Goal: Information Seeking & Learning: Learn about a topic

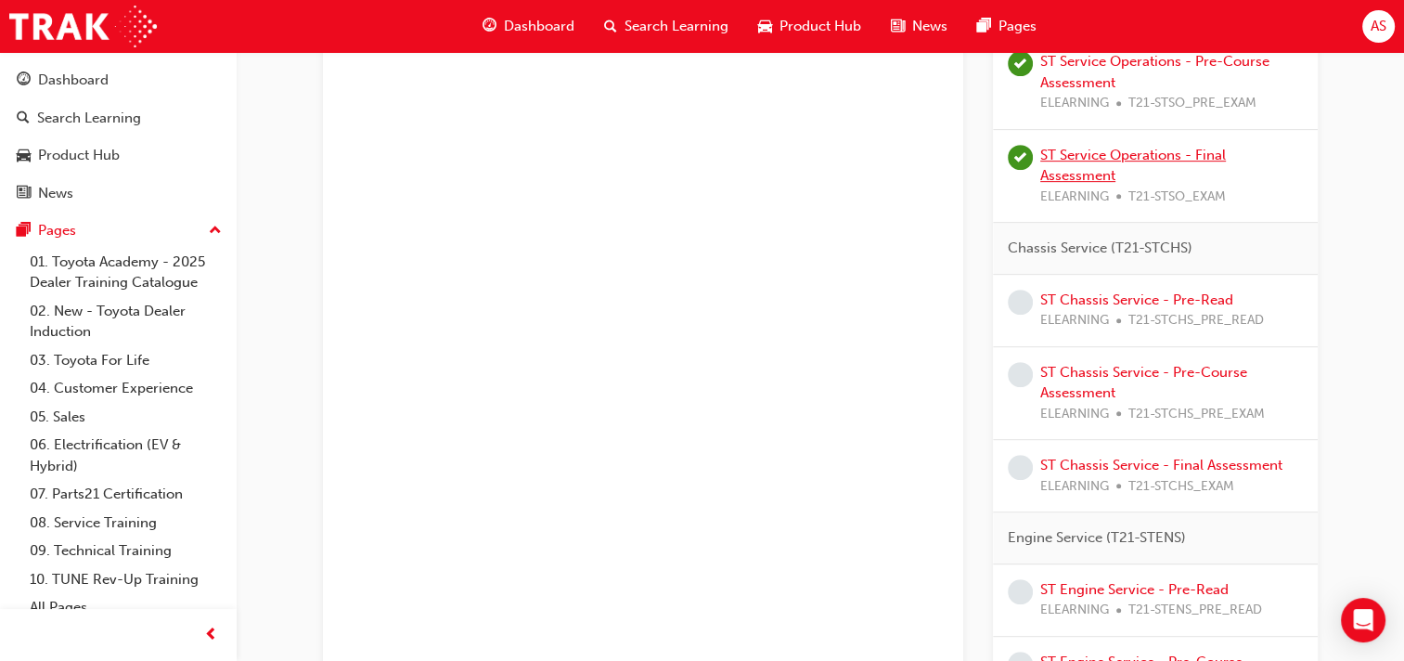
scroll to position [803, 0]
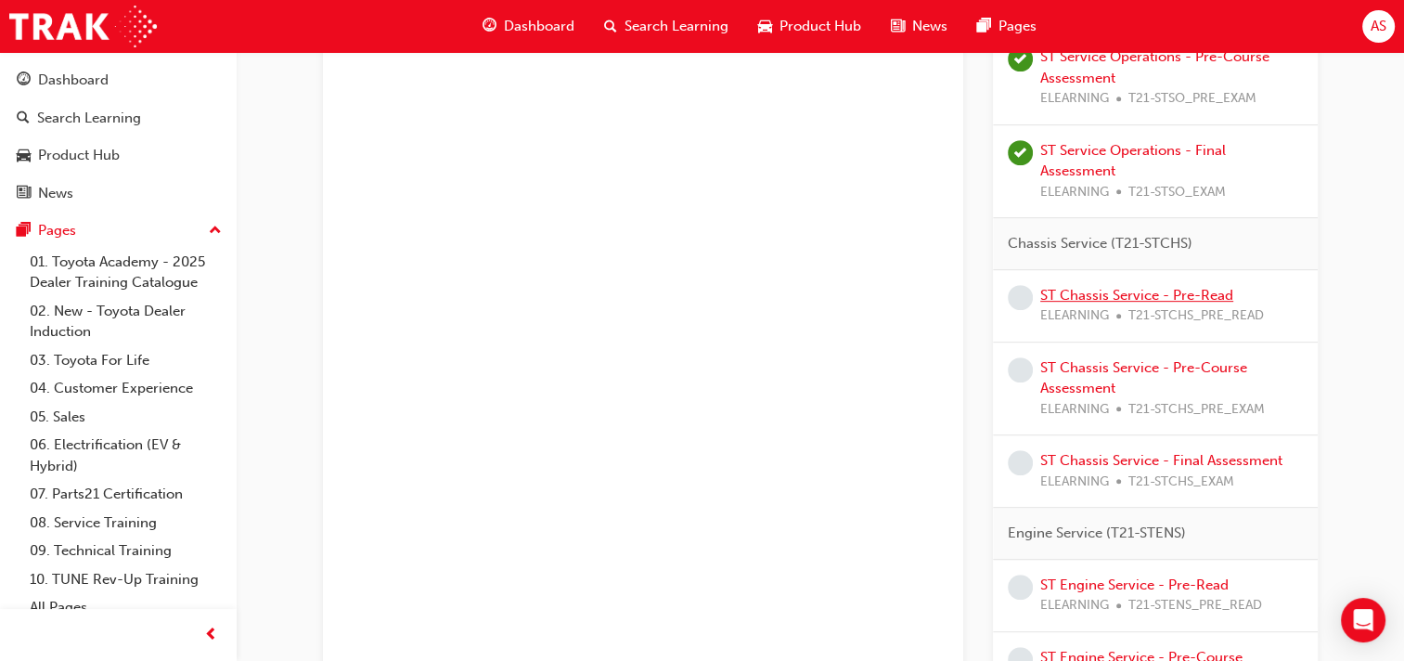
click at [1088, 293] on link "ST Chassis Service - Pre-Read" at bounding box center [1136, 295] width 193 height 17
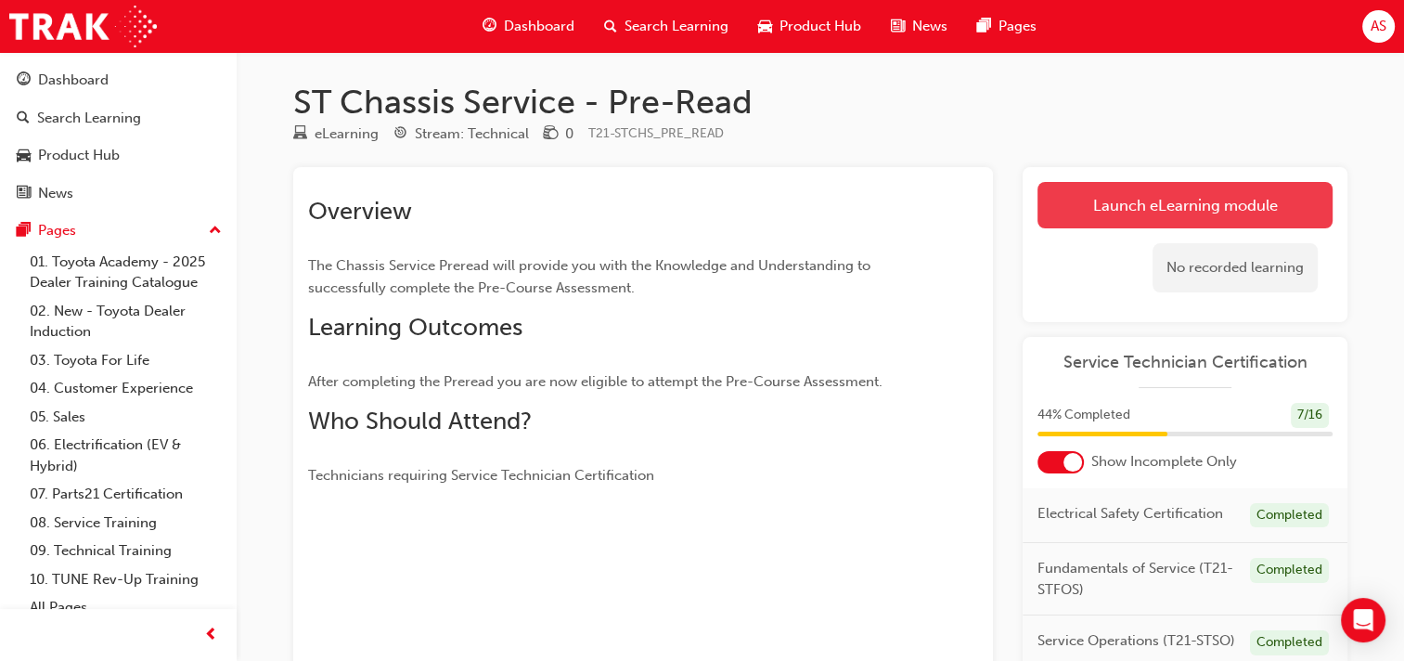
click at [1159, 208] on link "Launch eLearning module" at bounding box center [1184, 205] width 295 height 46
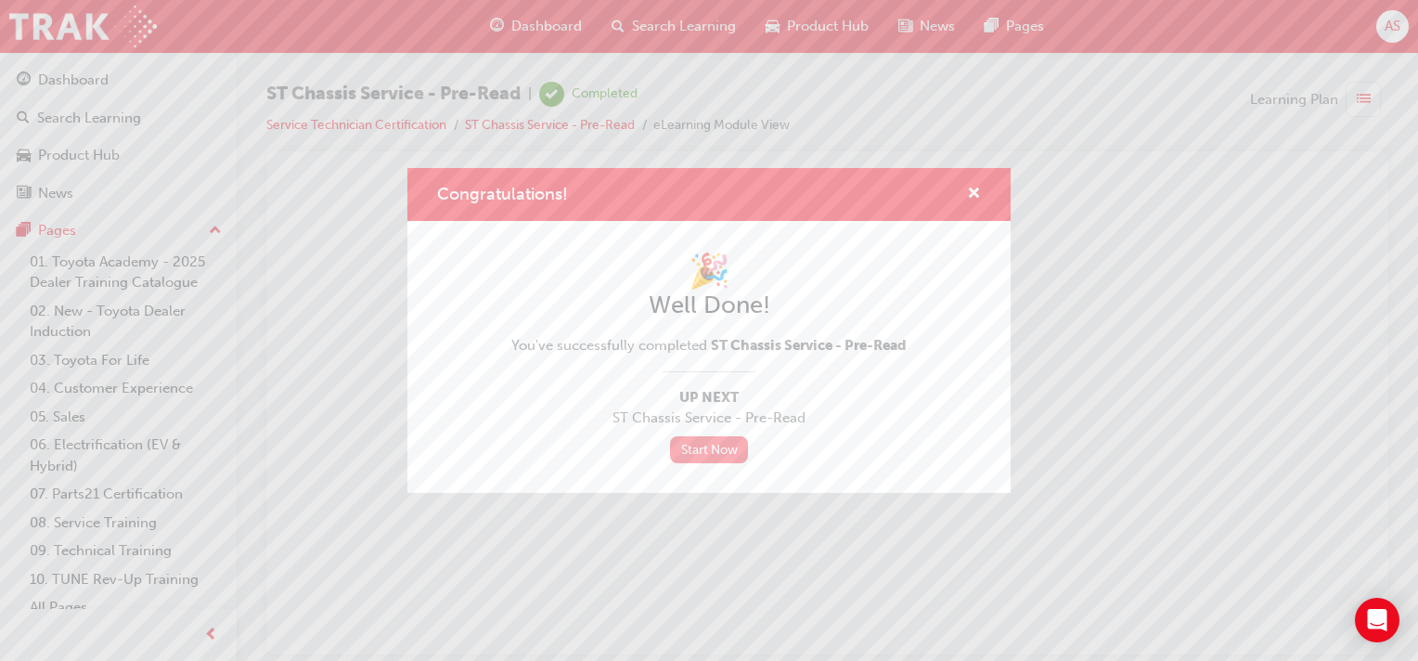
click at [731, 448] on link "Start Now" at bounding box center [709, 449] width 78 height 27
click at [979, 193] on span "cross-icon" at bounding box center [974, 195] width 14 height 17
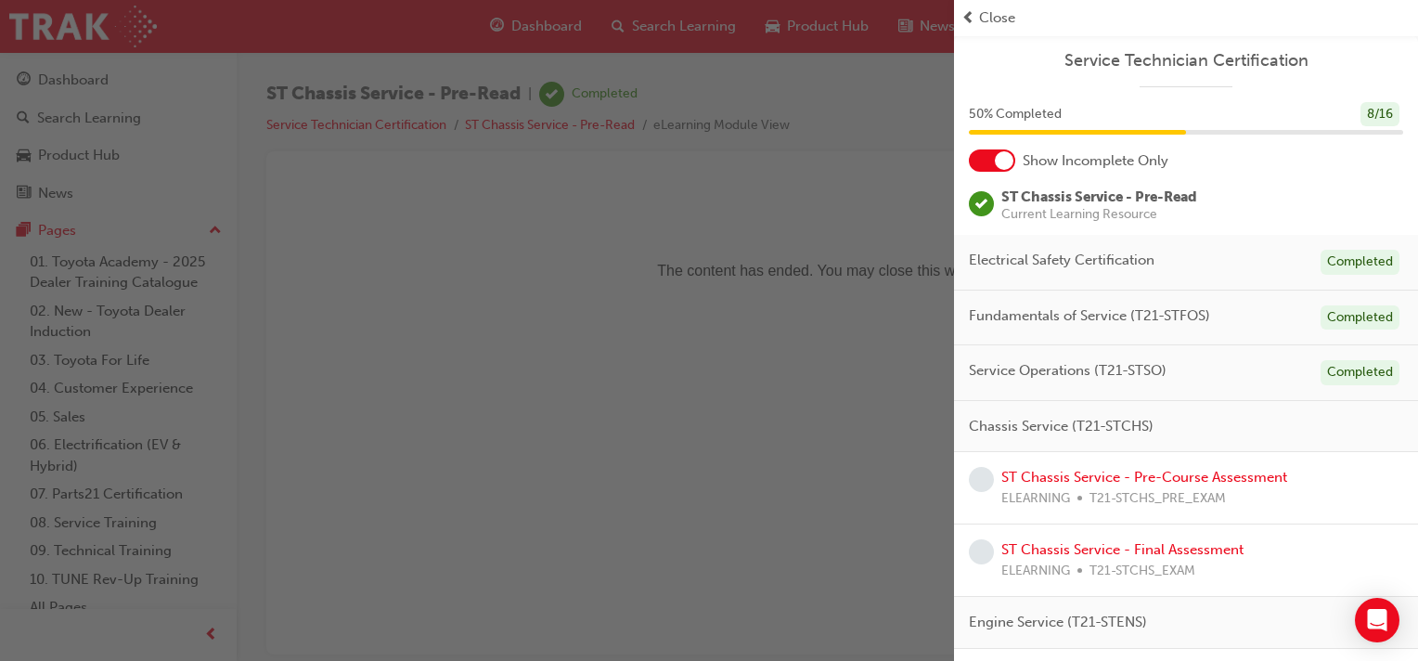
click at [991, 161] on div at bounding box center [992, 160] width 46 height 22
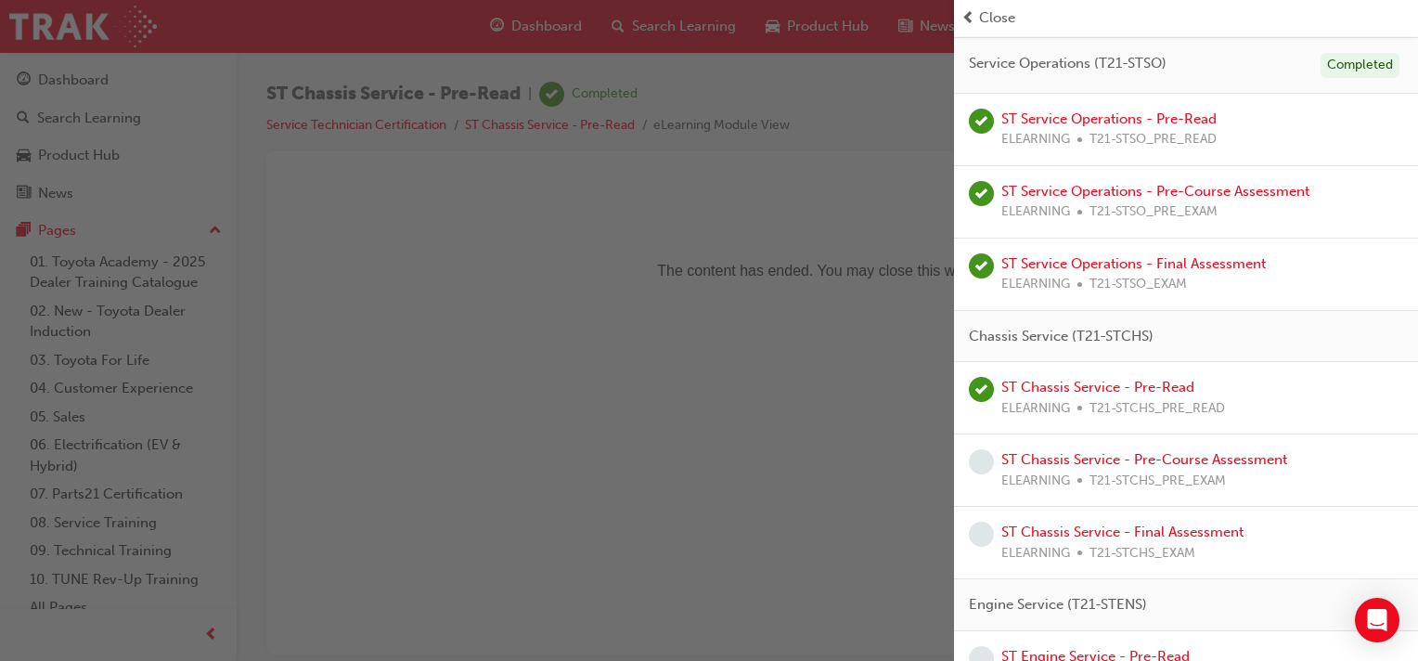
scroll to position [603, 0]
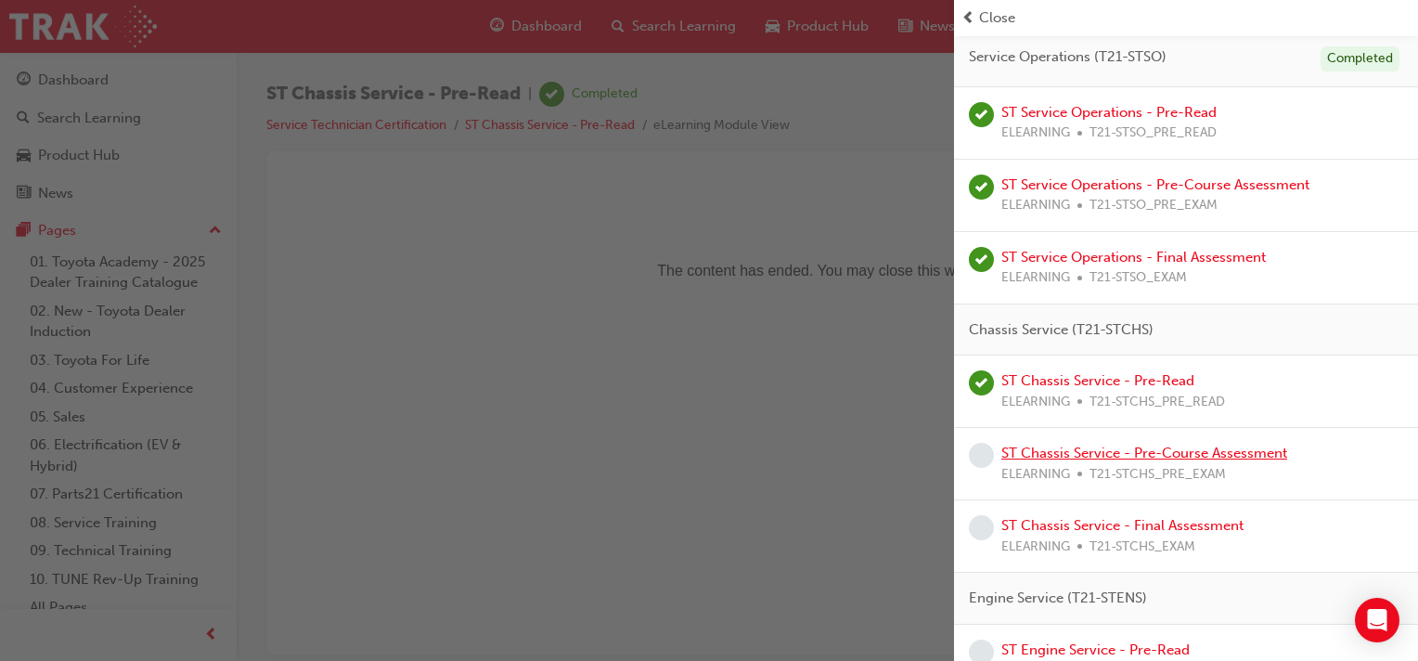
click at [1050, 452] on link "ST Chassis Service - Pre-Course Assessment" at bounding box center [1144, 452] width 286 height 17
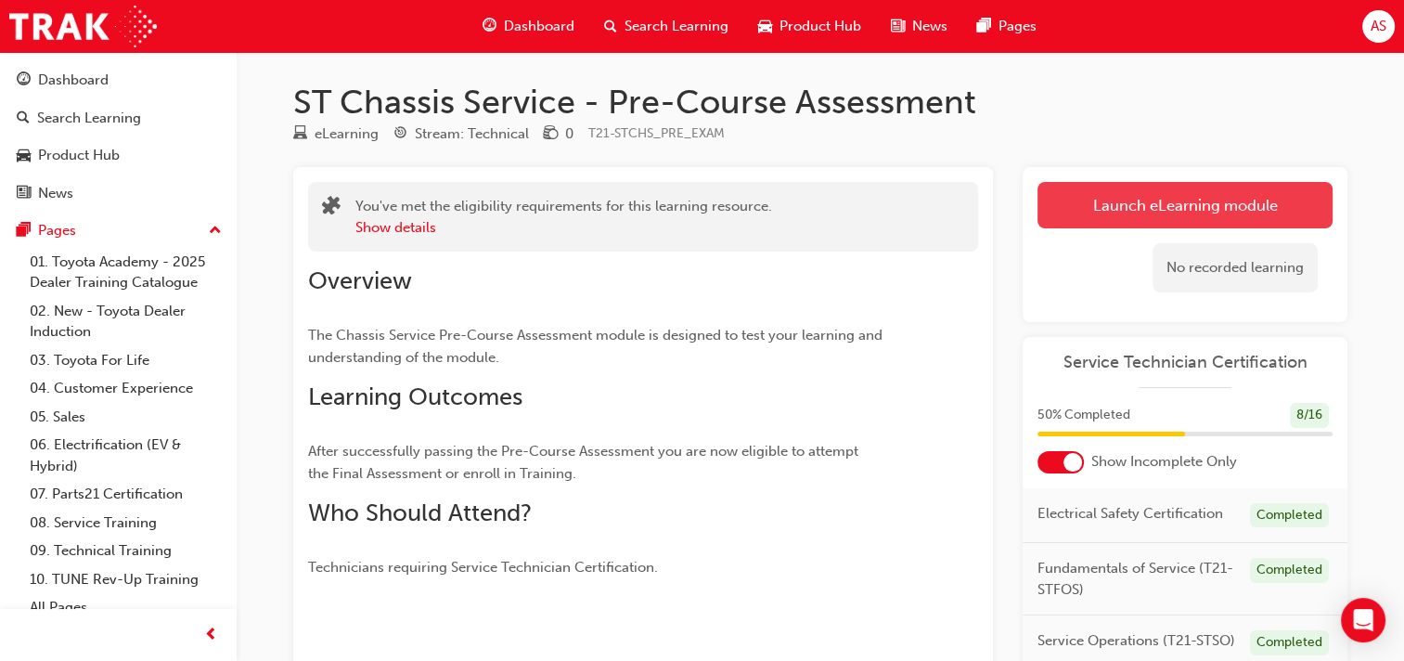
click at [1154, 203] on link "Launch eLearning module" at bounding box center [1184, 205] width 295 height 46
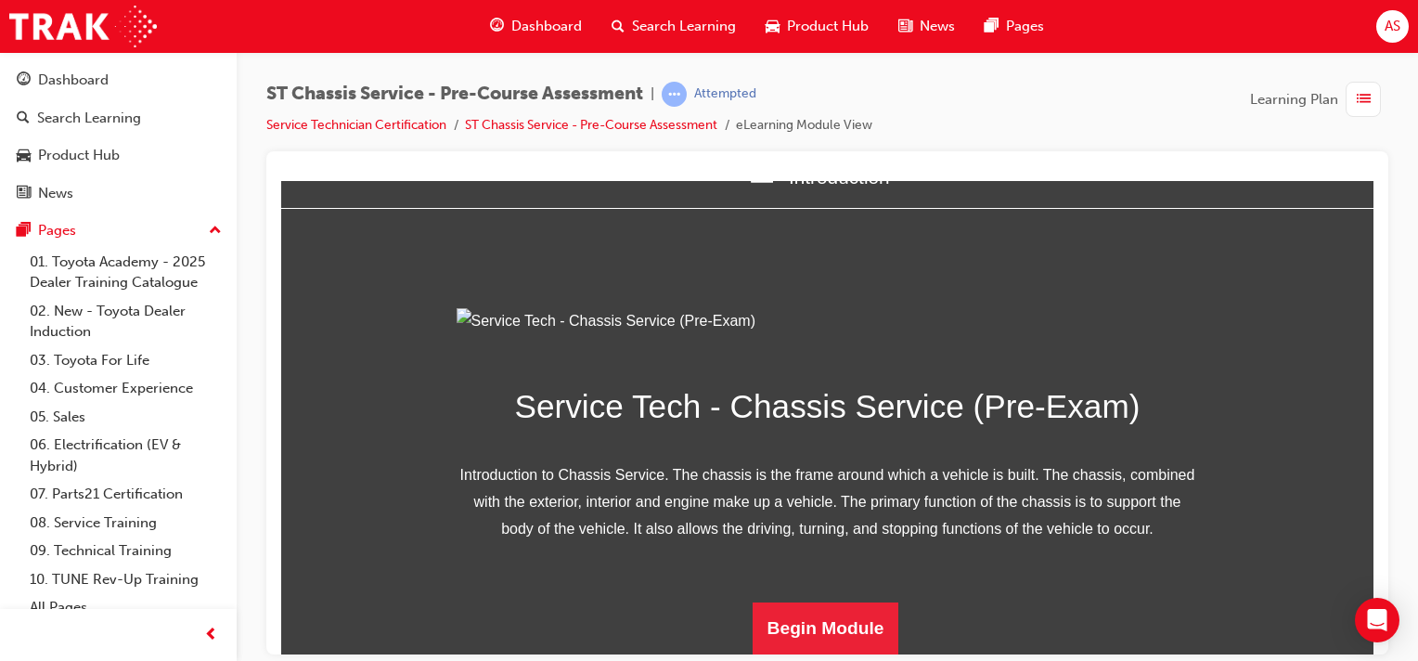
scroll to position [250, 0]
click at [821, 621] on button "Begin Module" at bounding box center [826, 627] width 147 height 52
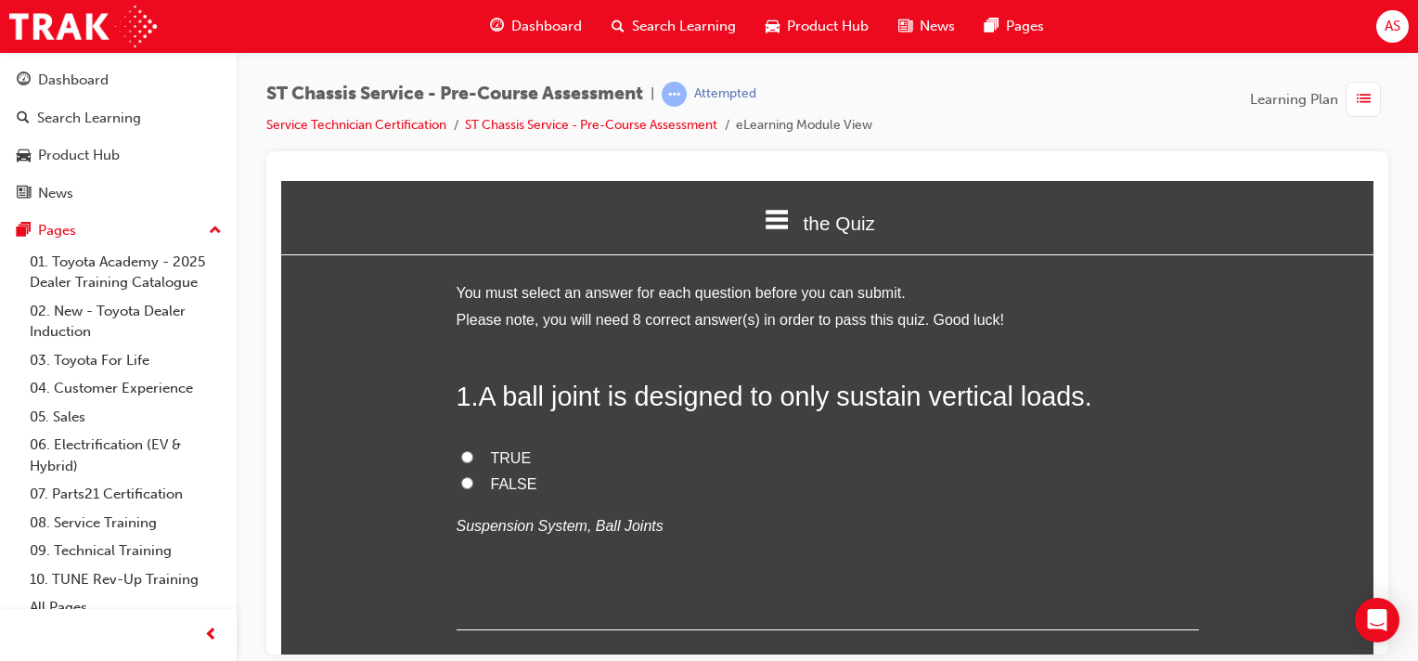
click at [461, 484] on input "FALSE" at bounding box center [467, 482] width 12 height 12
radio input "true"
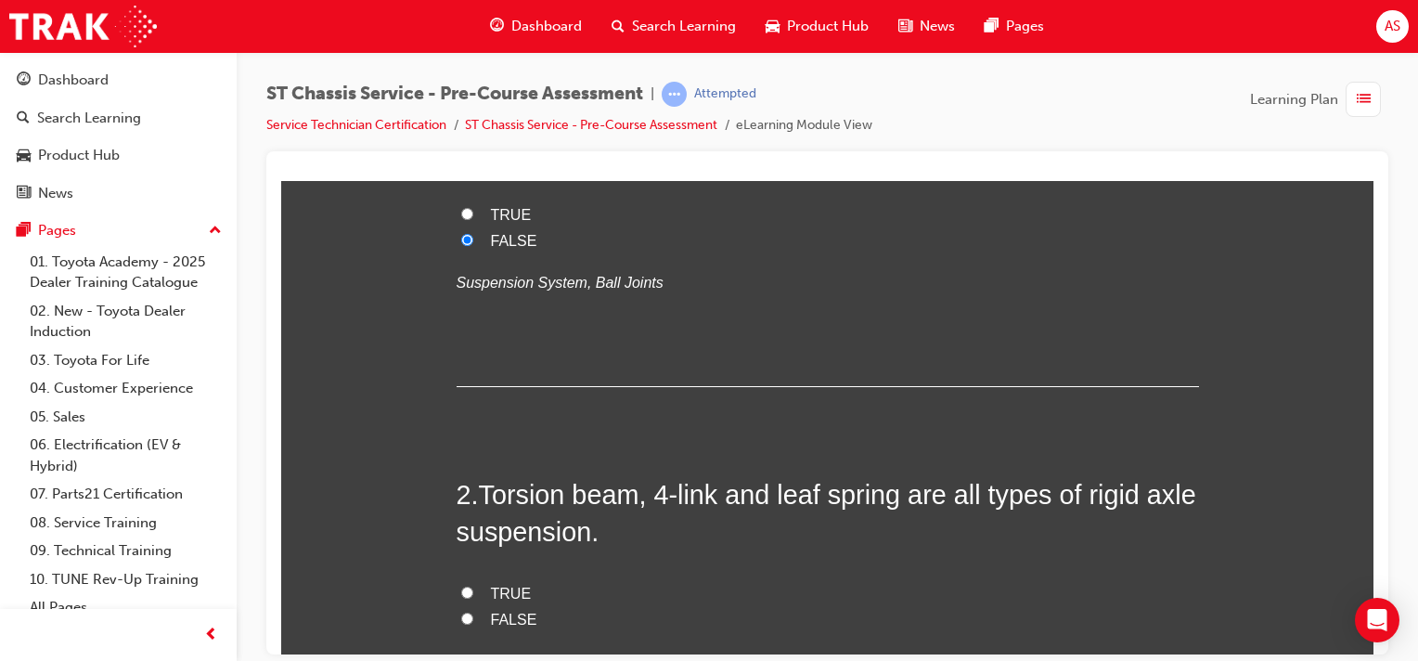
scroll to position [278, 0]
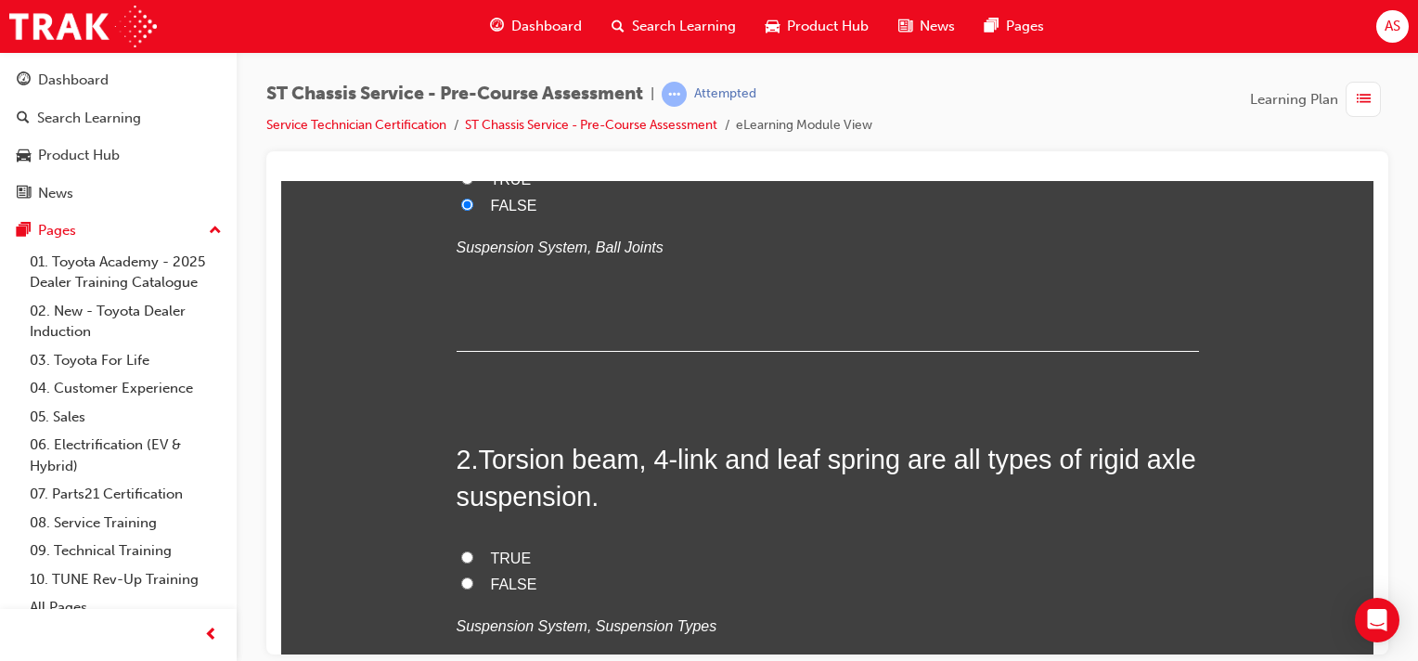
click at [461, 555] on input "TRUE" at bounding box center [467, 556] width 12 height 12
radio input "true"
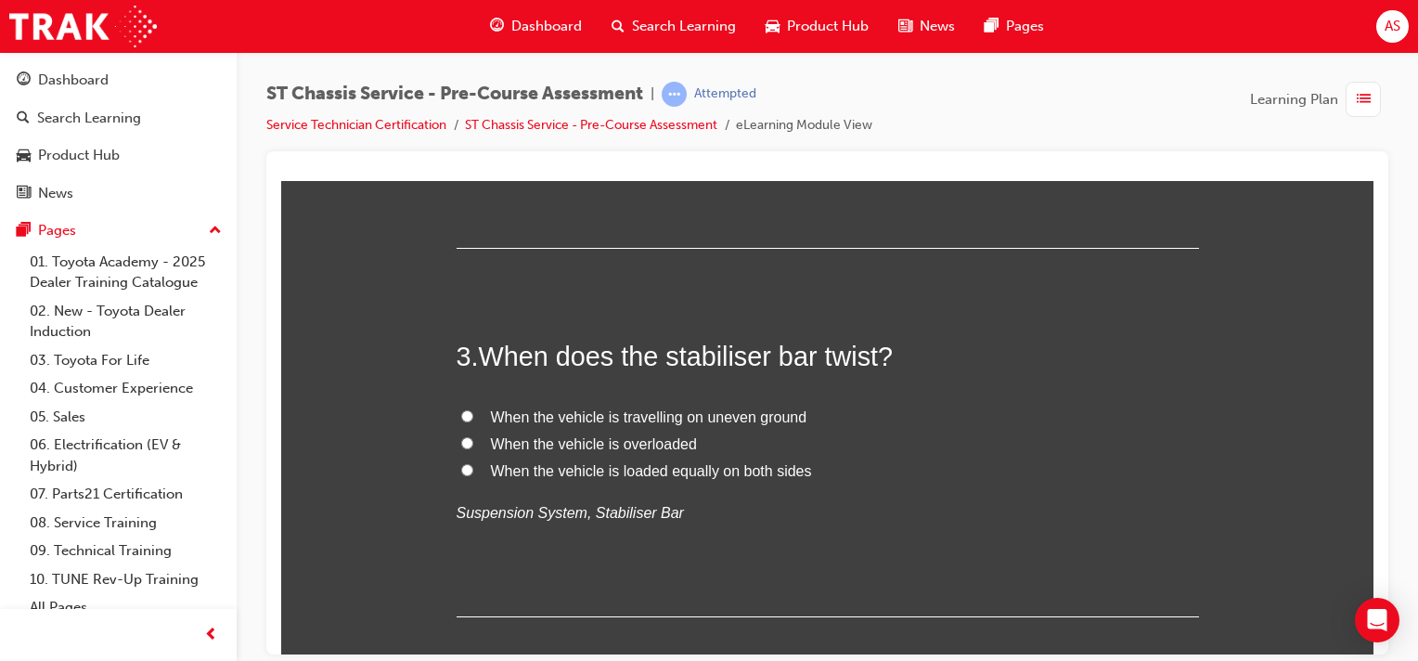
scroll to position [770, 0]
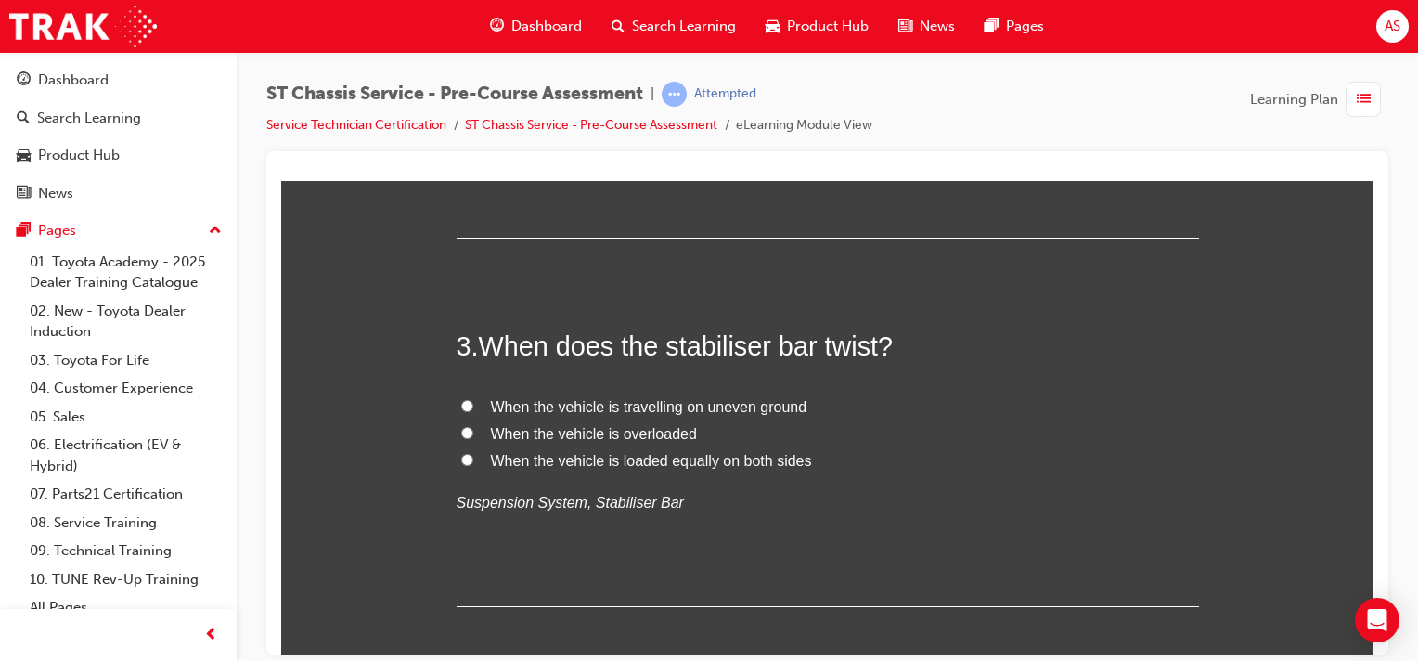
click at [461, 409] on input "When the vehicle is travelling on uneven ground" at bounding box center [467, 405] width 12 height 12
radio input "true"
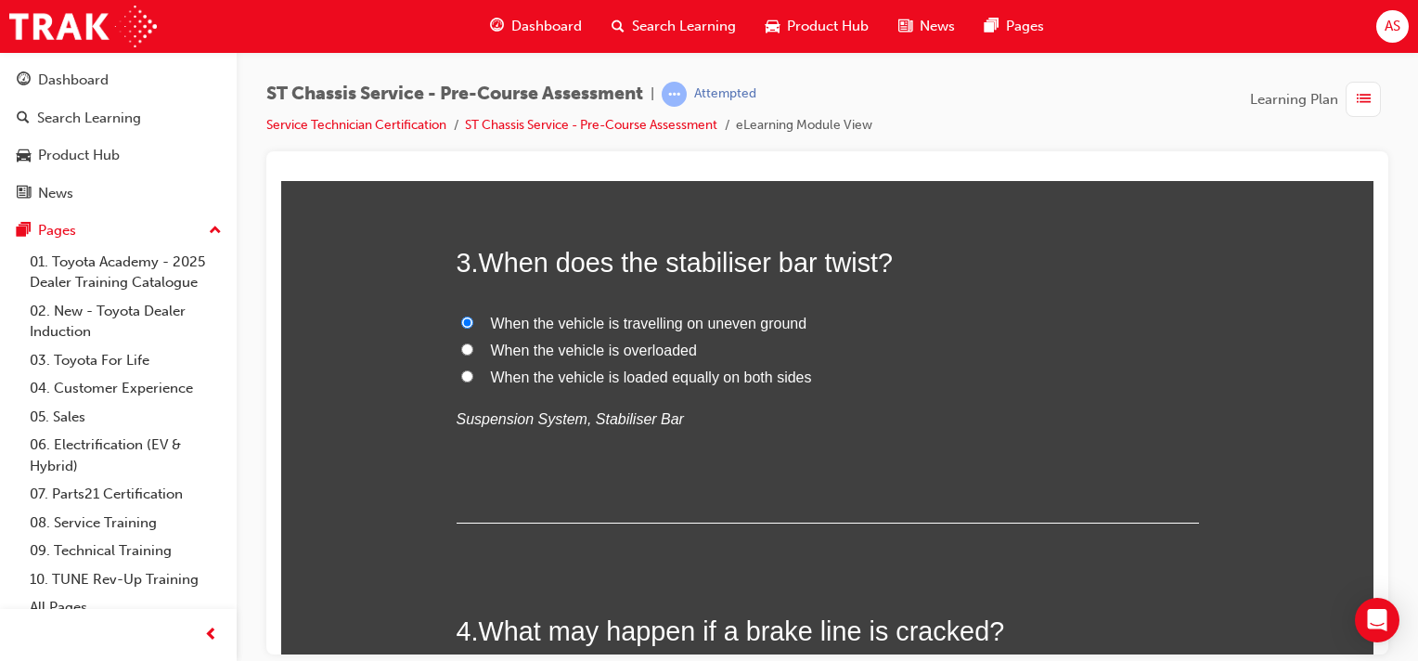
scroll to position [1072, 0]
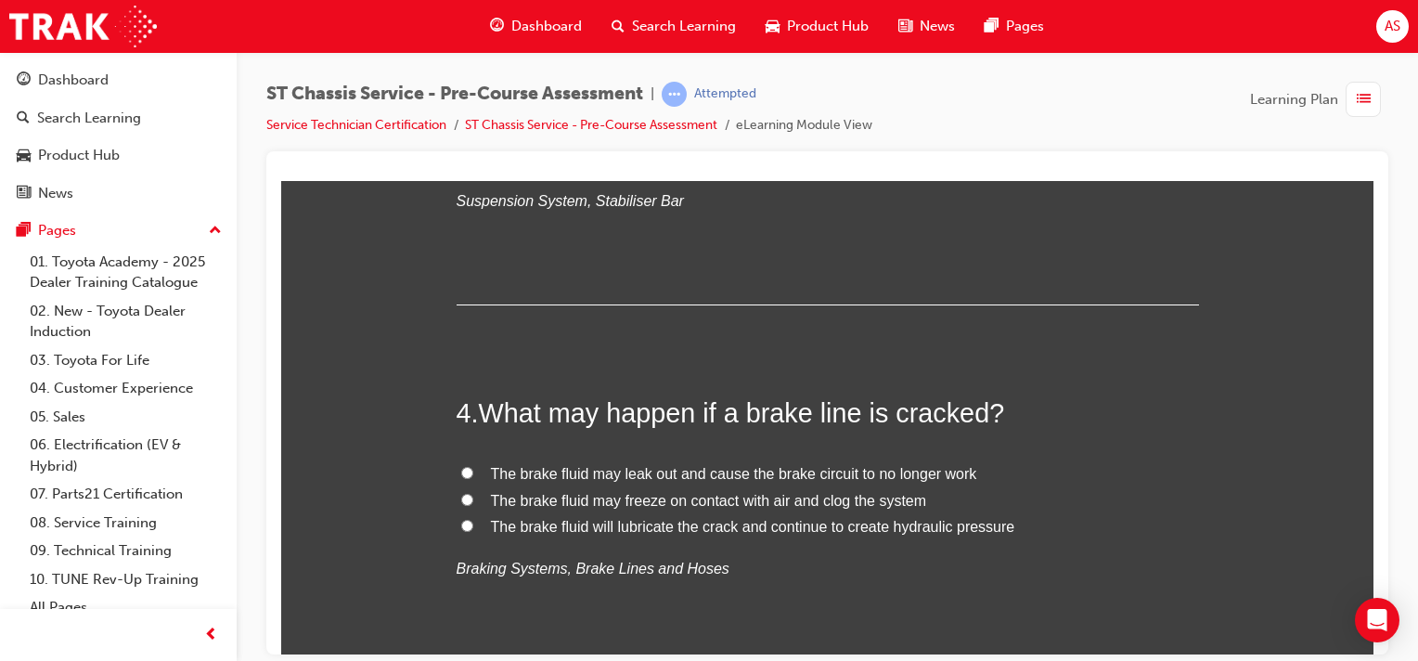
click at [461, 467] on input "The brake fluid may leak out and cause the brake circuit to no longer work" at bounding box center [467, 472] width 12 height 12
radio input "true"
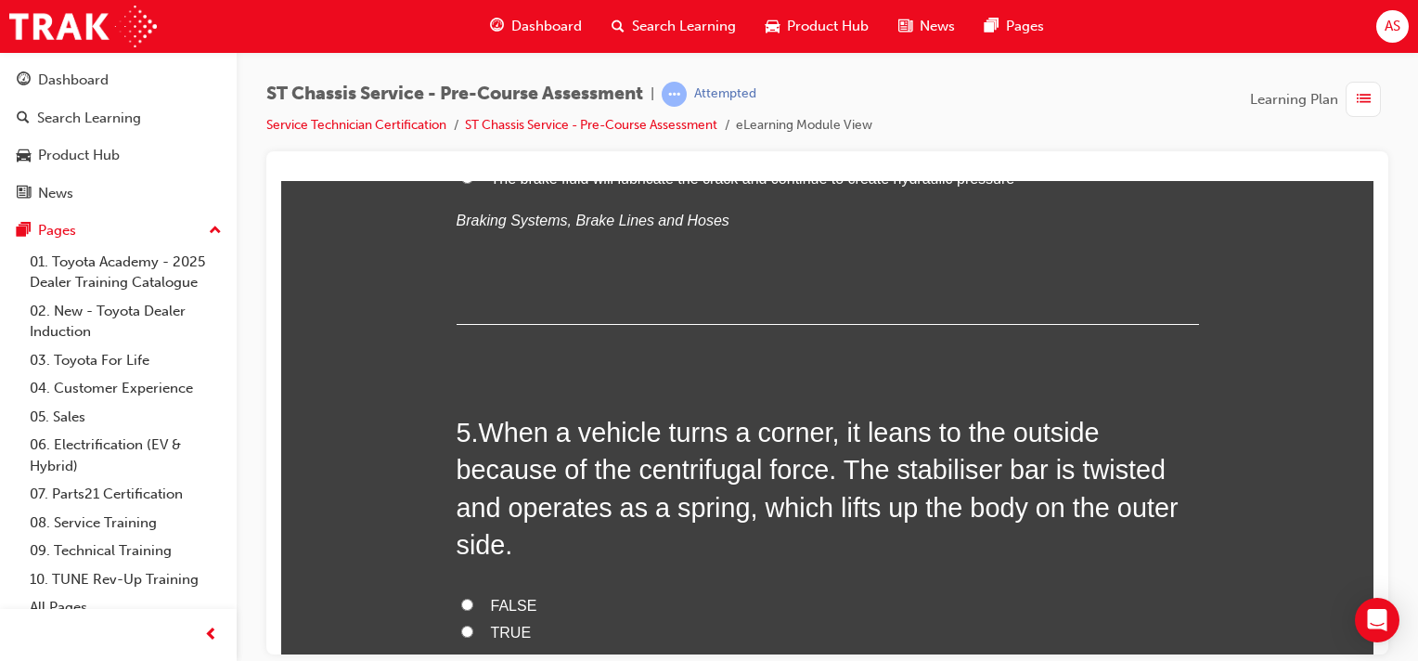
scroll to position [1466, 0]
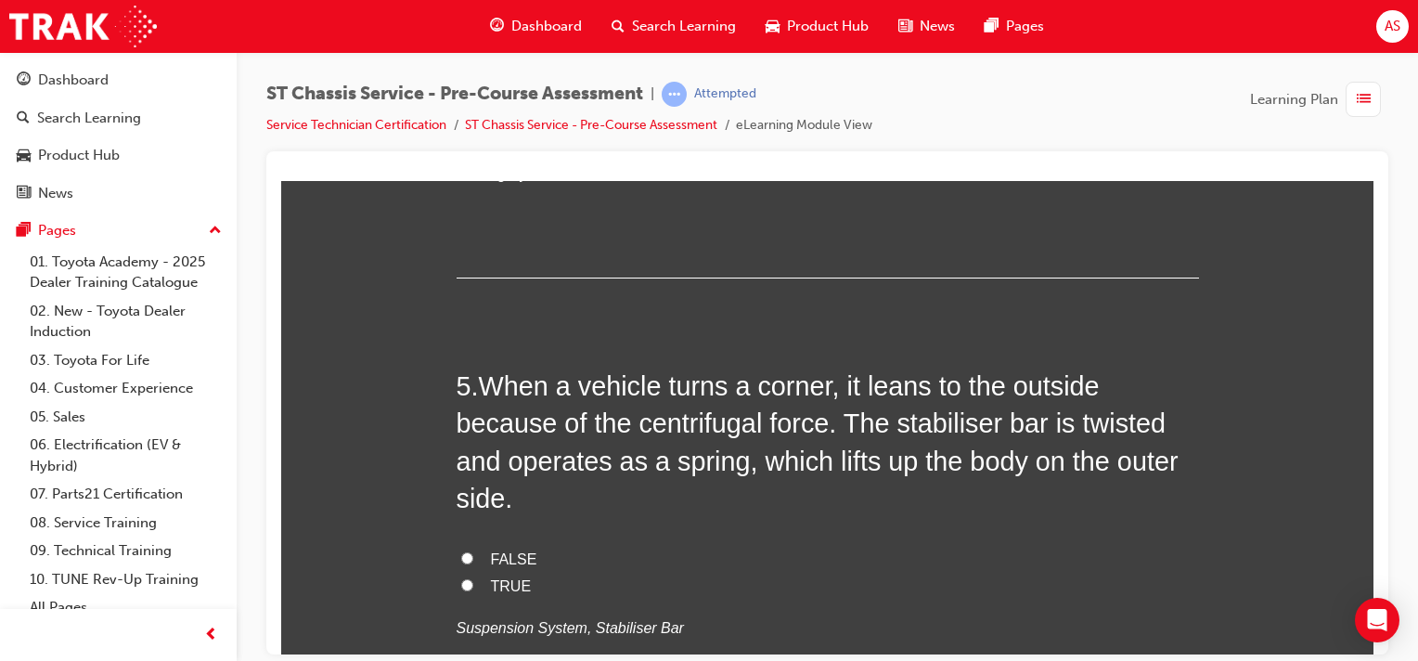
click at [461, 584] on input "TRUE" at bounding box center [467, 584] width 12 height 12
radio input "true"
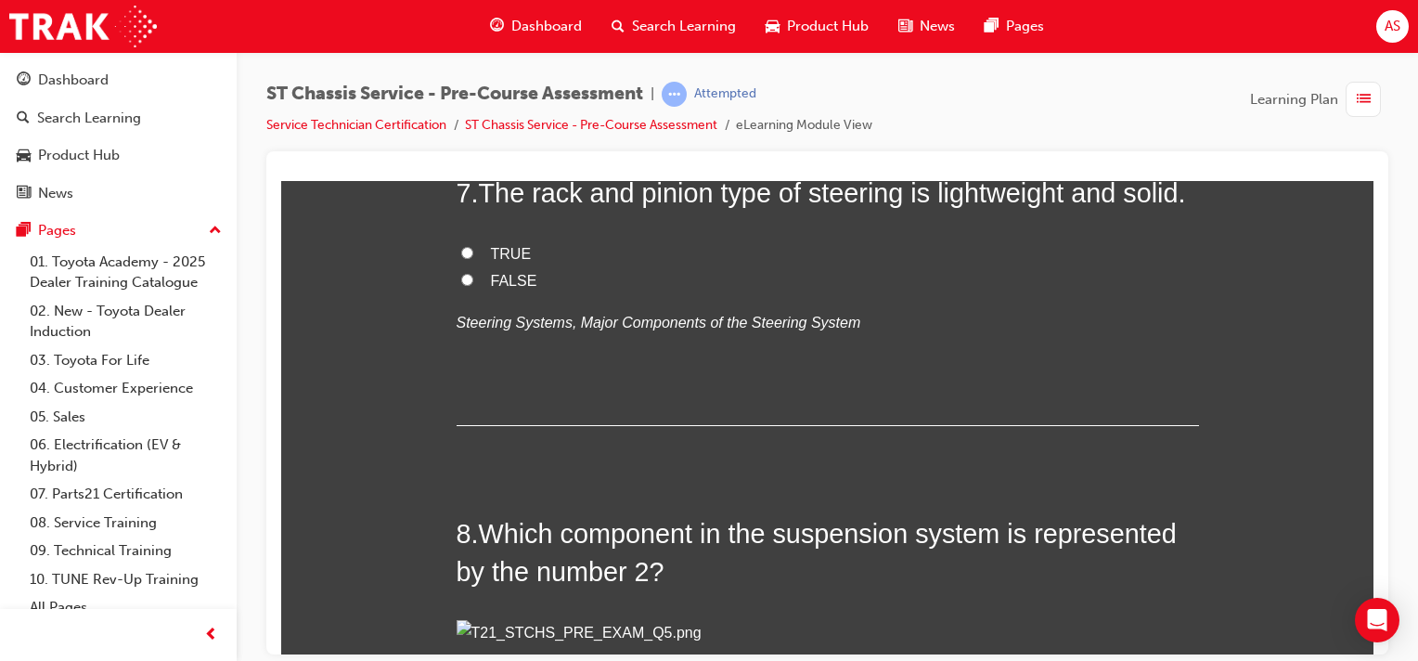
scroll to position [2580, 0]
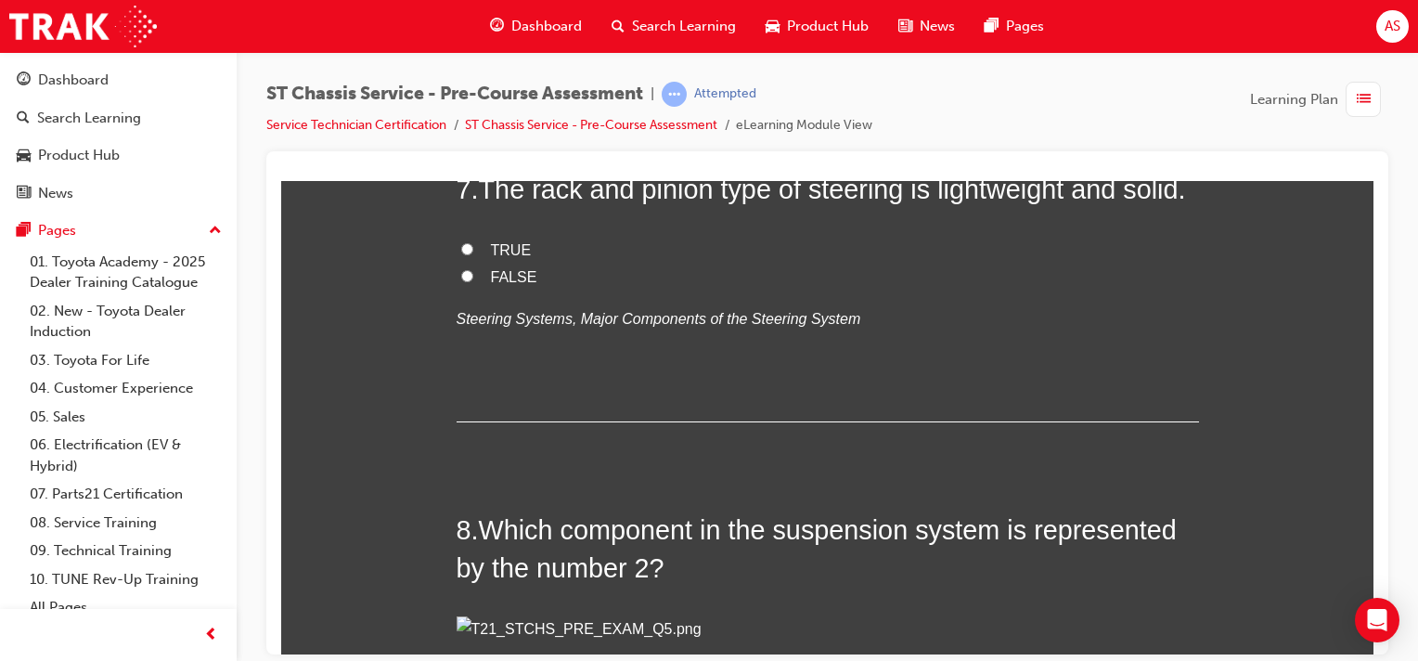
radio input "true"
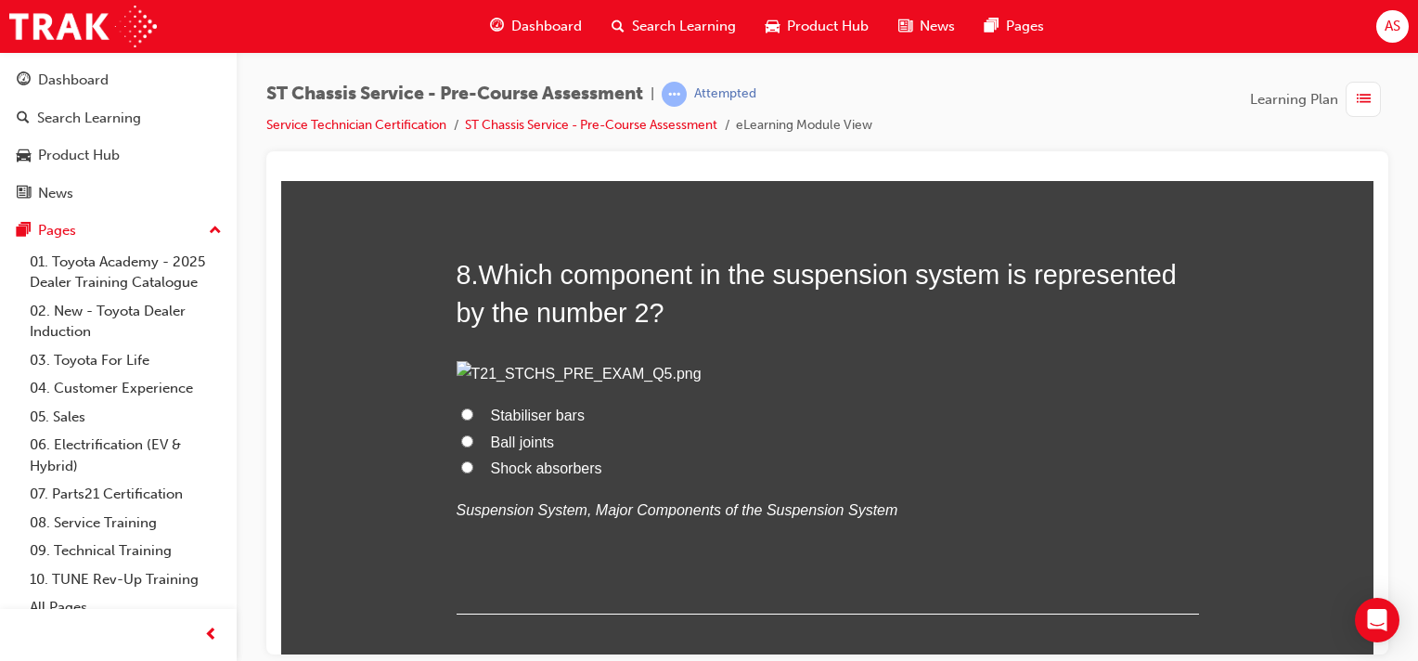
scroll to position [2880, 0]
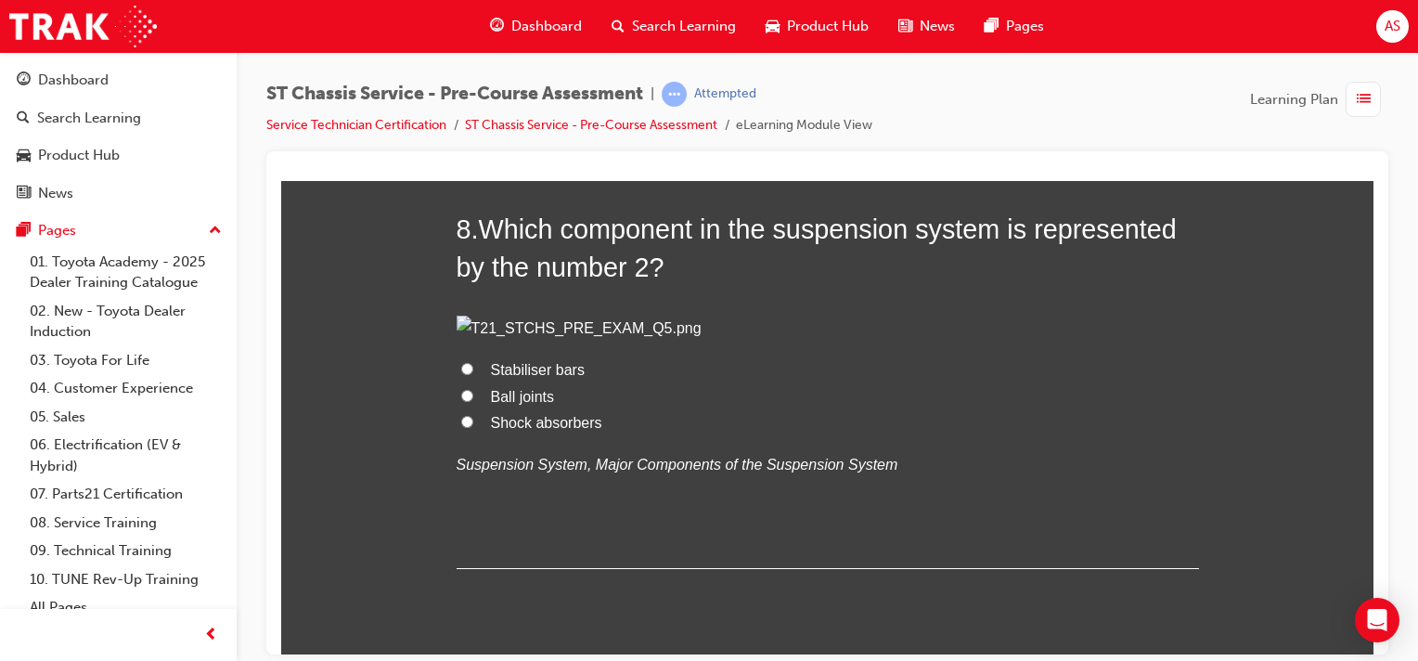
radio input "true"
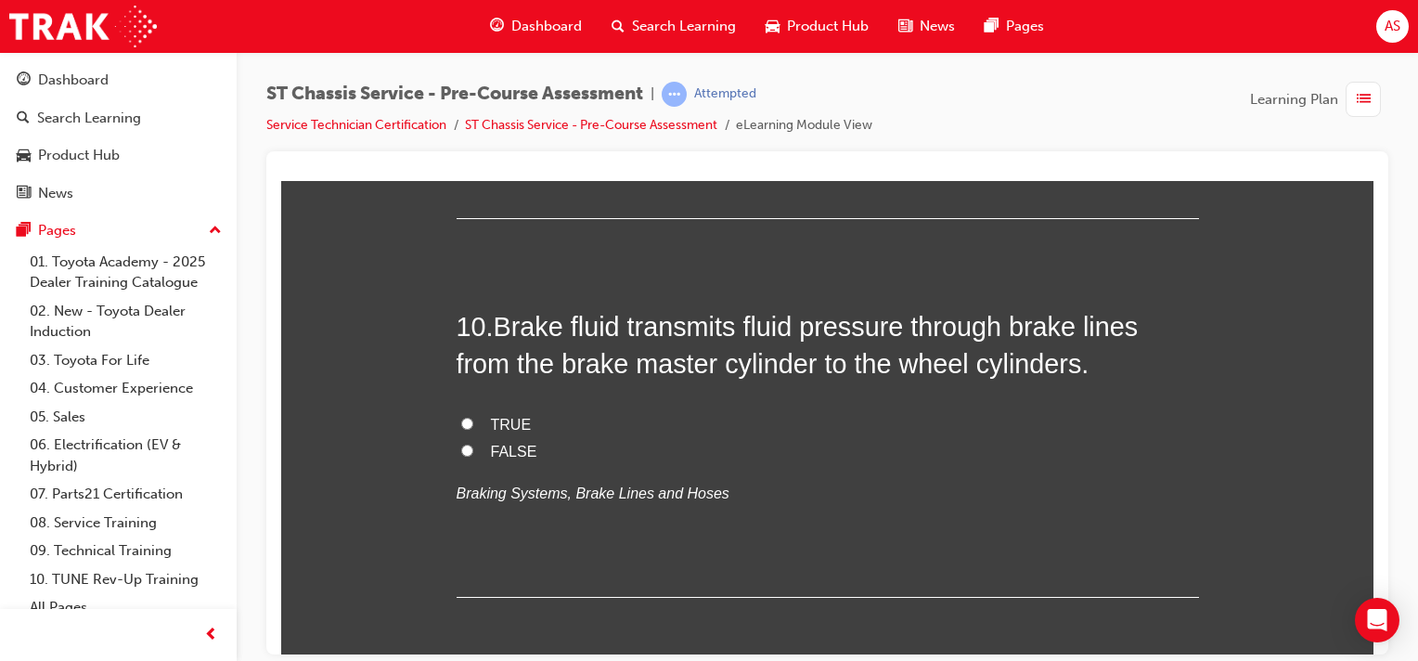
scroll to position [3715, 0]
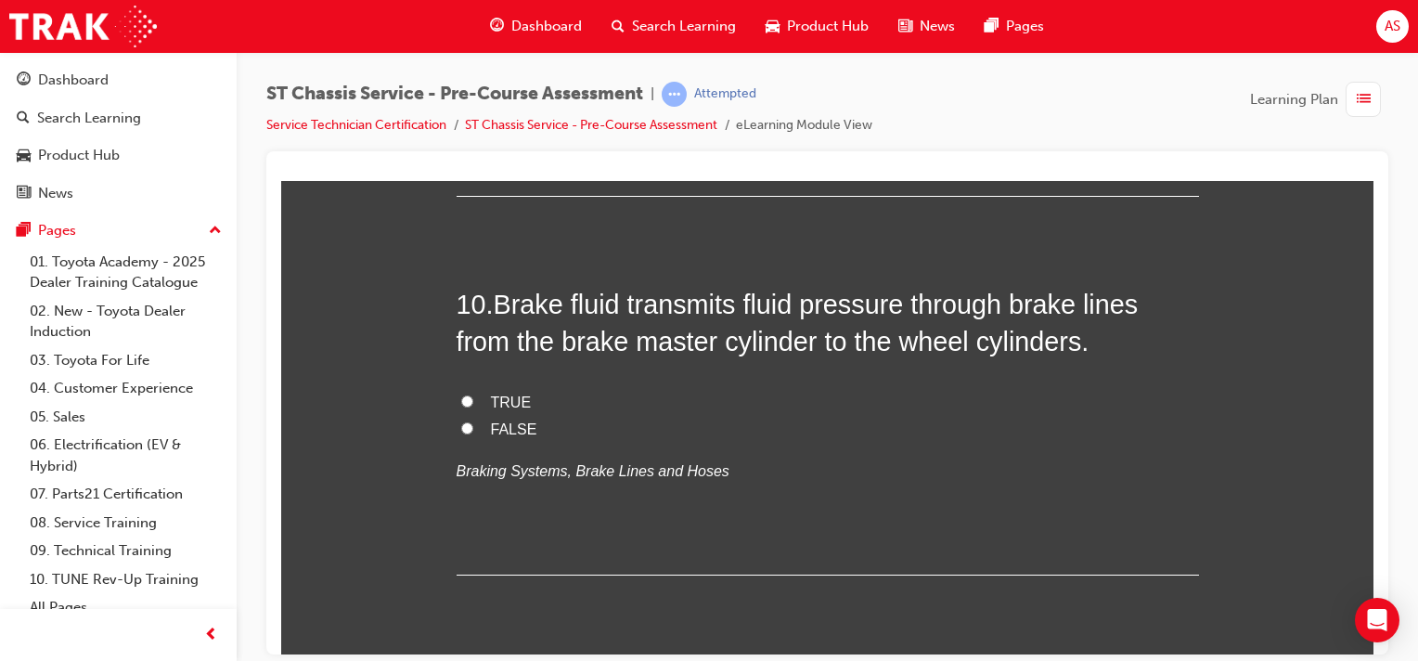
radio input "true"
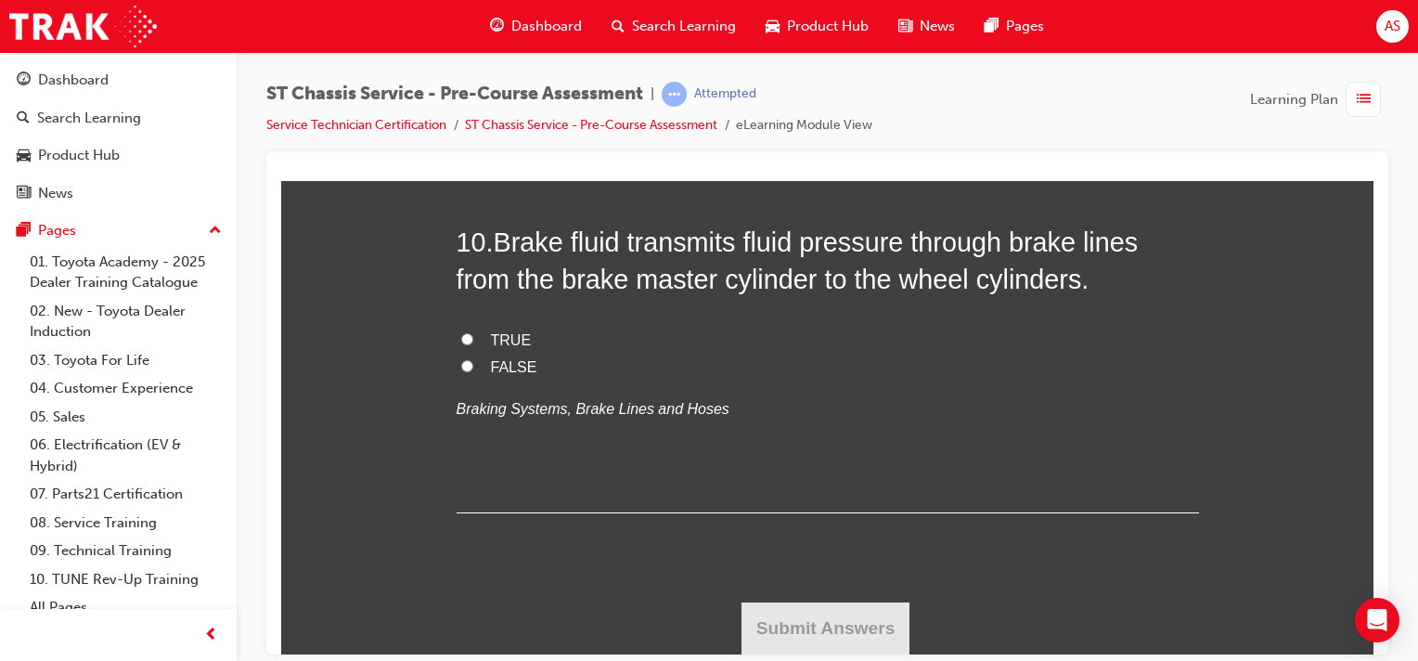
scroll to position [4528, 0]
radio input "true"
click at [461, 344] on input "TRUE" at bounding box center [467, 338] width 12 height 12
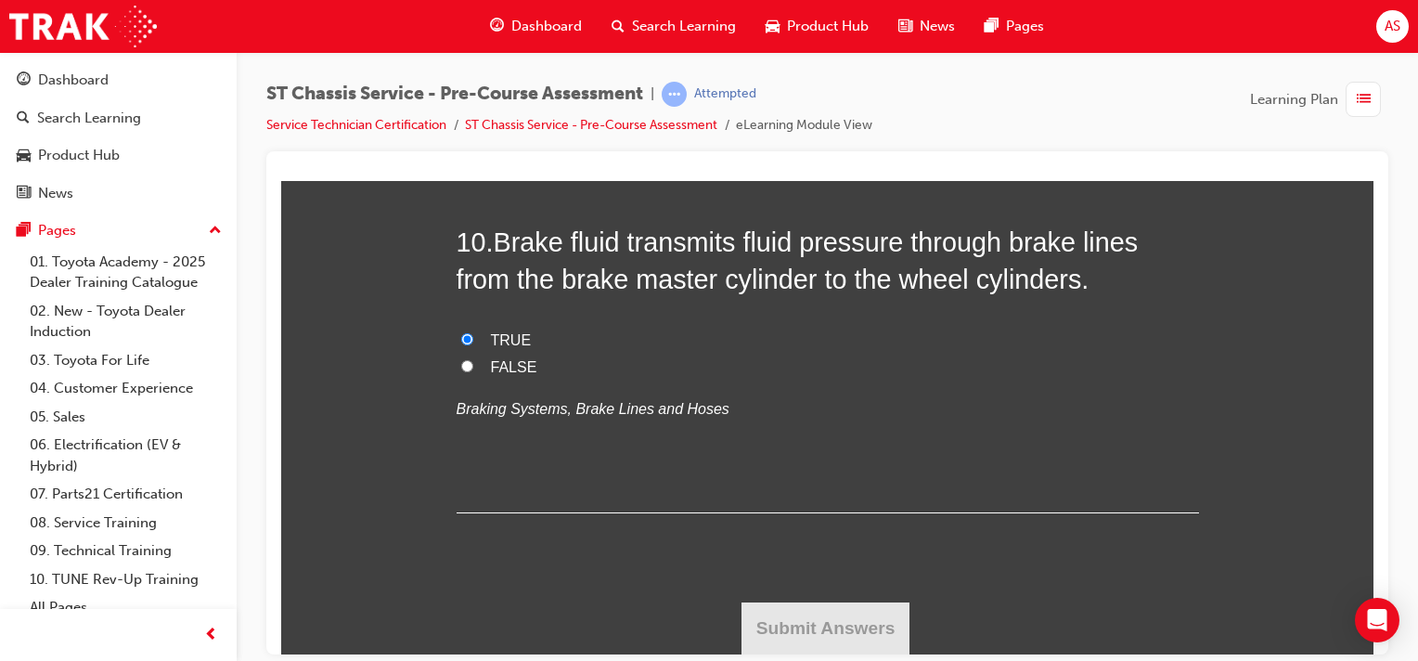
radio input "true"
click at [855, 622] on button "Submit Answers" at bounding box center [825, 627] width 169 height 52
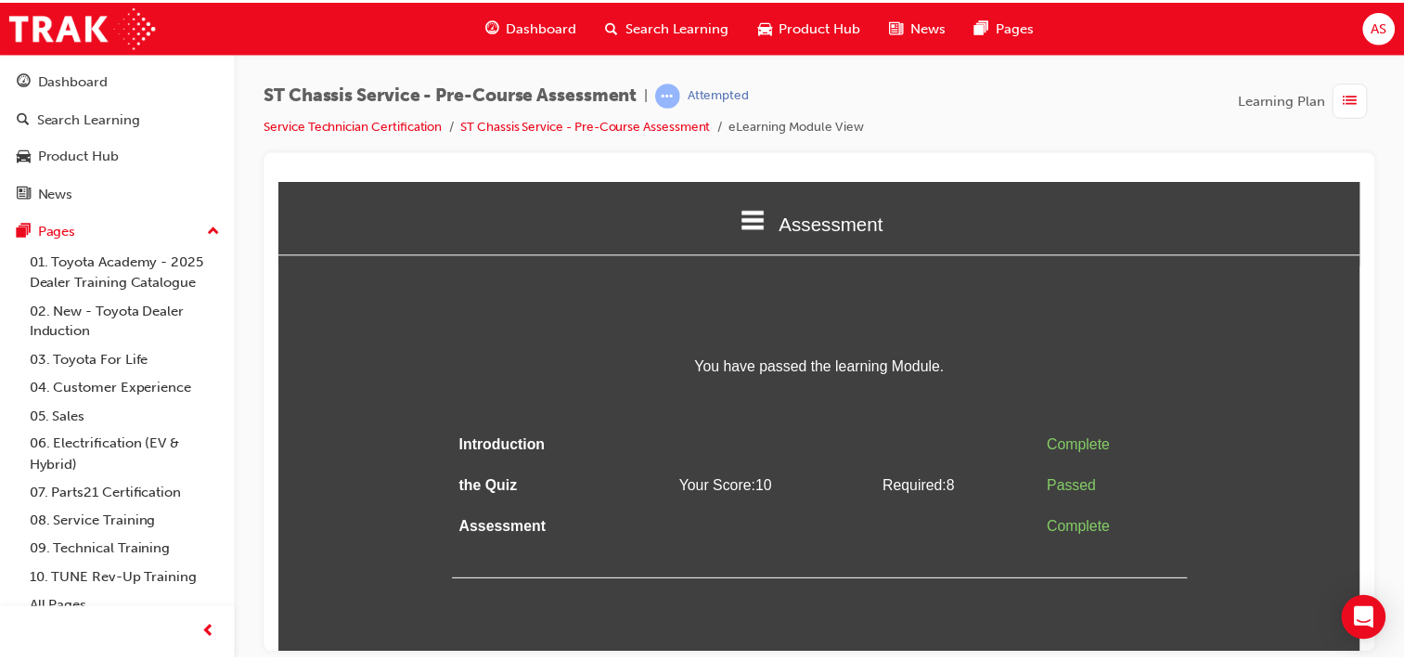
scroll to position [0, 0]
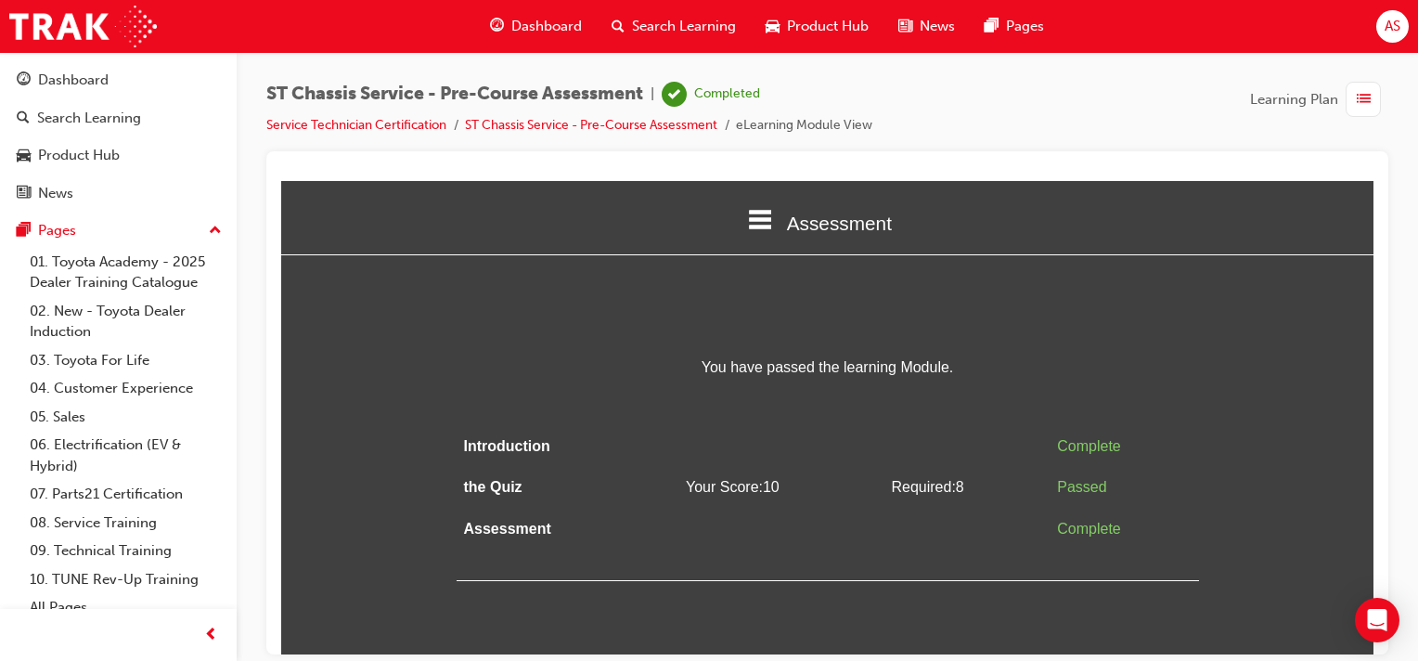
click at [557, 20] on span "Dashboard" at bounding box center [546, 26] width 71 height 21
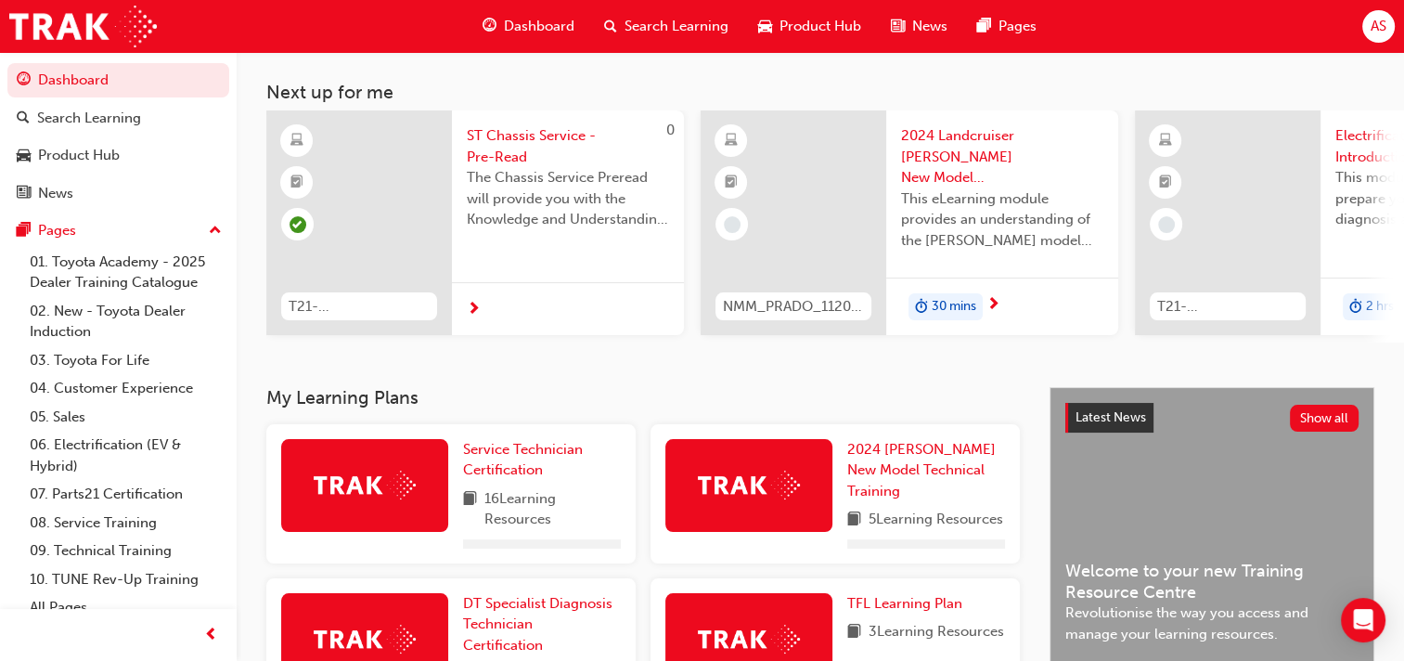
scroll to position [93, 0]
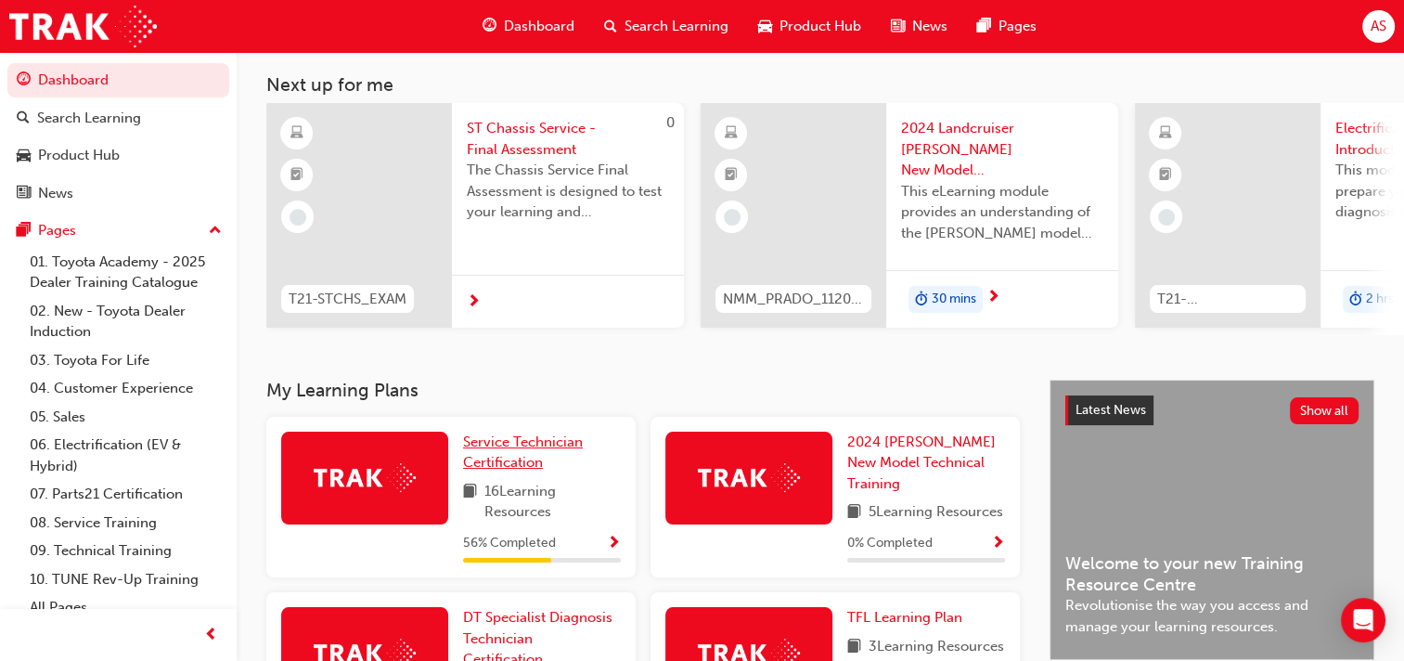
click at [533, 445] on span "Service Technician Certification" at bounding box center [523, 452] width 120 height 38
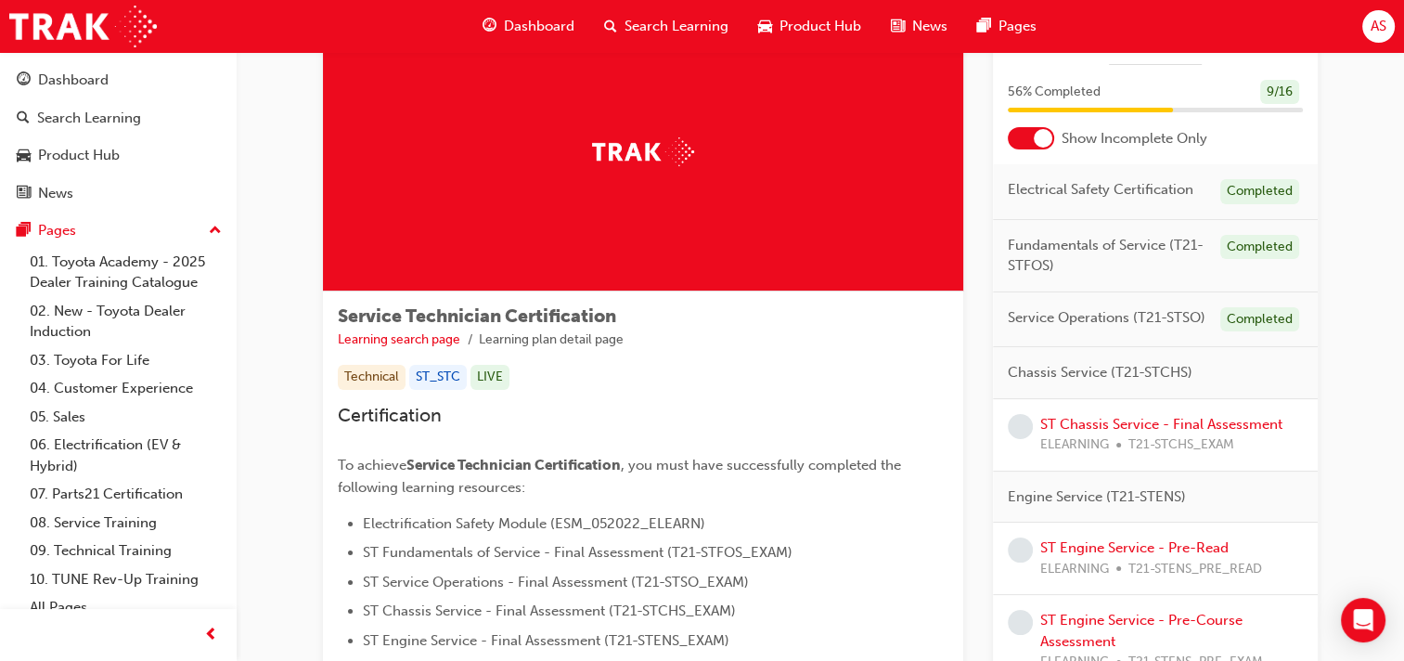
scroll to position [70, 0]
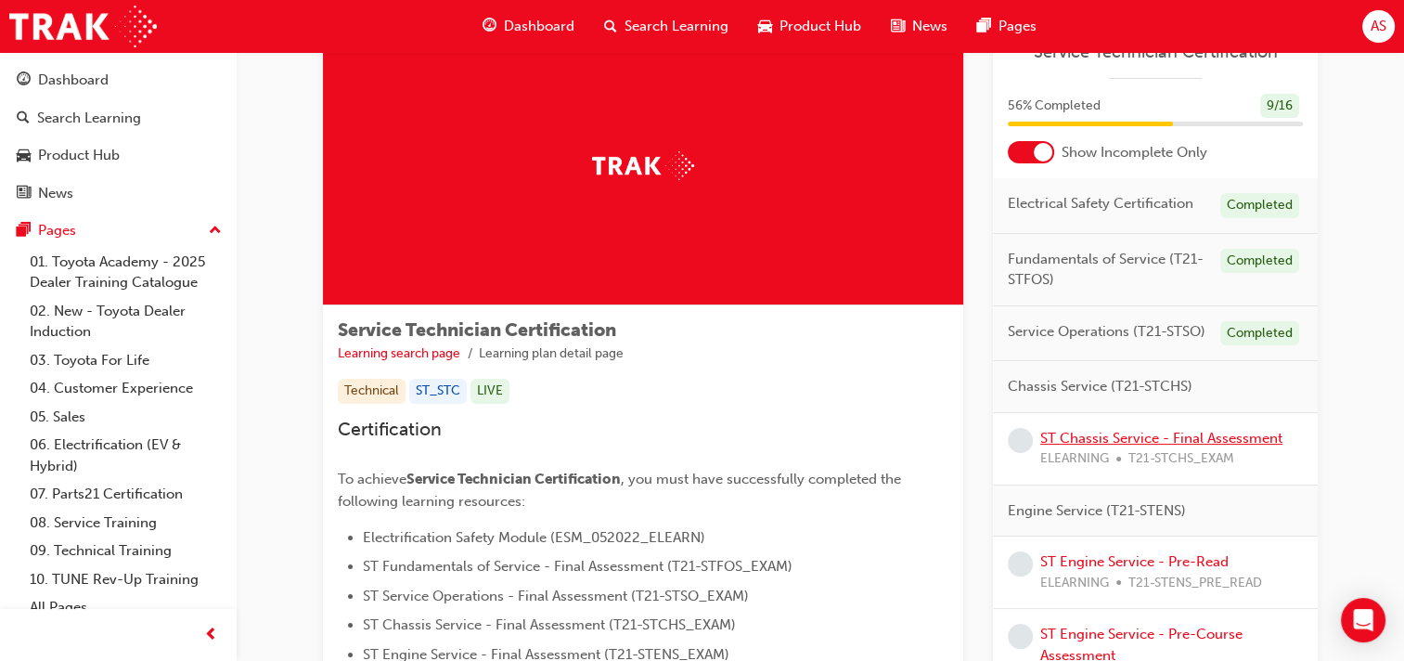
click at [1127, 439] on link "ST Chassis Service - Final Assessment" at bounding box center [1161, 438] width 242 height 17
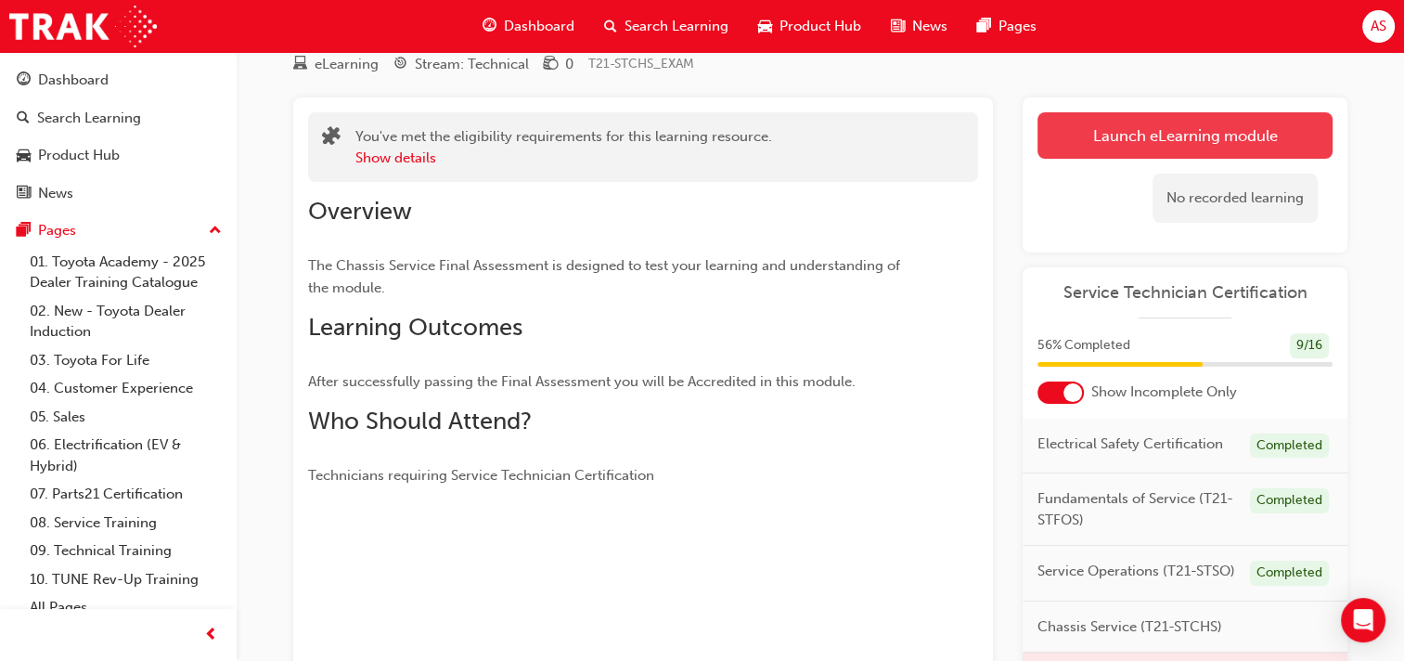
click at [1258, 138] on link "Launch eLearning module" at bounding box center [1184, 135] width 295 height 46
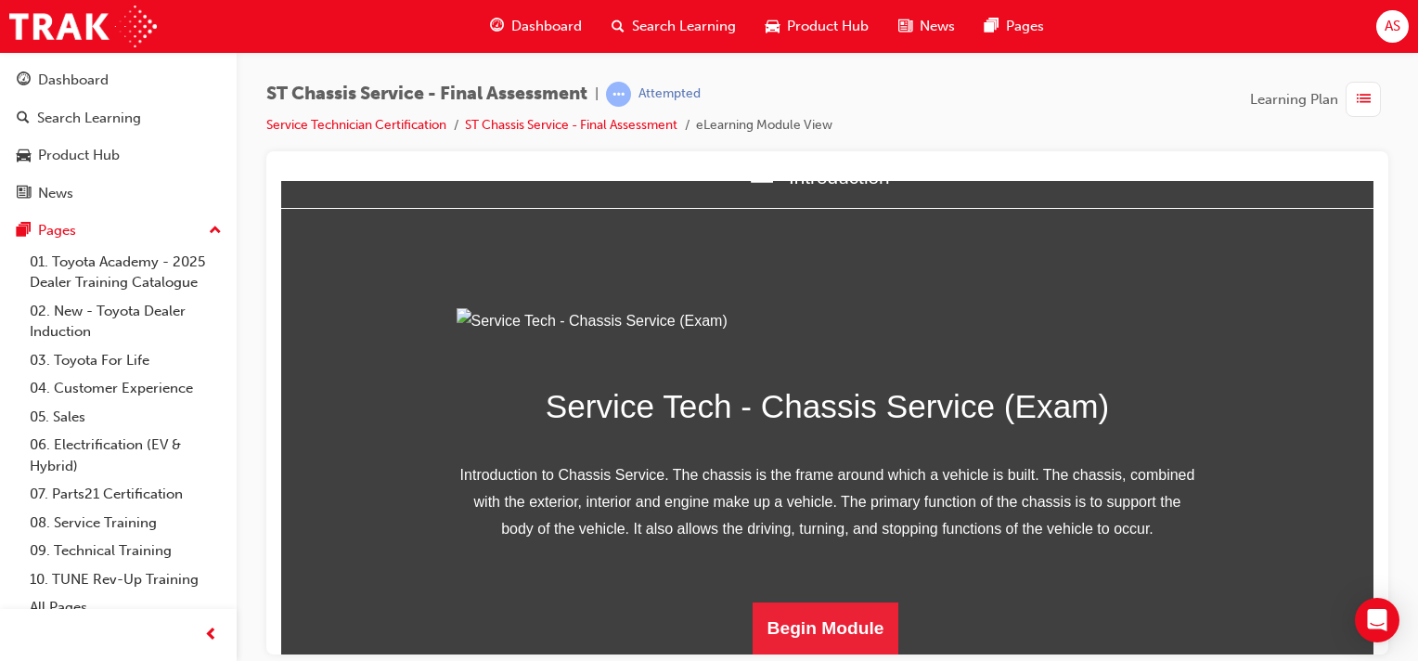
scroll to position [250, 0]
click at [766, 628] on button "Begin Module" at bounding box center [826, 627] width 147 height 52
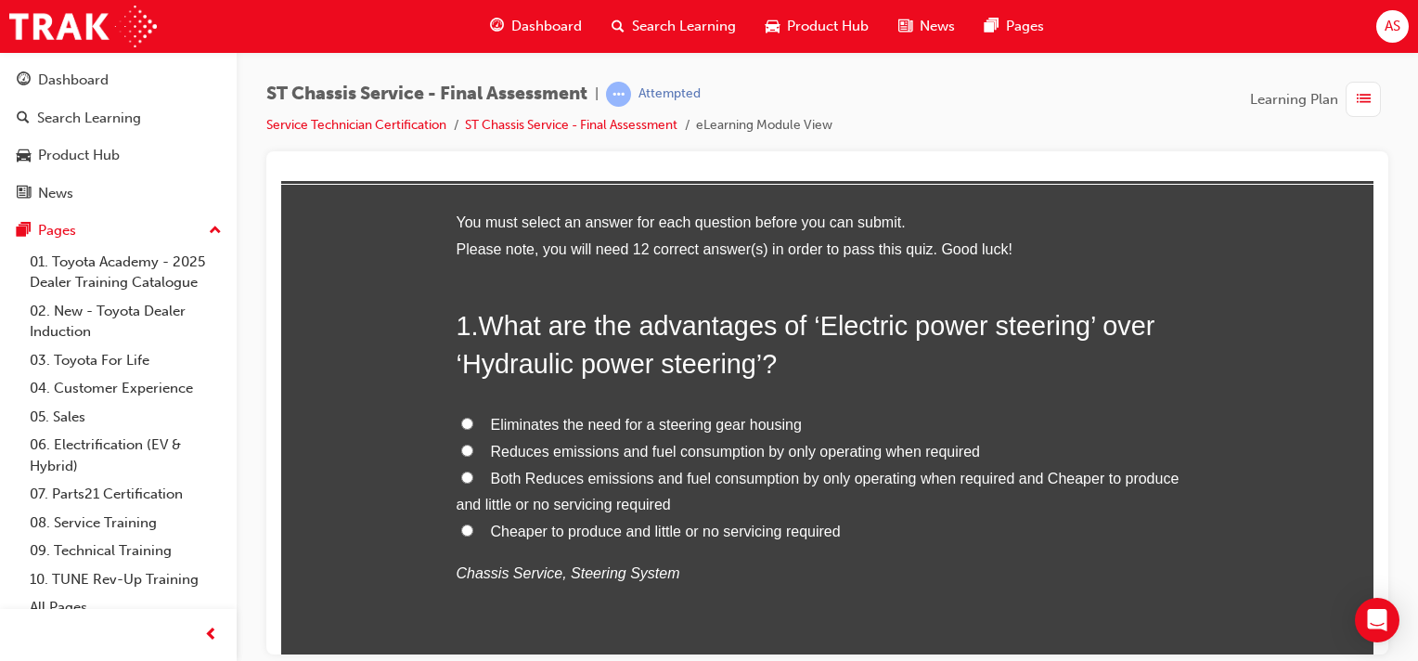
scroll to position [162, 0]
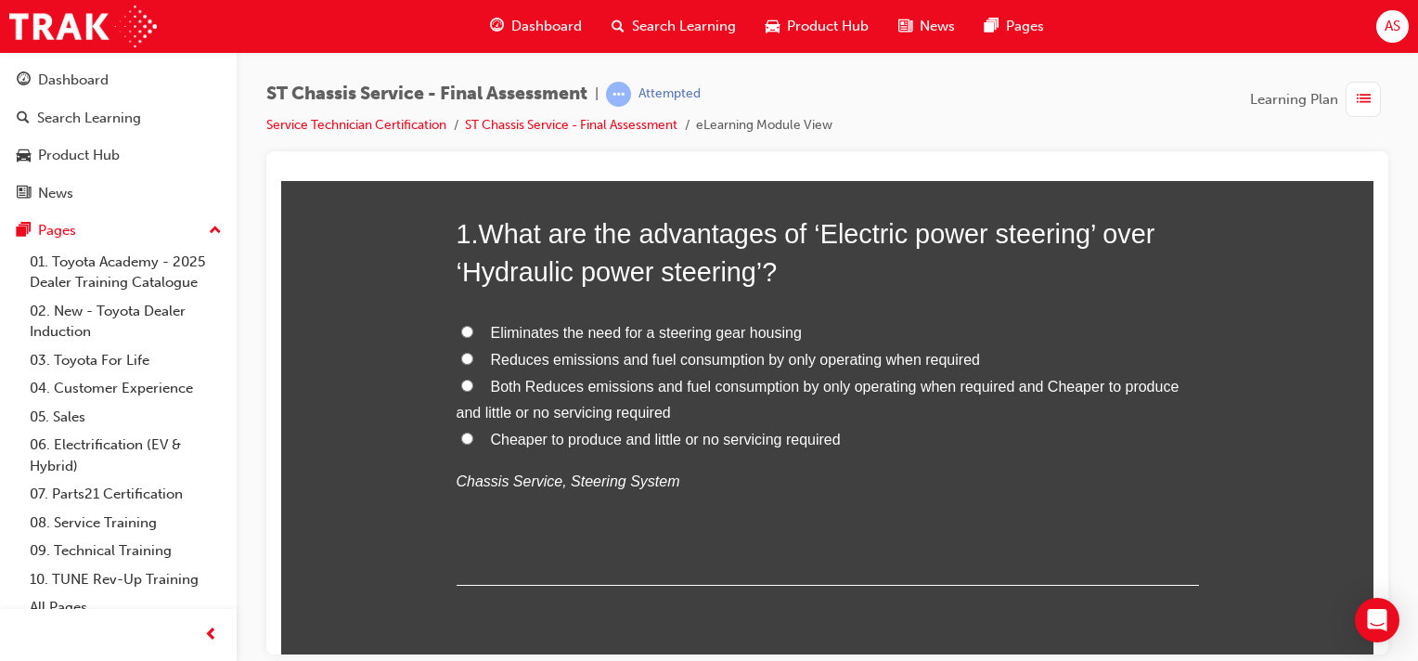
click at [461, 384] on input "Both Reduces emissions and fuel consumption by only operating when required and…" at bounding box center [467, 385] width 12 height 12
radio input "true"
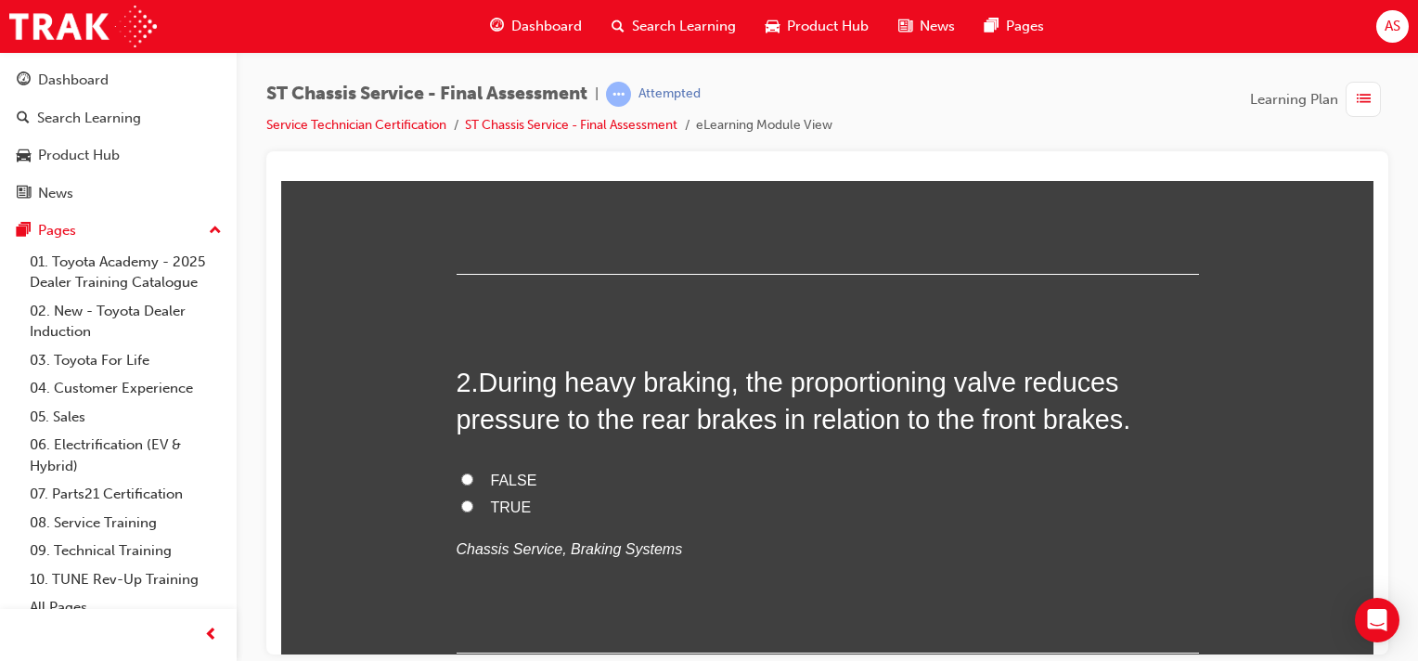
scroll to position [486, 0]
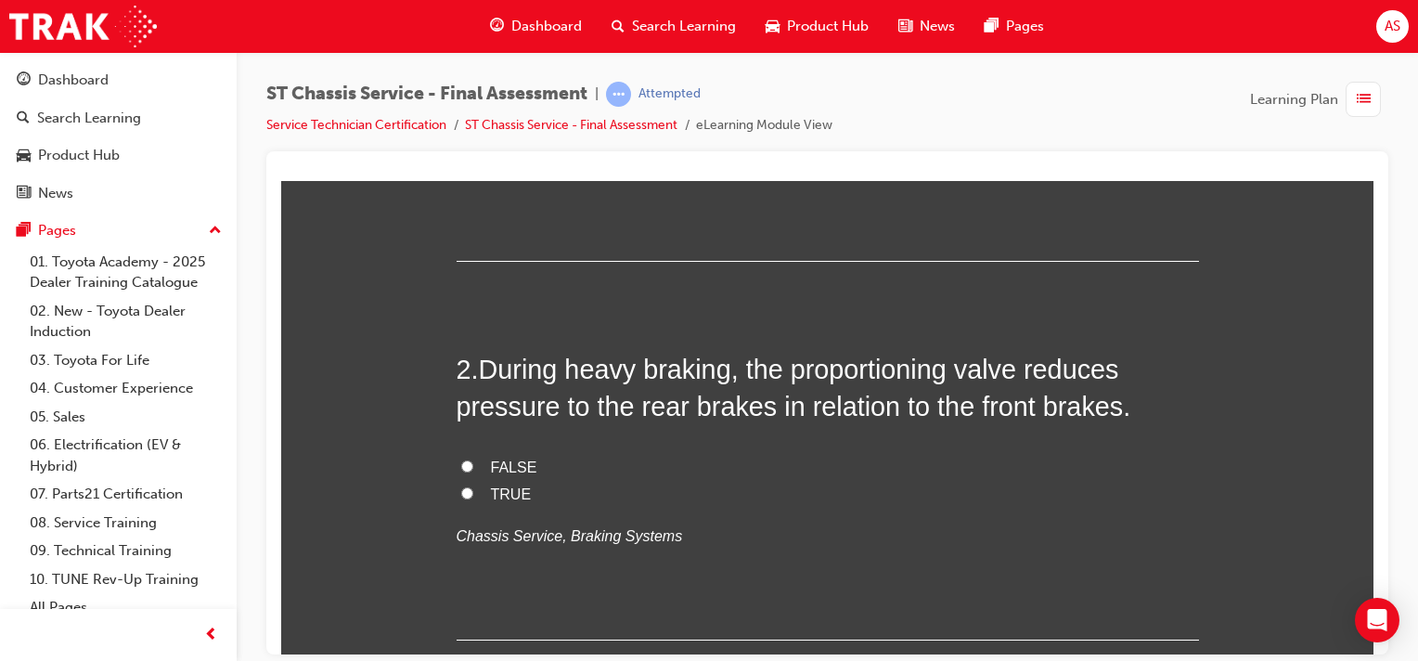
click at [461, 488] on input "TRUE" at bounding box center [467, 492] width 12 height 12
radio input "true"
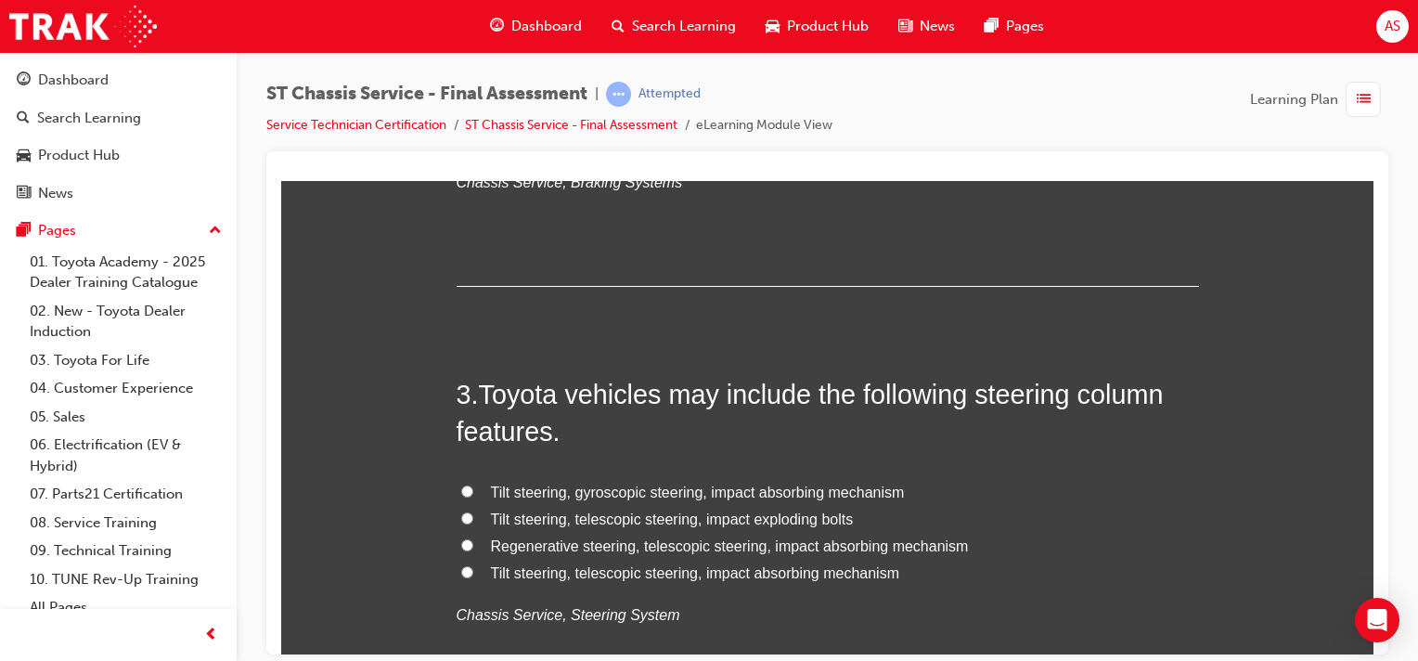
scroll to position [835, 0]
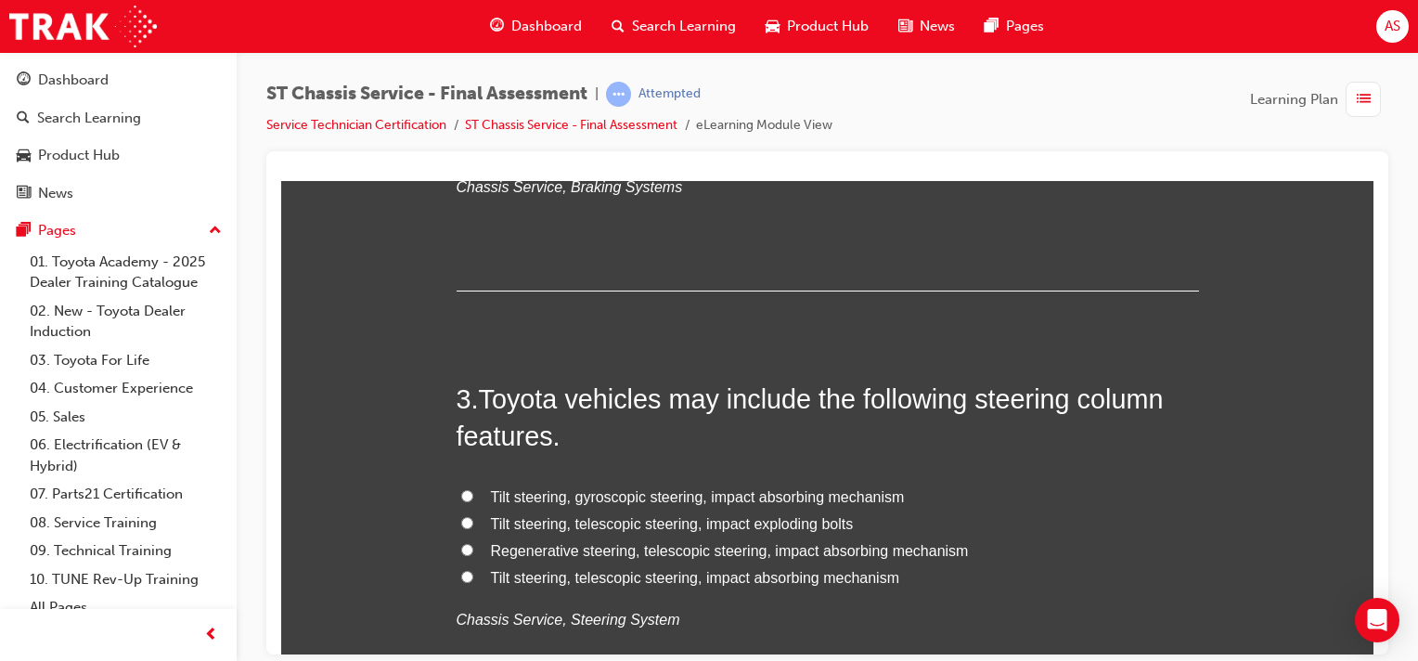
click at [461, 573] on input "Tilt steering, telescopic steering, impact absorbing mechanism" at bounding box center [467, 576] width 12 height 12
radio input "true"
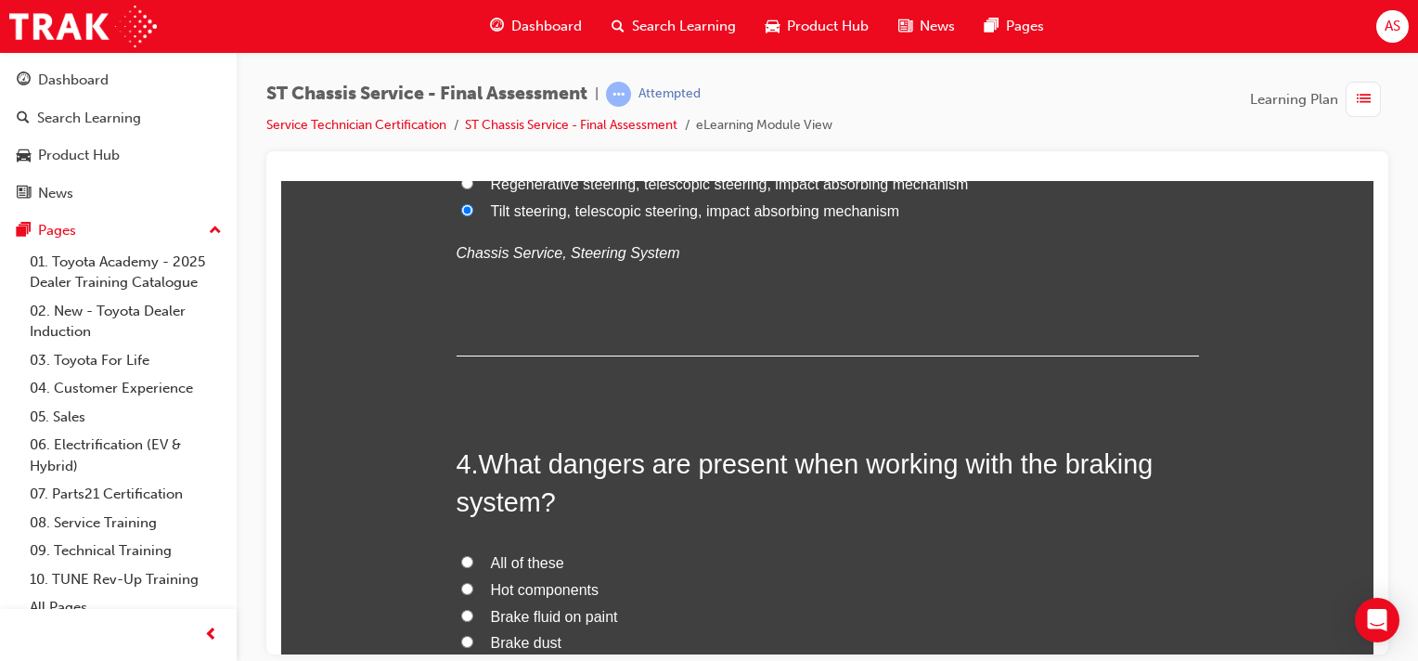
scroll to position [1299, 0]
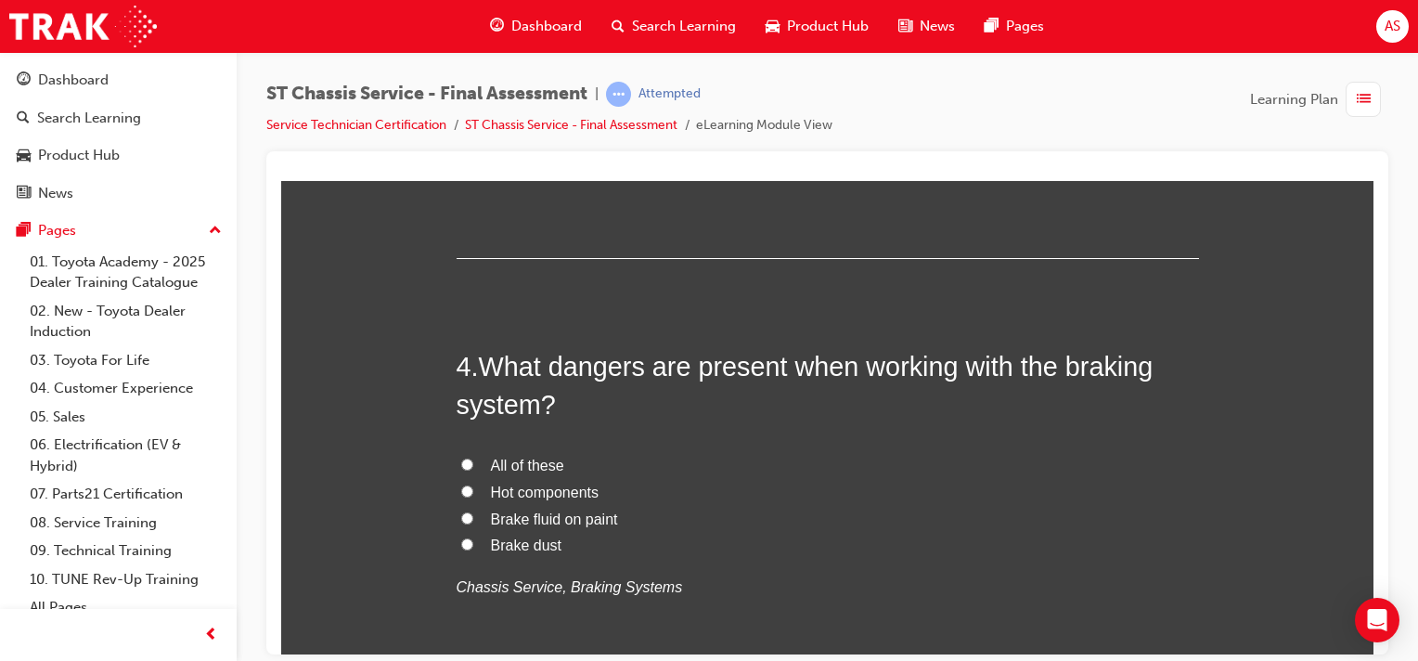
click at [461, 461] on input "All of these" at bounding box center [467, 463] width 12 height 12
radio input "true"
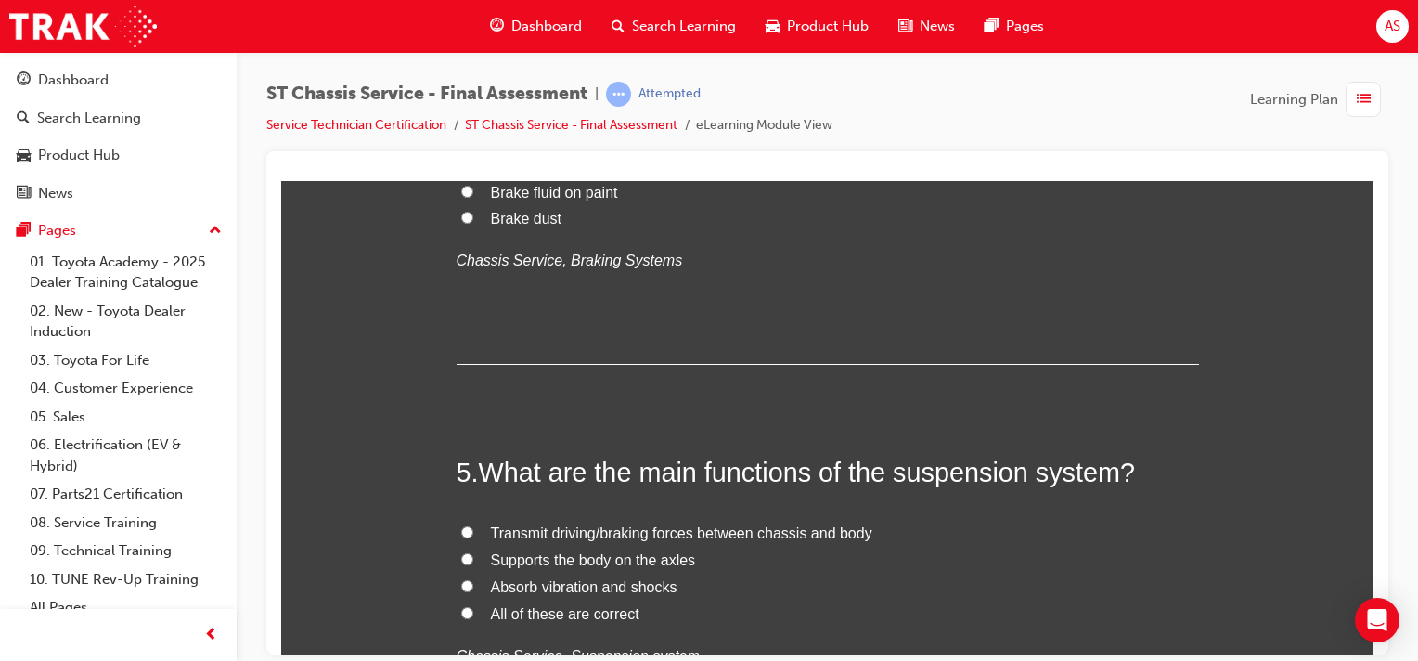
scroll to position [1647, 0]
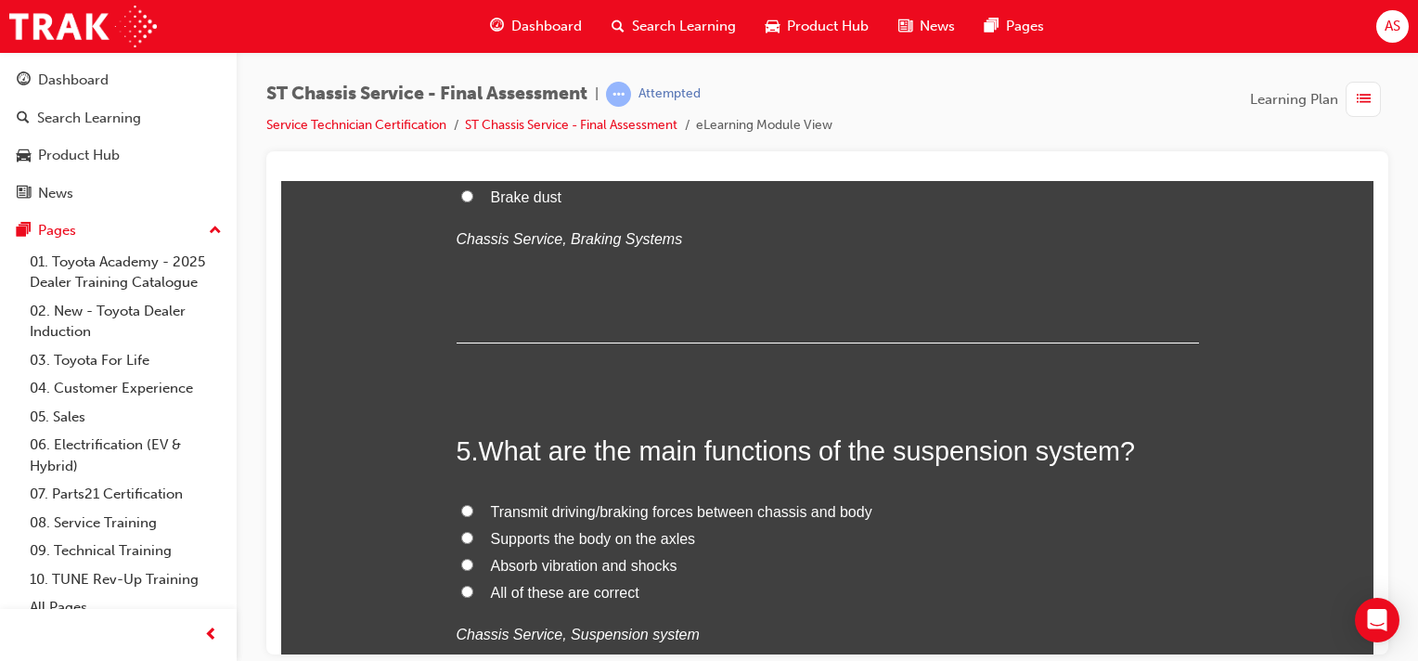
click at [463, 588] on input "All of these are correct" at bounding box center [467, 591] width 12 height 12
radio input "true"
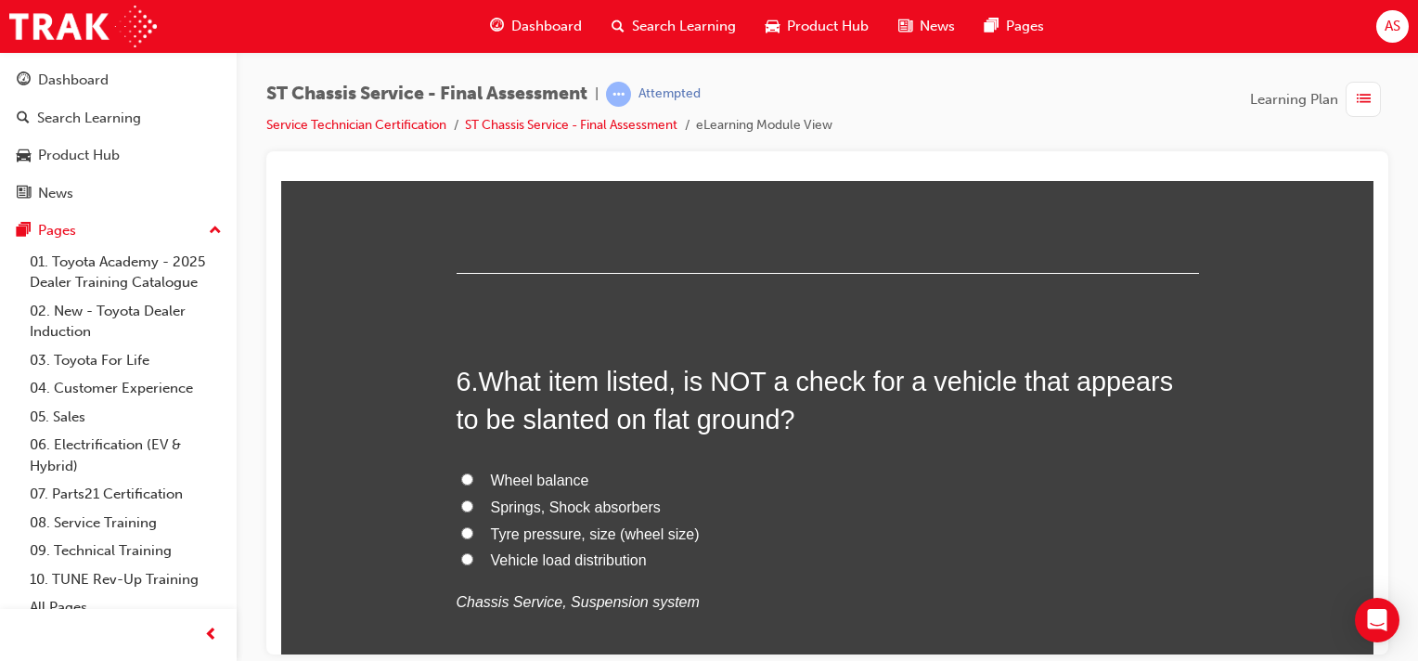
scroll to position [2134, 0]
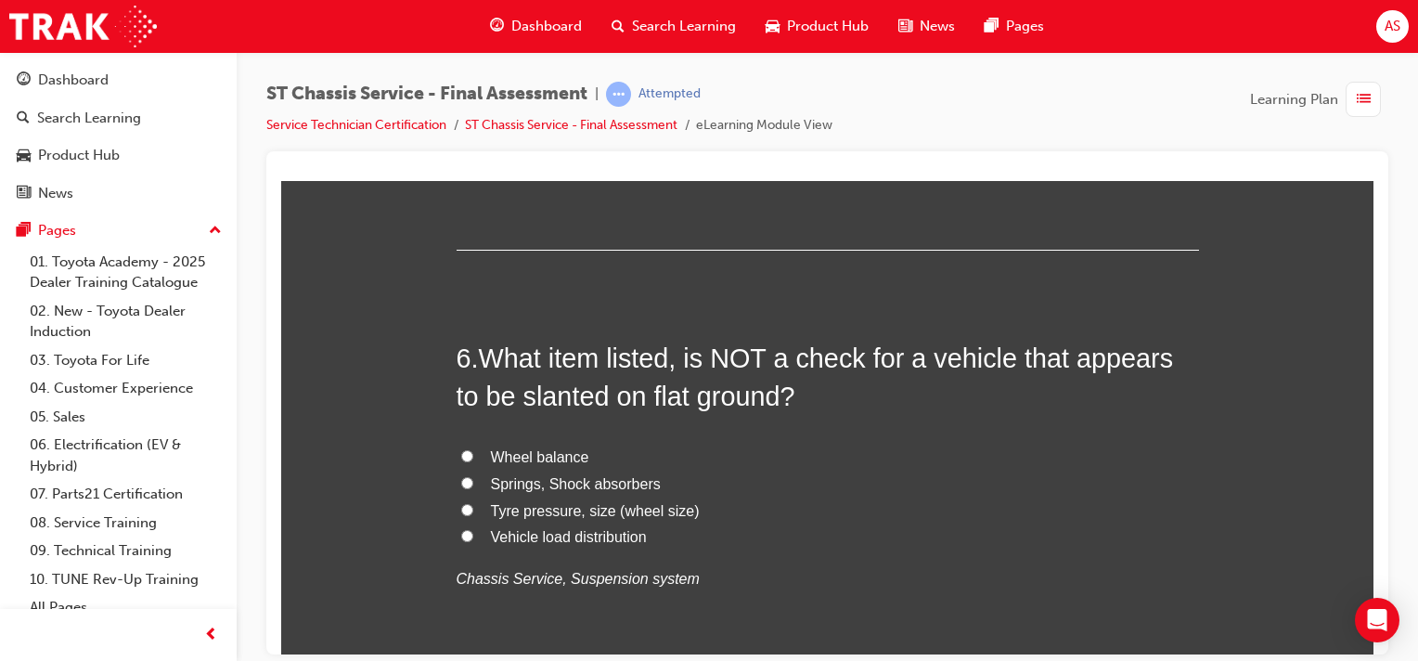
click at [461, 457] on input "Wheel balance" at bounding box center [467, 455] width 12 height 12
radio input "true"
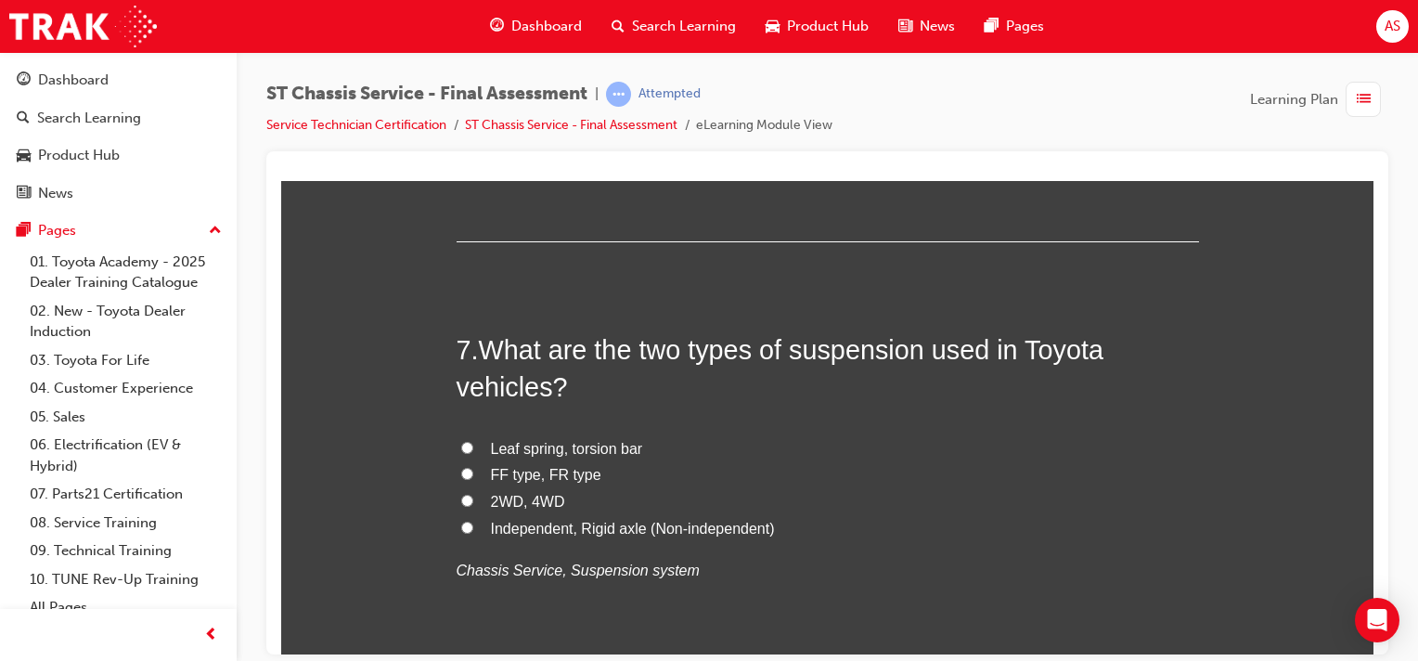
scroll to position [2552, 0]
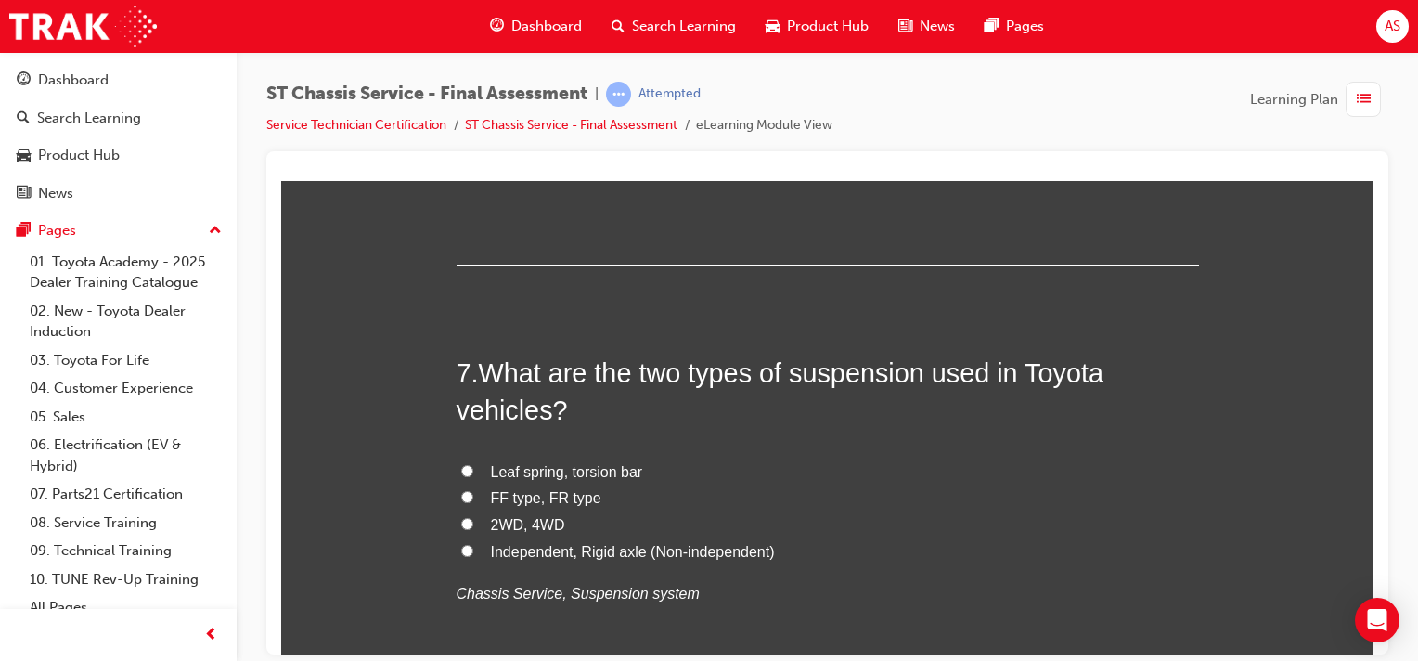
click at [462, 547] on input "Independent, Rigid axle (Non-independent)" at bounding box center [467, 550] width 12 height 12
radio input "true"
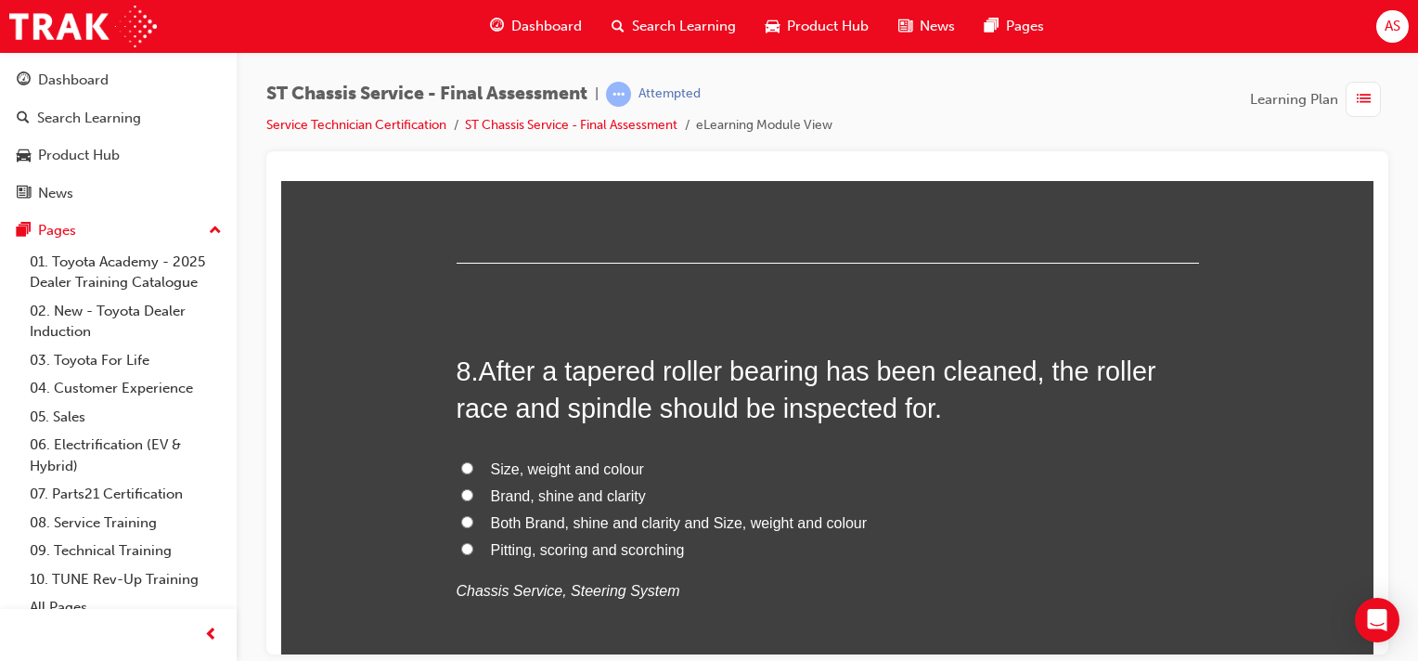
scroll to position [2992, 0]
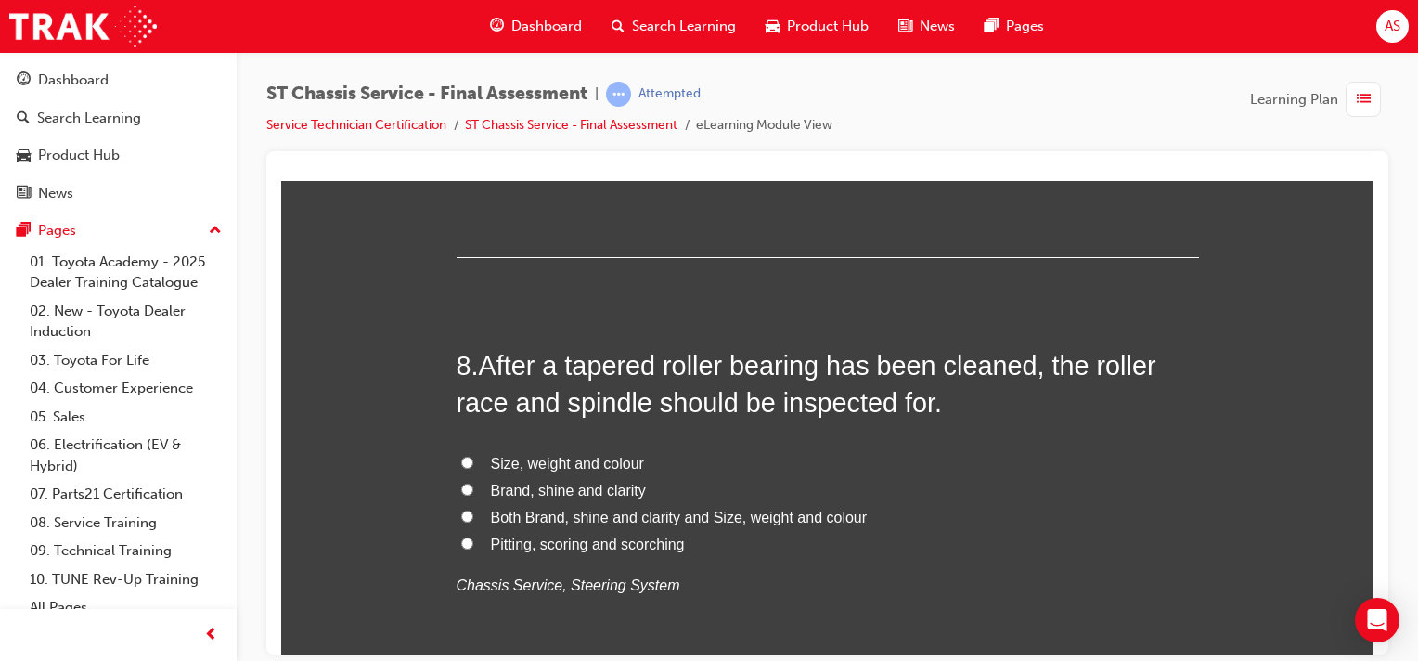
click at [461, 538] on input "Pitting, scoring and scorching" at bounding box center [467, 542] width 12 height 12
radio input "true"
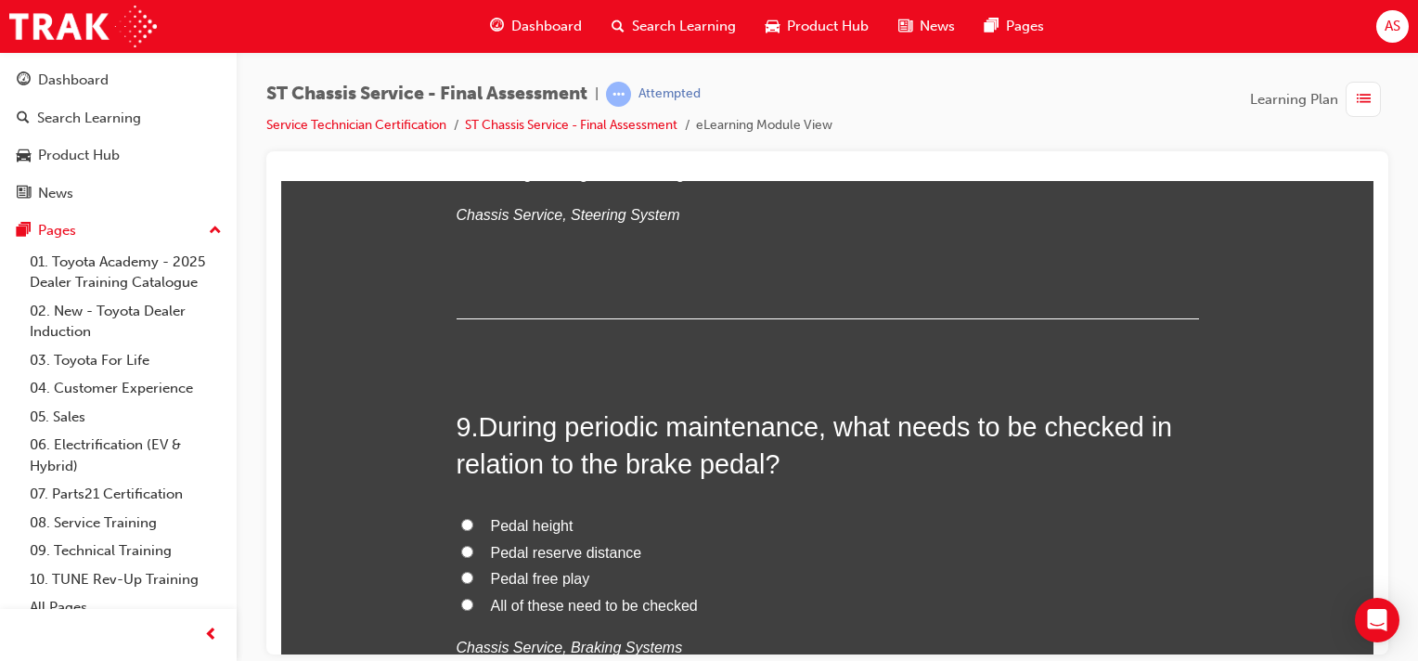
scroll to position [3363, 0]
click at [461, 603] on input "All of these need to be checked" at bounding box center [467, 603] width 12 height 12
radio input "true"
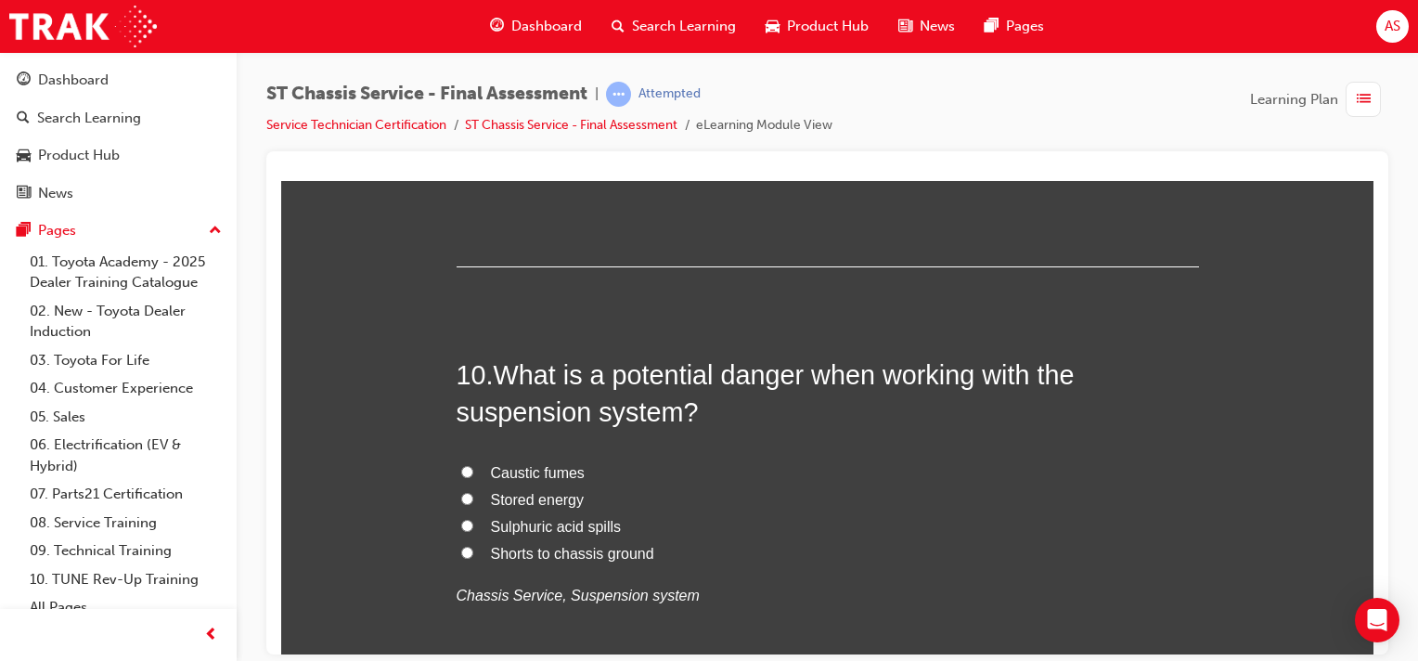
scroll to position [3851, 0]
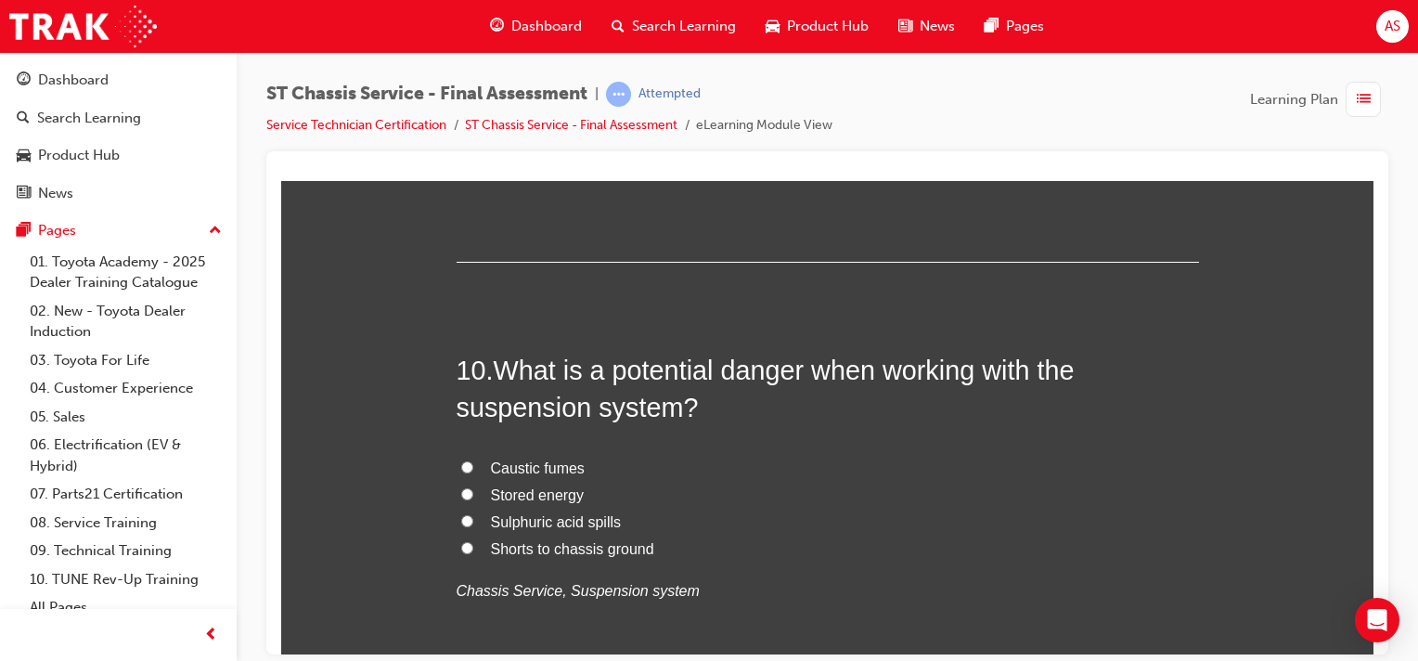
click at [461, 487] on input "Stored energy" at bounding box center [467, 493] width 12 height 12
radio input "true"
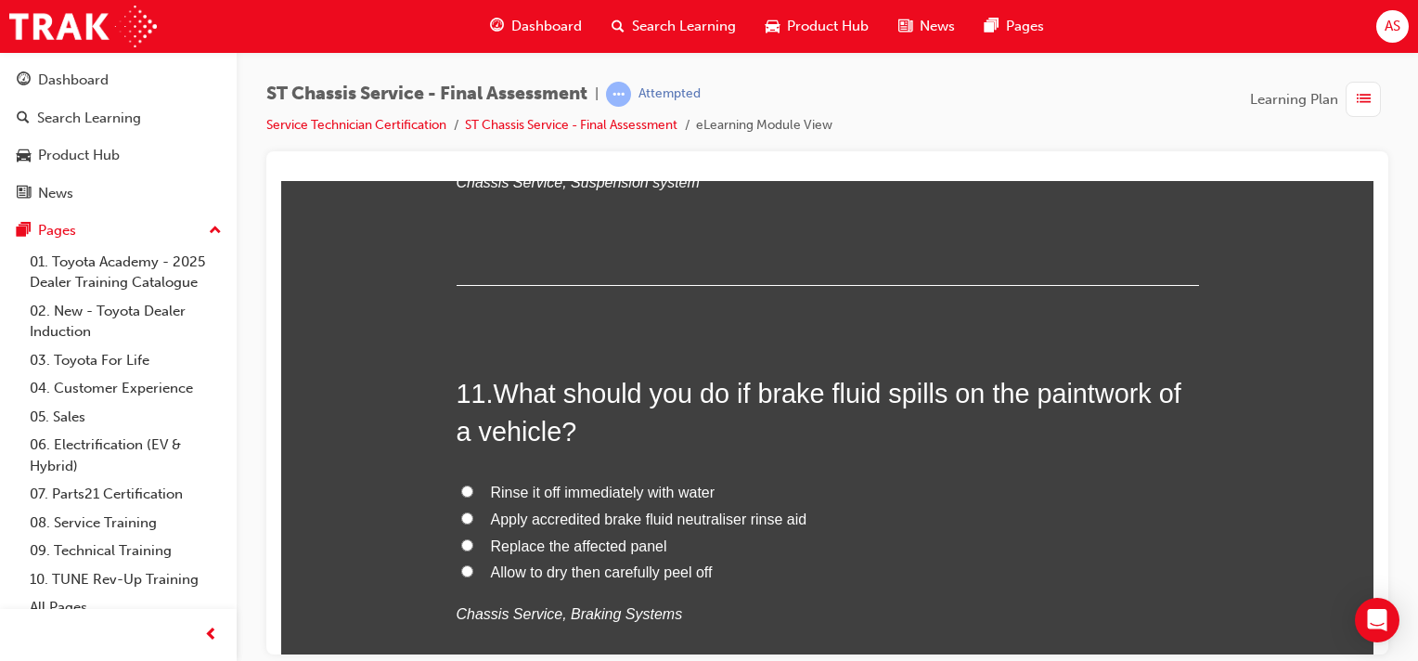
scroll to position [4269, 0]
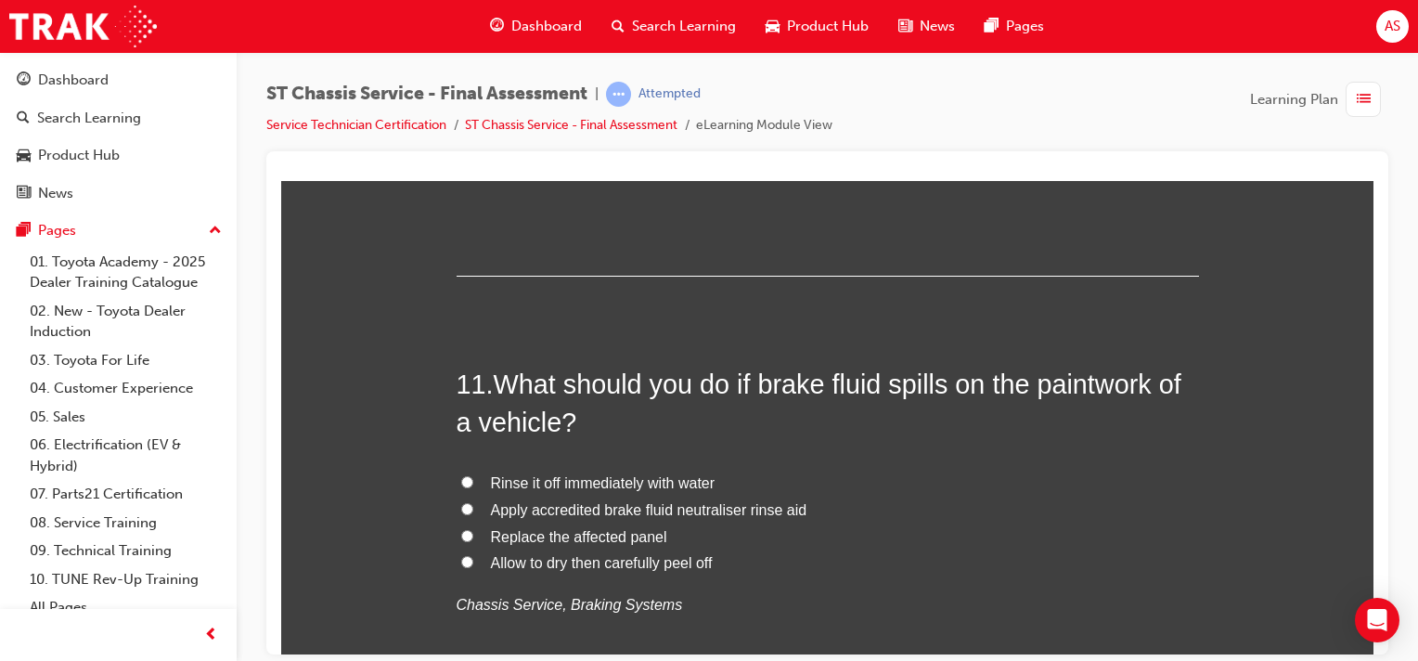
click at [461, 478] on input "Rinse it off immediately with water" at bounding box center [467, 481] width 12 height 12
radio input "true"
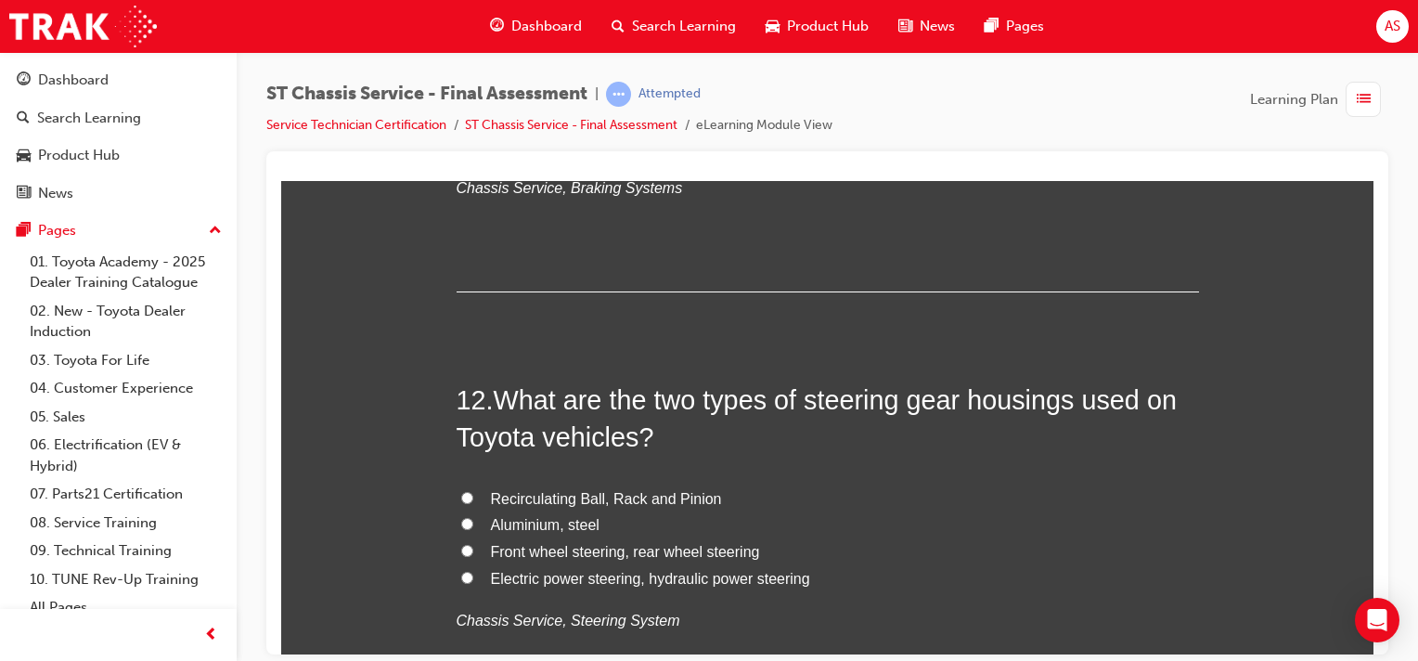
scroll to position [4686, 0]
click at [461, 490] on input "Recirculating Ball, Rack and Pinion" at bounding box center [467, 496] width 12 height 12
radio input "true"
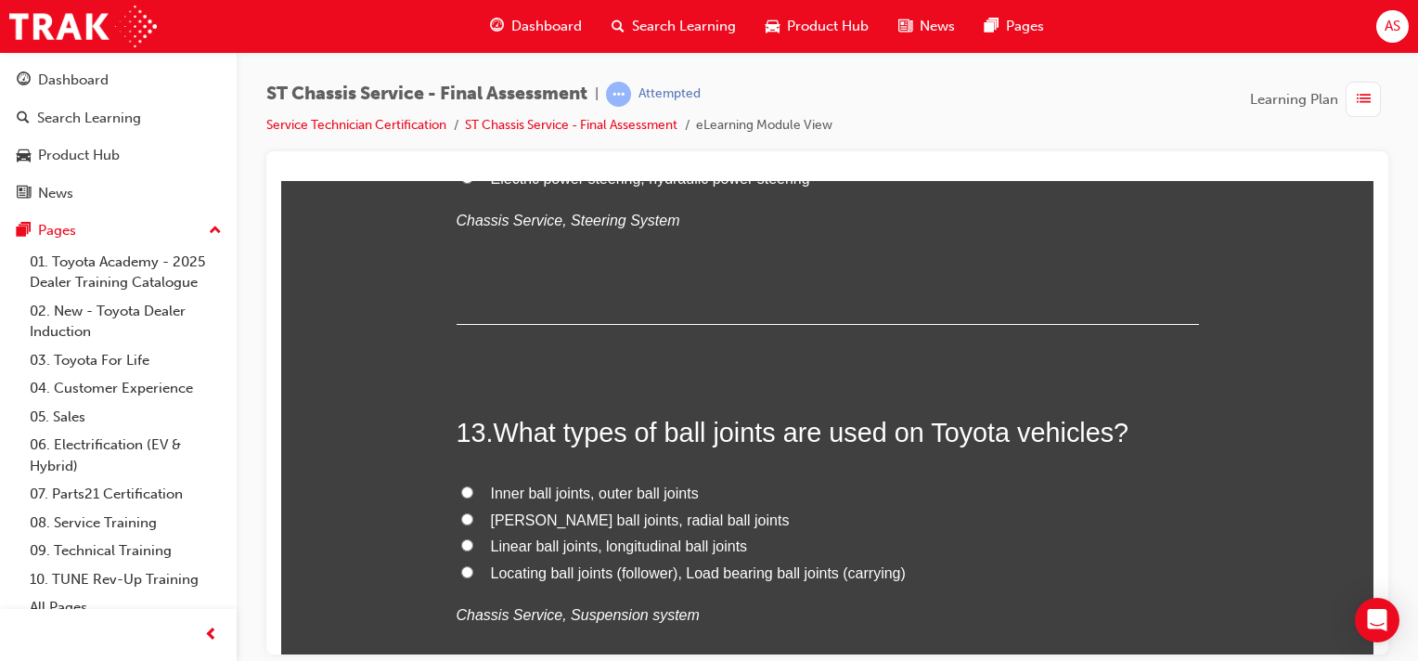
scroll to position [5081, 0]
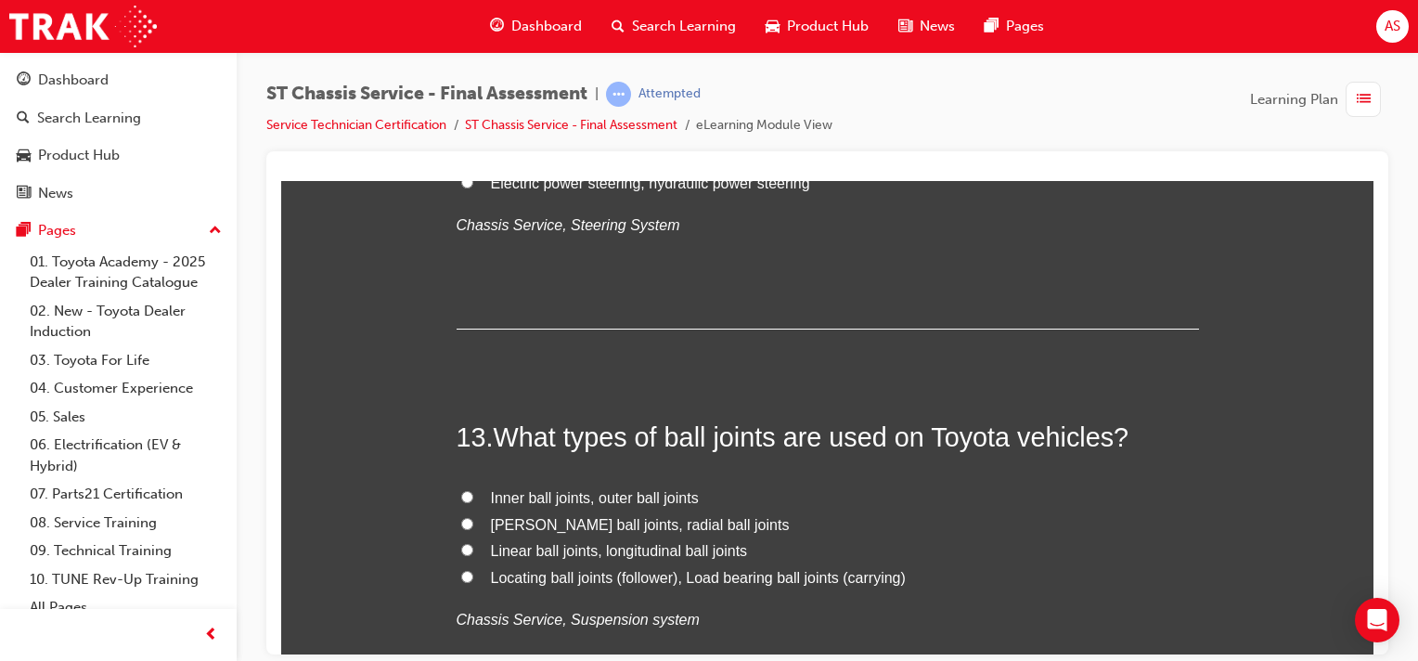
click at [461, 519] on input "[PERSON_NAME] ball joints, radial ball joints" at bounding box center [467, 523] width 12 height 12
radio input "true"
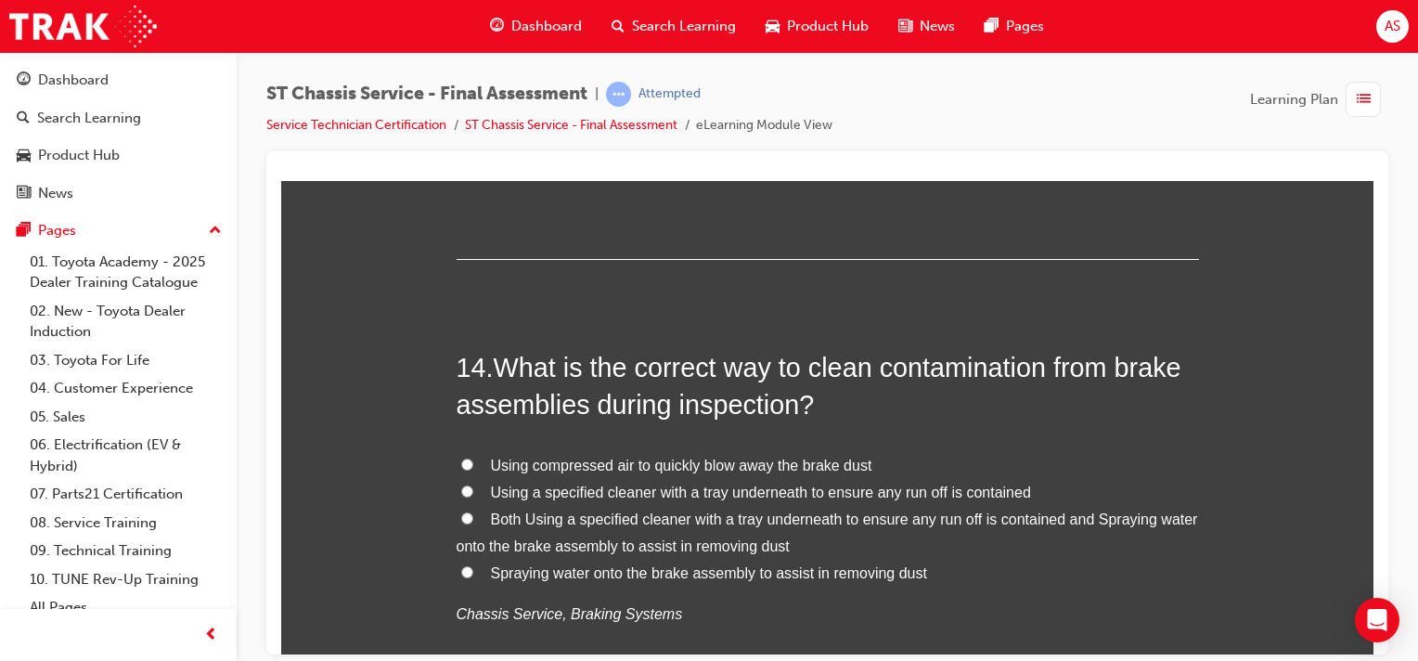
scroll to position [5568, 0]
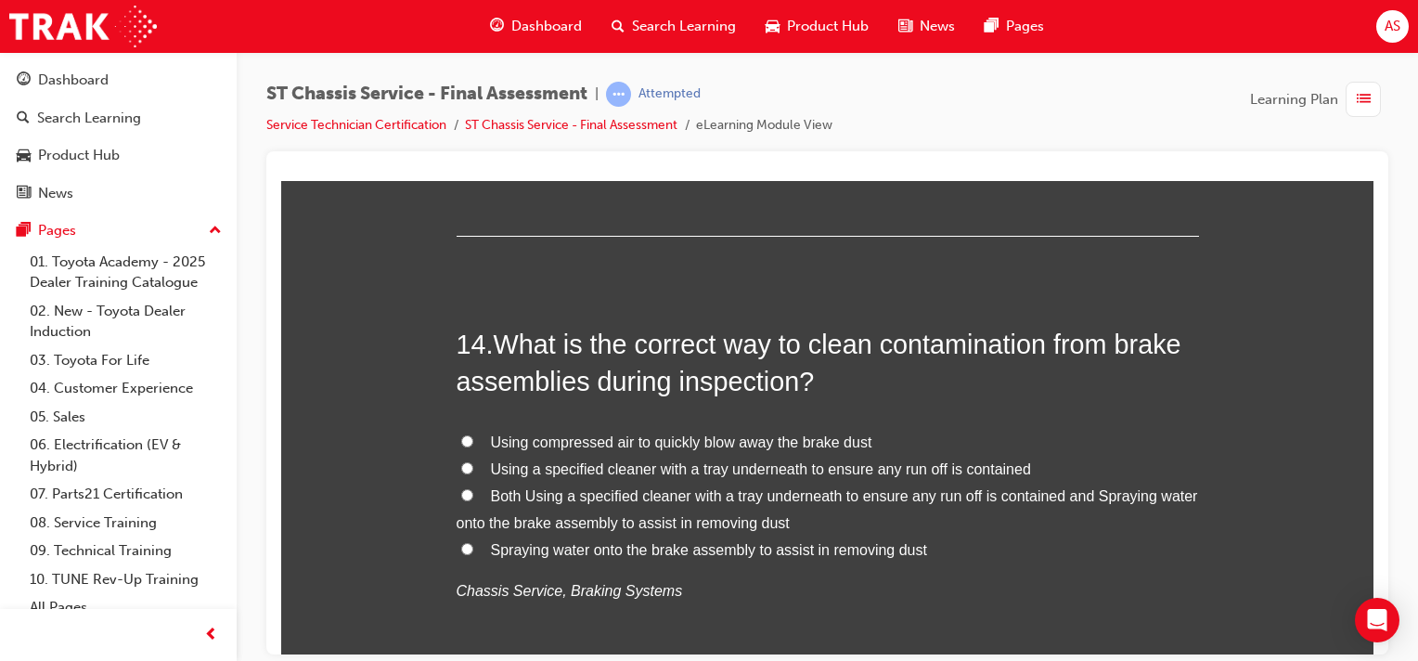
click at [461, 489] on input "Both Using a specified cleaner with a tray underneath to ensure any run off is …" at bounding box center [467, 494] width 12 height 12
radio input "true"
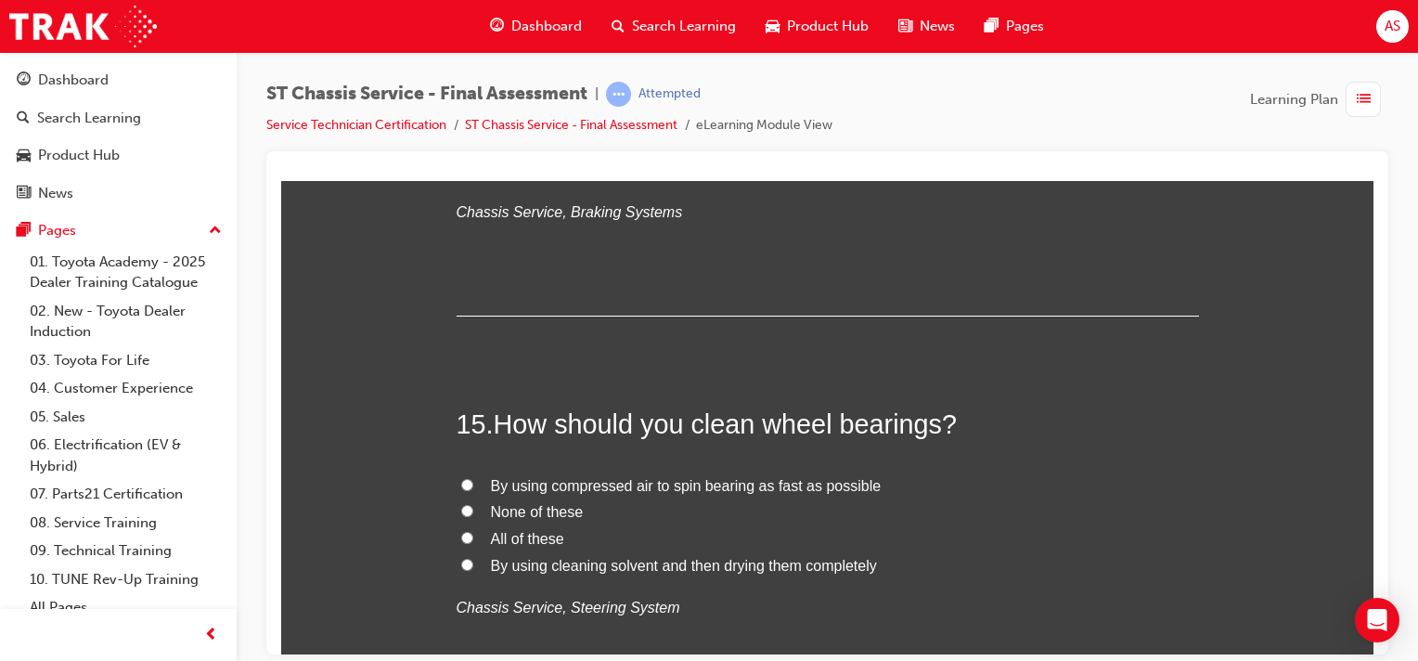
scroll to position [5961, 0]
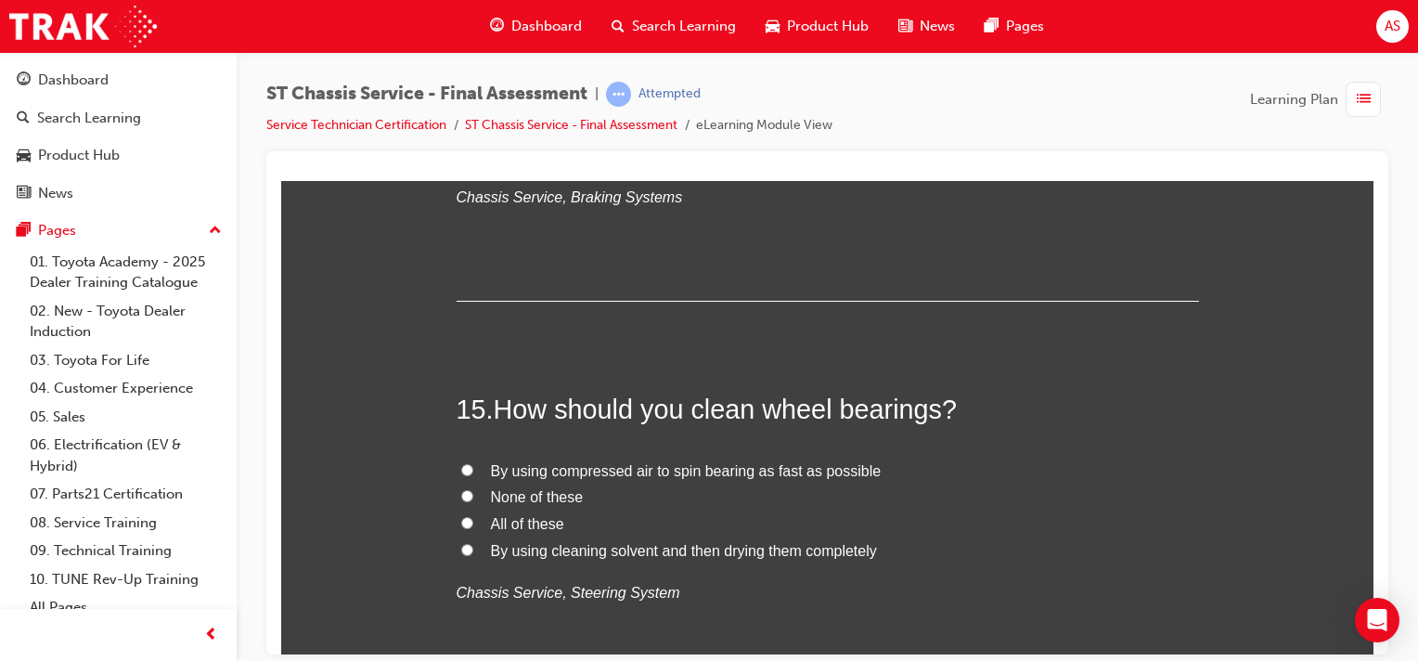
click at [461, 522] on input "All of these" at bounding box center [467, 522] width 12 height 12
radio input "true"
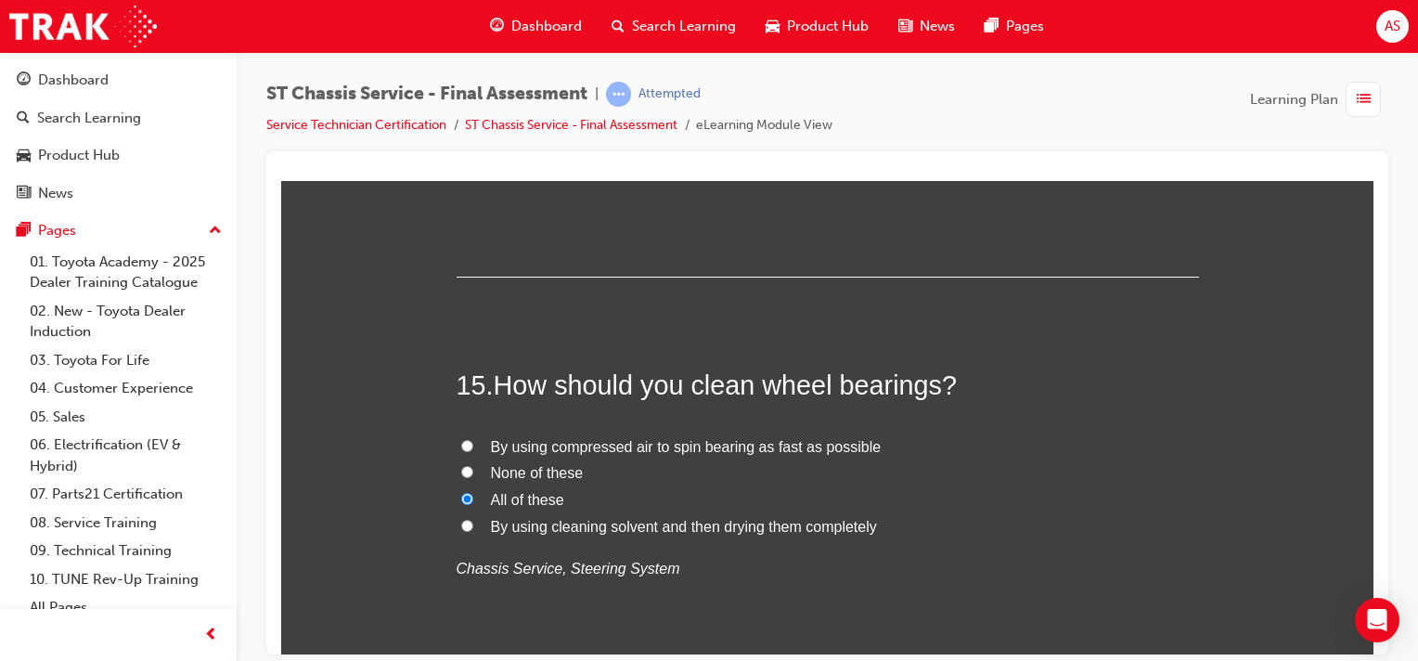
scroll to position [6140, 0]
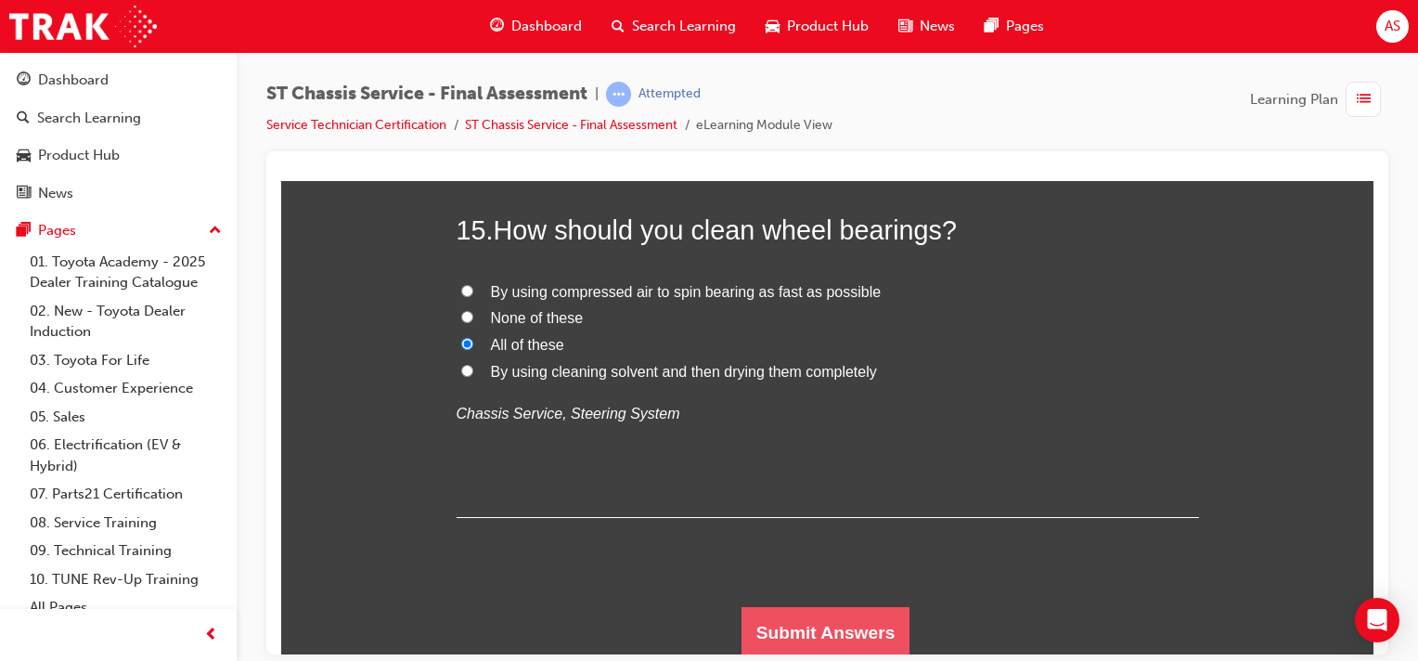
click at [804, 632] on button "Submit Answers" at bounding box center [825, 632] width 169 height 52
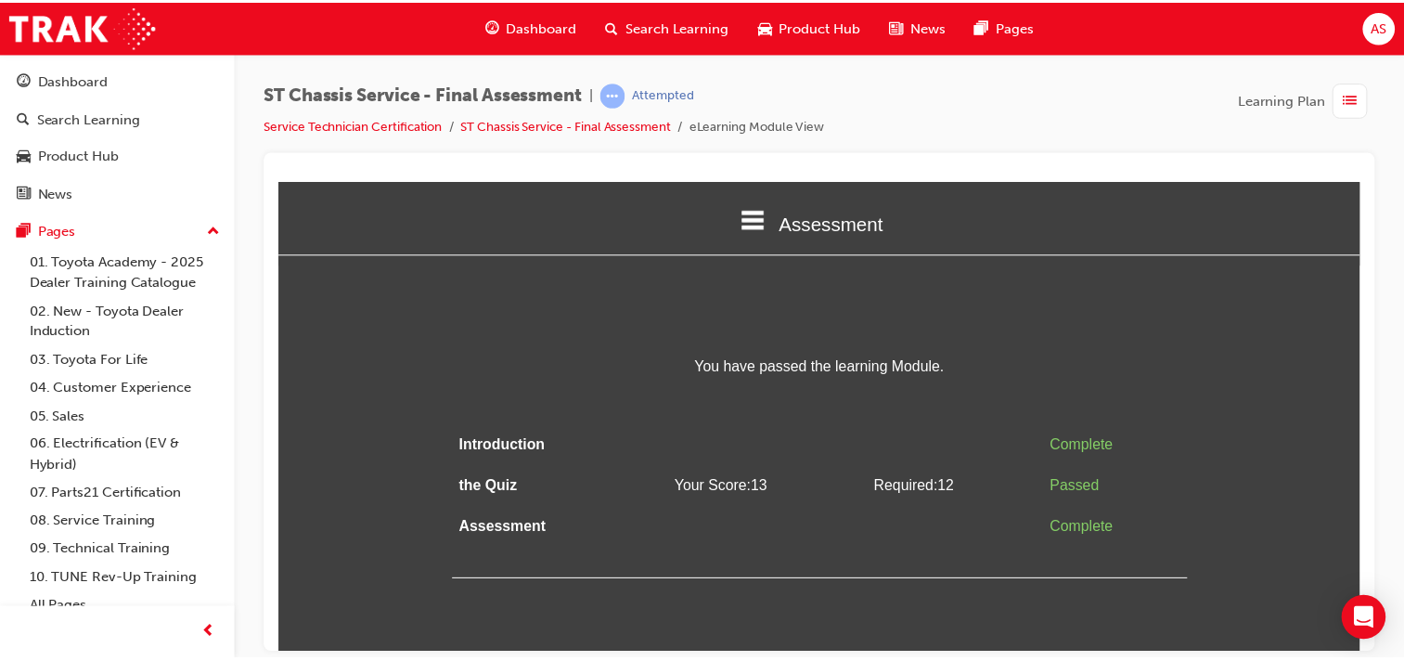
scroll to position [0, 0]
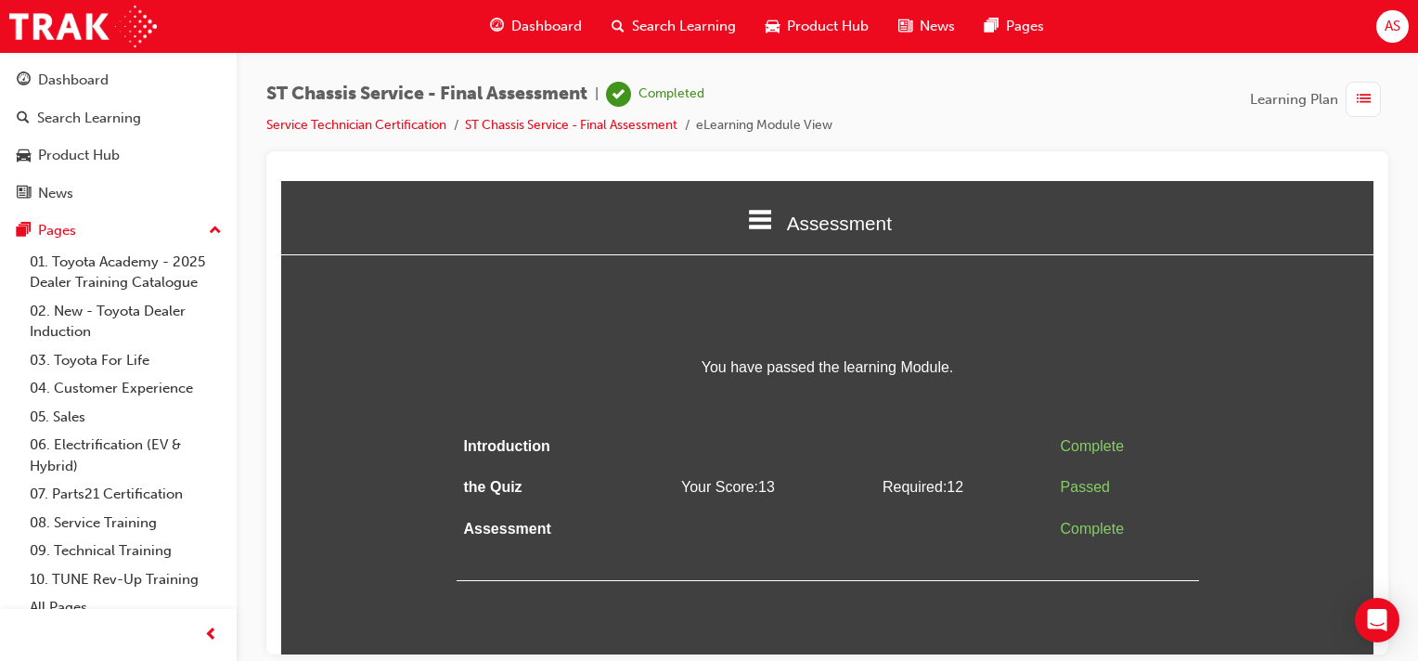
click at [518, 26] on span "Dashboard" at bounding box center [546, 26] width 71 height 21
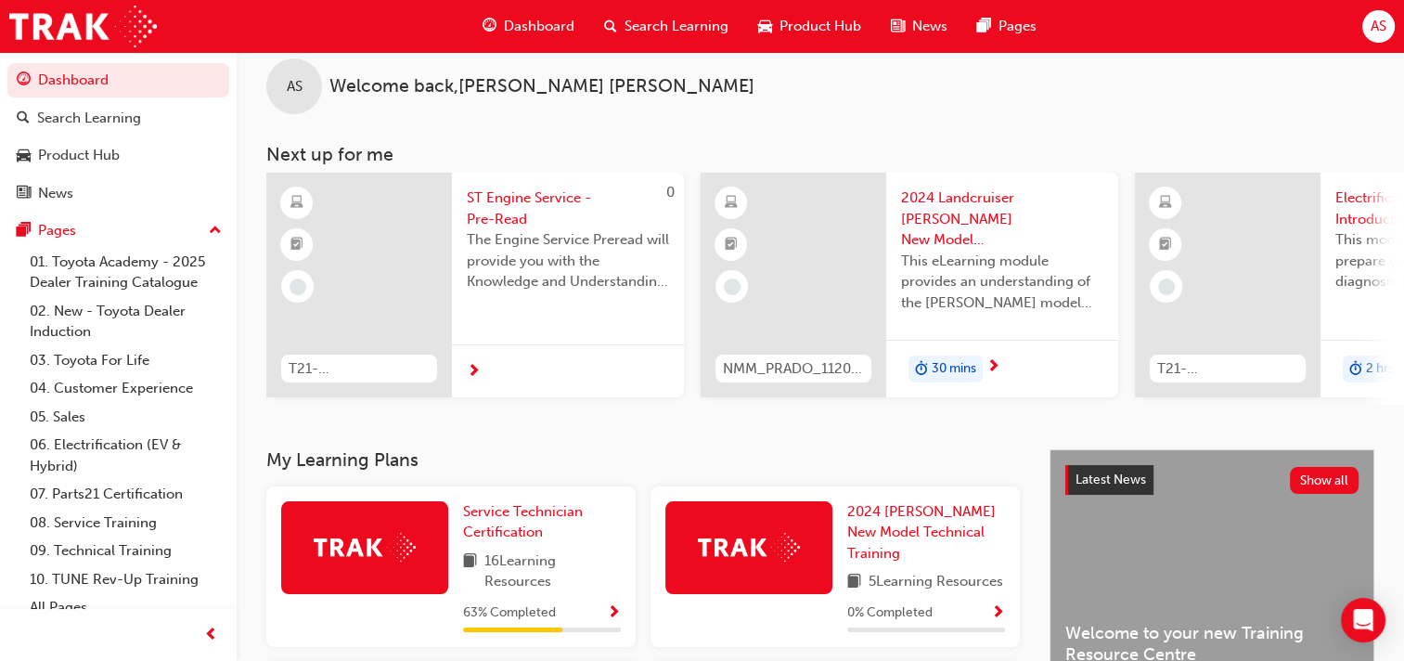
scroll to position [46, 0]
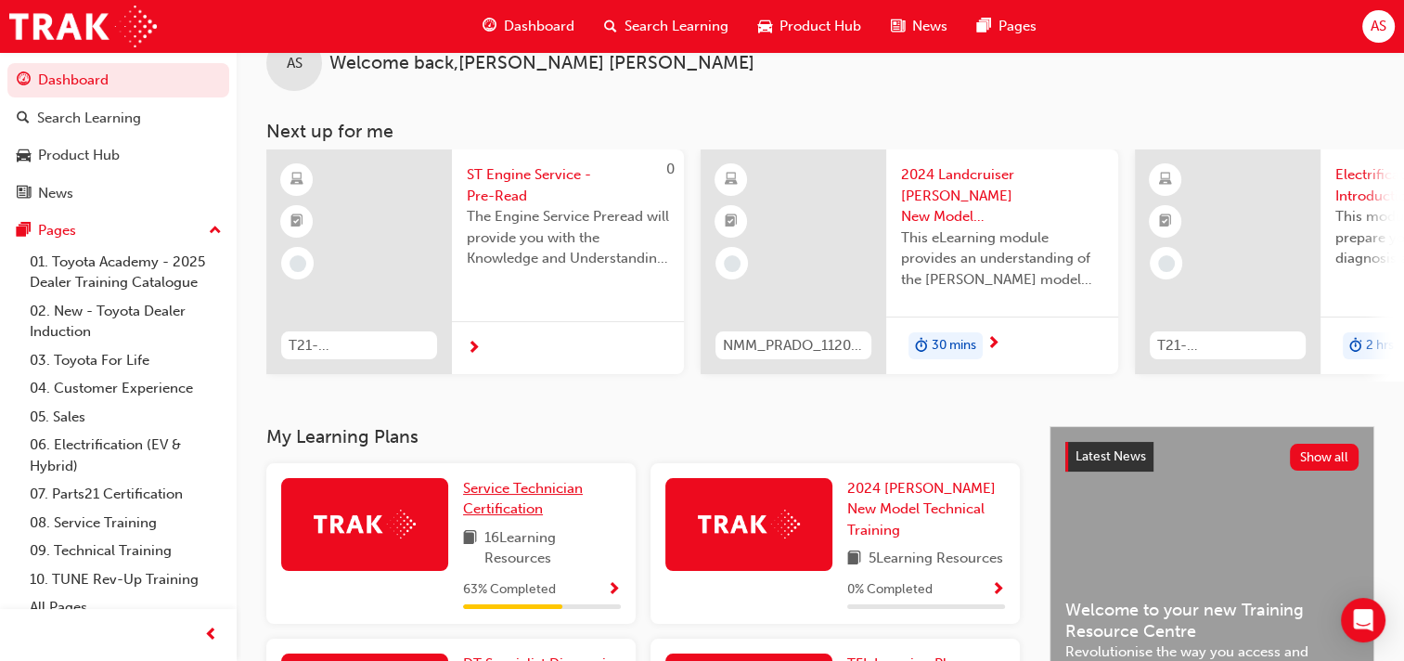
click at [525, 504] on link "Service Technician Certification" at bounding box center [542, 499] width 158 height 42
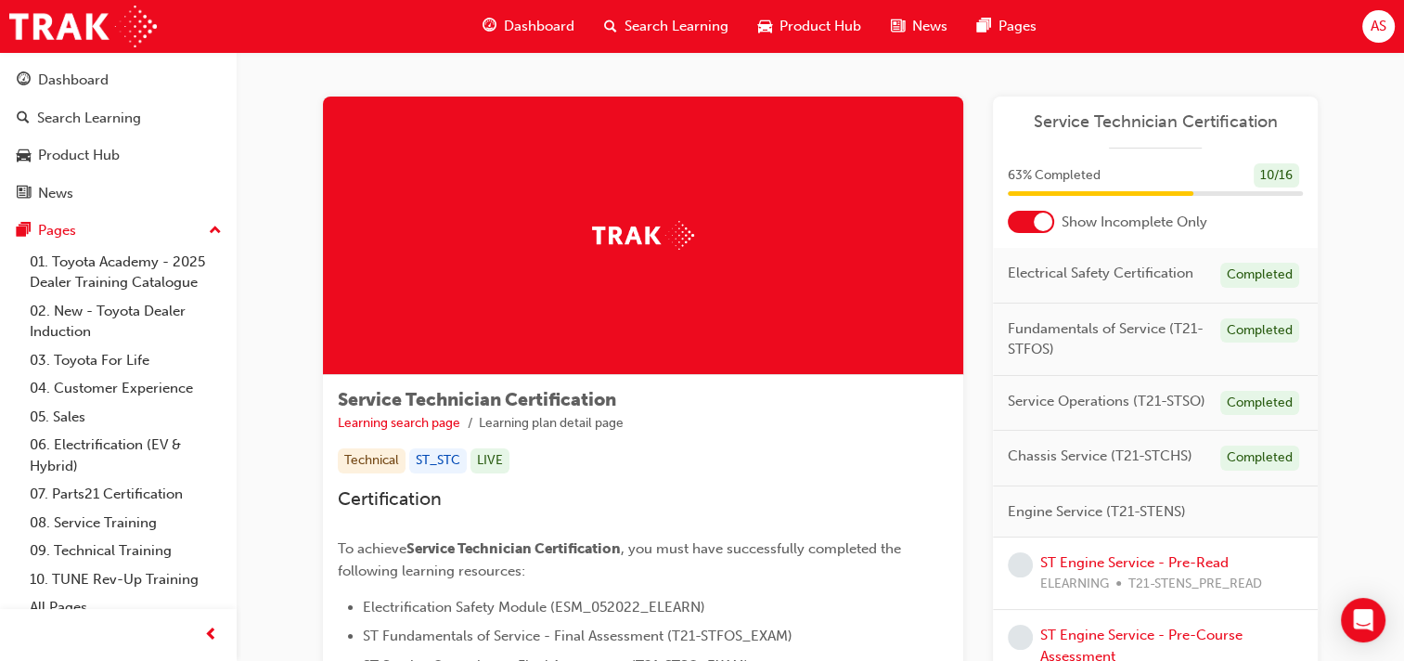
scroll to position [22, 0]
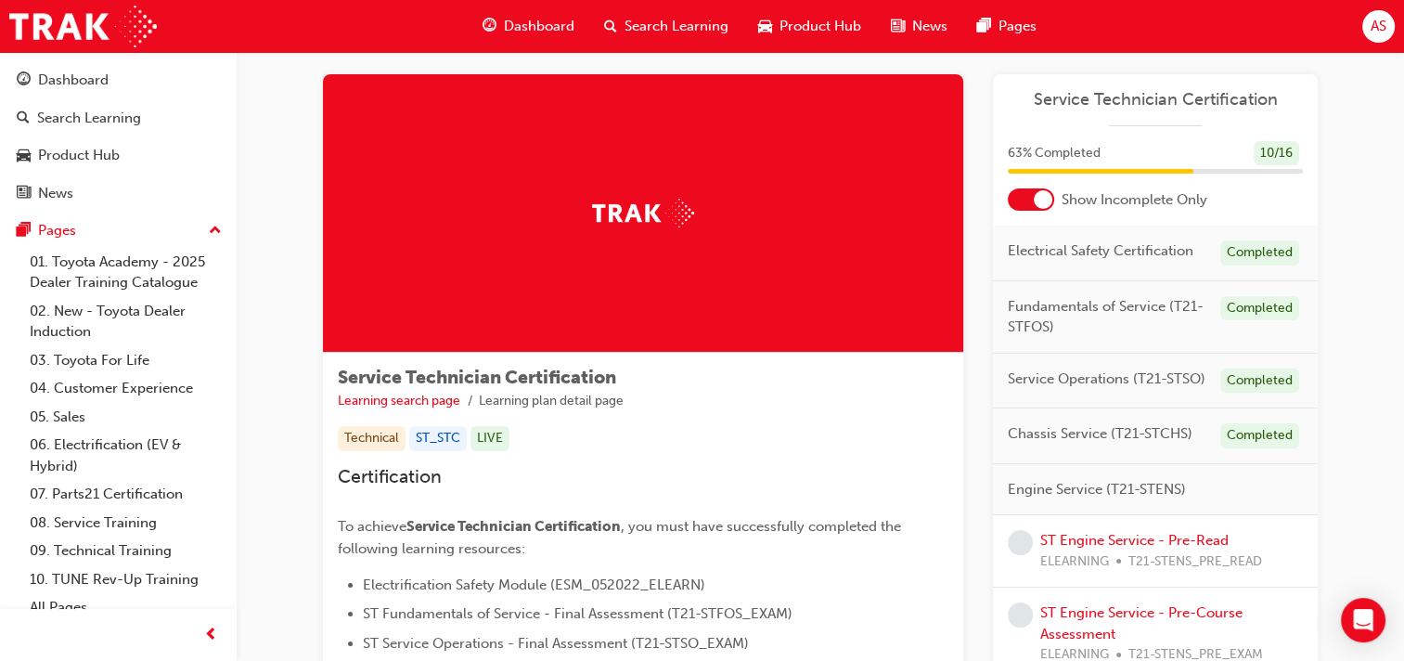
click at [1029, 204] on div at bounding box center [1031, 199] width 46 height 22
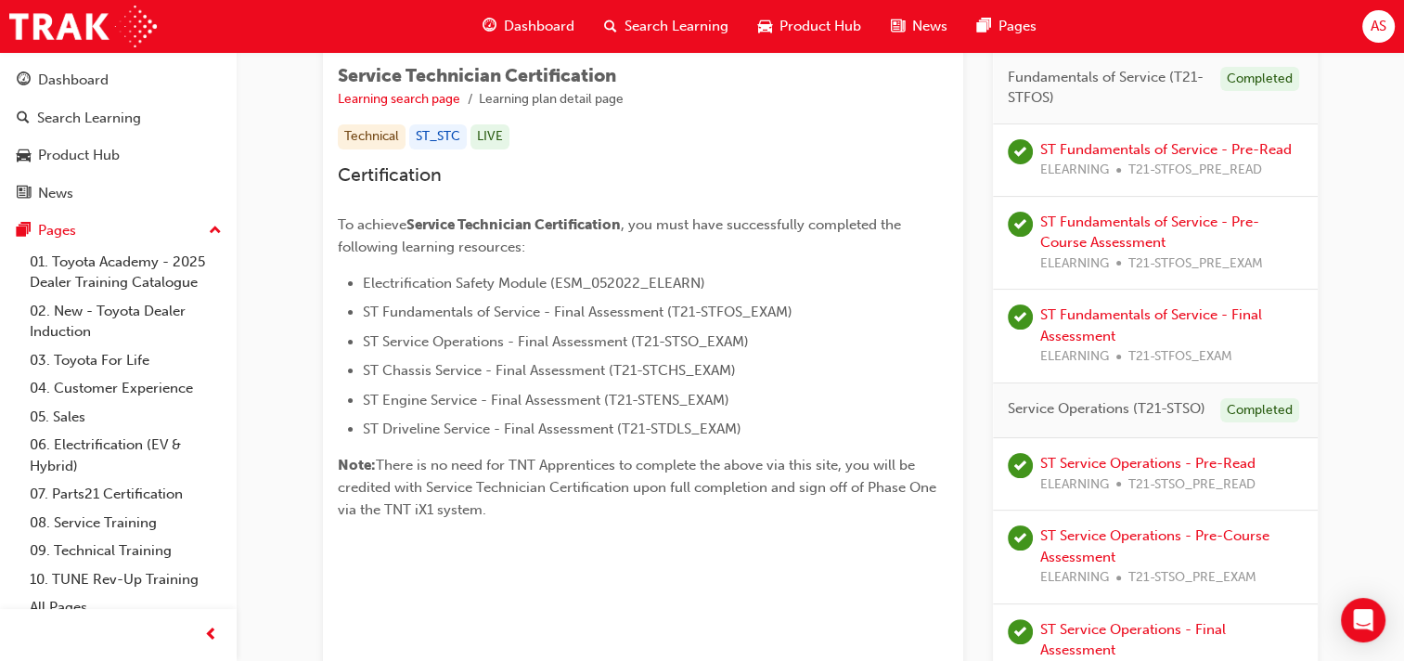
scroll to position [273, 0]
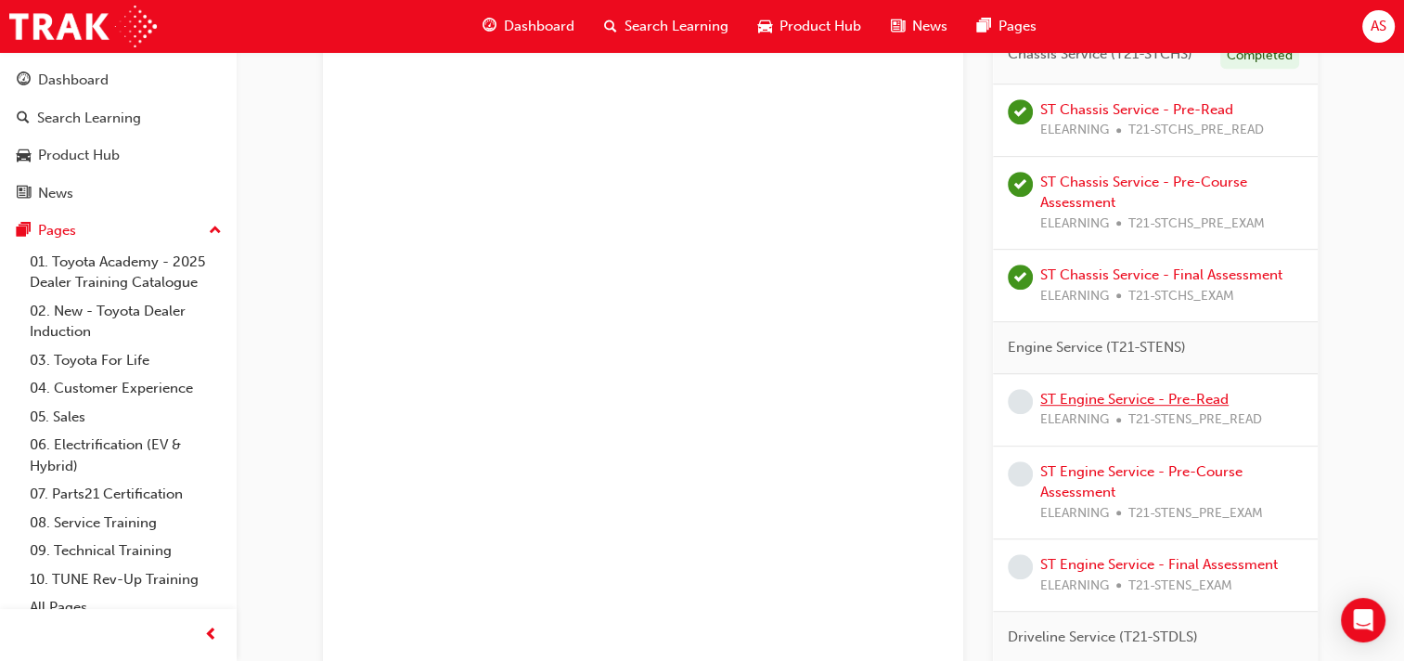
click at [1095, 394] on link "ST Engine Service - Pre-Read" at bounding box center [1134, 399] width 188 height 17
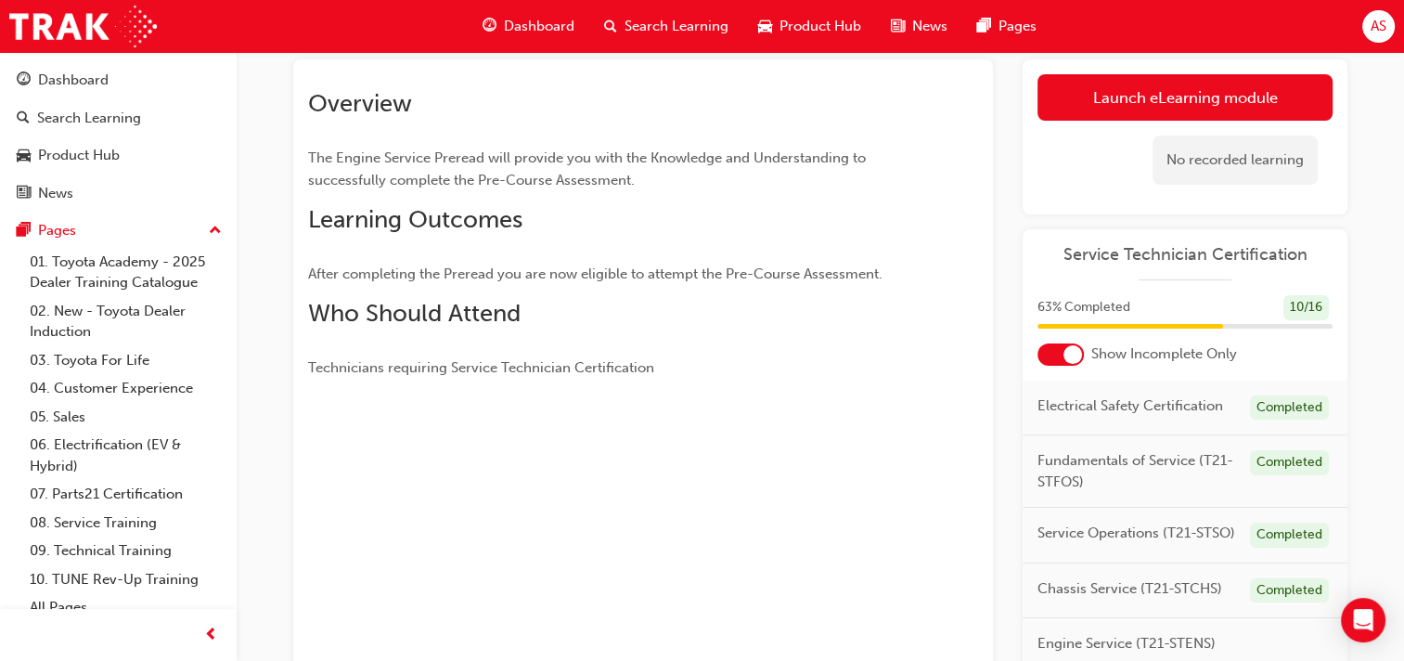
scroll to position [71, 0]
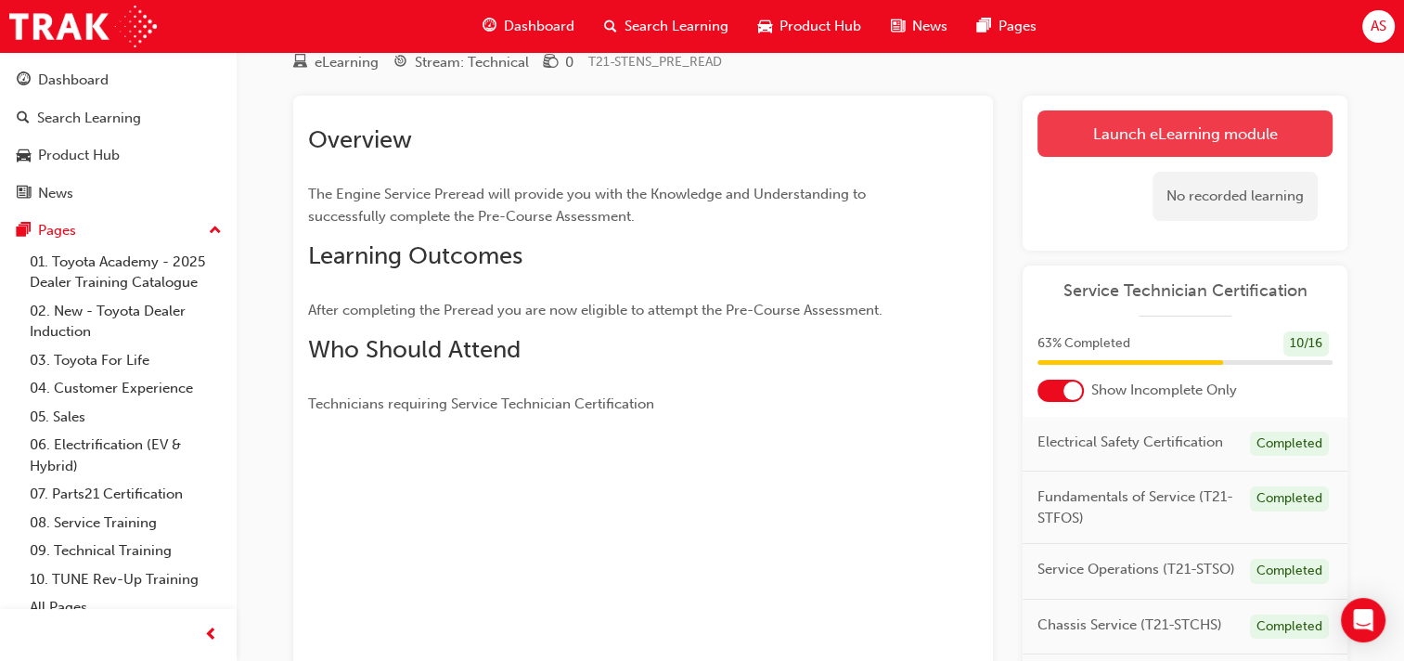
click at [1195, 136] on link "Launch eLearning module" at bounding box center [1184, 133] width 295 height 46
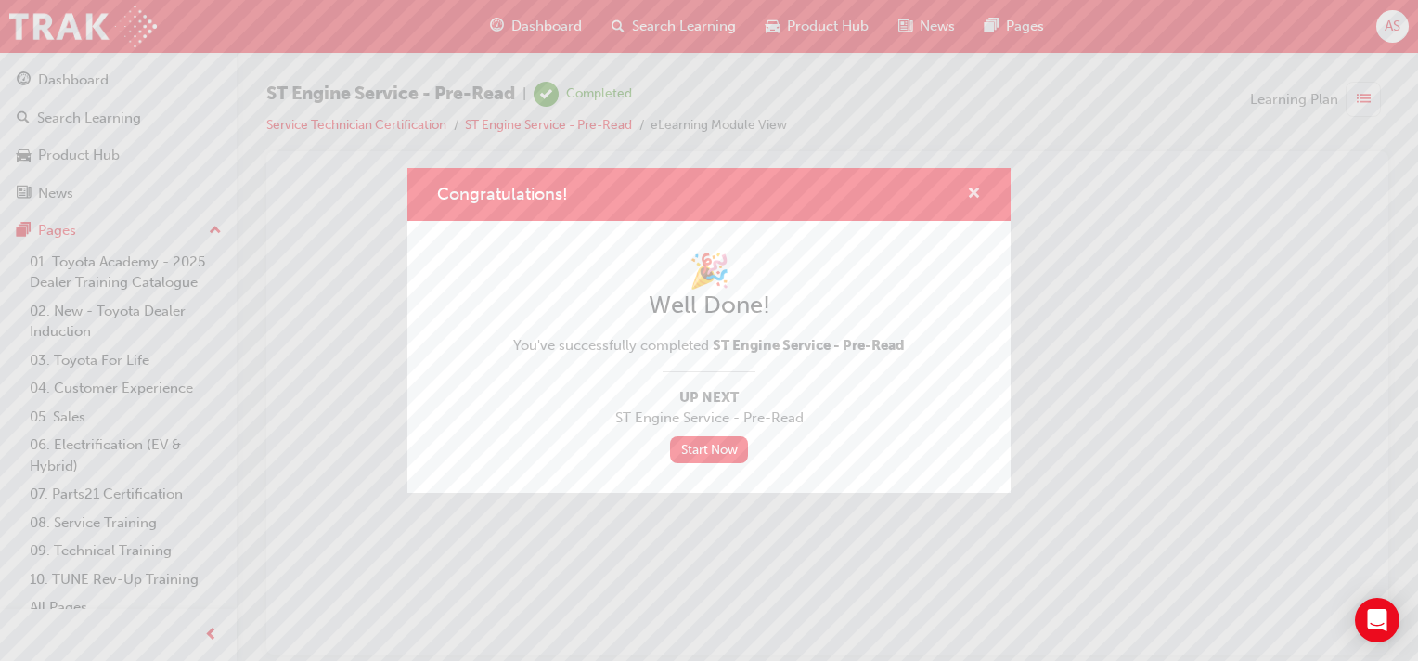
click at [970, 189] on span "cross-icon" at bounding box center [974, 195] width 14 height 17
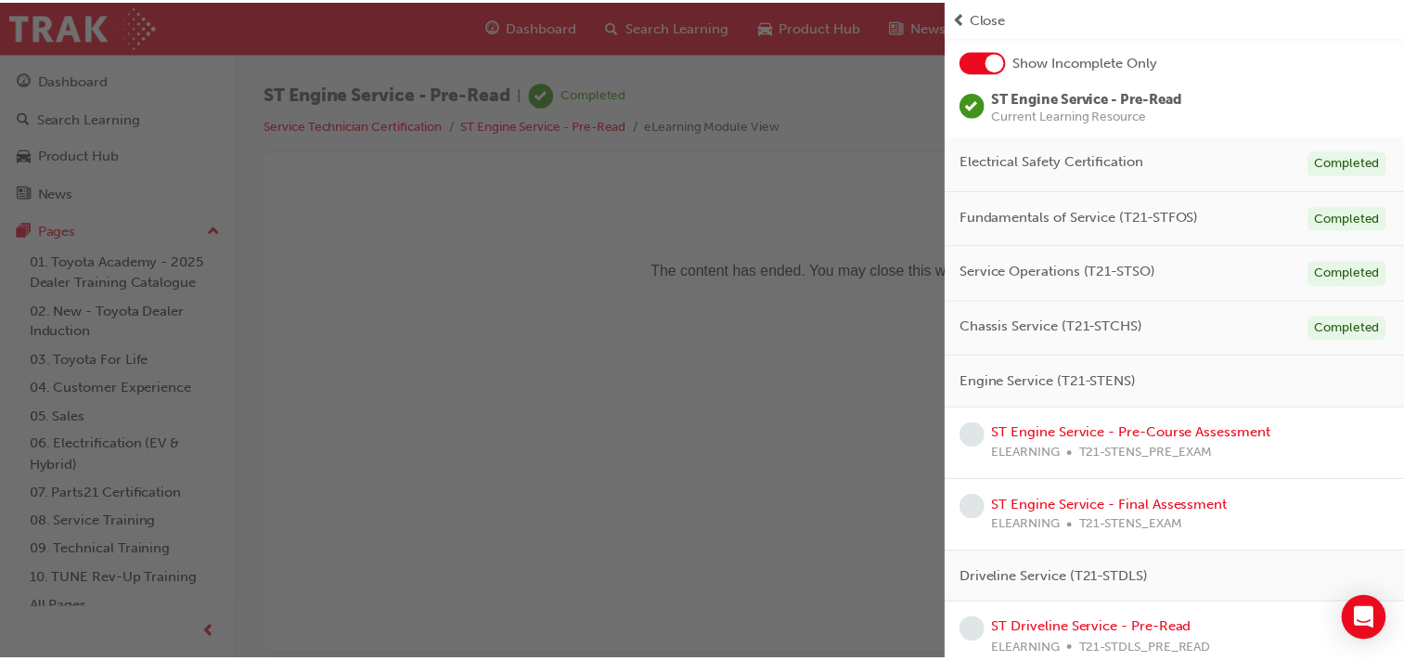
scroll to position [115, 0]
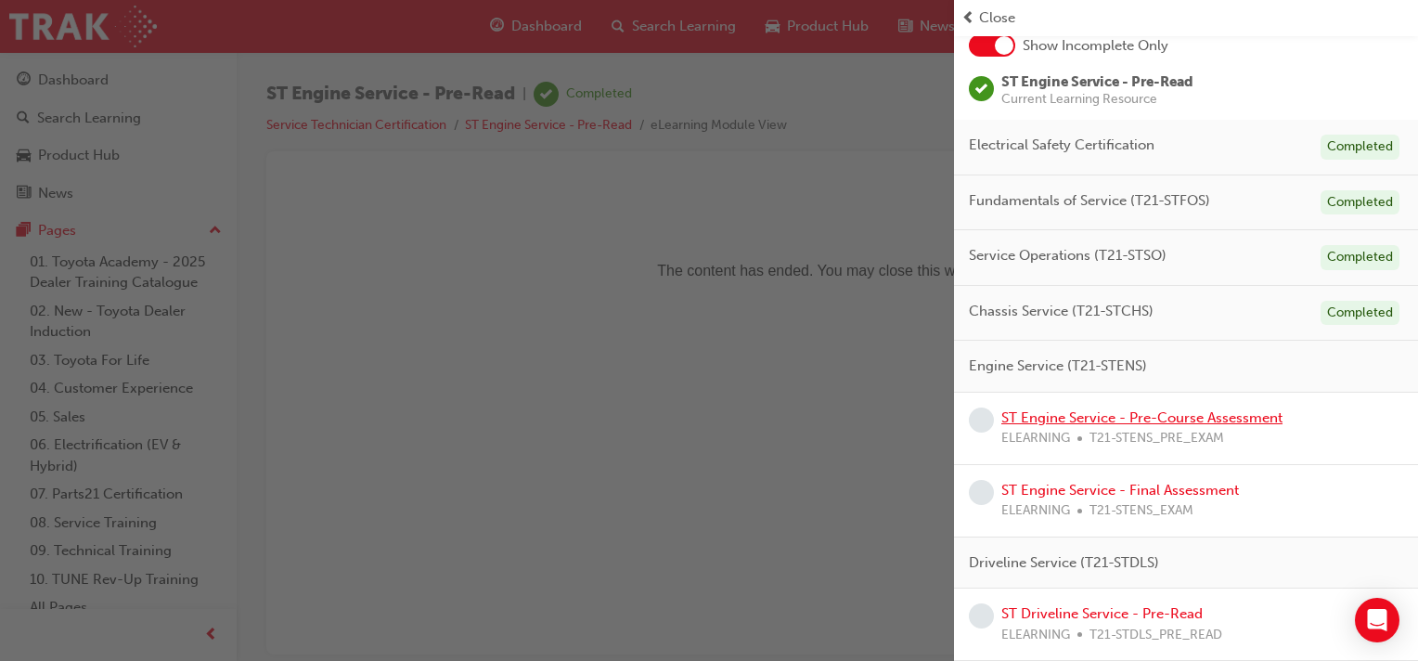
click at [1073, 412] on link "ST Engine Service - Pre-Course Assessment" at bounding box center [1141, 417] width 281 height 17
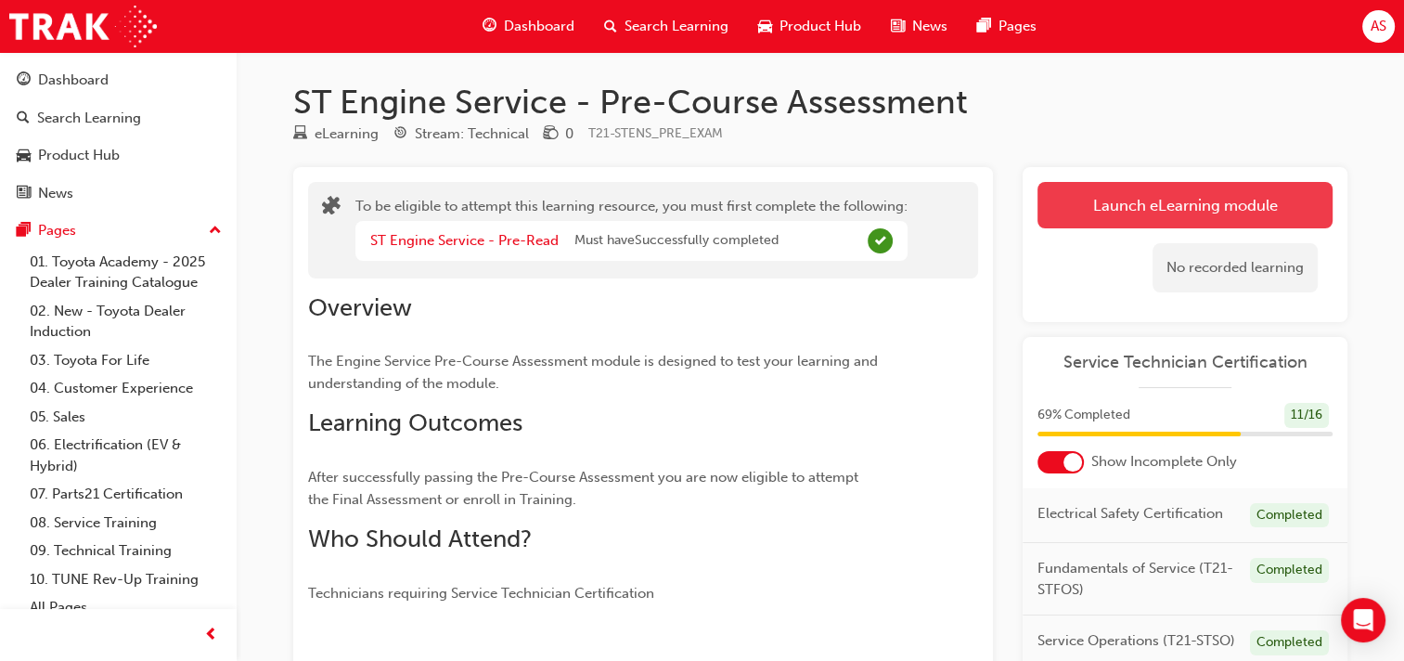
click at [1147, 198] on button "Launch eLearning module" at bounding box center [1184, 205] width 295 height 46
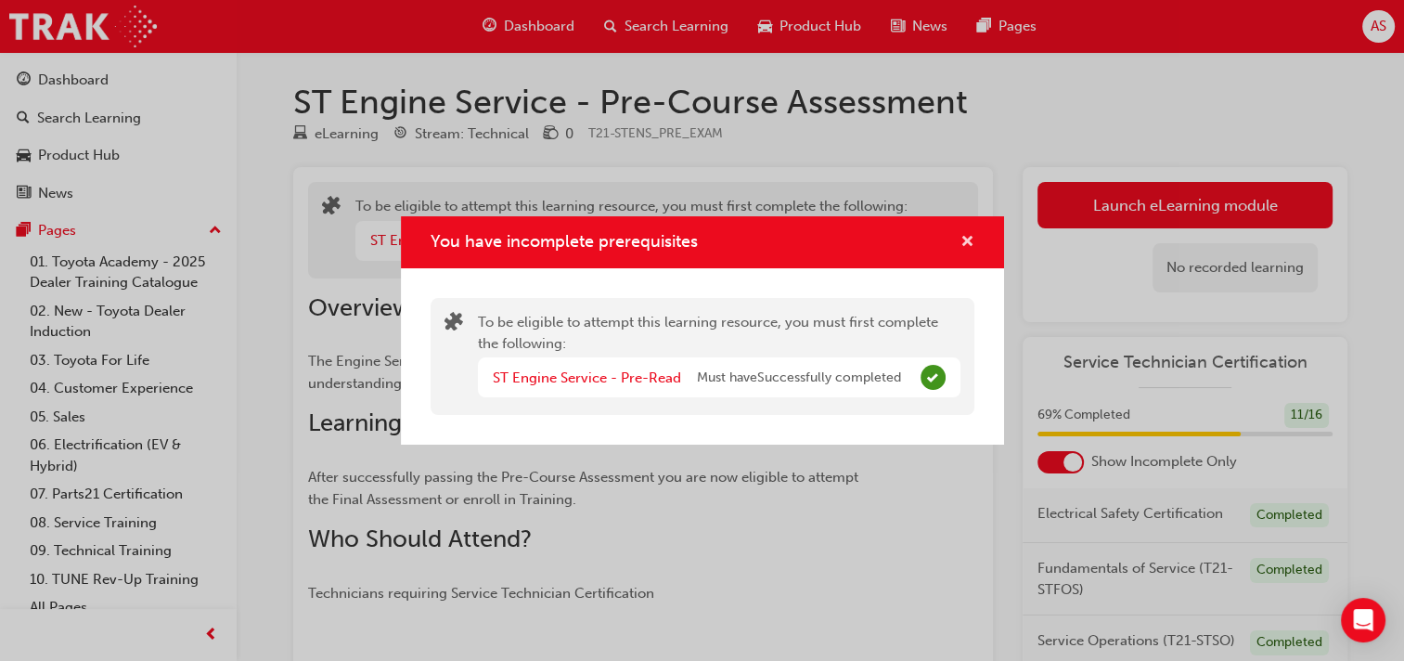
click at [962, 238] on span "cross-icon" at bounding box center [967, 243] width 14 height 17
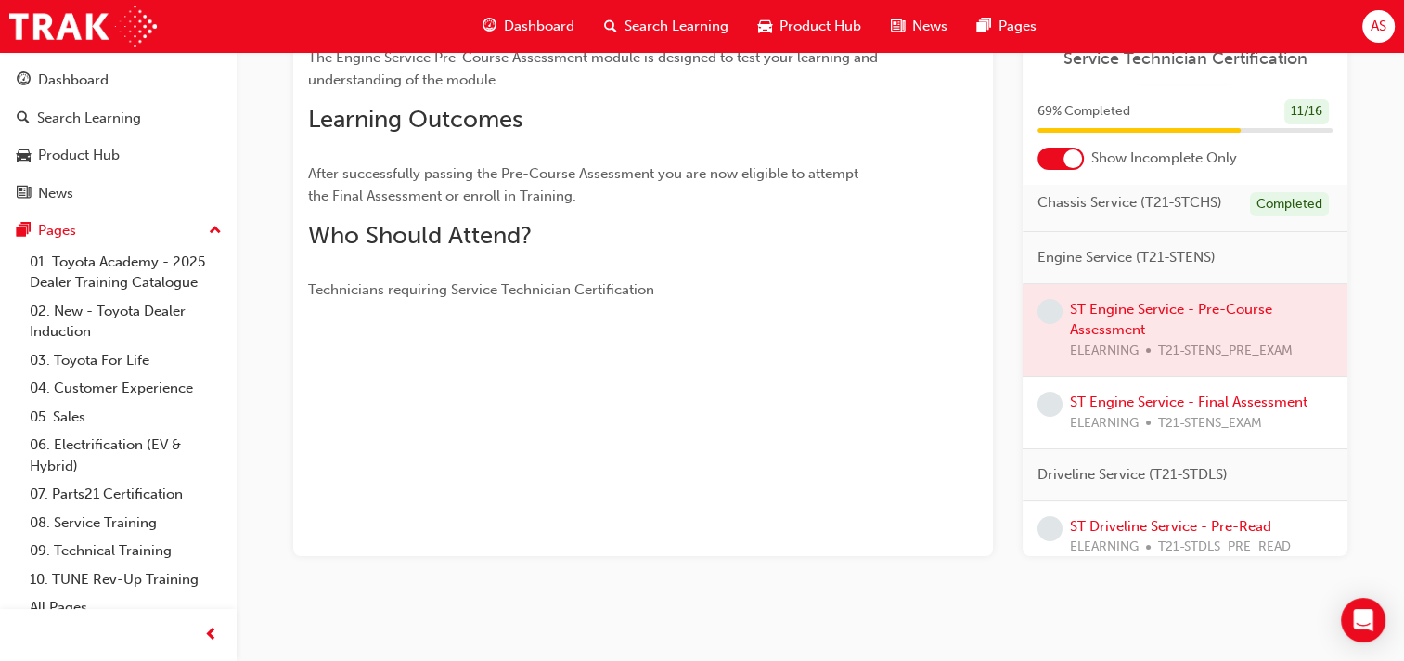
scroll to position [186, 0]
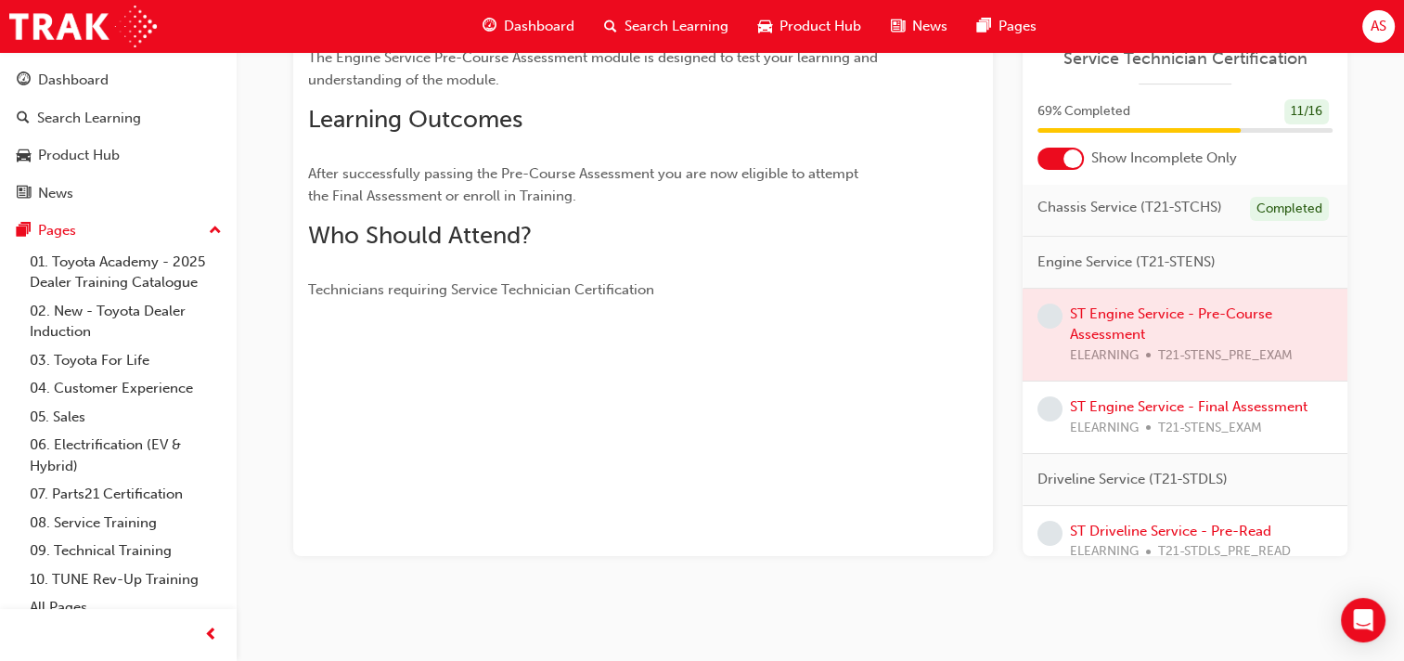
click at [1106, 360] on div at bounding box center [1185, 335] width 325 height 93
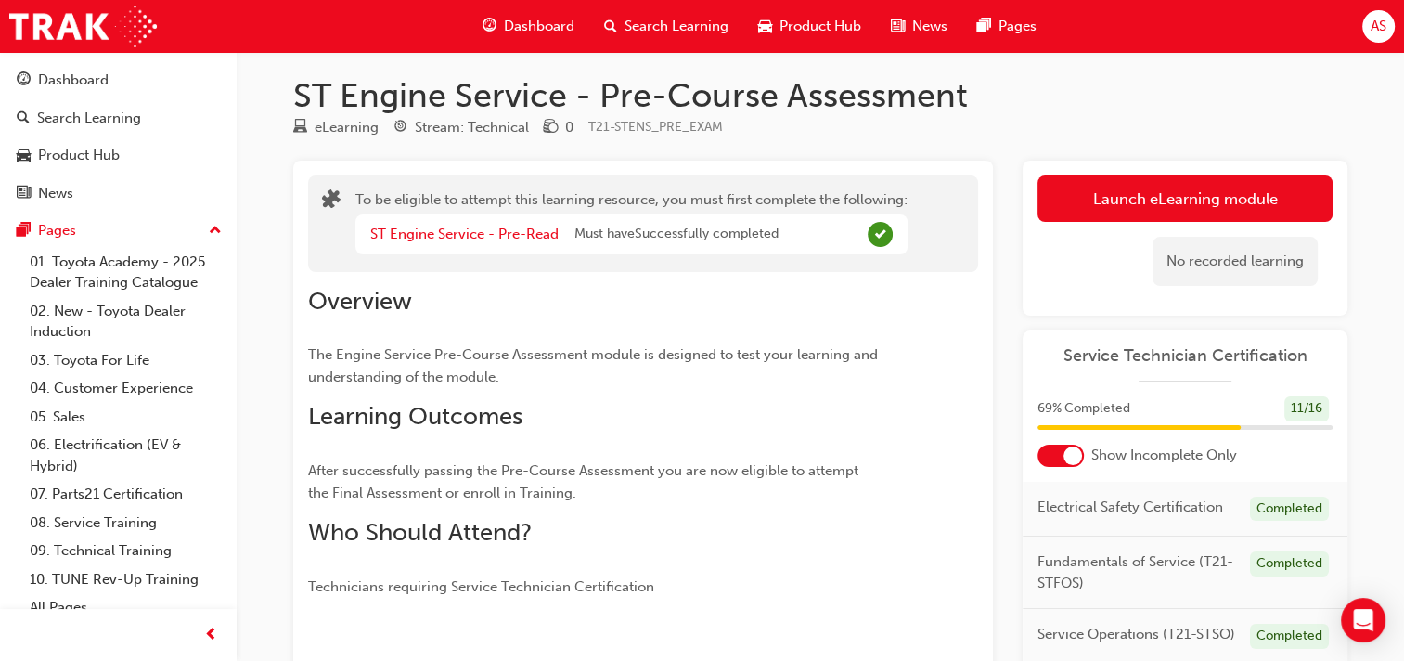
scroll to position [0, 0]
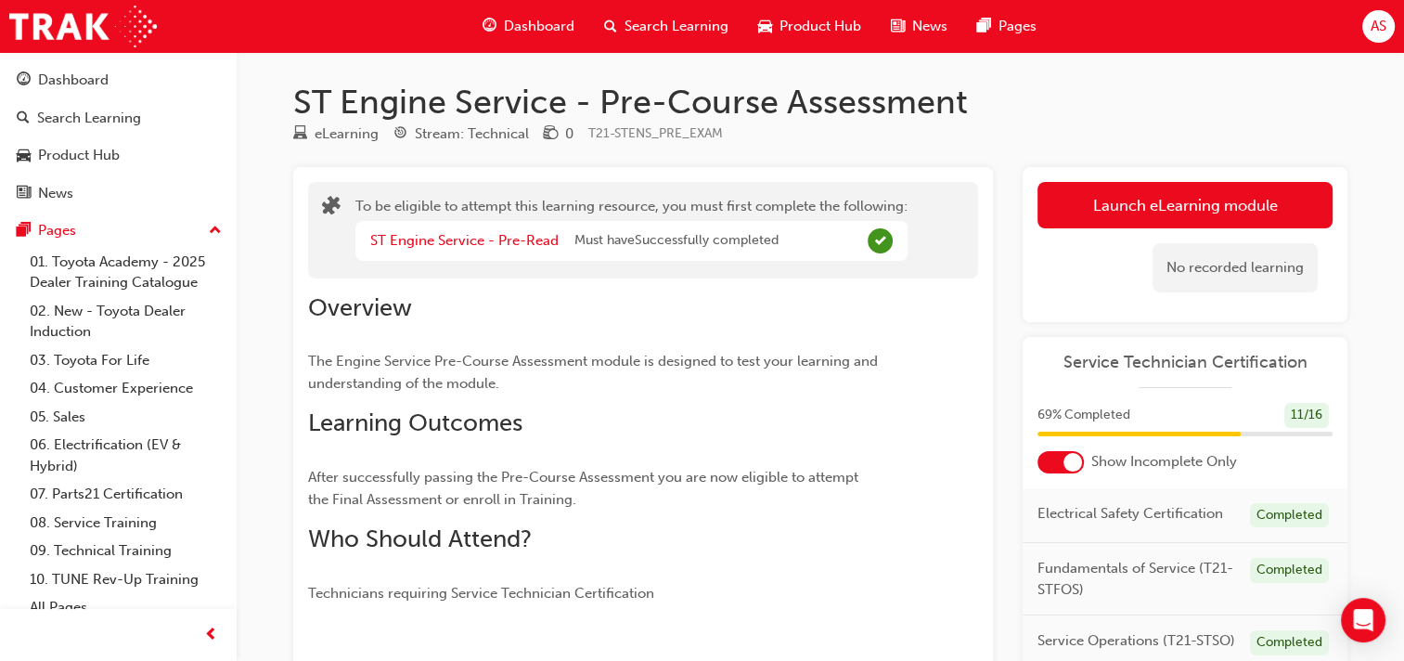
click at [529, 33] on span "Dashboard" at bounding box center [539, 26] width 71 height 21
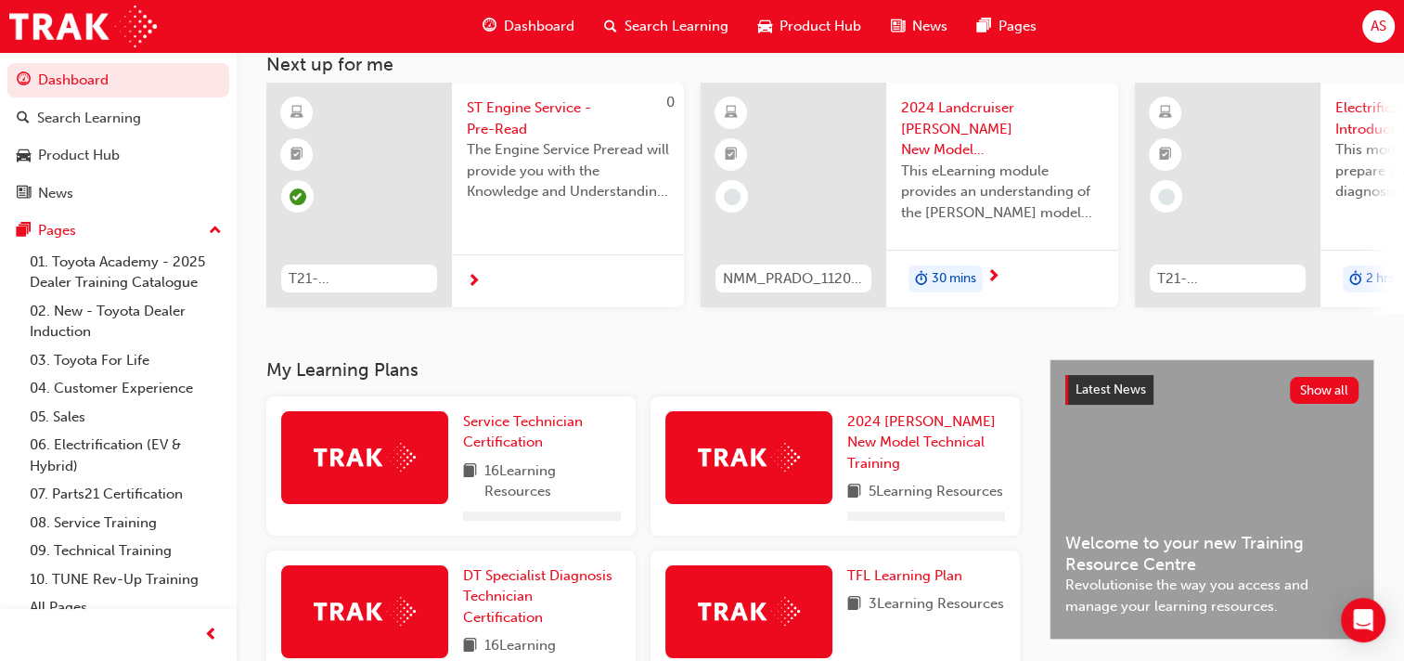
scroll to position [232, 0]
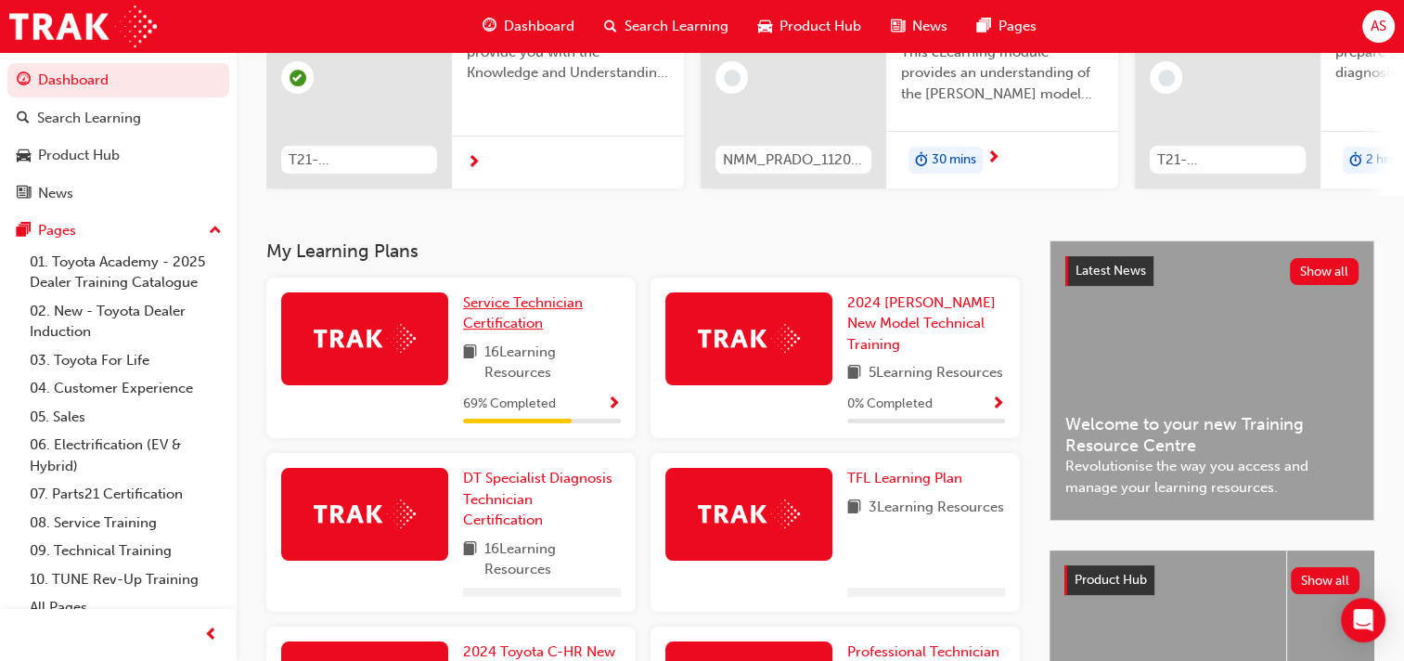
click at [546, 309] on span "Service Technician Certification" at bounding box center [523, 313] width 120 height 38
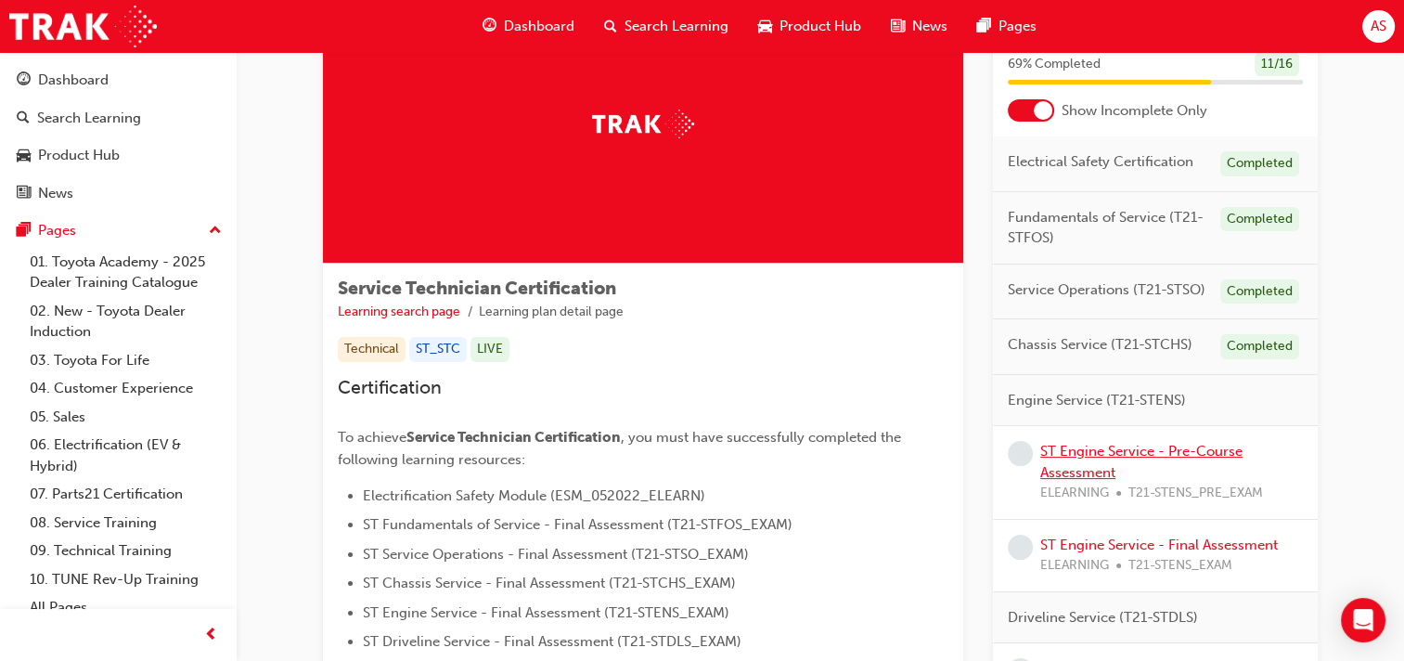
scroll to position [115, 0]
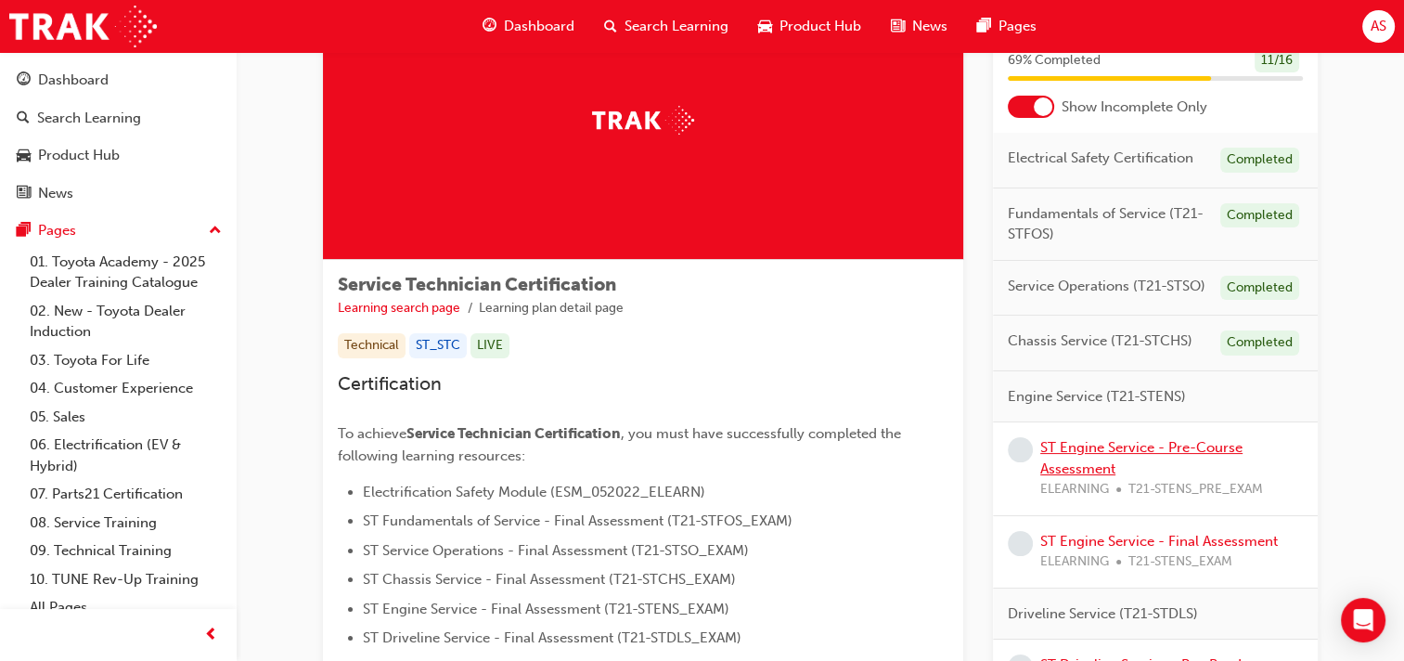
click at [1065, 449] on link "ST Engine Service - Pre-Course Assessment" at bounding box center [1141, 458] width 202 height 38
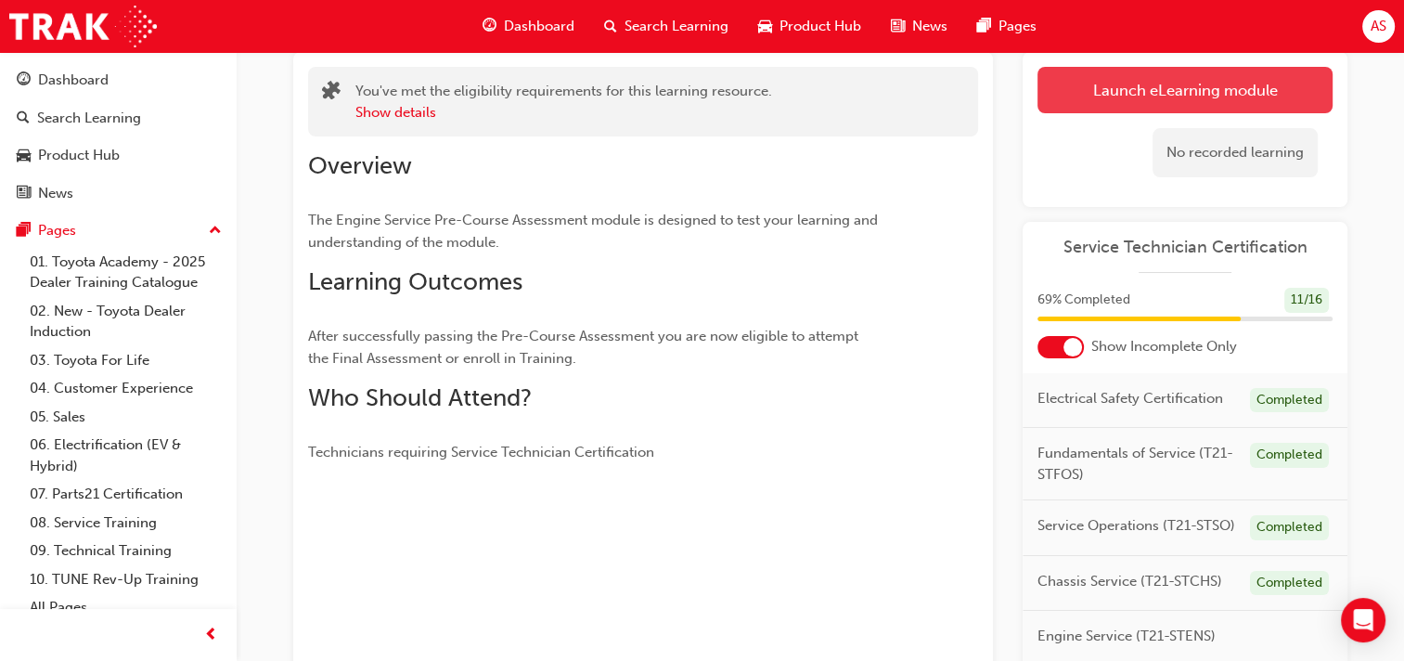
click at [1140, 92] on link "Launch eLearning module" at bounding box center [1184, 90] width 295 height 46
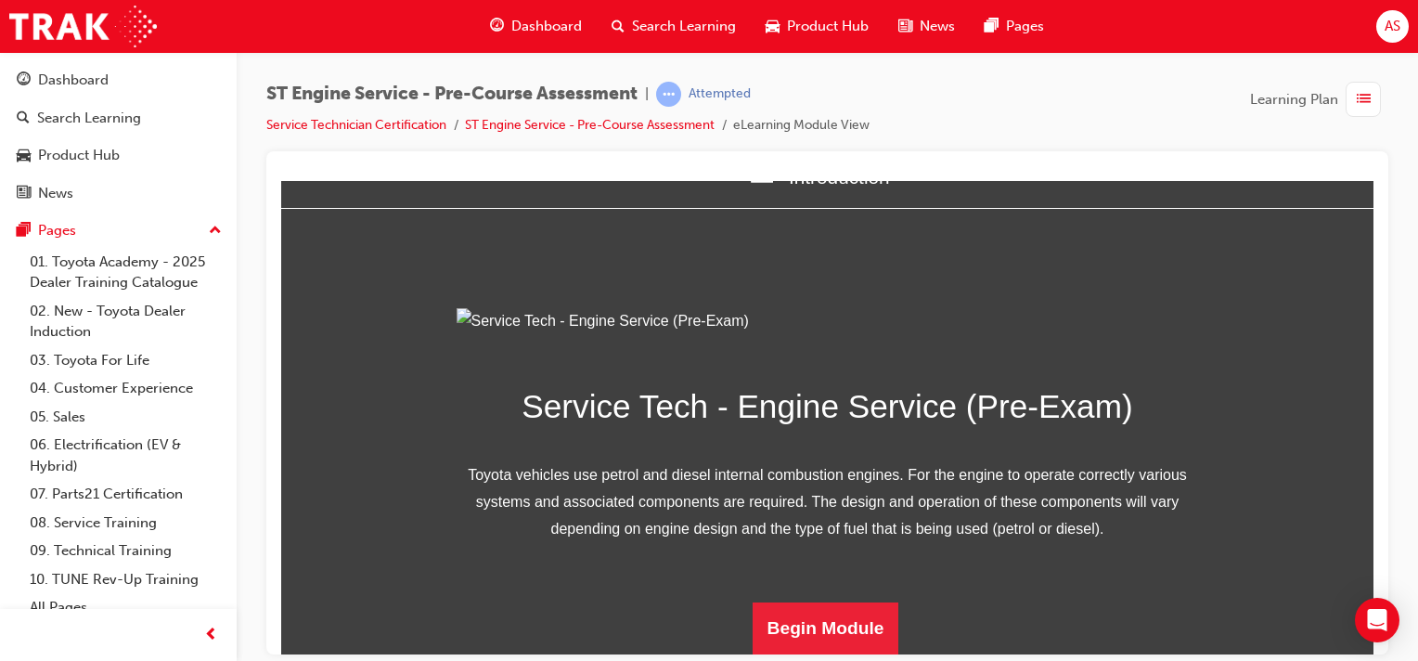
scroll to position [226, 0]
click at [837, 647] on button "Begin Module" at bounding box center [826, 627] width 147 height 52
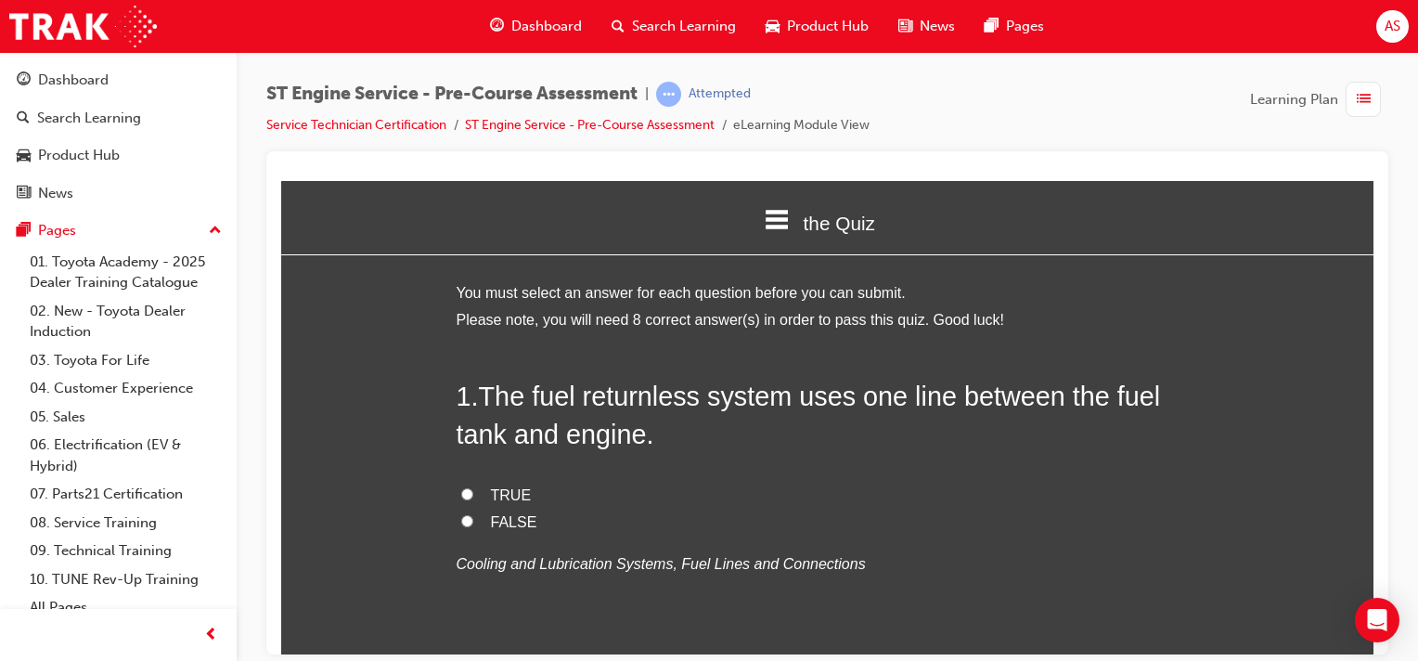
click at [461, 492] on input "TRUE" at bounding box center [467, 493] width 12 height 12
radio input "true"
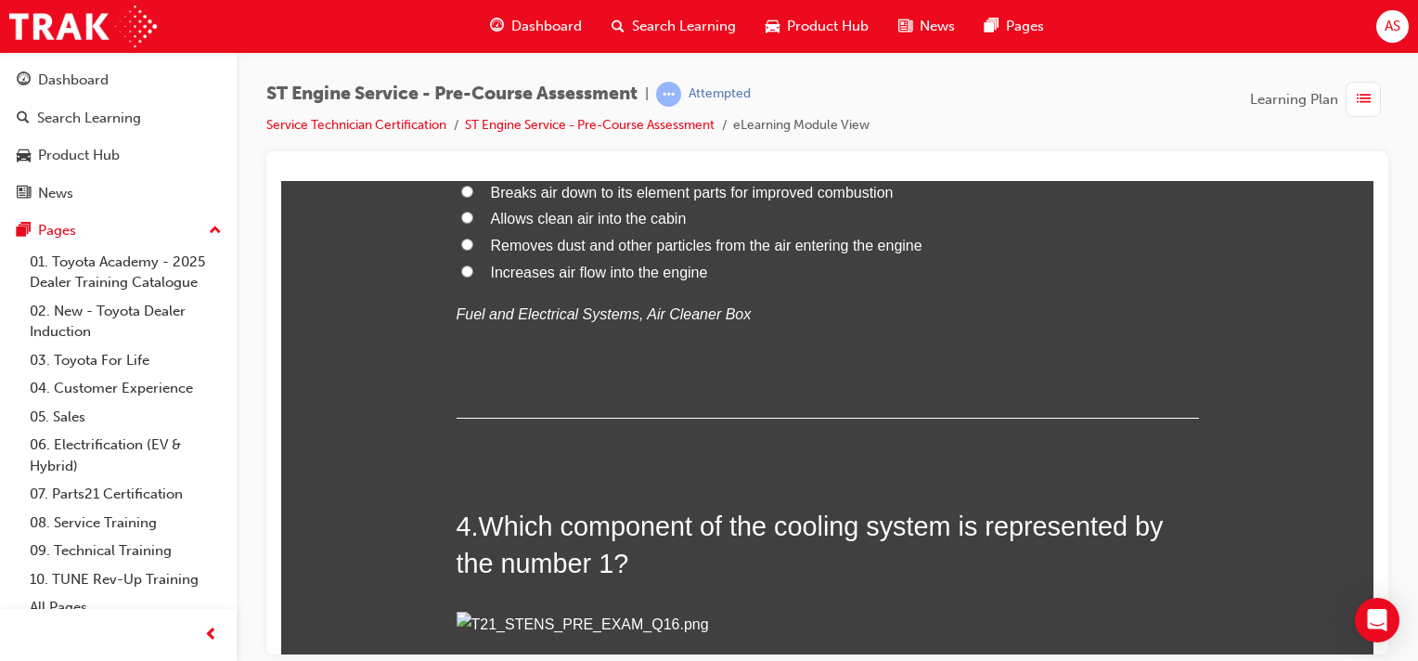
scroll to position [1115, 0]
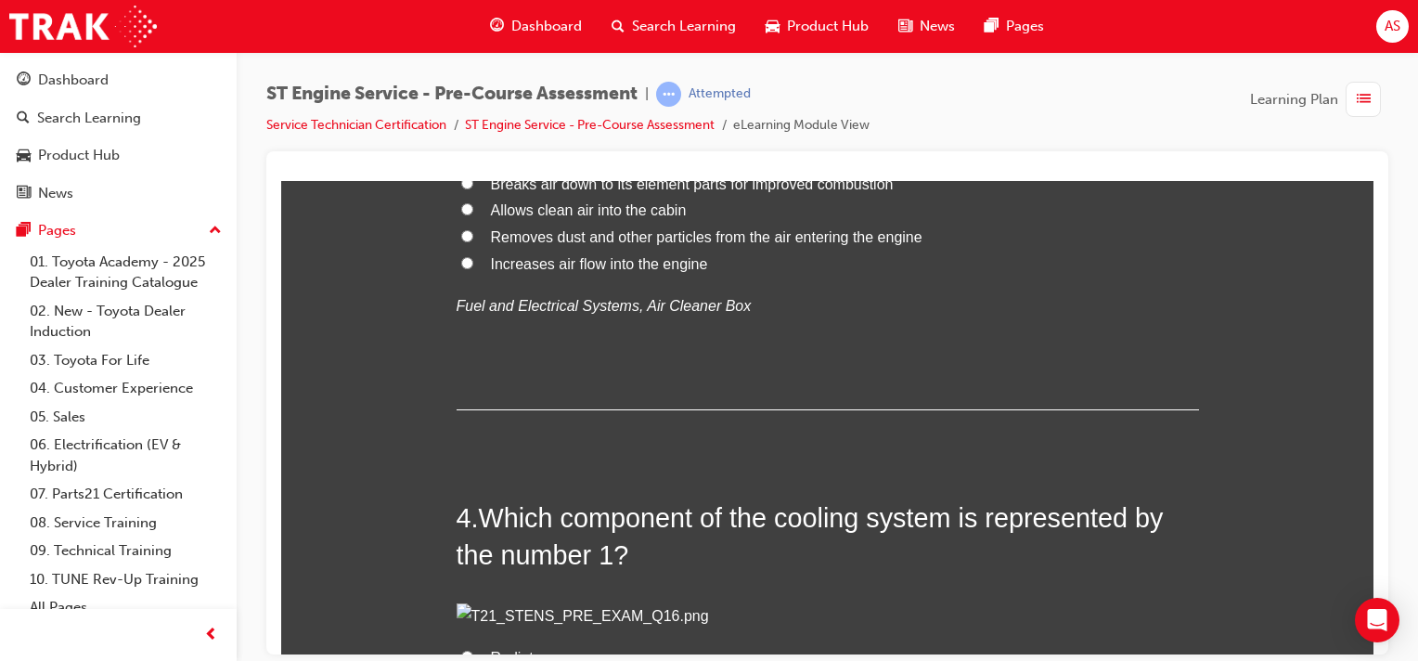
radio input "true"
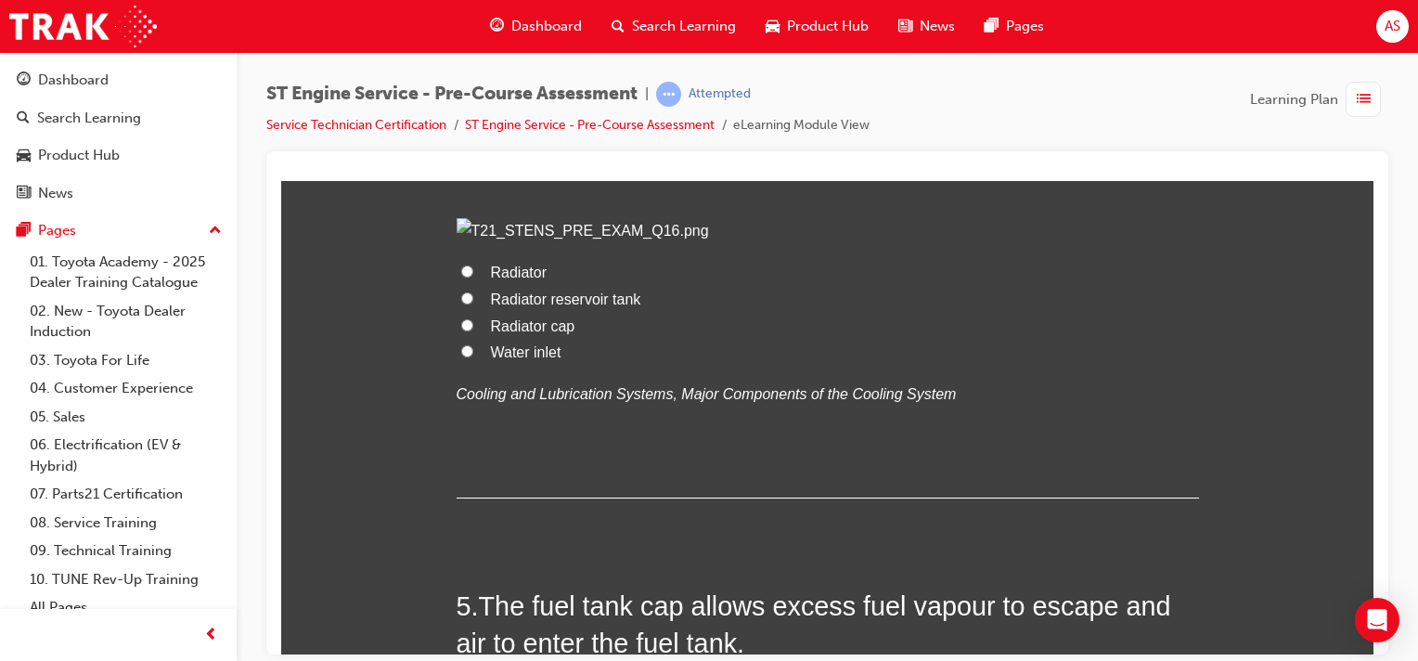
scroll to position [1533, 0]
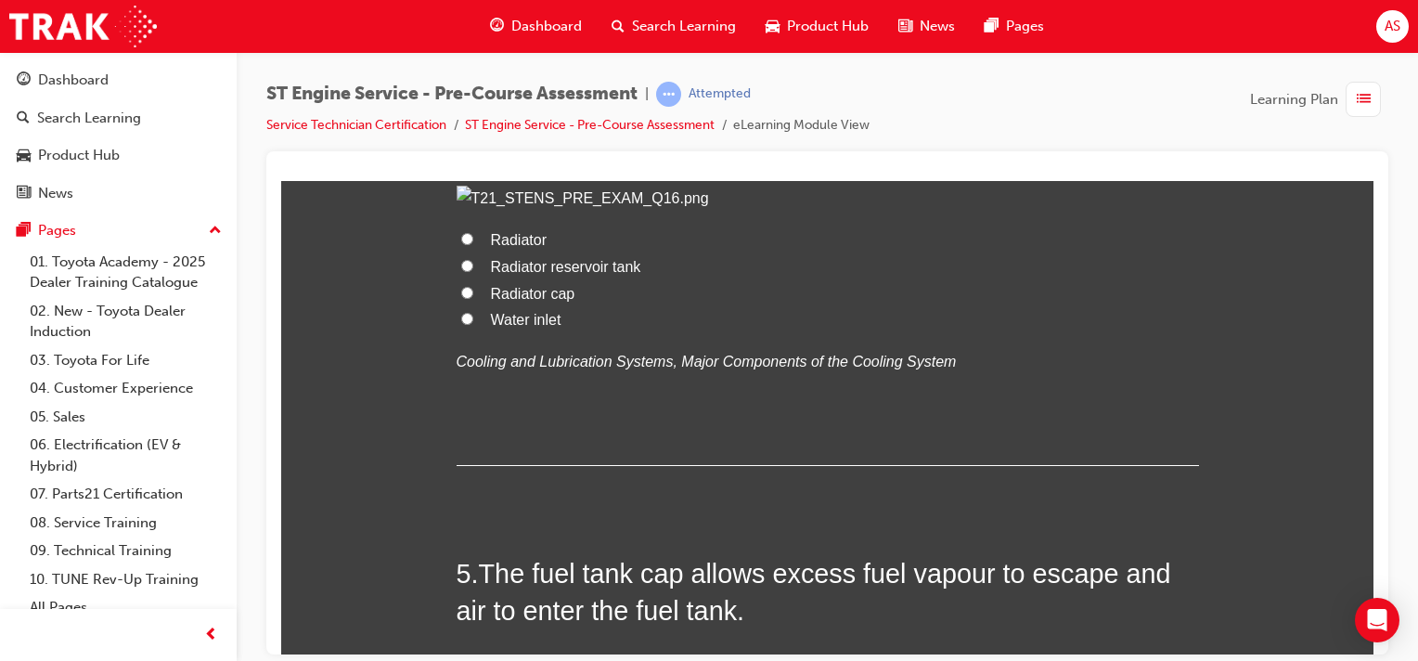
radio input "true"
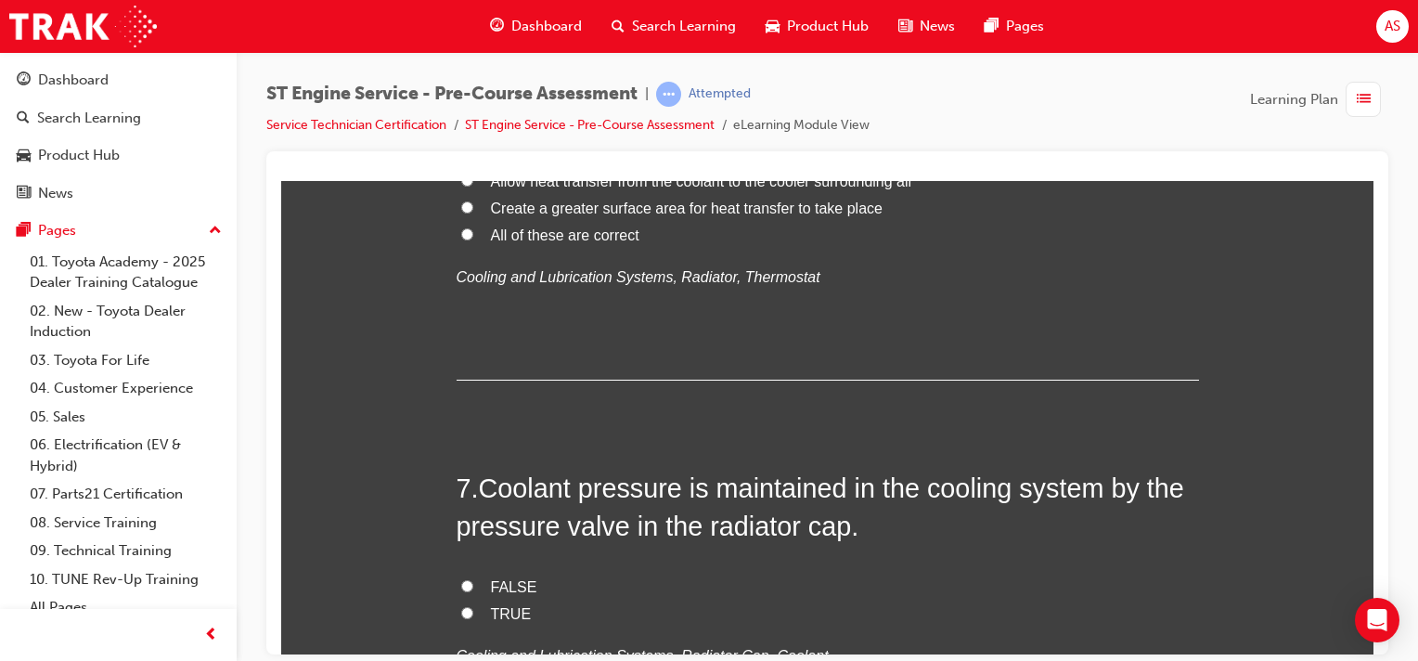
scroll to position [2368, 0]
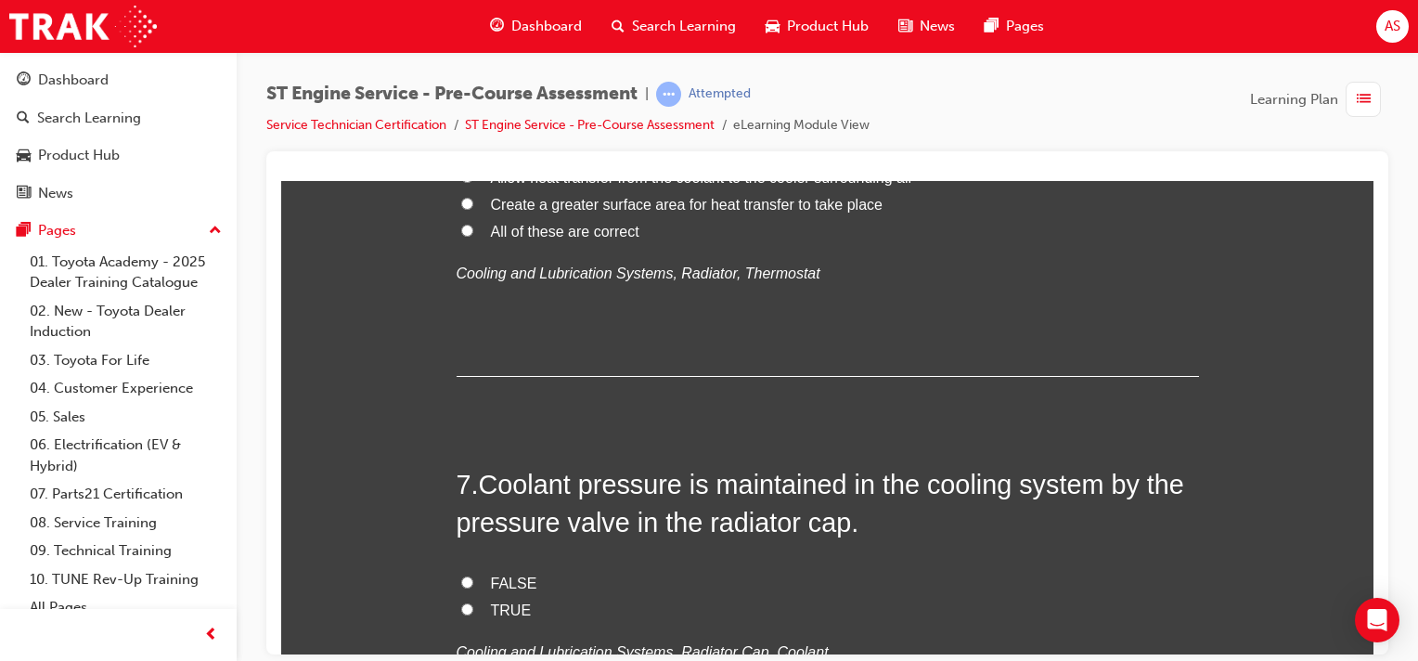
radio input "true"
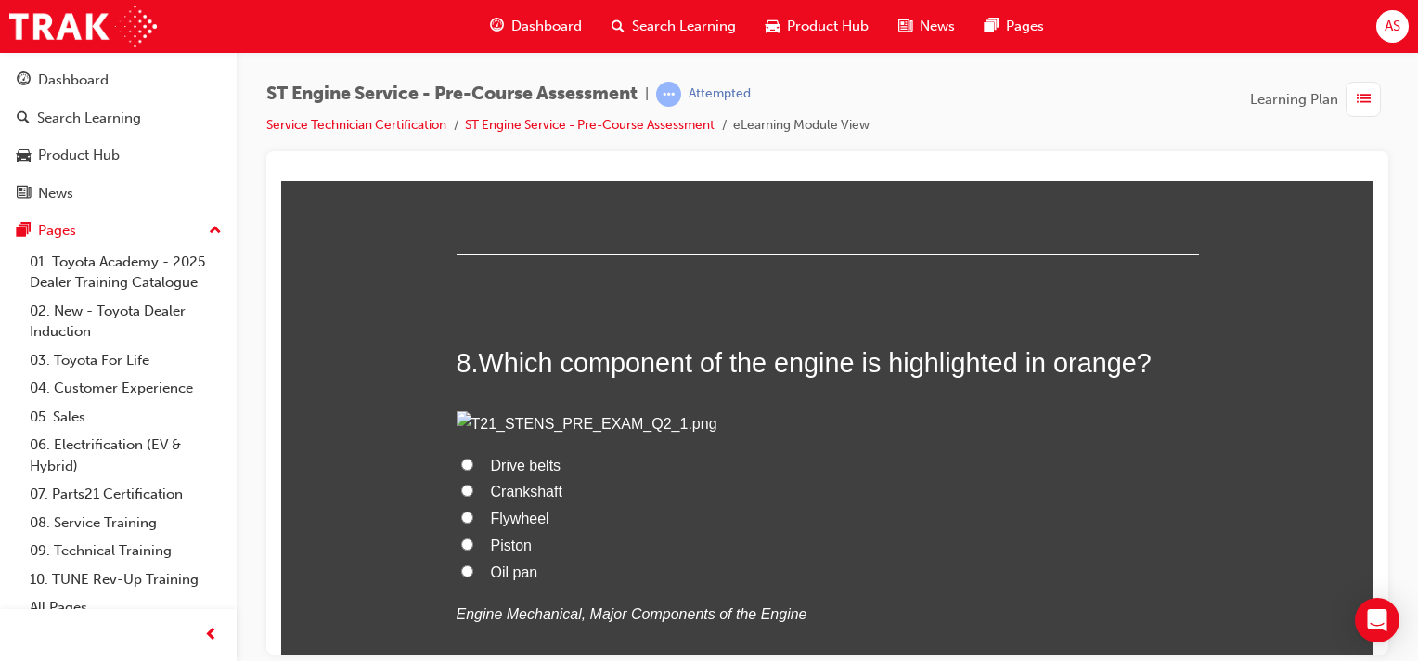
scroll to position [2878, 0]
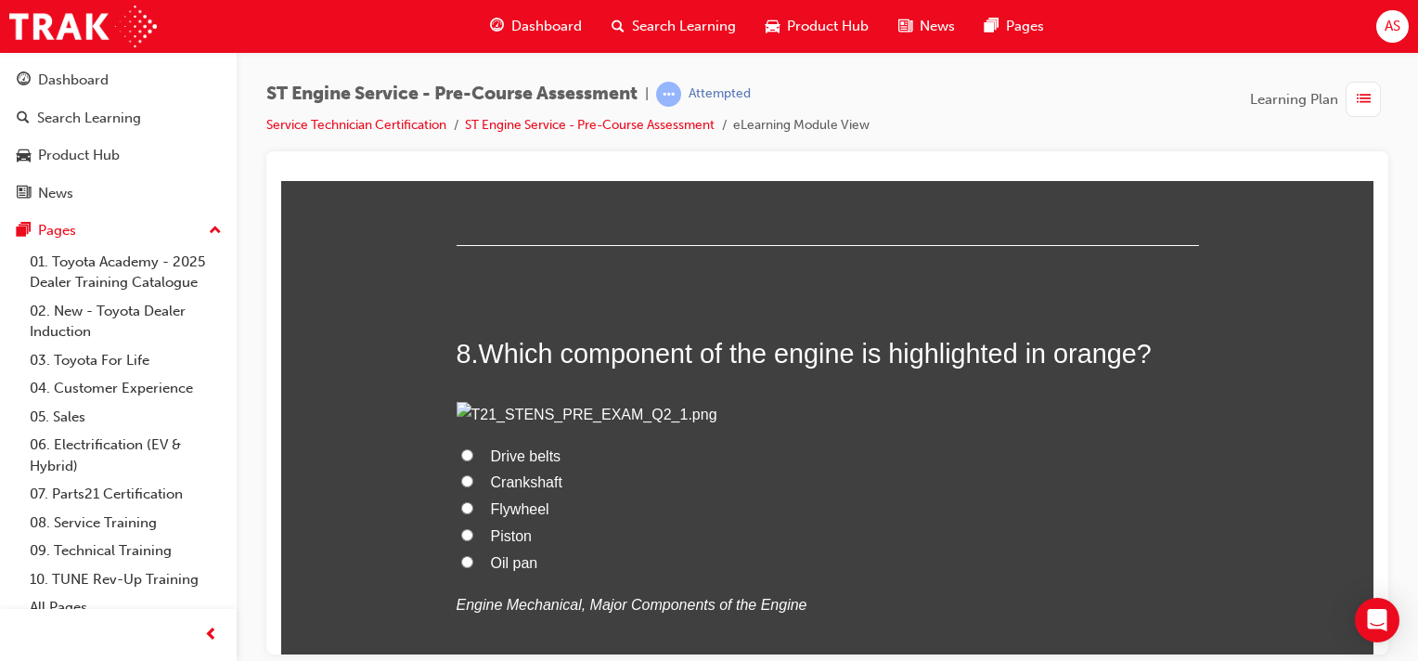
radio input "true"
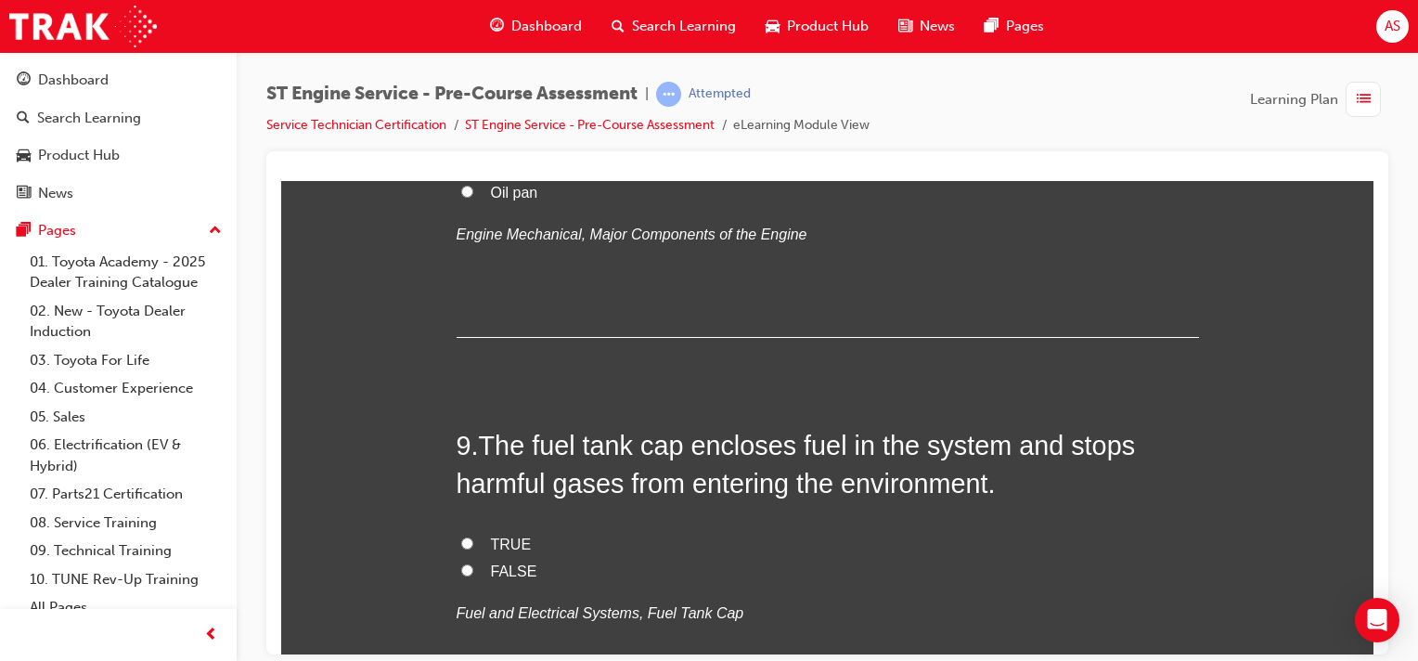
scroll to position [3250, 0]
radio input "true"
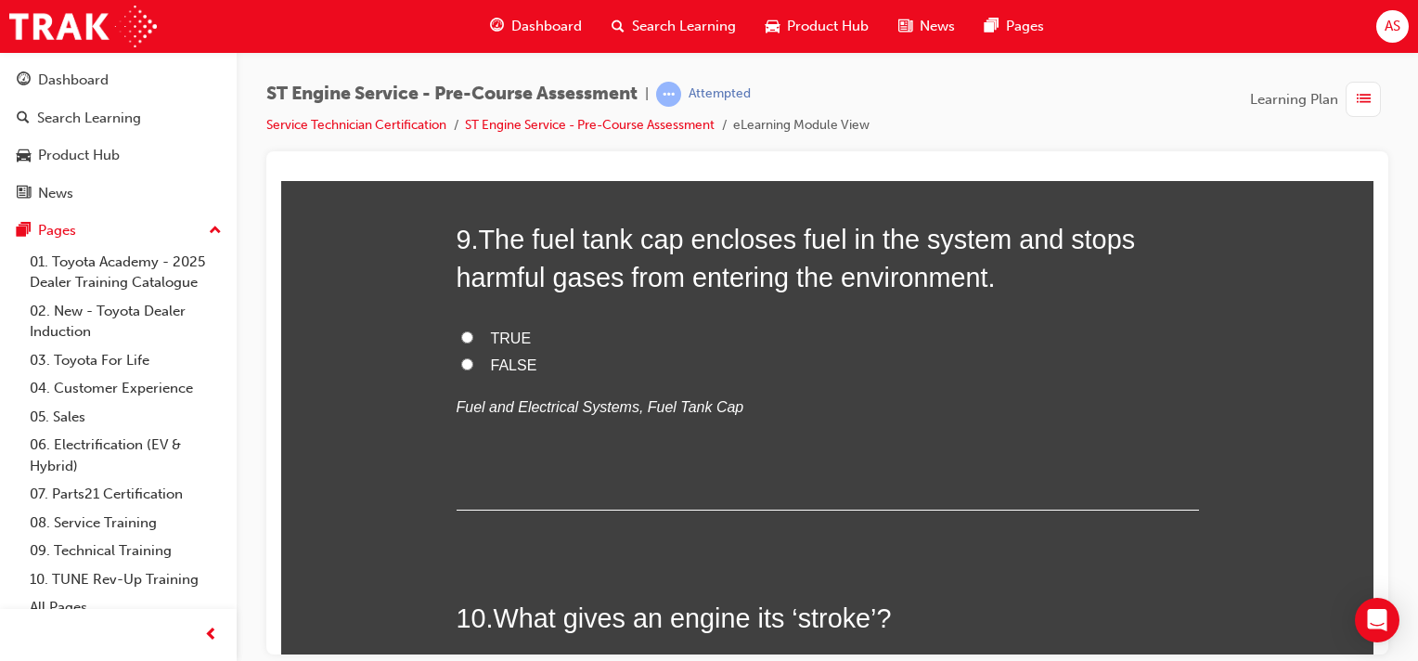
scroll to position [3551, 0]
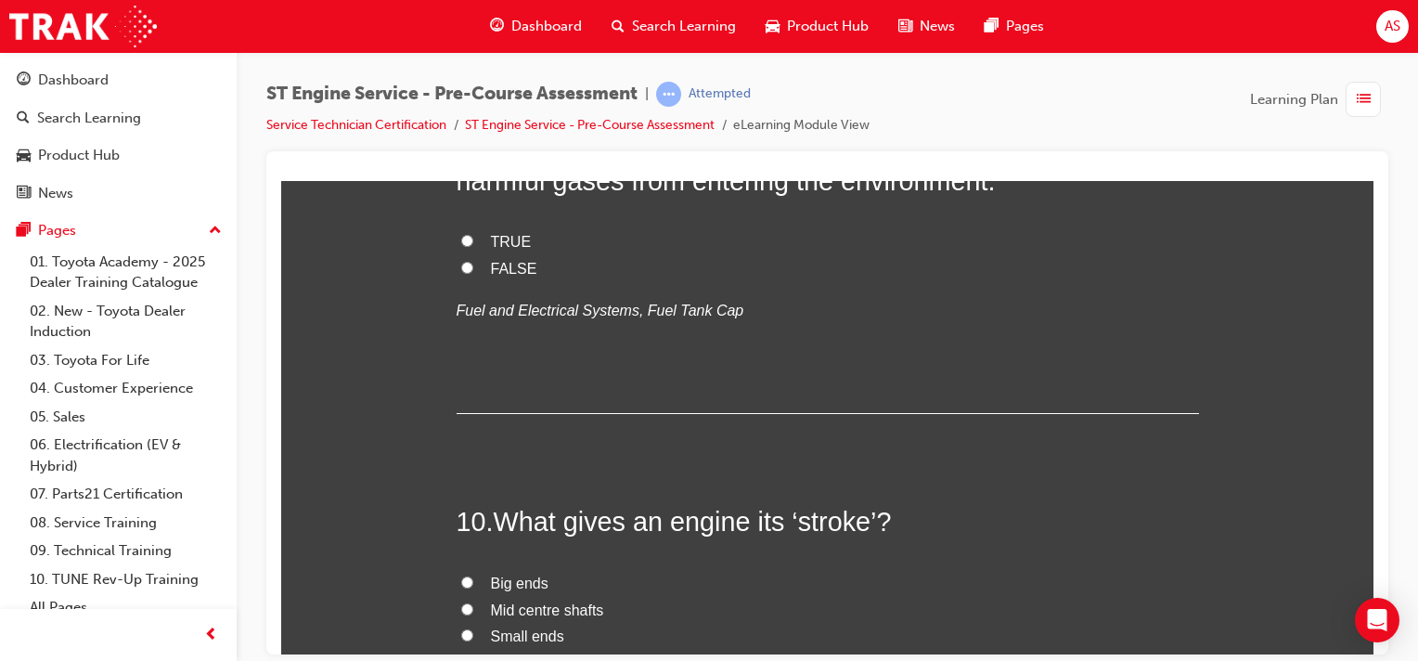
radio input "true"
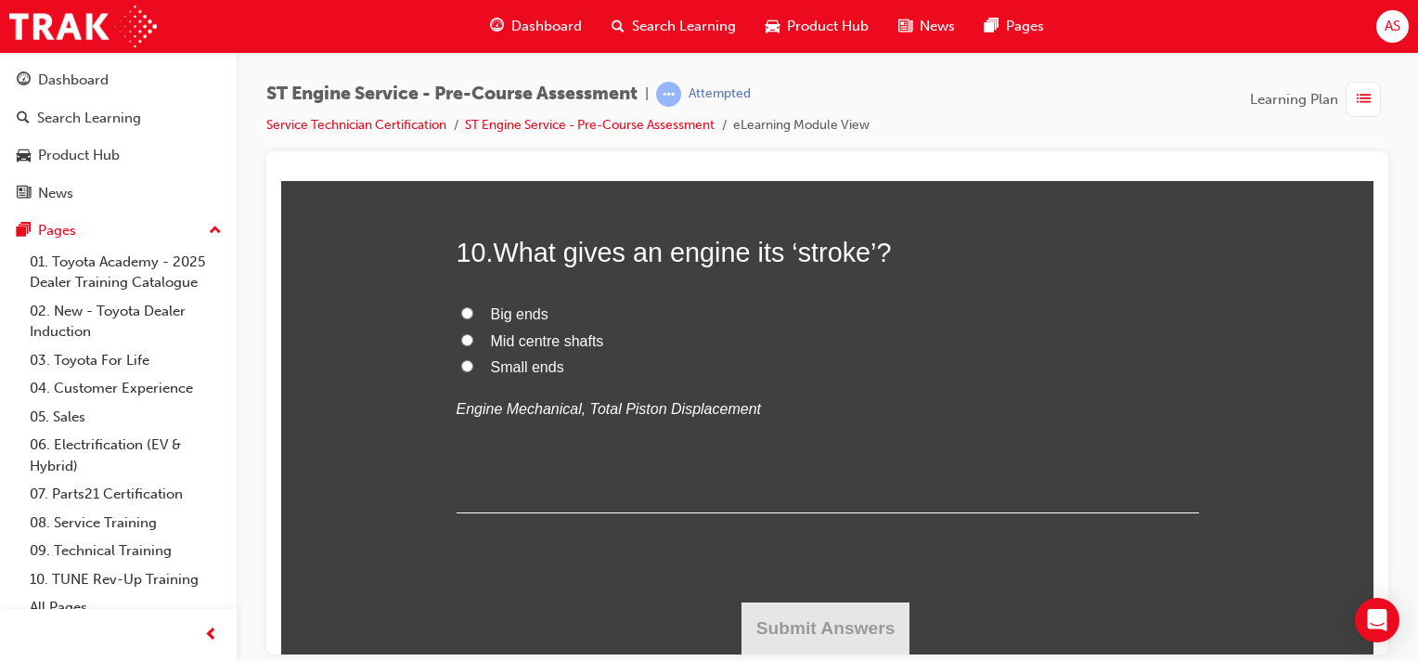
scroll to position [4572, 0]
radio input "true"
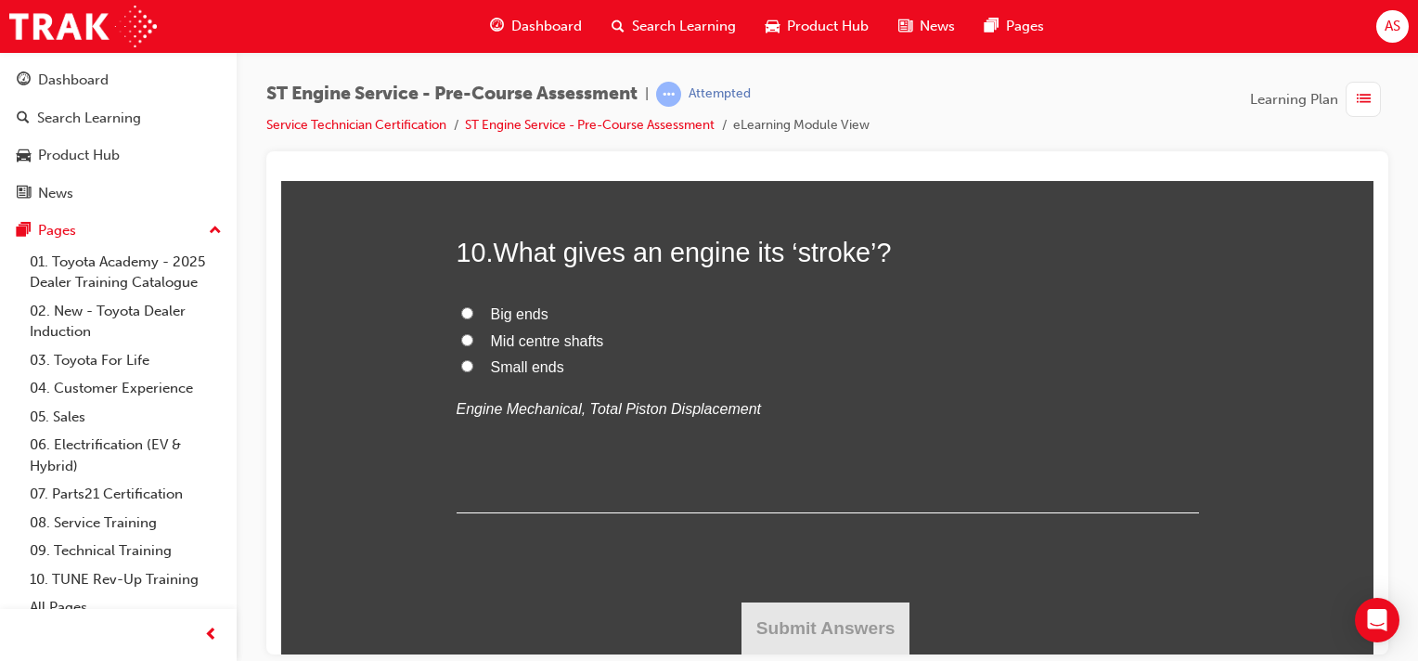
radio input "true"
click at [461, 318] on input "Big ends" at bounding box center [467, 312] width 12 height 12
radio input "true"
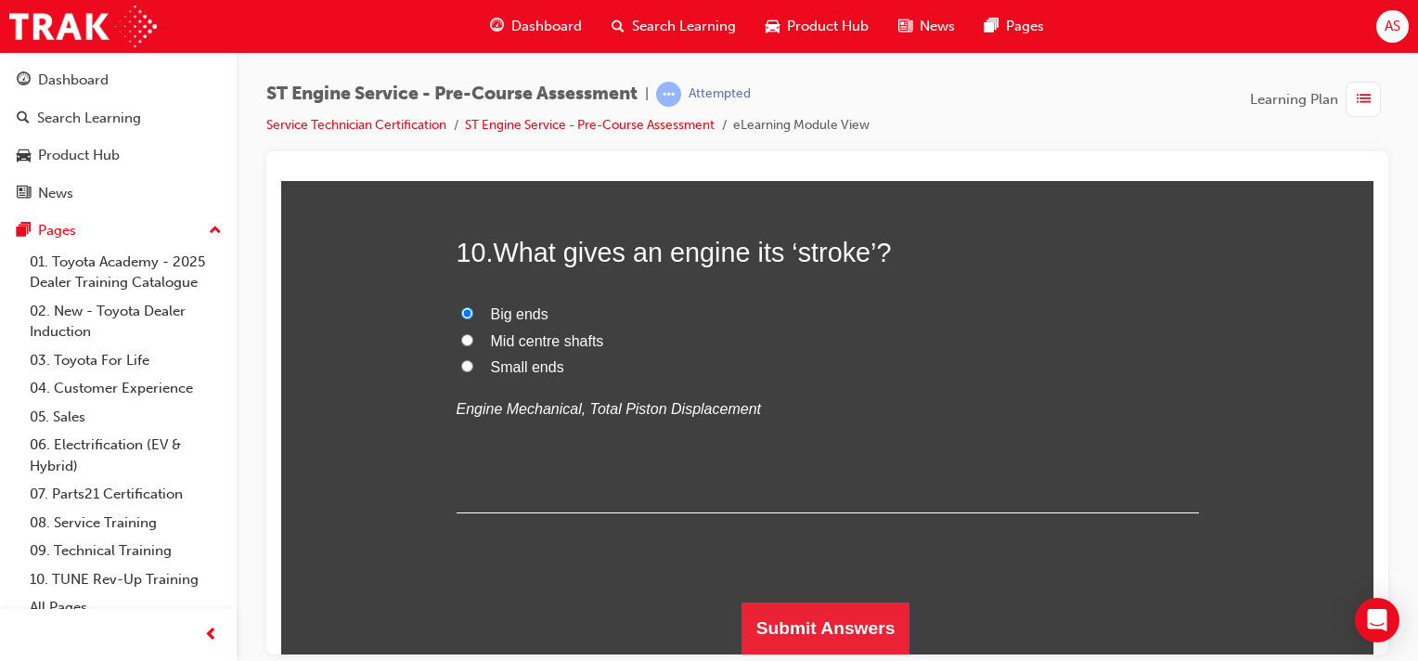
scroll to position [5518, 0]
click at [869, 626] on button "Submit Answers" at bounding box center [825, 627] width 169 height 52
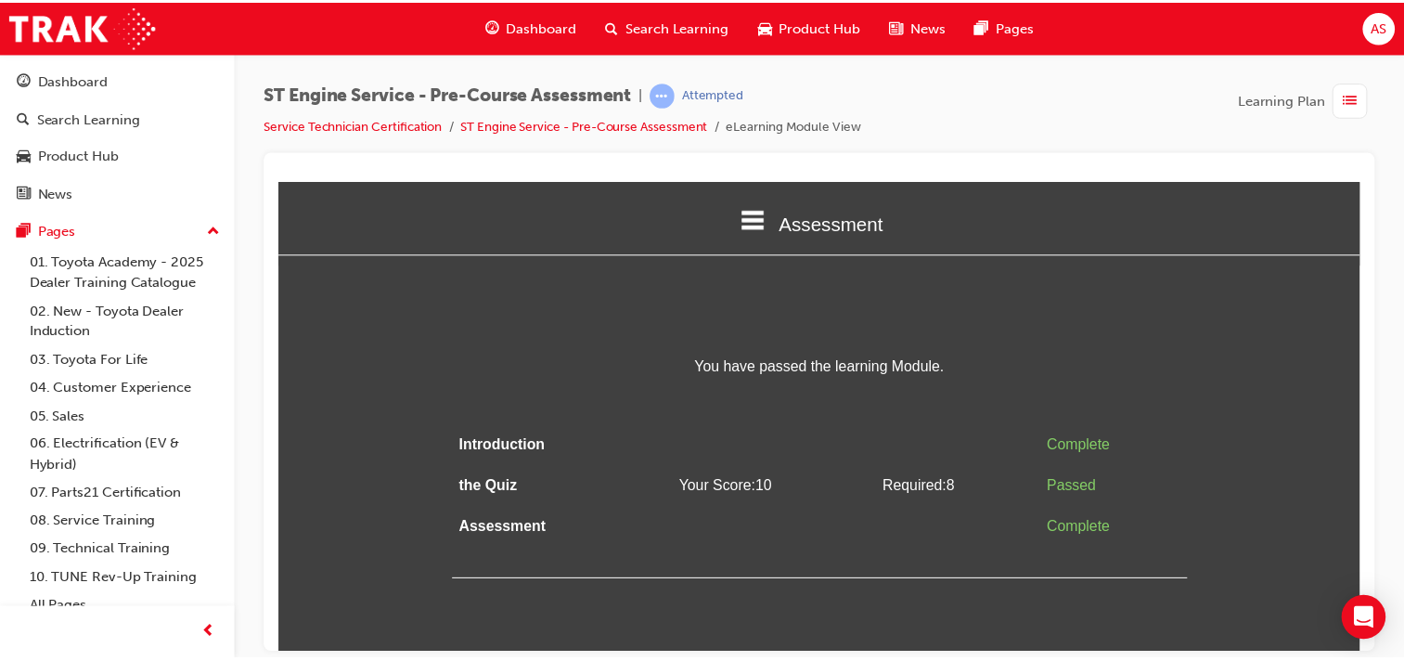
scroll to position [0, 0]
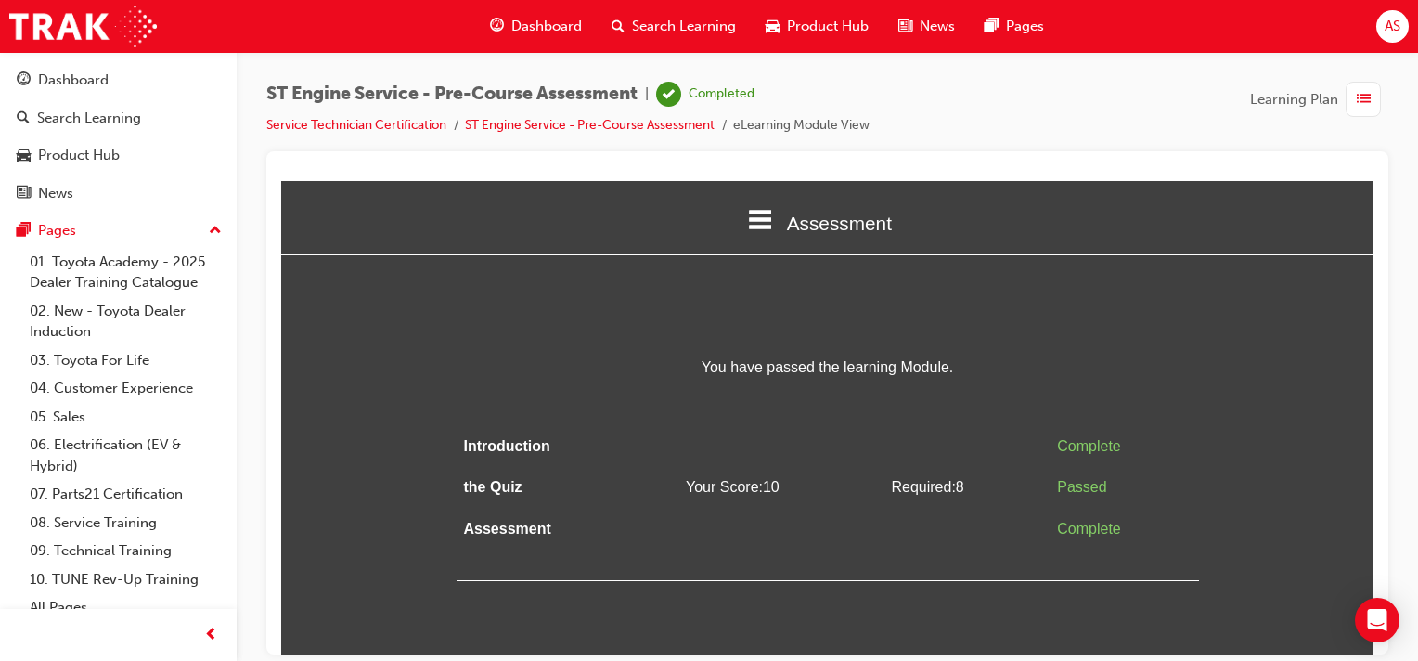
click at [575, 24] on span "Dashboard" at bounding box center [546, 26] width 71 height 21
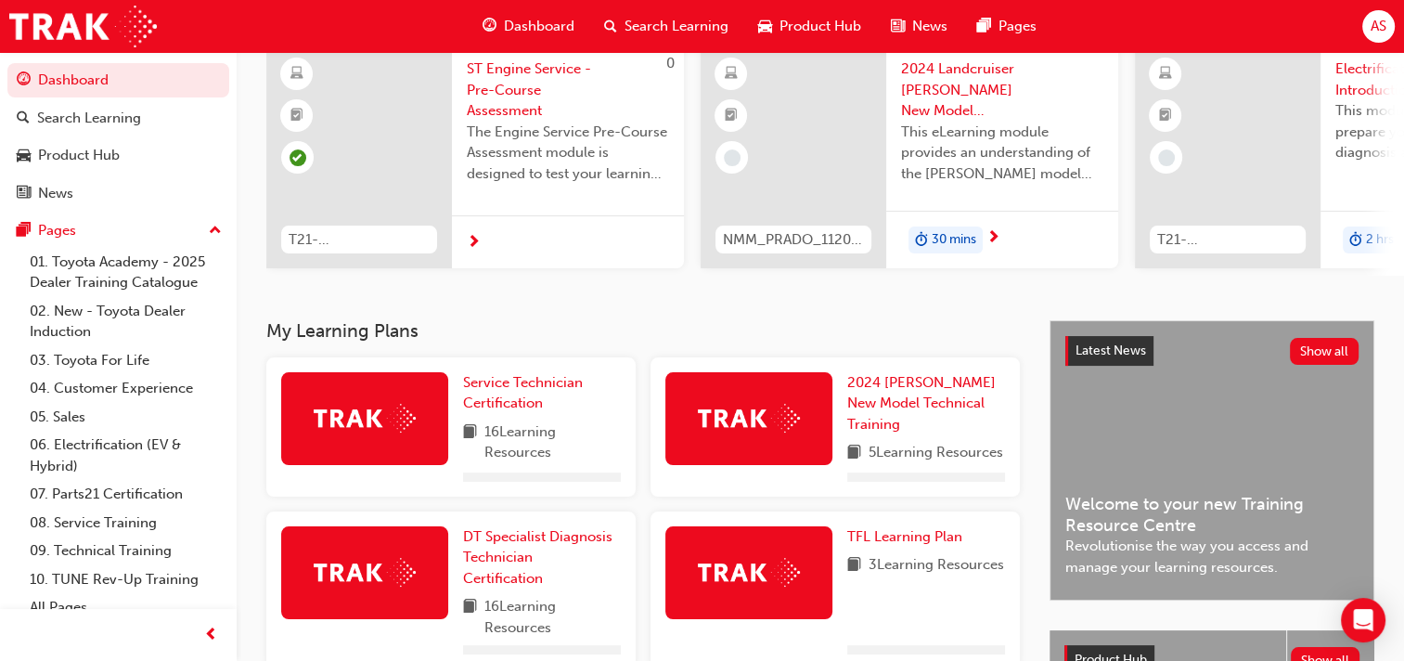
scroll to position [162, 0]
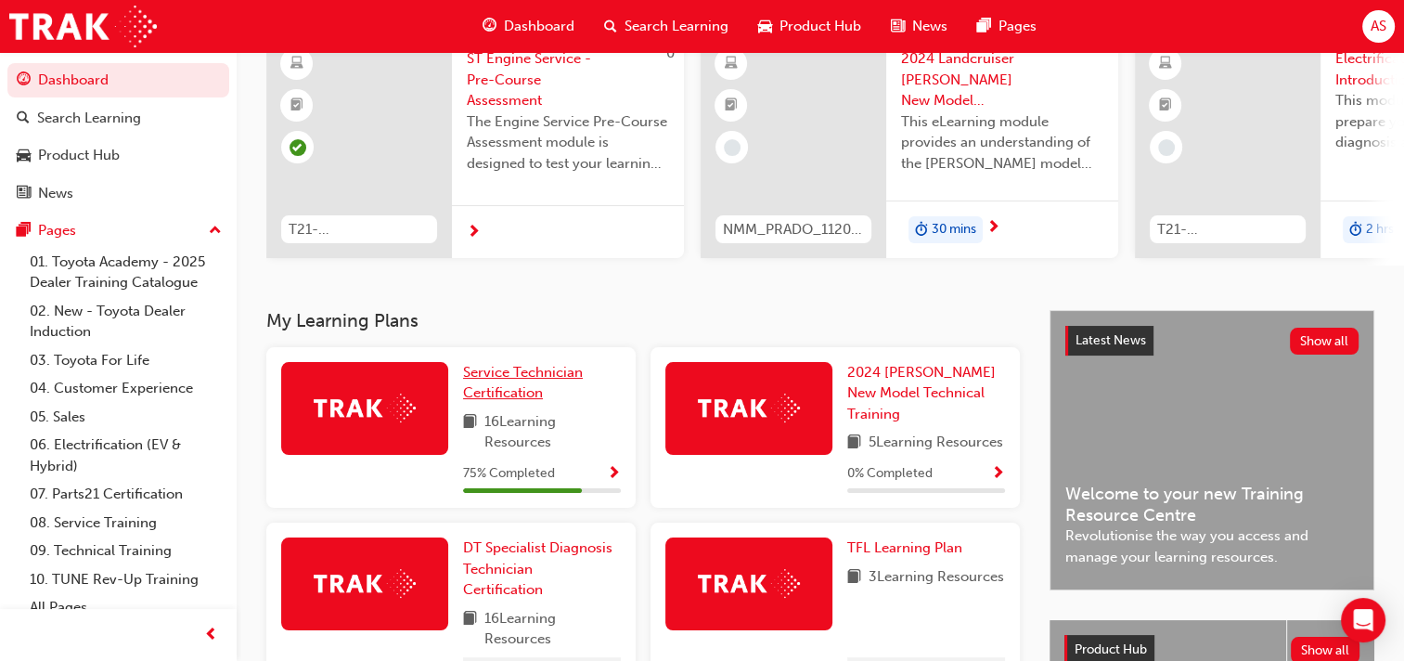
click at [512, 379] on span "Service Technician Certification" at bounding box center [523, 383] width 120 height 38
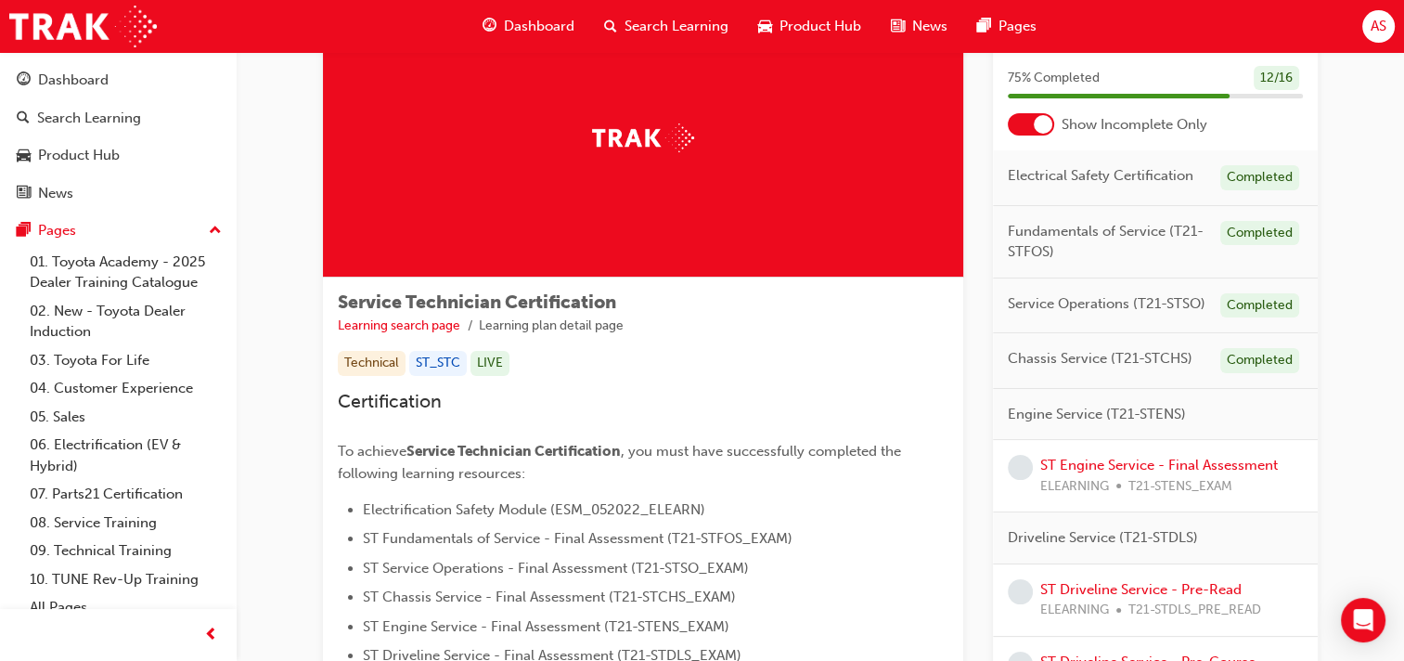
scroll to position [93, 0]
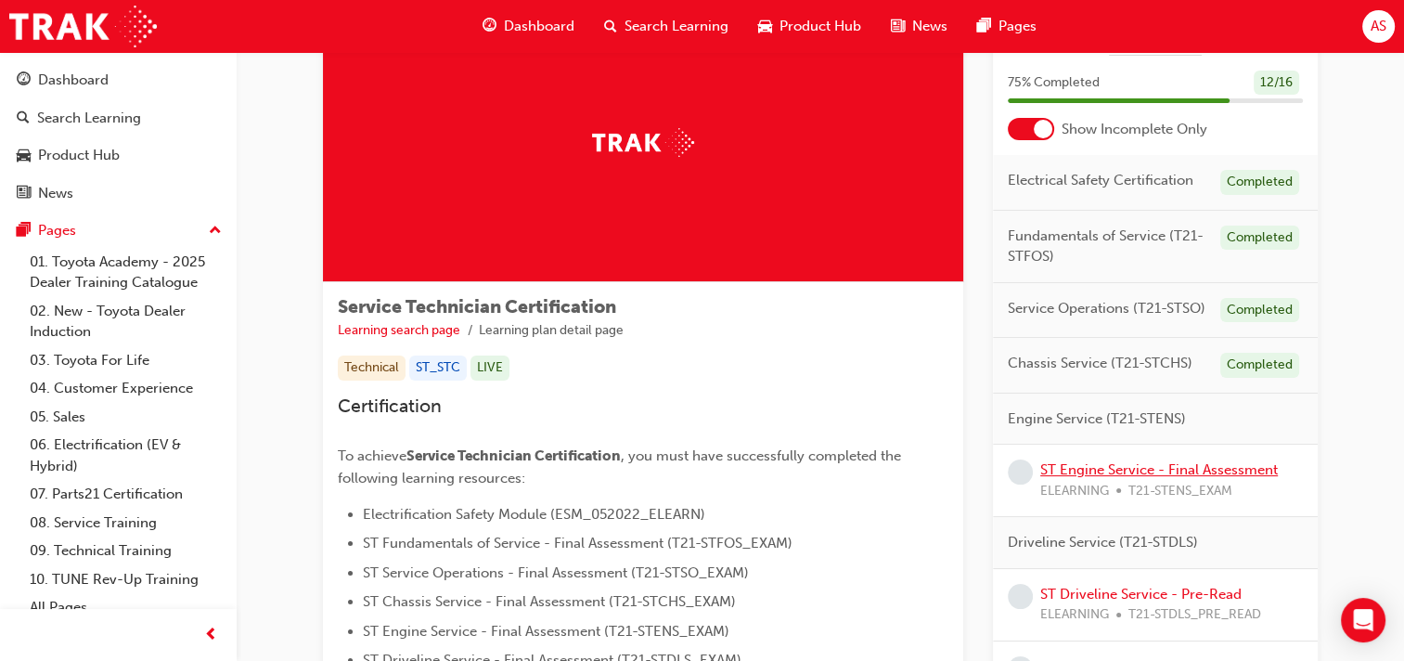
click at [1106, 471] on link "ST Engine Service - Final Assessment" at bounding box center [1159, 469] width 238 height 17
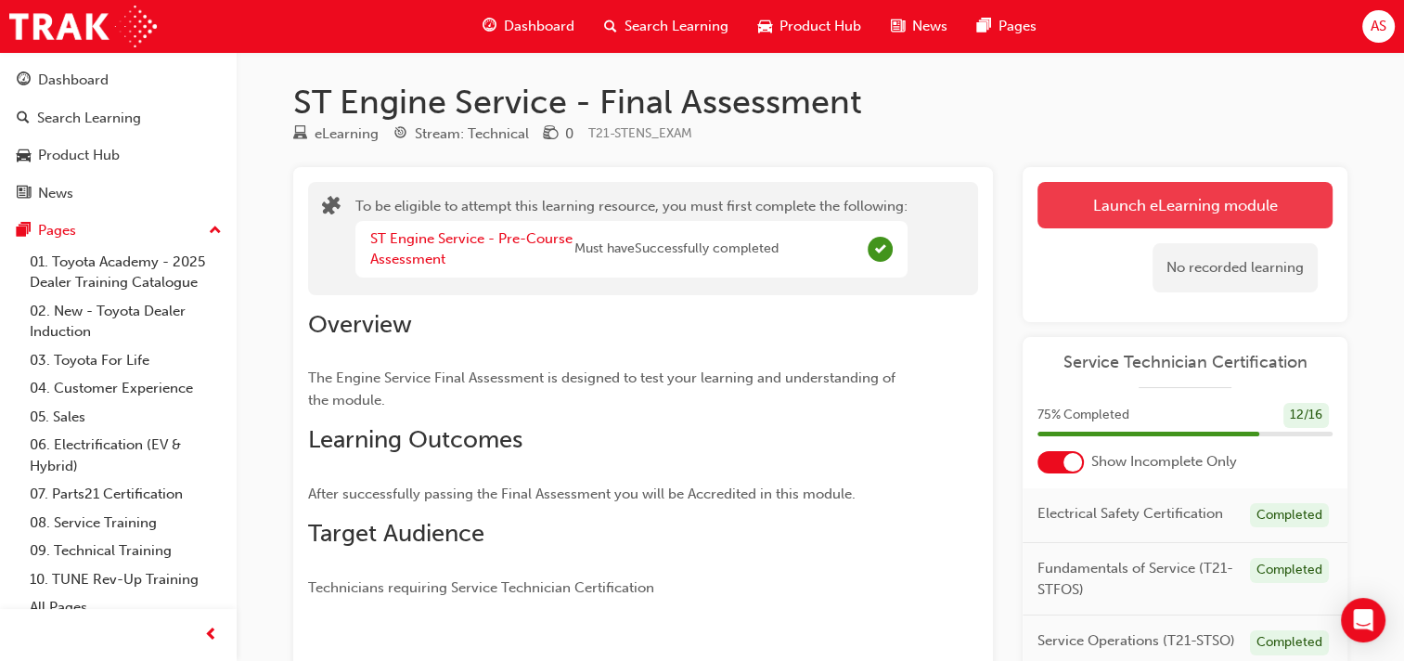
click at [1136, 197] on button "Launch eLearning module" at bounding box center [1184, 205] width 295 height 46
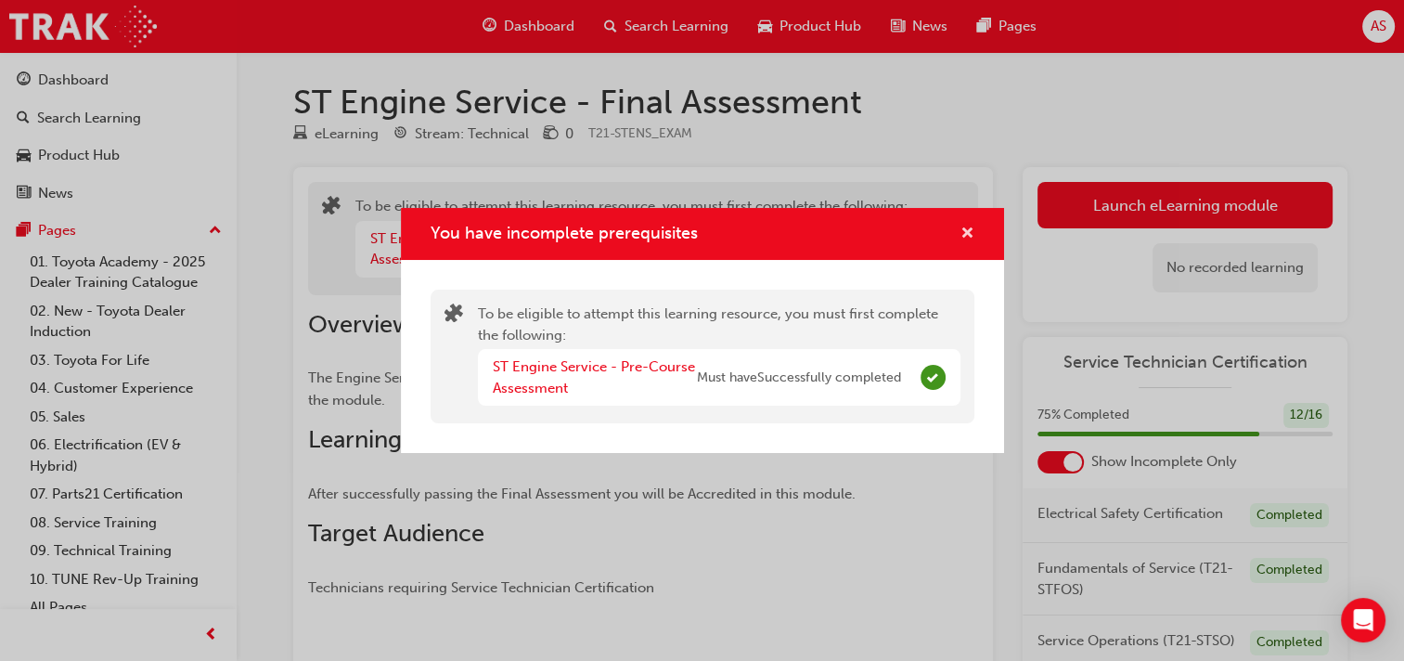
click at [971, 228] on span "cross-icon" at bounding box center [967, 234] width 14 height 17
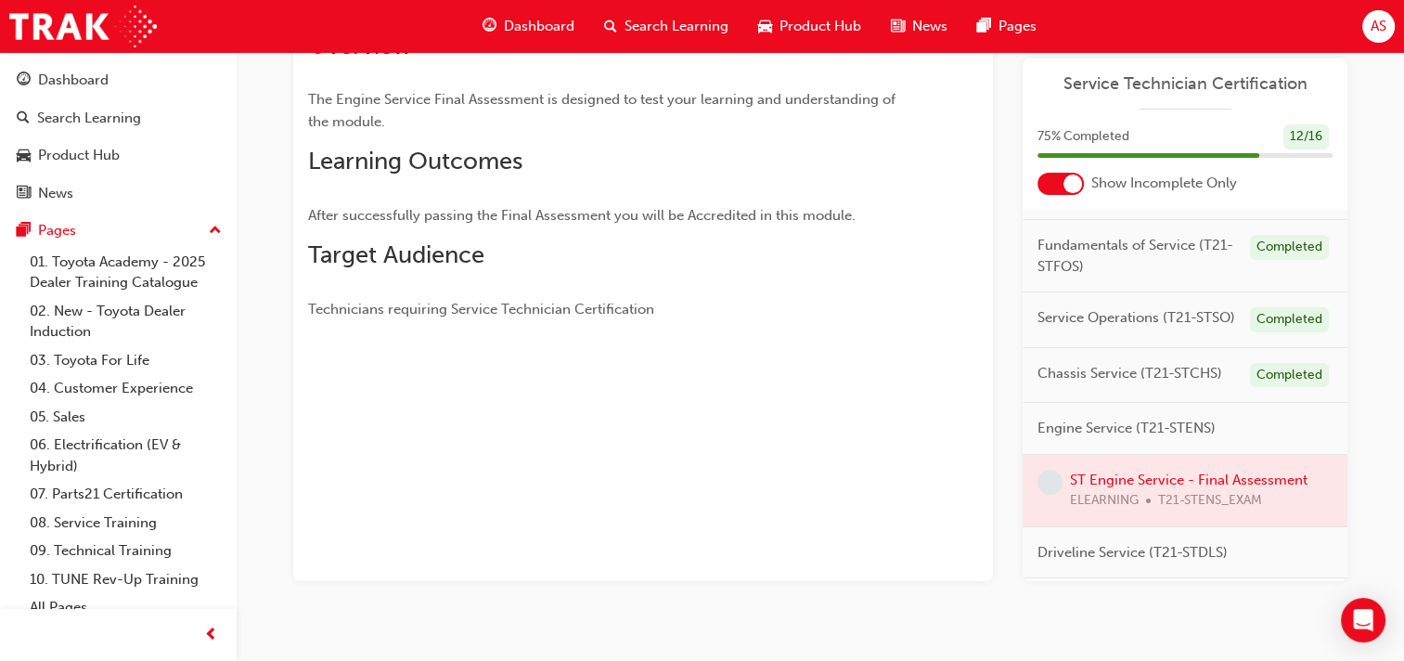
scroll to position [70, 0]
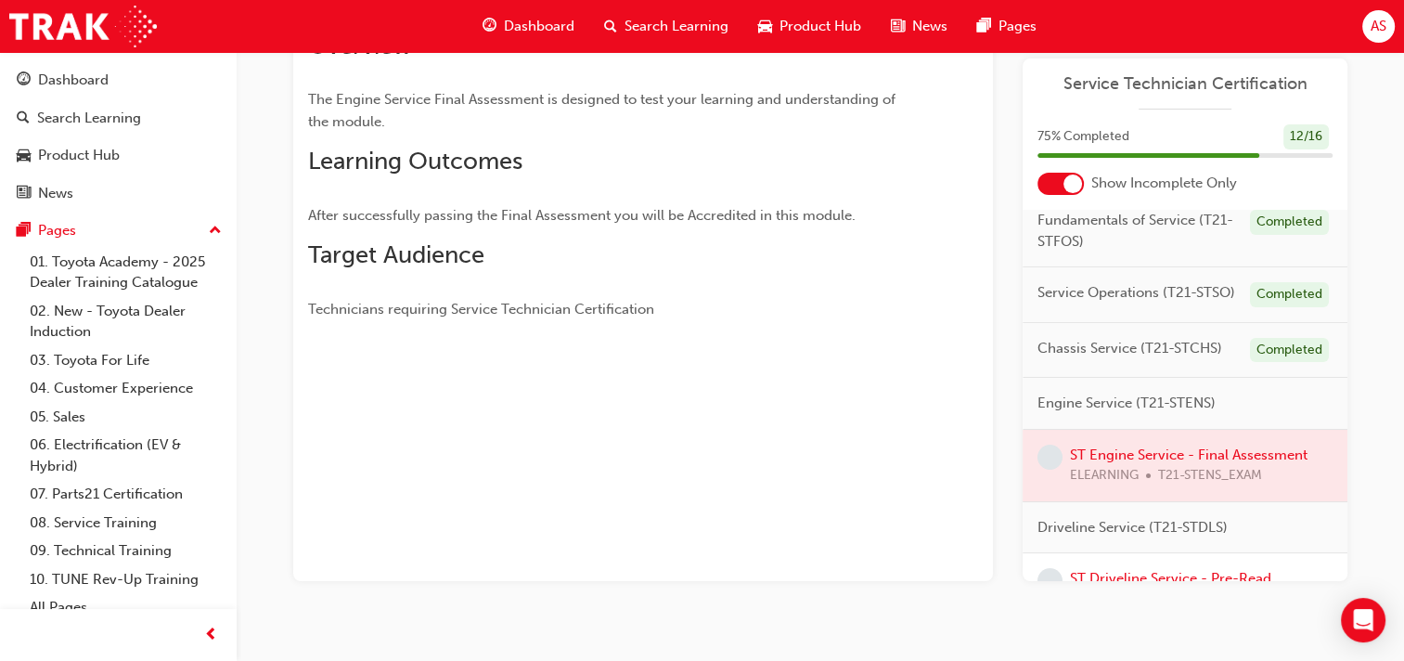
click at [1172, 501] on div at bounding box center [1185, 465] width 325 height 71
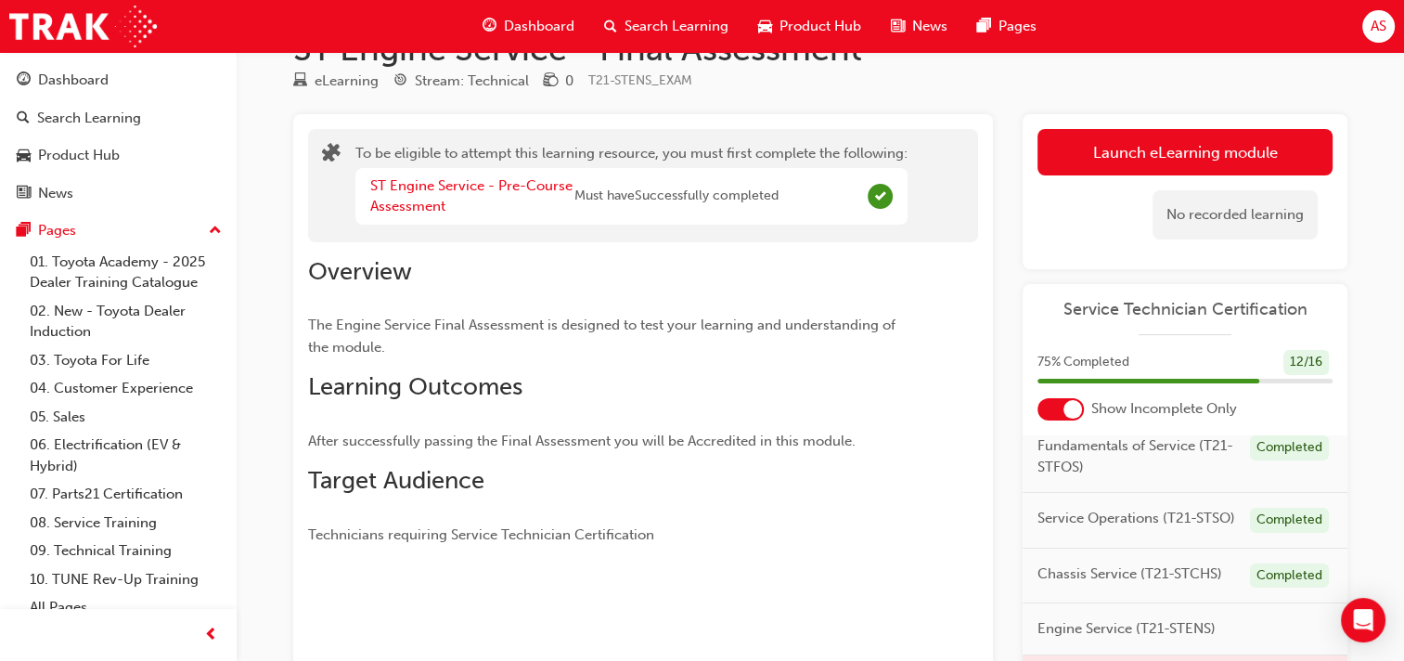
scroll to position [48, 0]
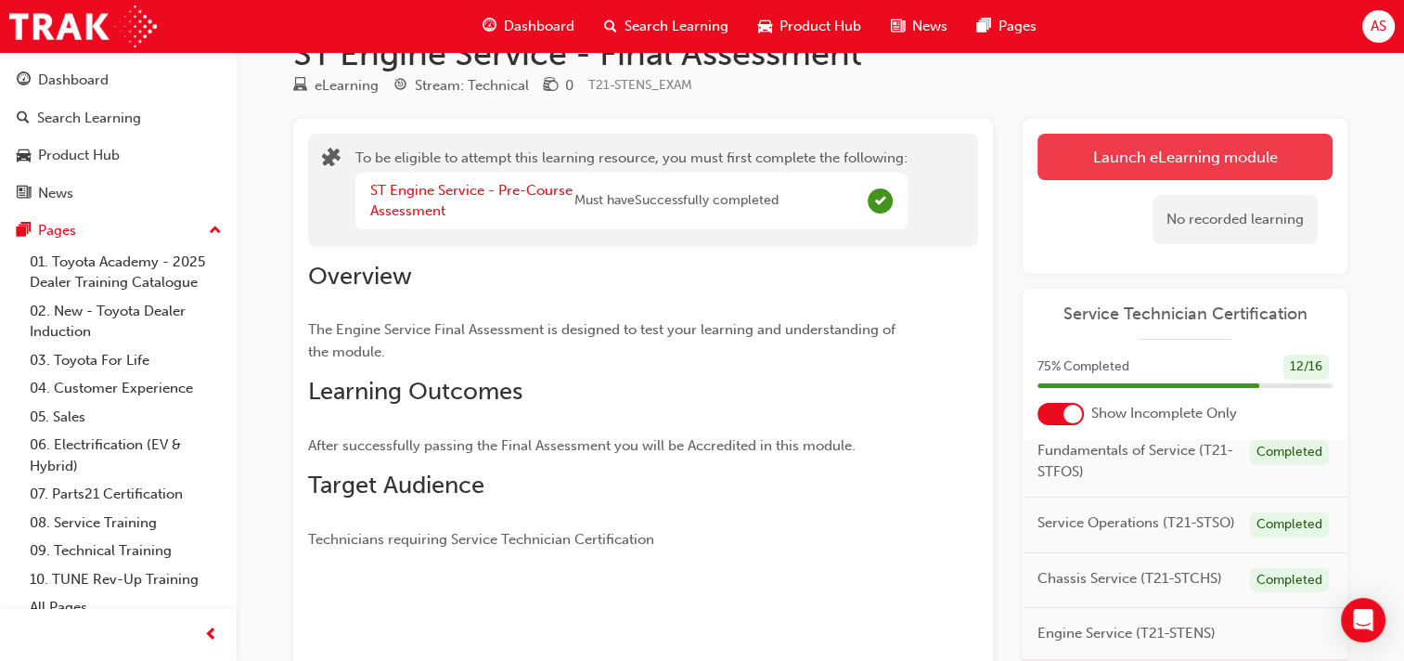
click at [1121, 146] on button "Launch eLearning module" at bounding box center [1184, 157] width 295 height 46
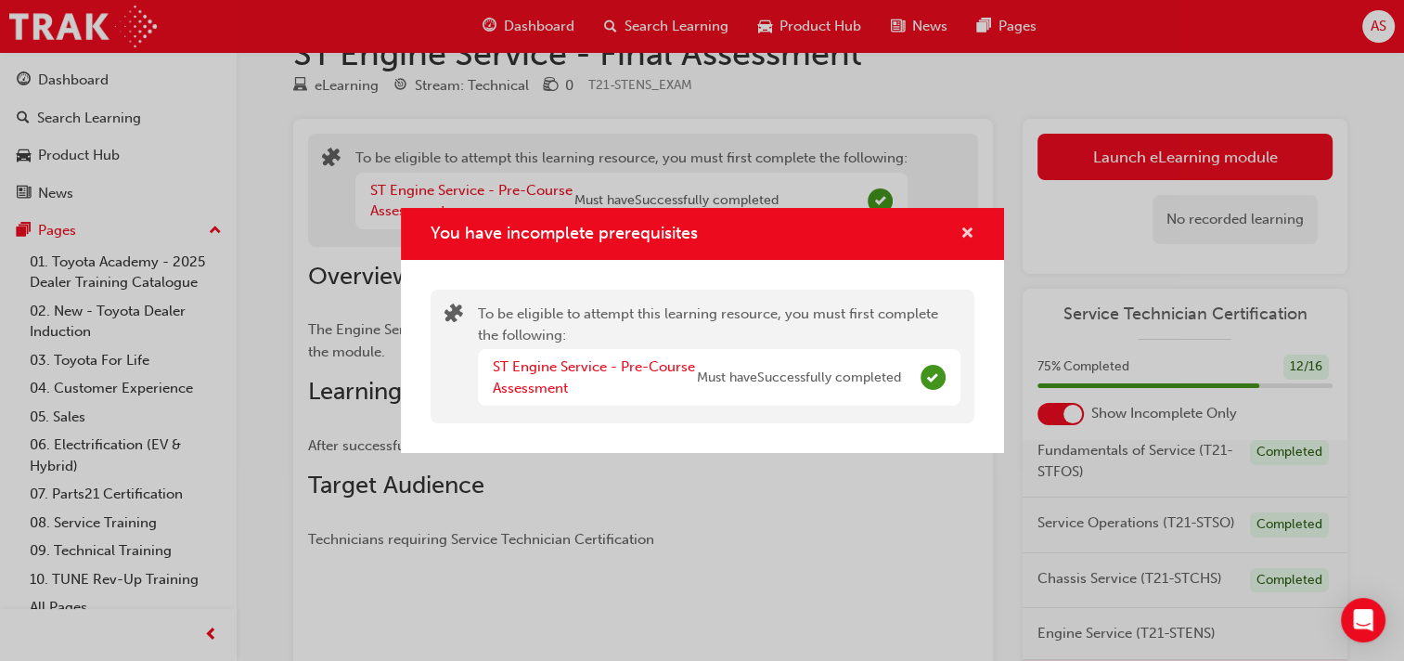
click at [969, 229] on span "cross-icon" at bounding box center [967, 234] width 14 height 17
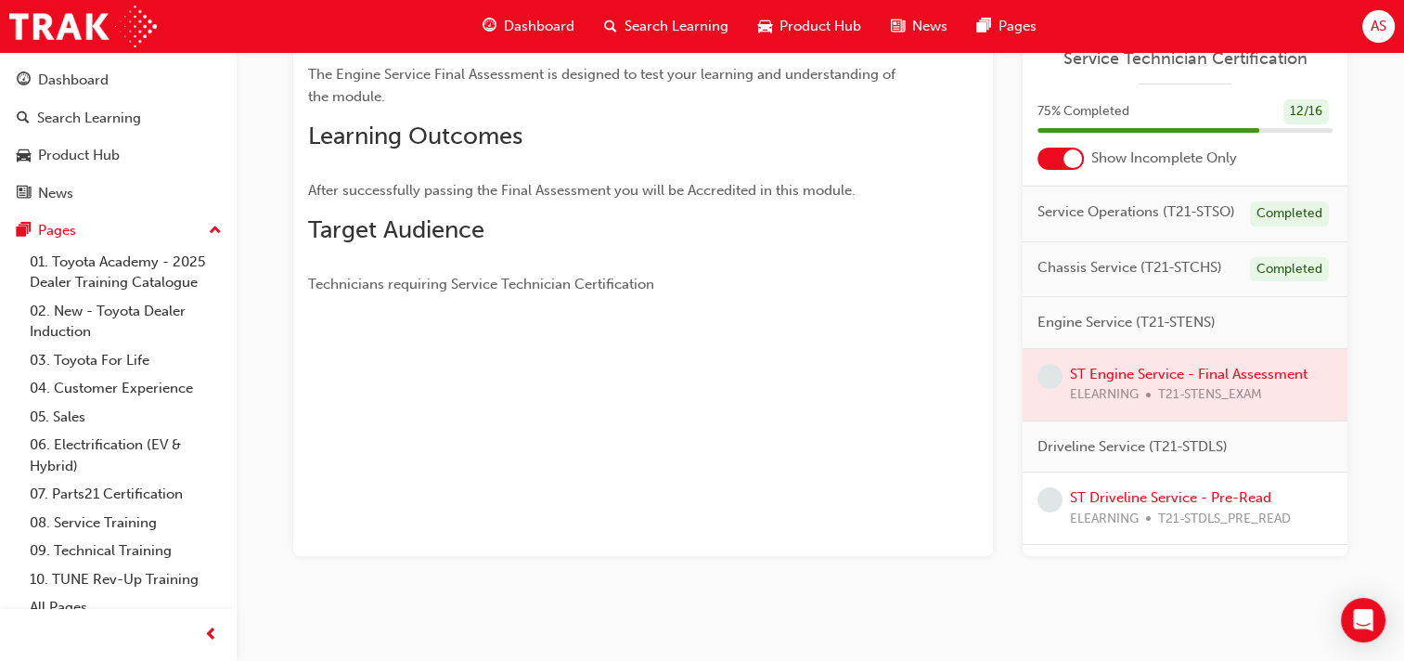
scroll to position [124, 0]
click at [1155, 407] on div at bounding box center [1185, 385] width 325 height 71
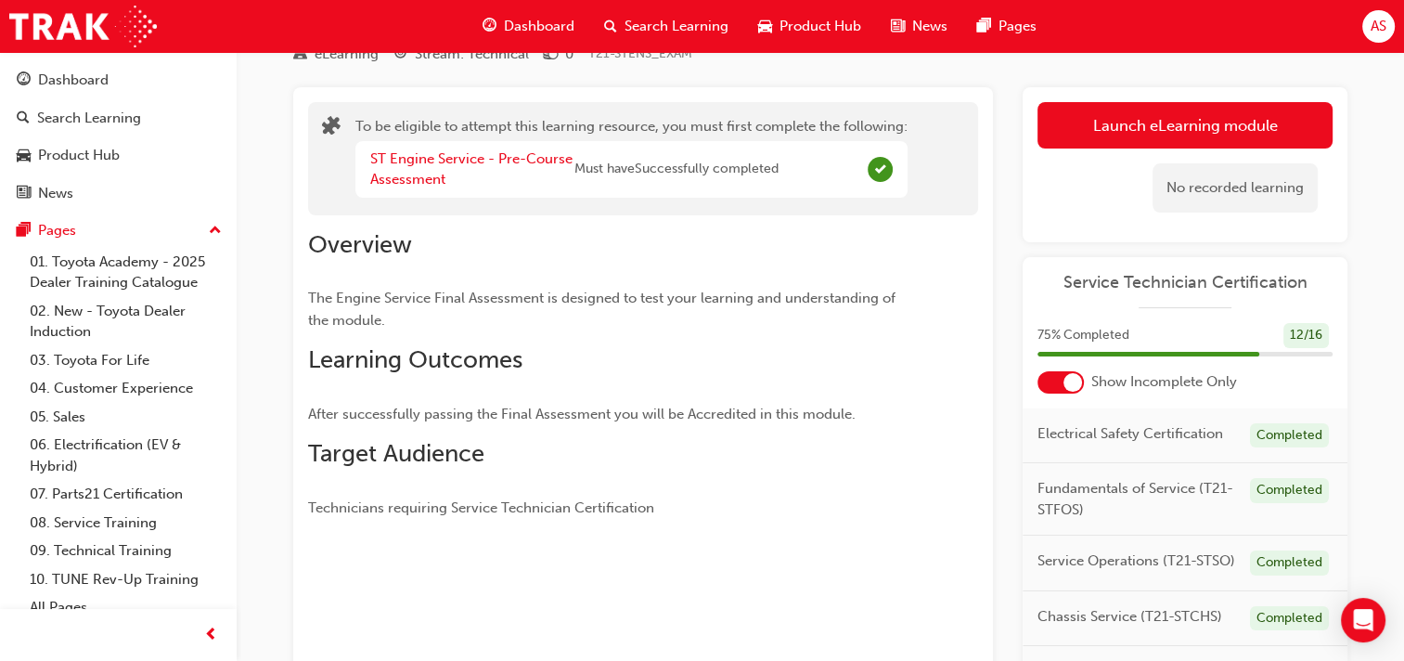
scroll to position [0, 0]
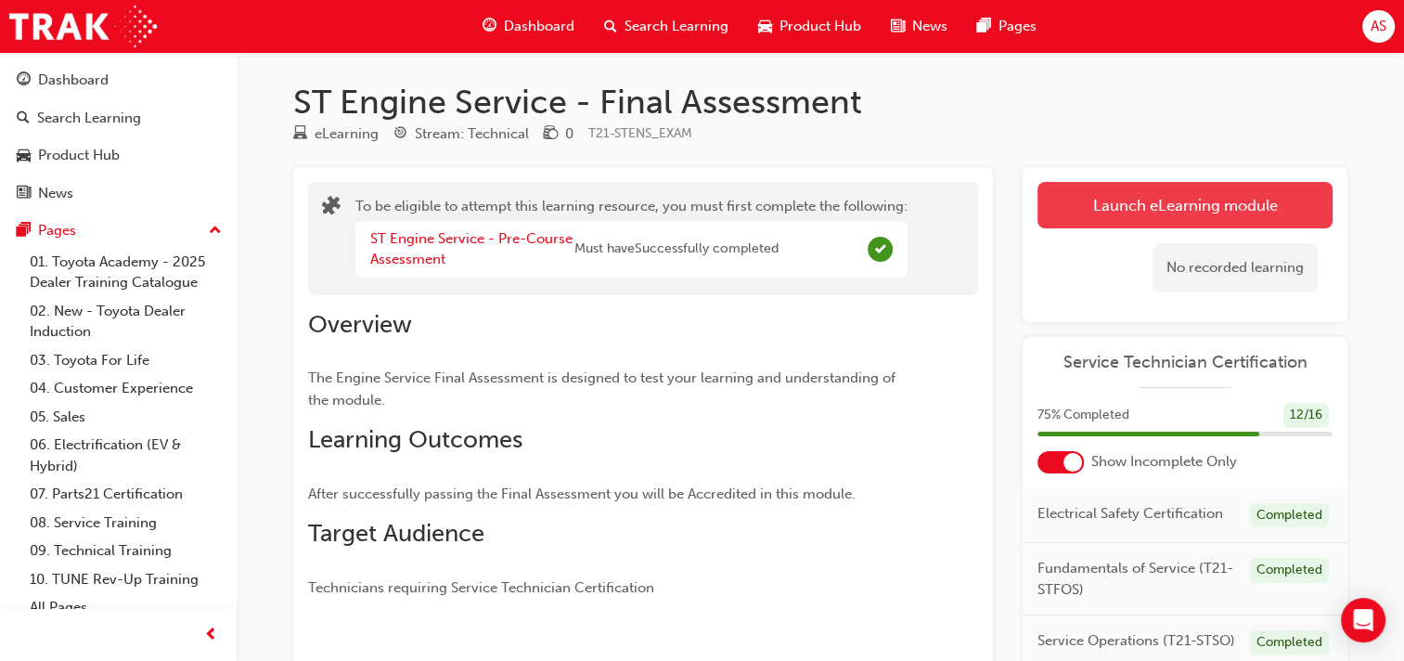
click at [1157, 215] on button "Launch eLearning module" at bounding box center [1184, 205] width 295 height 46
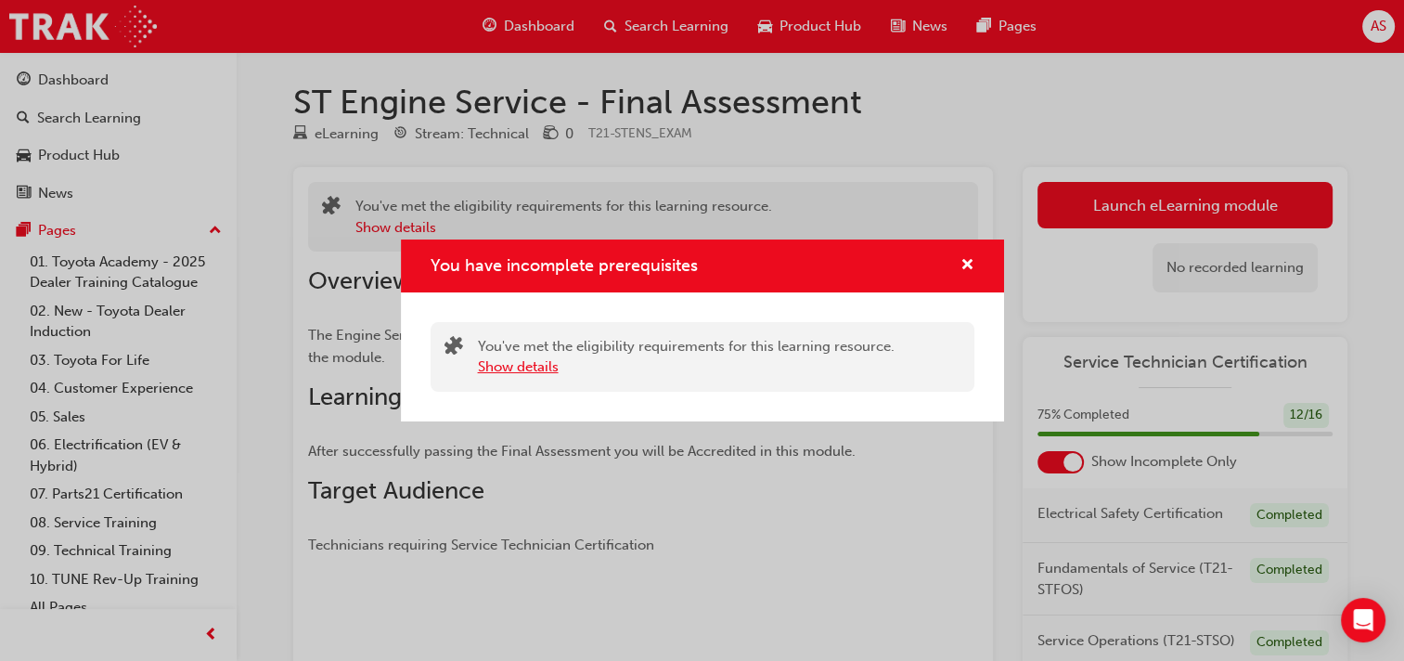
click at [544, 366] on button "Show details" at bounding box center [518, 366] width 81 height 21
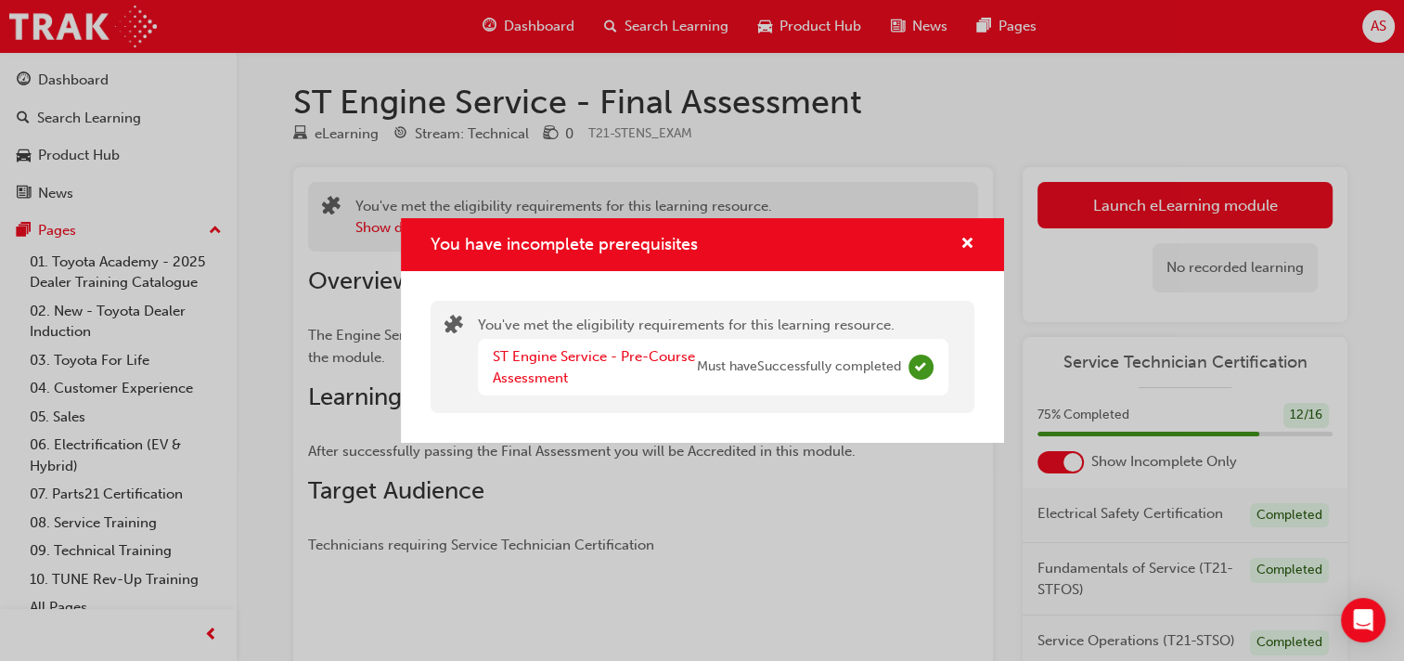
click at [856, 364] on span "Must have Successfully completed" at bounding box center [799, 366] width 204 height 21
click at [585, 355] on link "ST Engine Service - Pre-Course Assessment" at bounding box center [594, 367] width 202 height 38
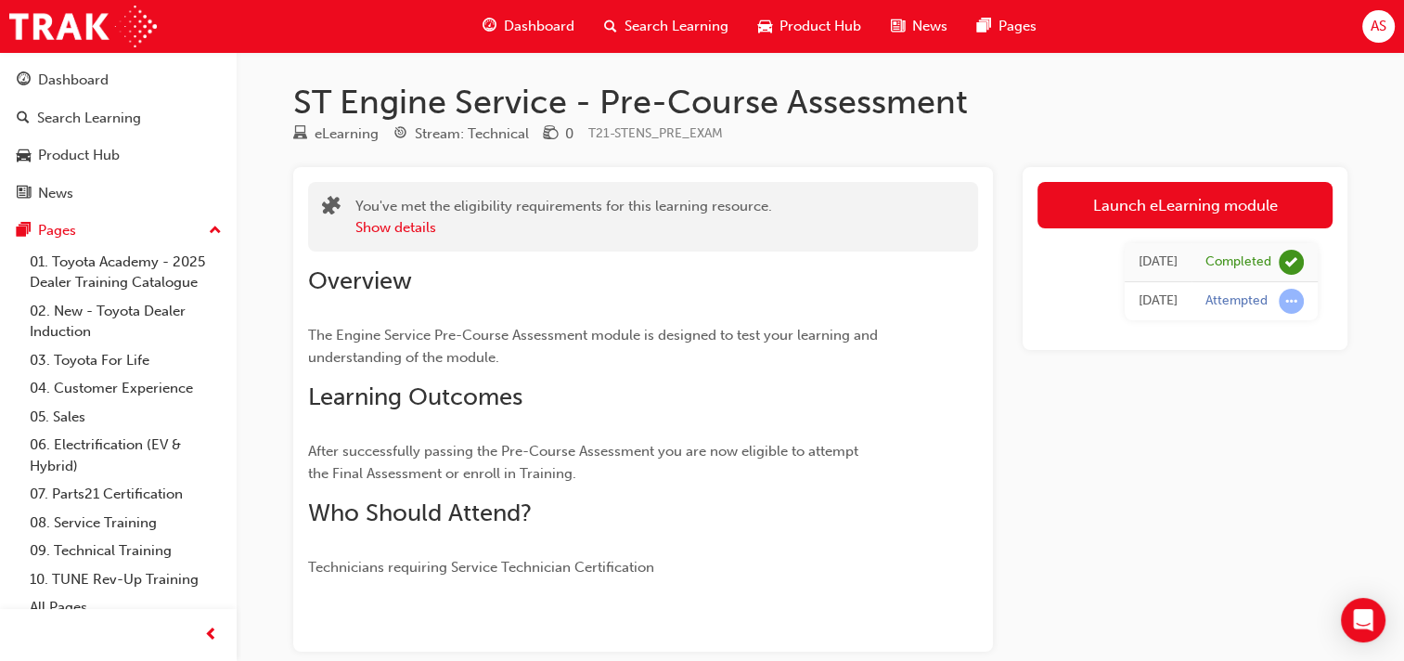
click at [542, 21] on span "Dashboard" at bounding box center [539, 26] width 71 height 21
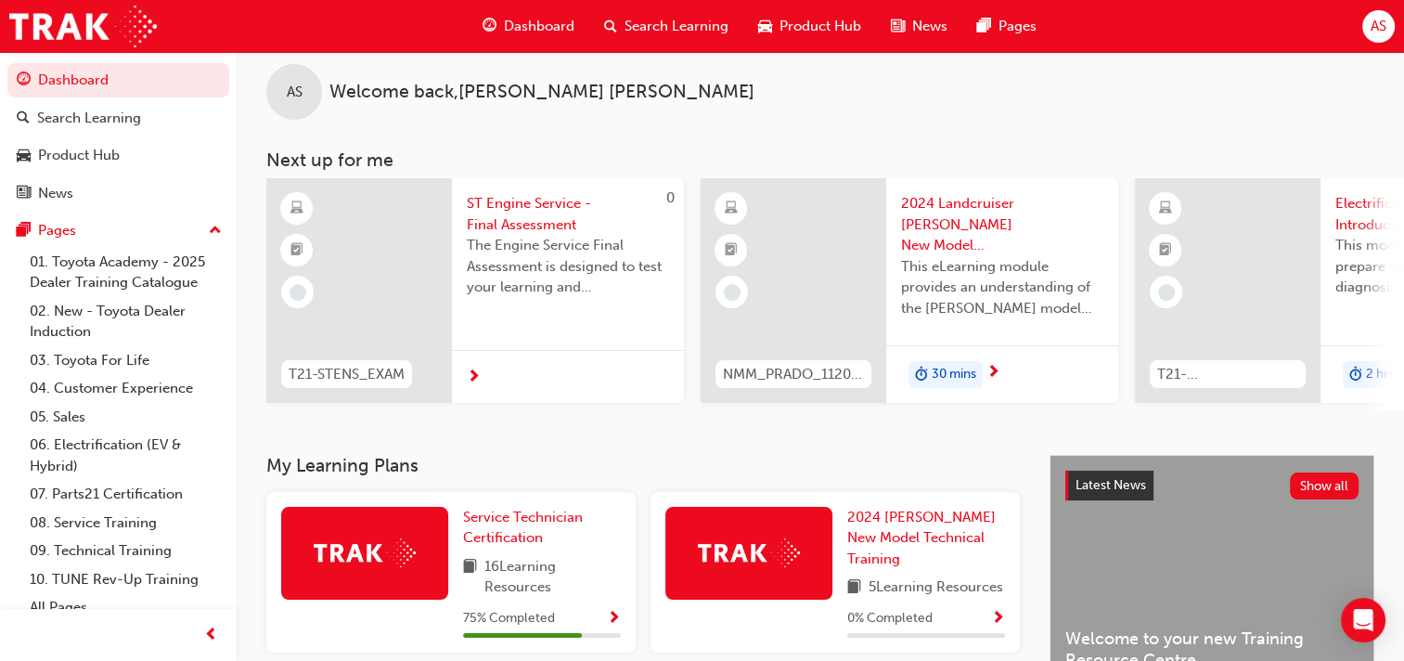
scroll to position [22, 0]
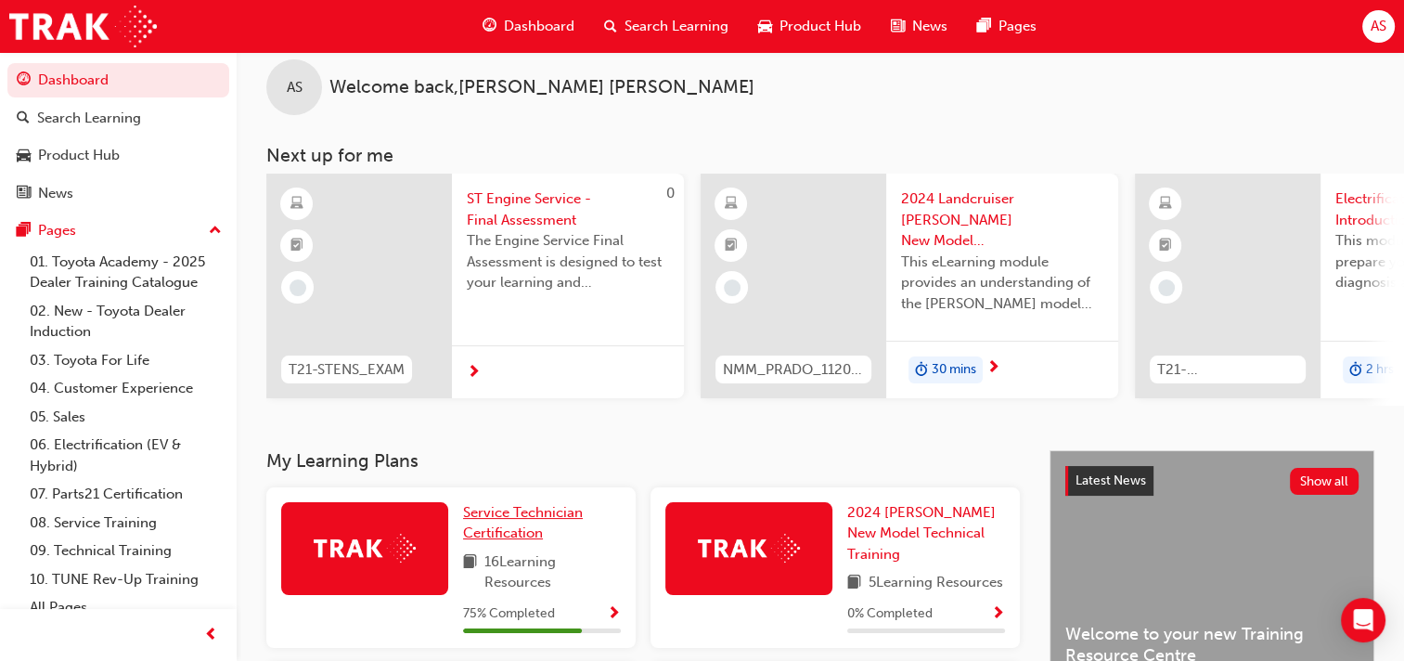
click at [509, 516] on span "Service Technician Certification" at bounding box center [523, 523] width 120 height 38
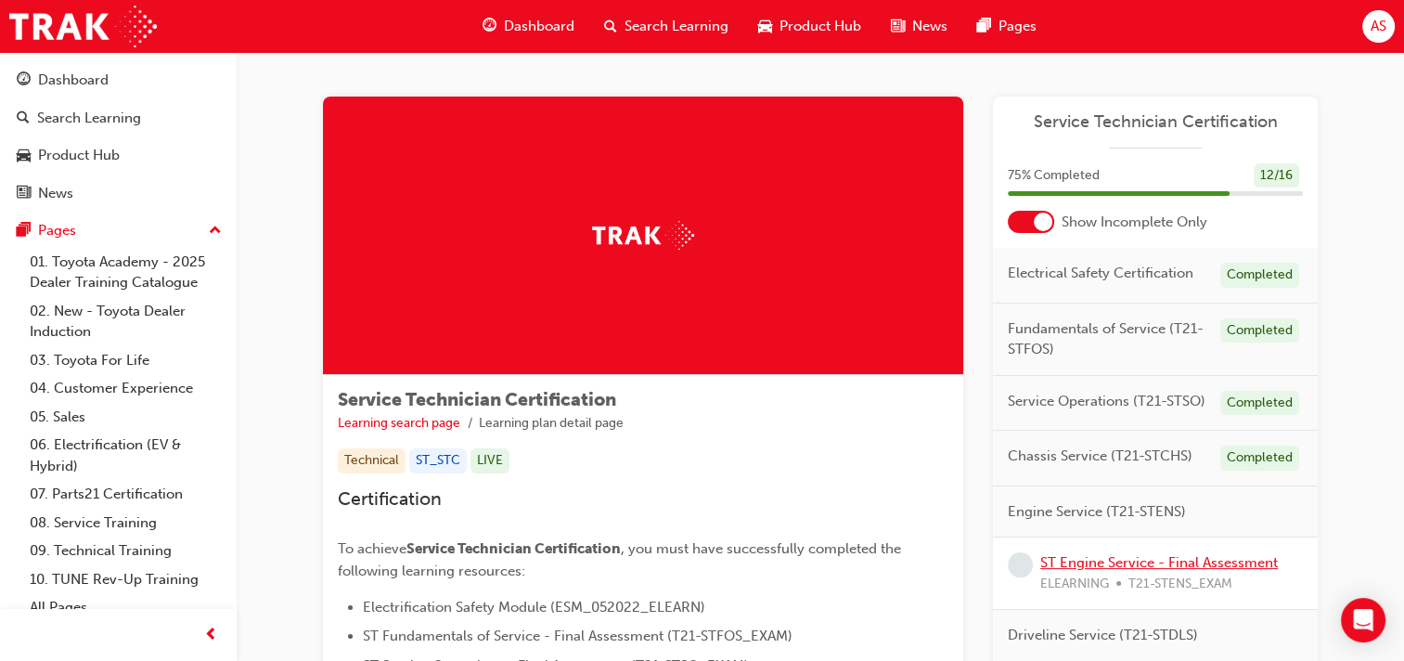
click at [1136, 567] on link "ST Engine Service - Final Assessment" at bounding box center [1159, 562] width 238 height 17
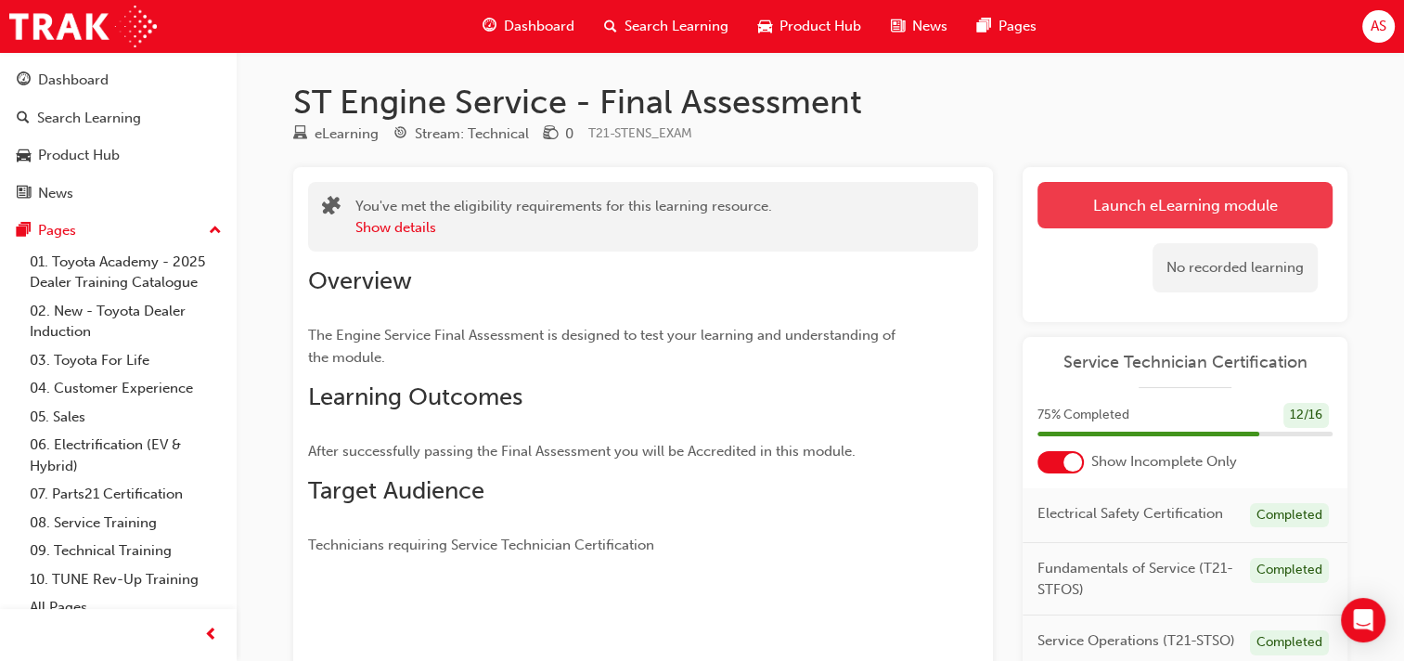
click at [1114, 204] on link "Launch eLearning module" at bounding box center [1184, 205] width 295 height 46
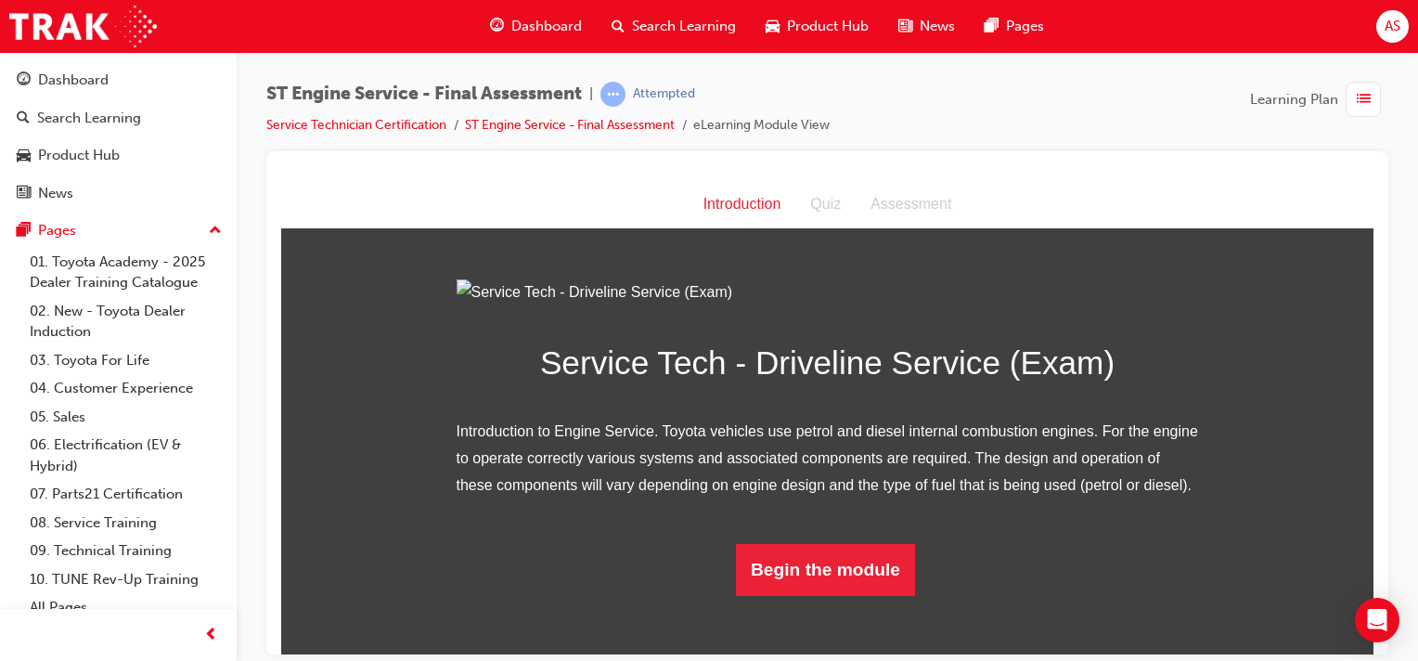
scroll to position [145, 0]
click at [779, 595] on button "Begin the module" at bounding box center [825, 569] width 179 height 52
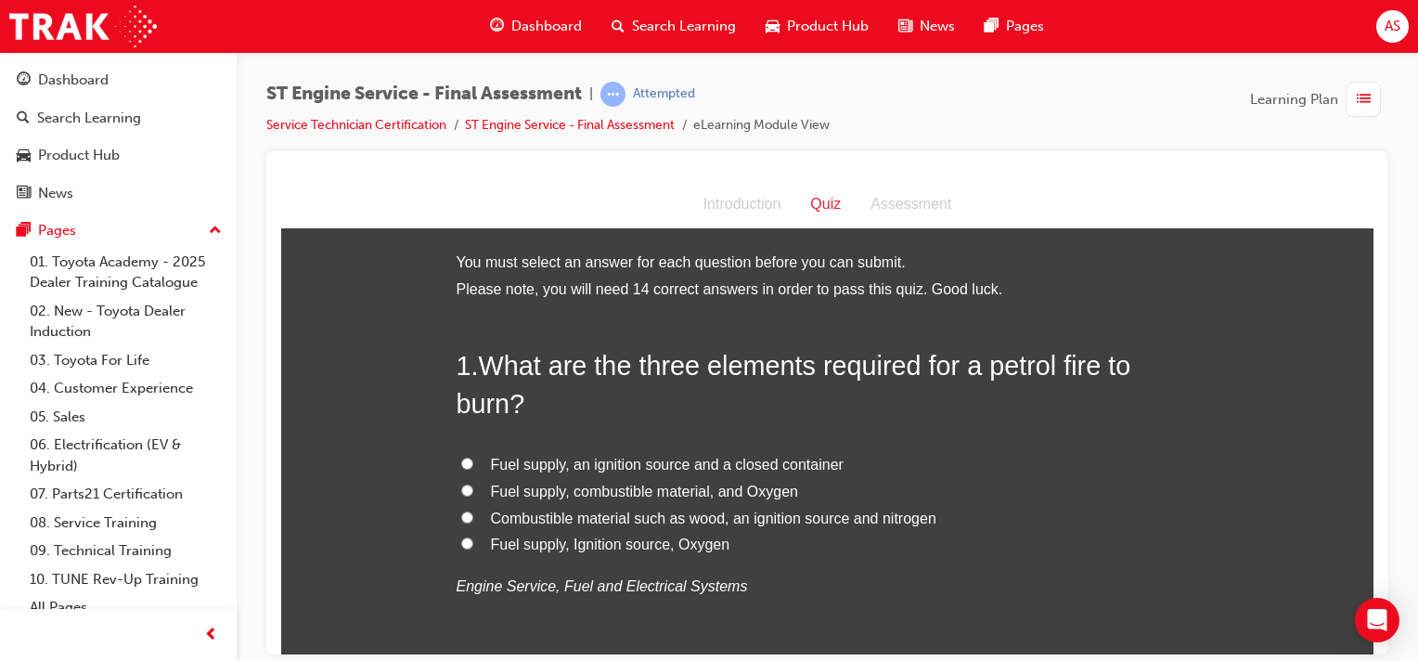
click at [462, 543] on input "Fuel supply, Ignition source, Oxygen" at bounding box center [467, 542] width 12 height 12
radio input "true"
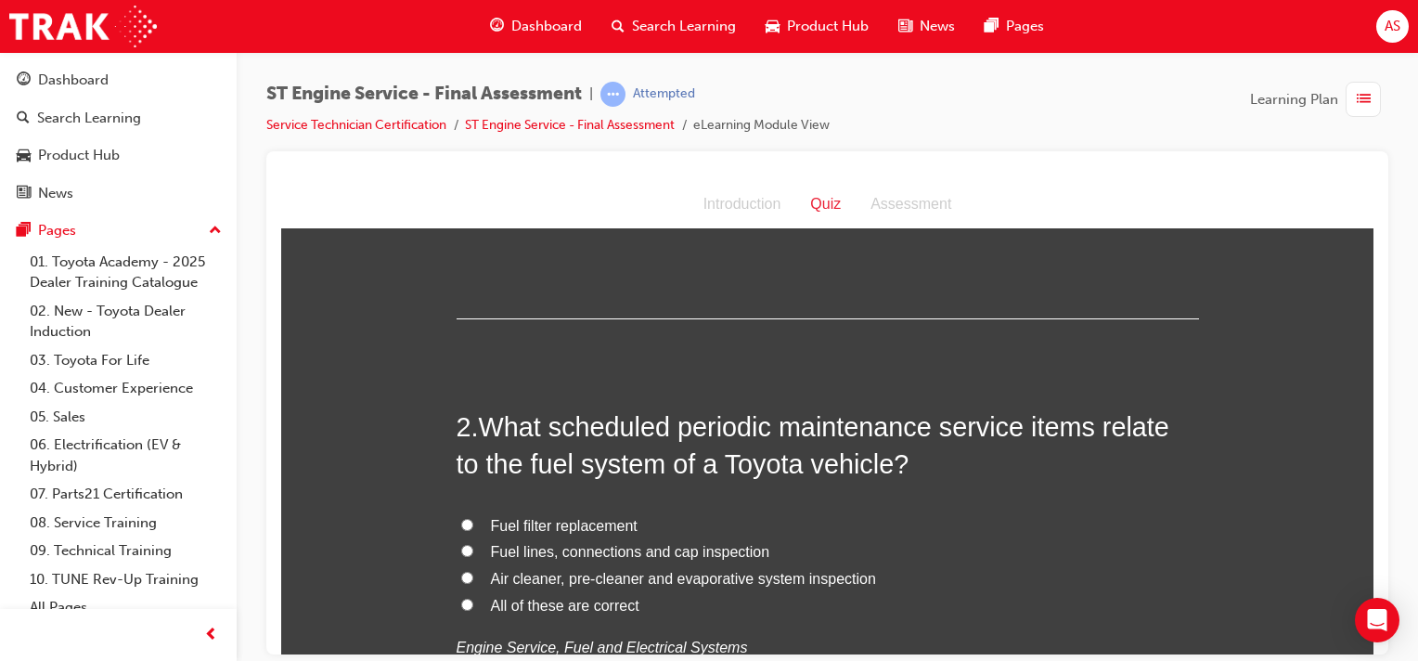
scroll to position [393, 0]
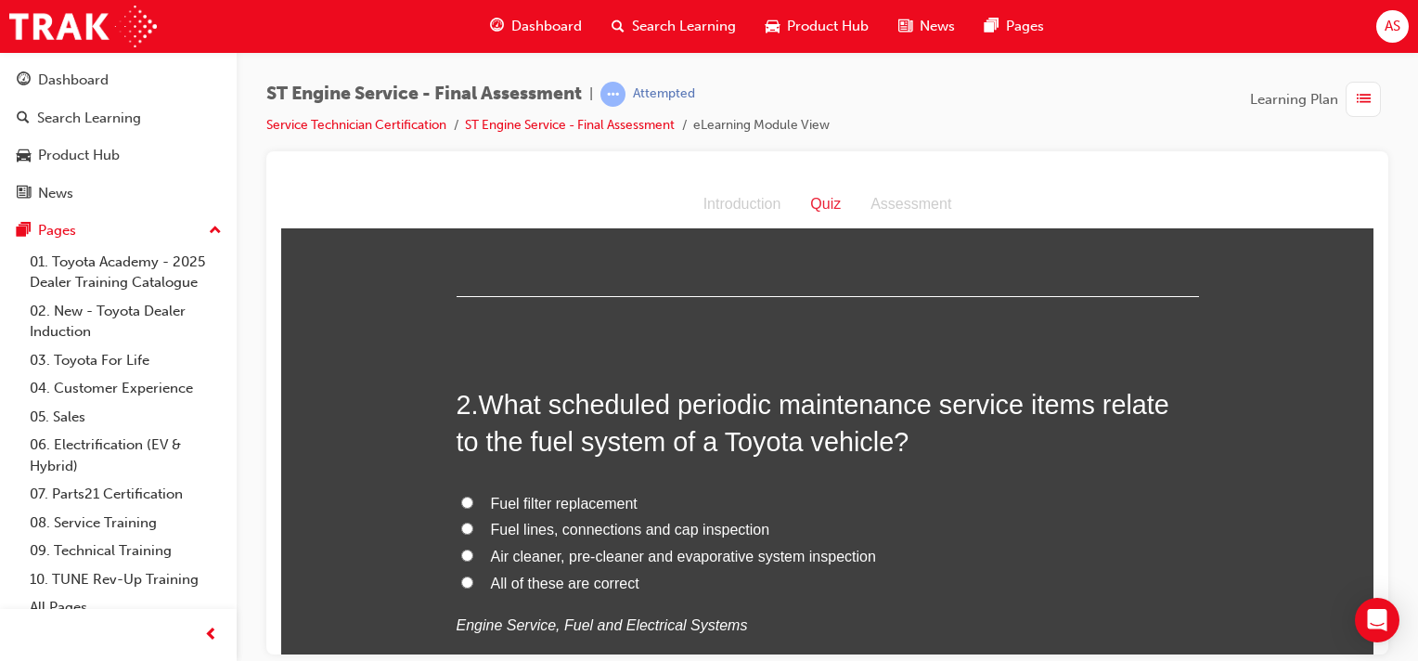
click at [461, 581] on input "All of these are correct" at bounding box center [467, 581] width 12 height 12
radio input "true"
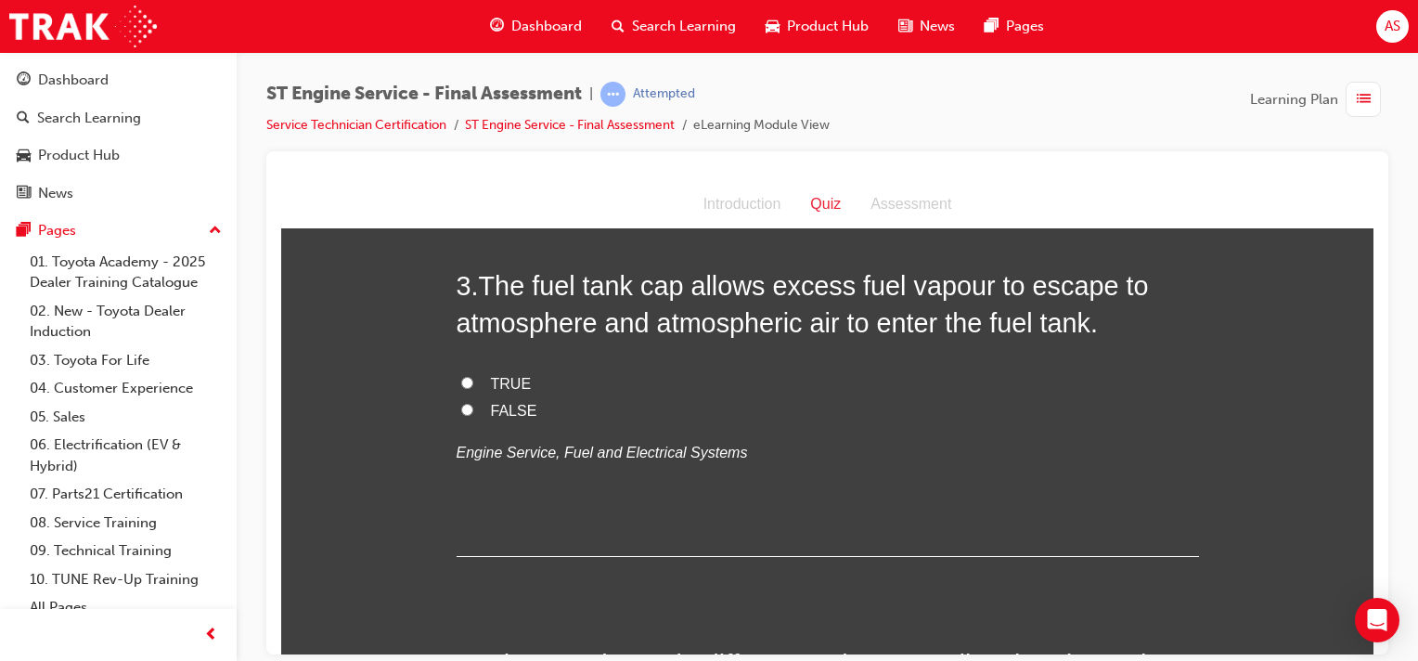
scroll to position [950, 0]
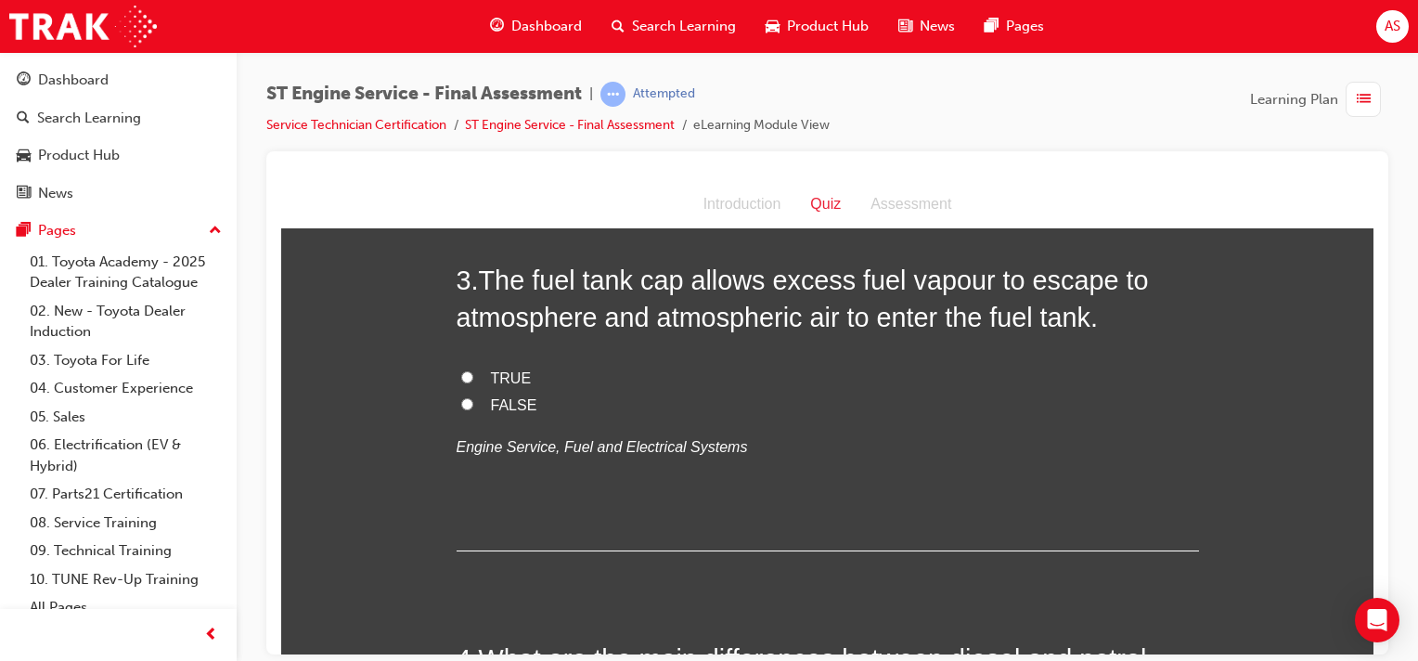
click at [461, 406] on input "FALSE" at bounding box center [467, 403] width 12 height 12
radio input "true"
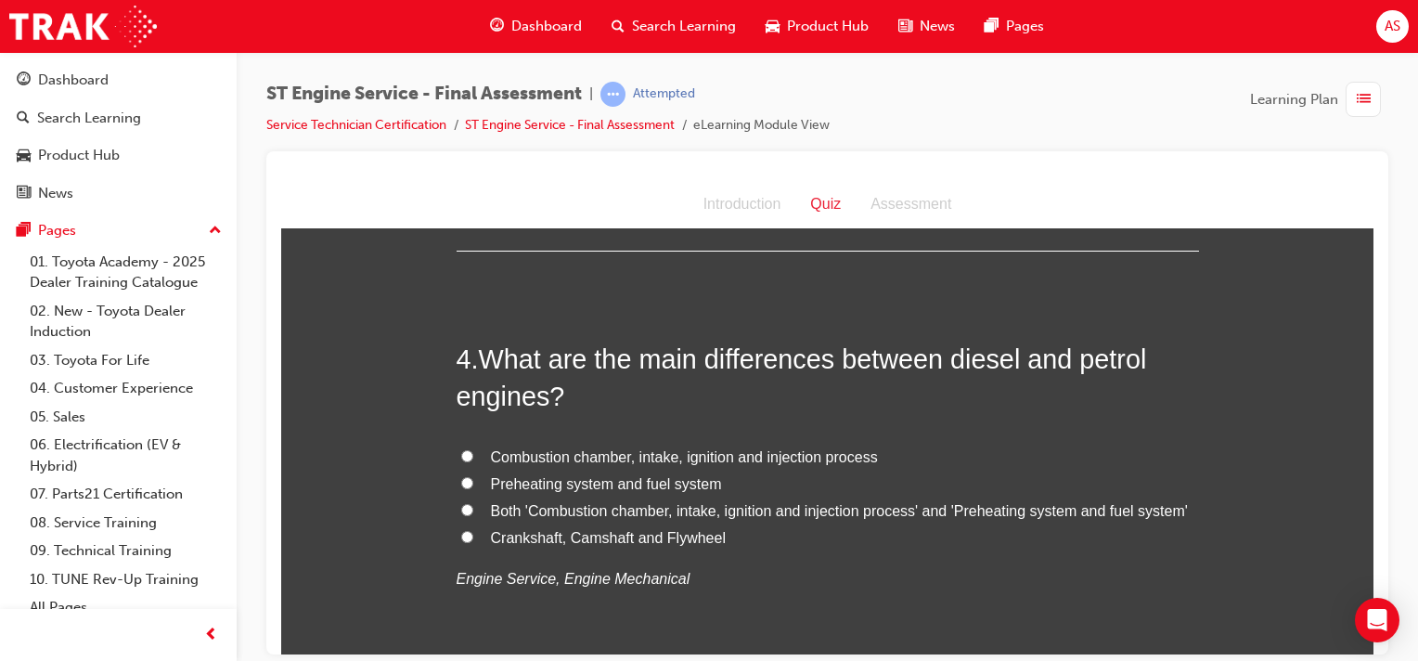
scroll to position [1276, 0]
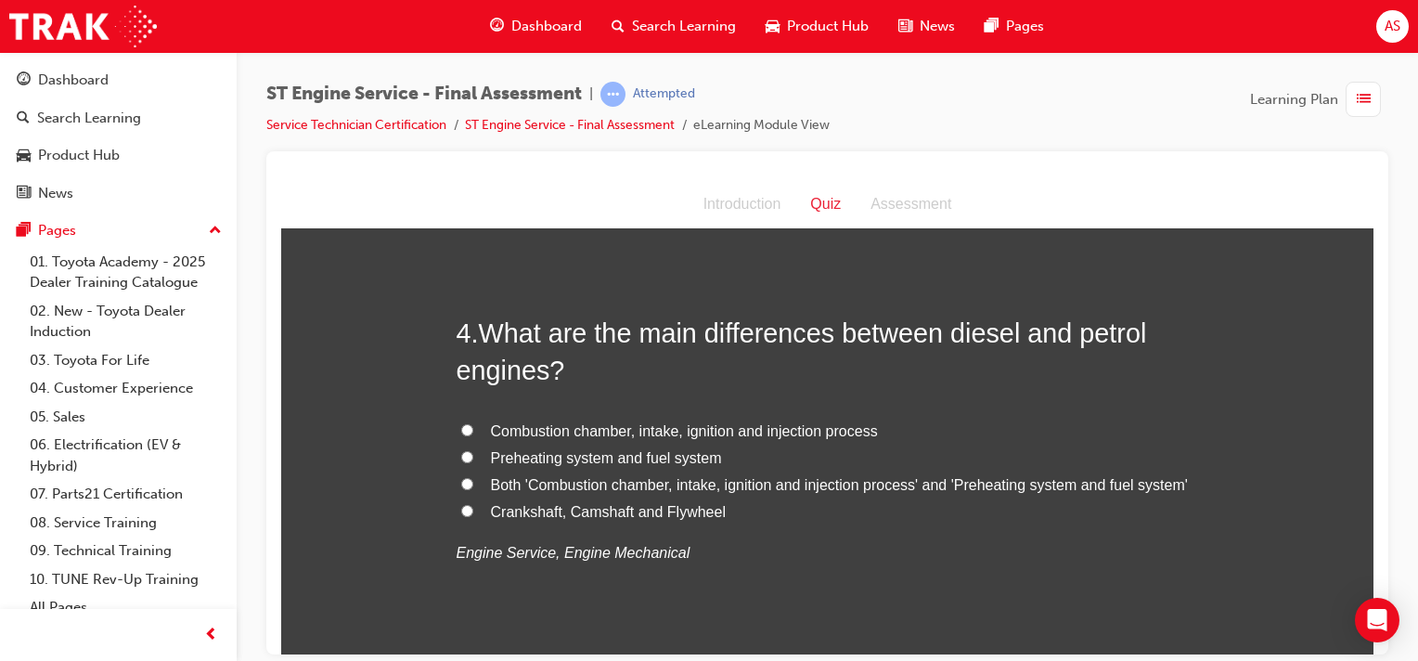
click at [461, 482] on input "Both 'Combustion chamber, intake, ignition and injection process' and 'Preheati…" at bounding box center [467, 483] width 12 height 12
radio input "true"
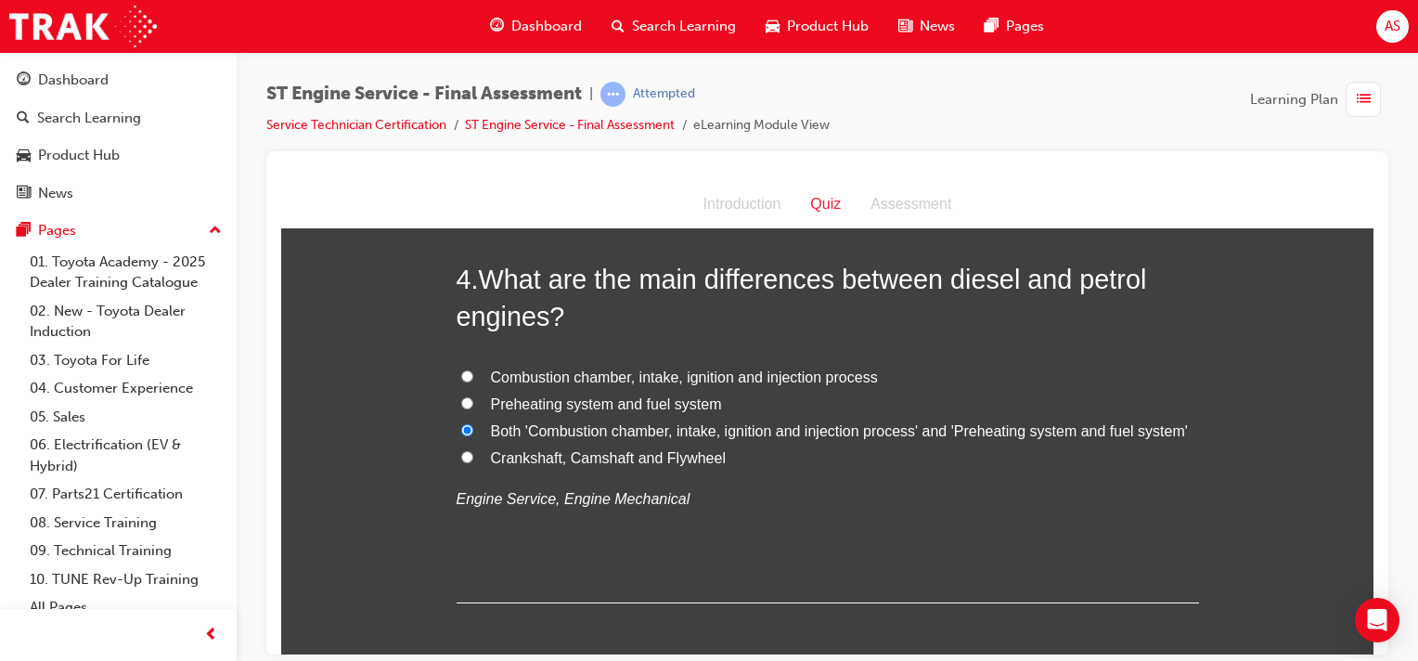
scroll to position [1693, 0]
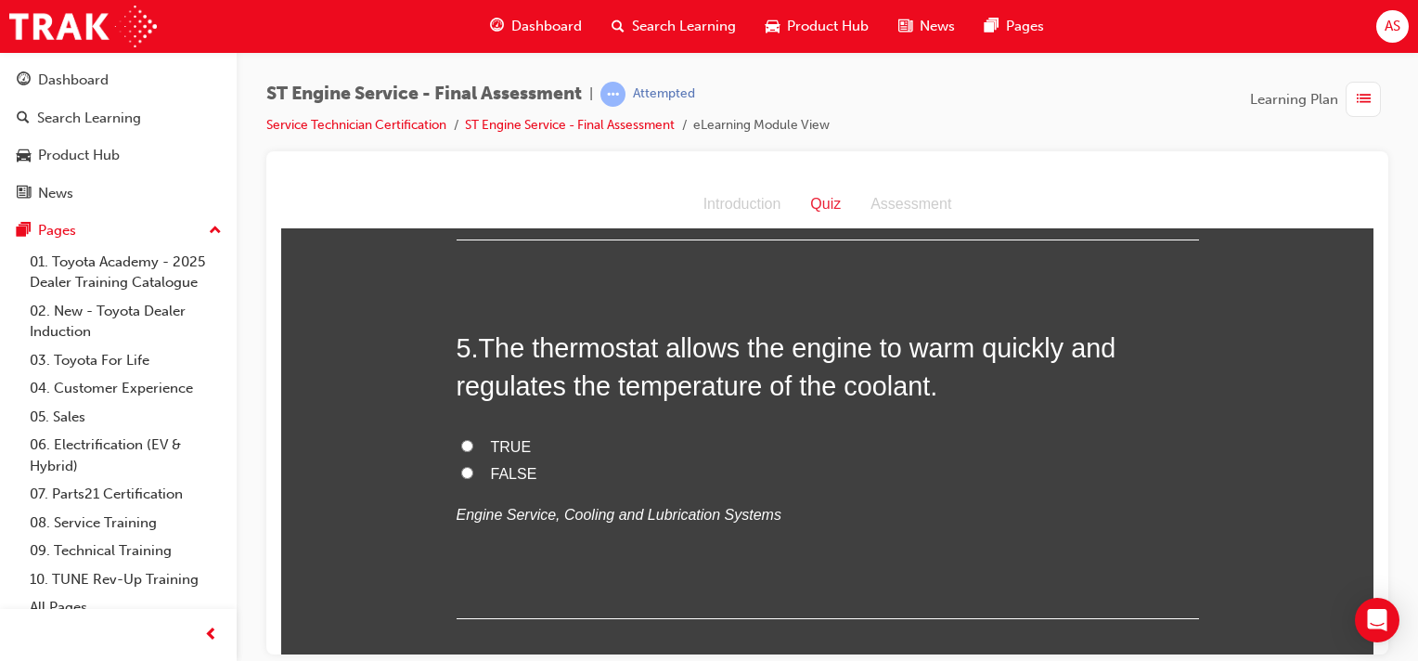
click at [464, 444] on input "TRUE" at bounding box center [467, 445] width 12 height 12
radio input "true"
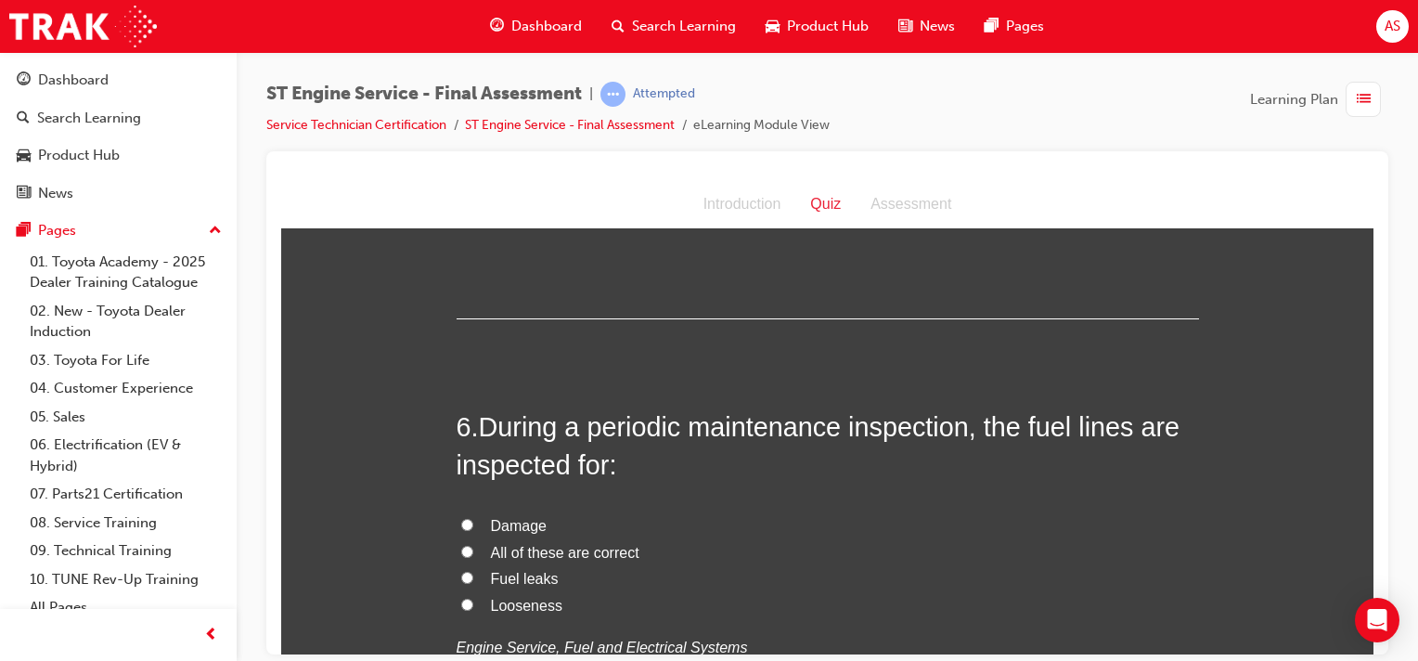
scroll to position [1995, 0]
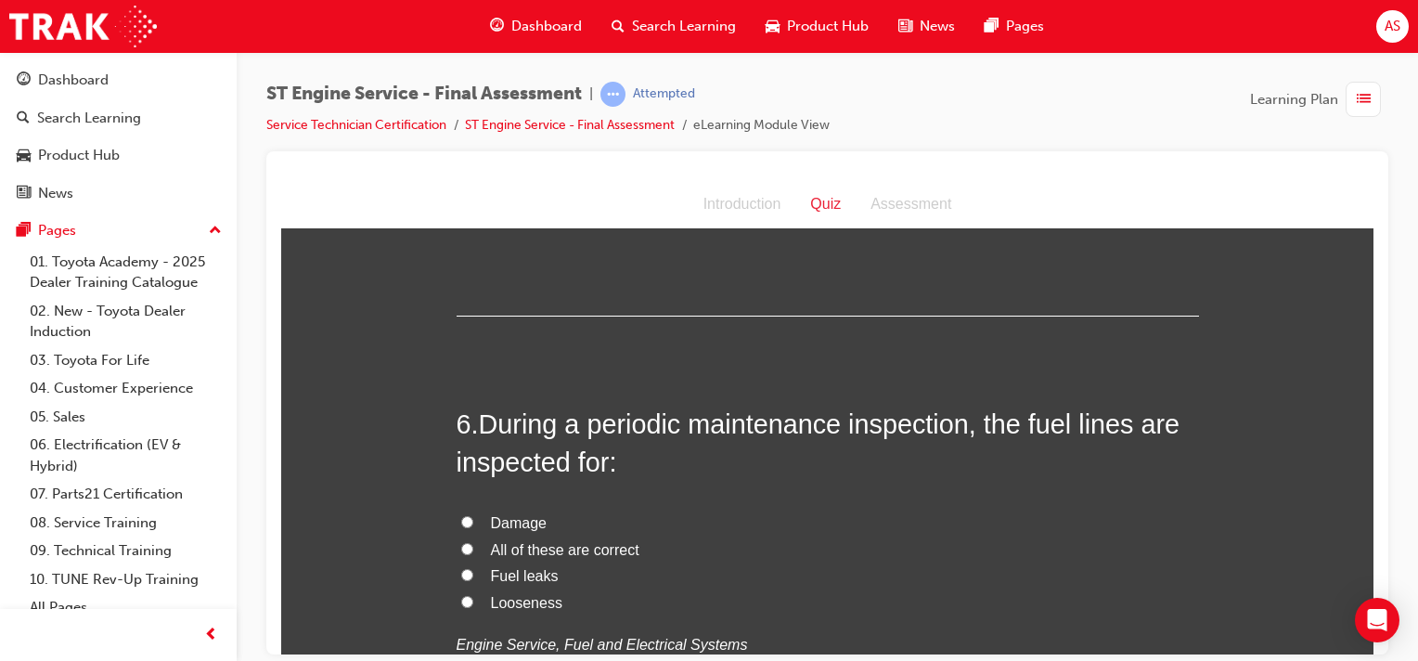
click at [461, 544] on input "All of these are correct" at bounding box center [467, 548] width 12 height 12
radio input "true"
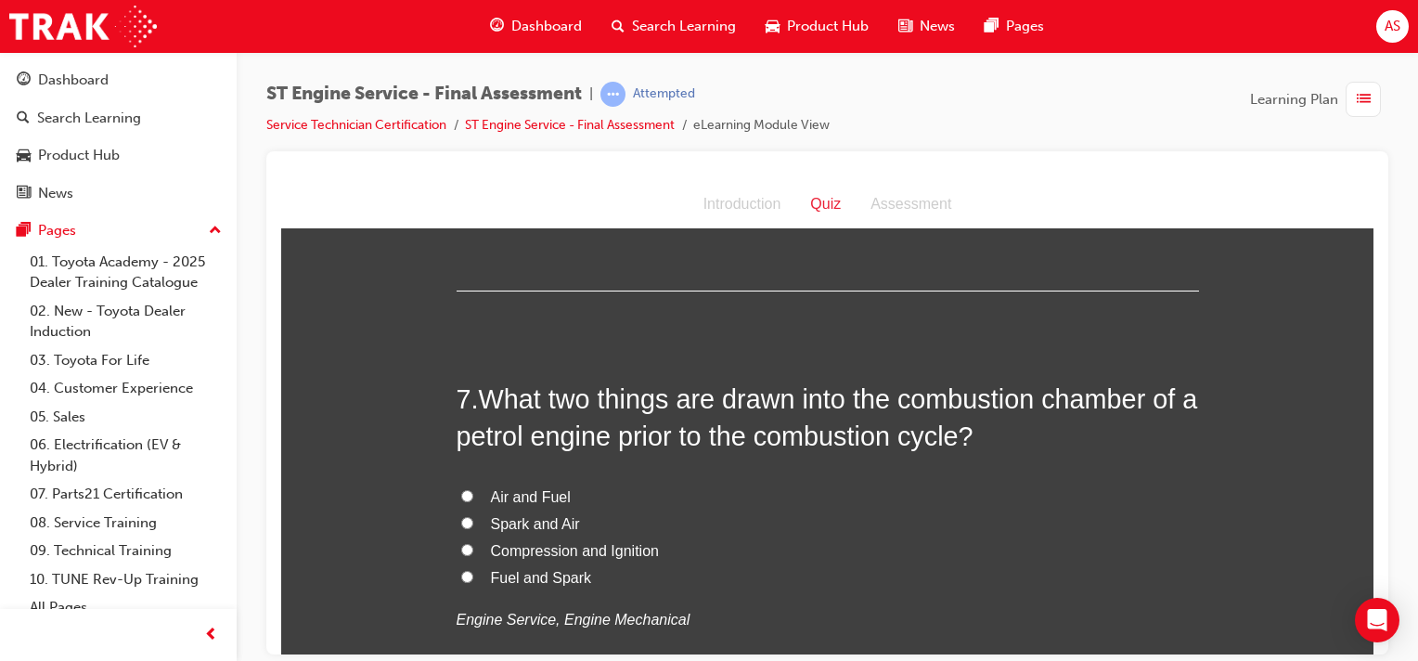
scroll to position [2459, 0]
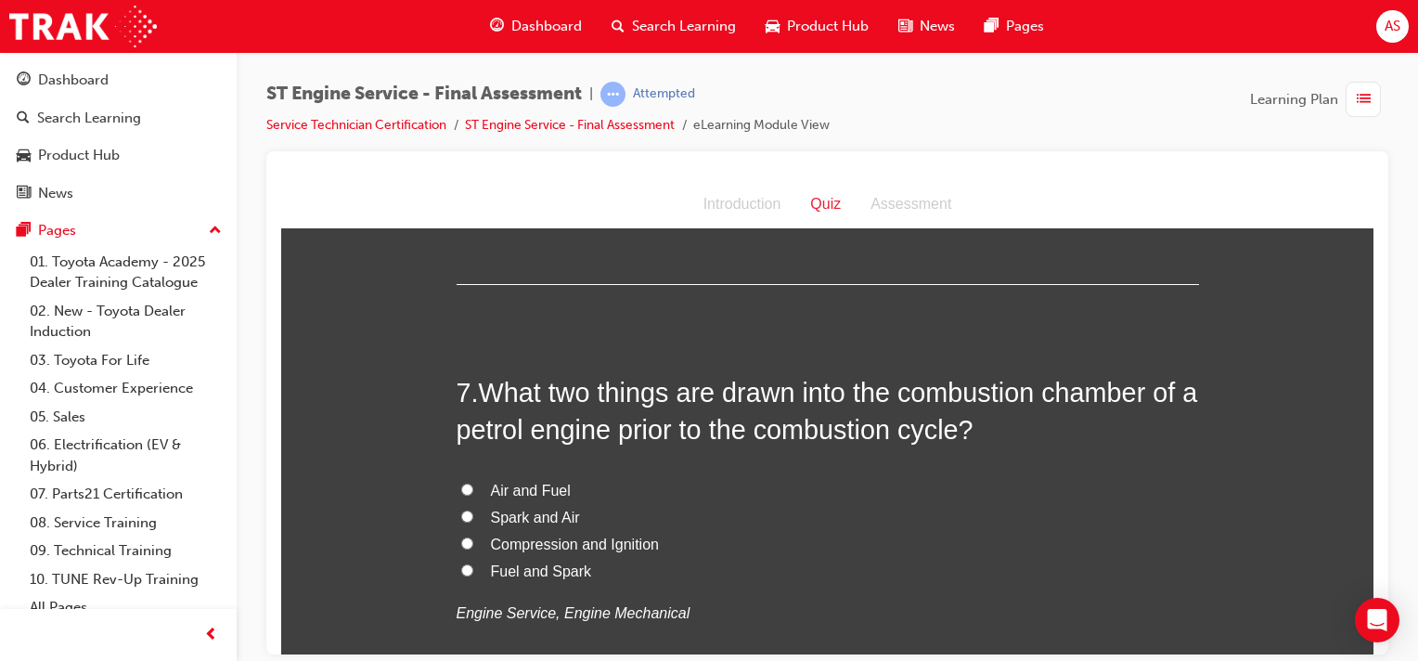
click at [461, 544] on input "Compression and Ignition" at bounding box center [467, 542] width 12 height 12
radio input "true"
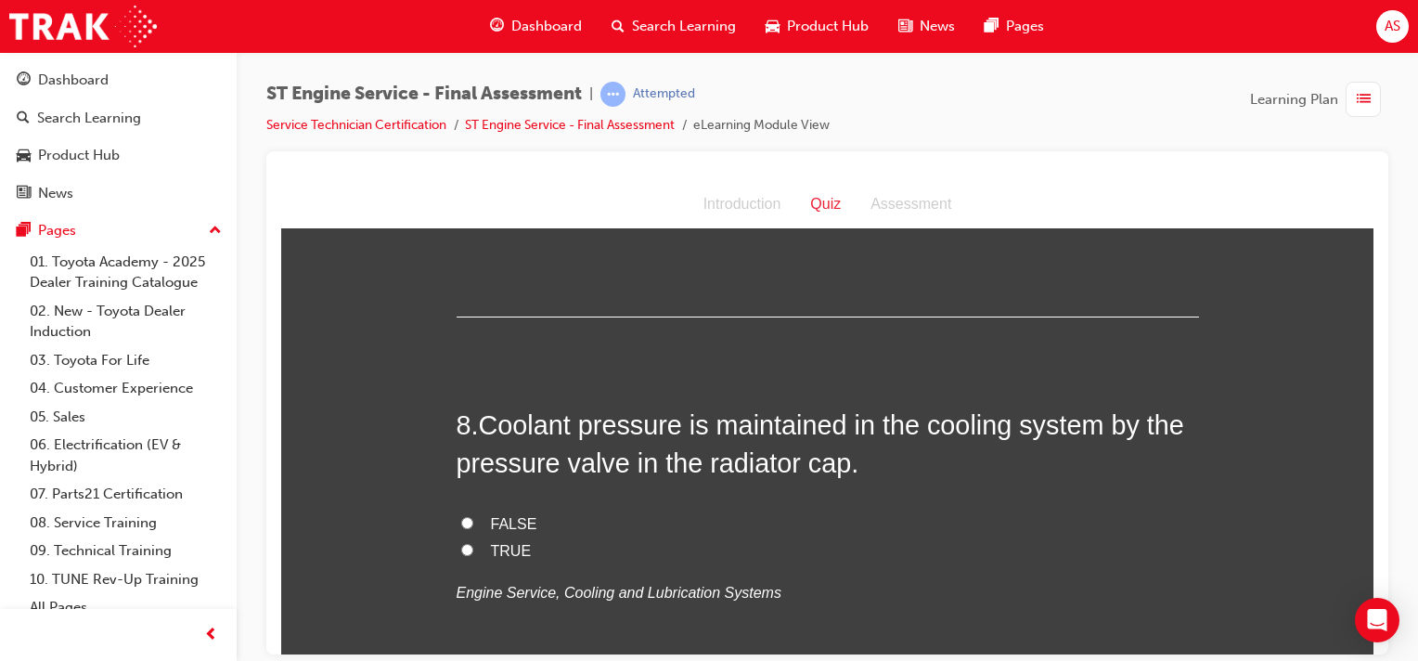
scroll to position [2899, 0]
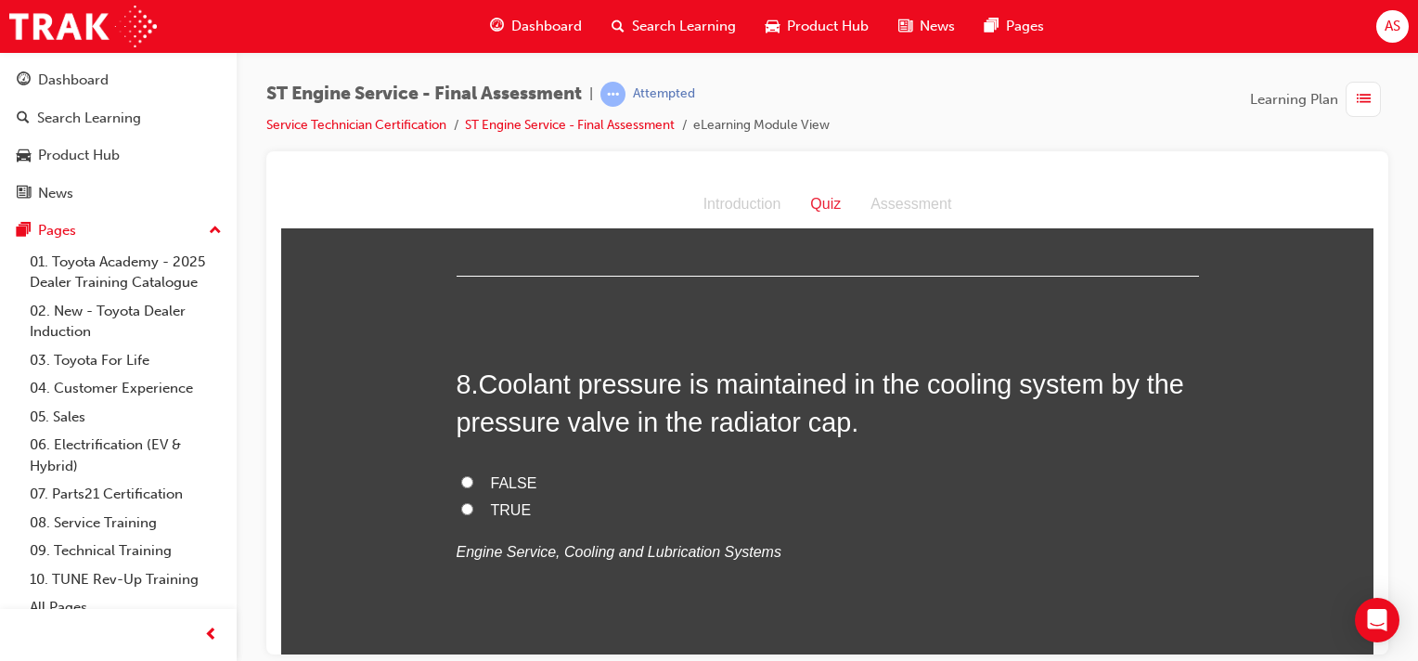
click at [461, 507] on input "TRUE" at bounding box center [467, 508] width 12 height 12
radio input "true"
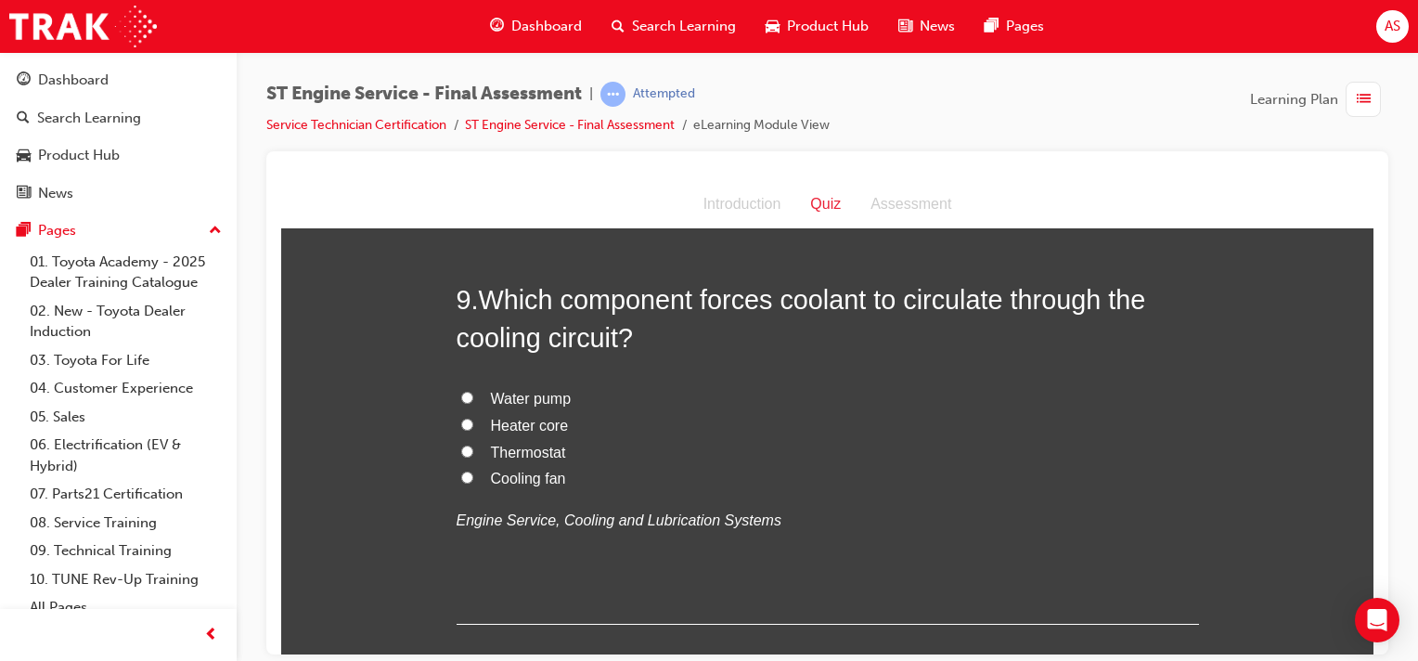
scroll to position [3363, 0]
click at [462, 449] on input "Thermostat" at bounding box center [467, 450] width 12 height 12
radio input "true"
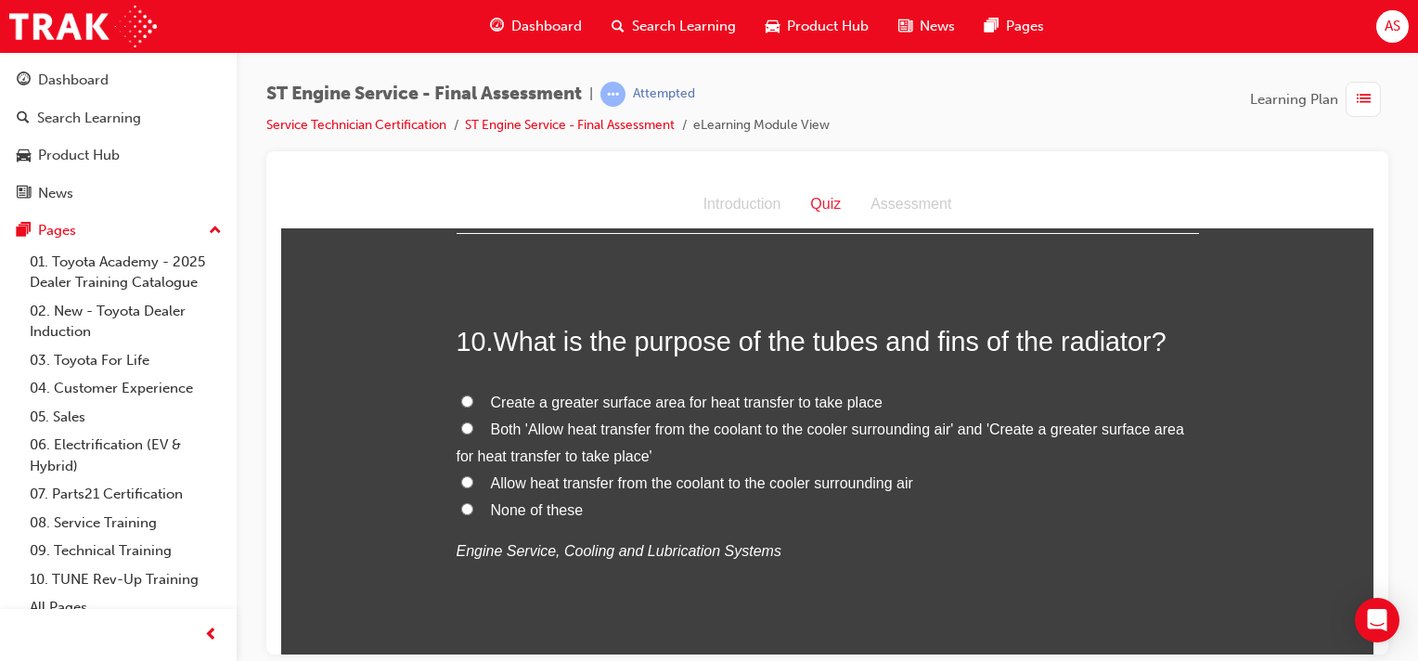
scroll to position [3781, 0]
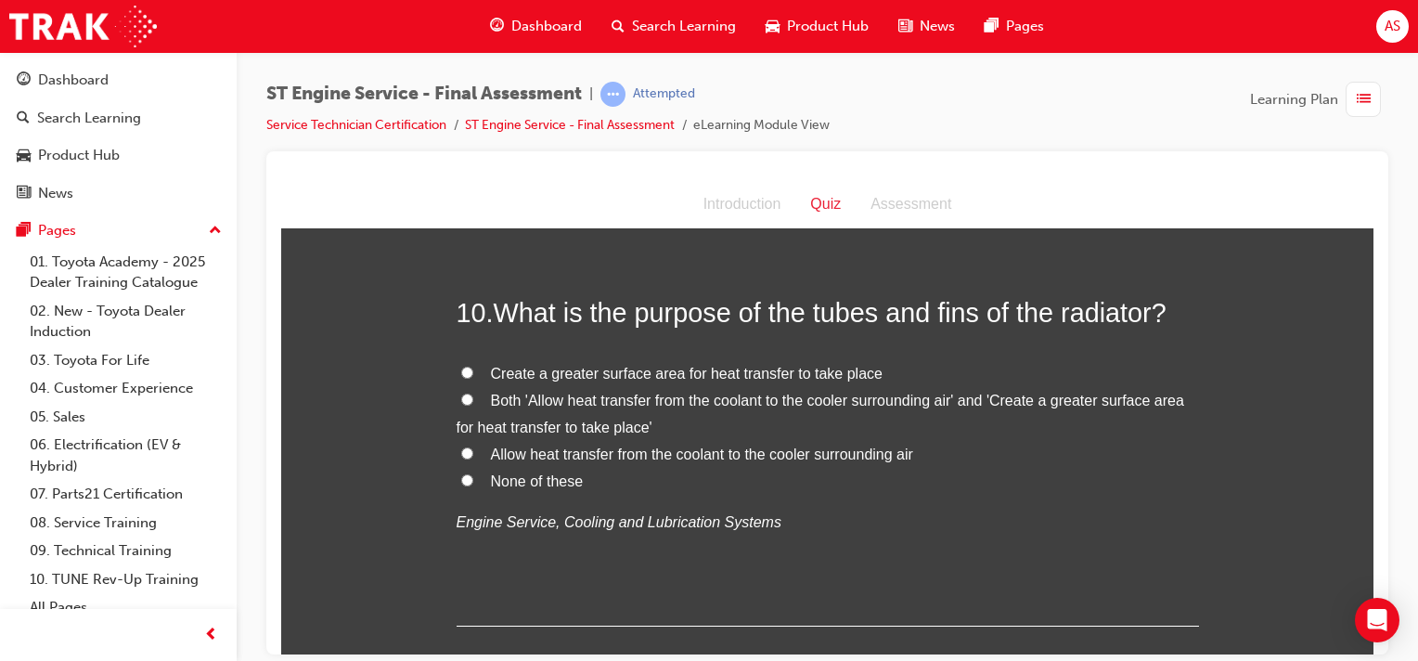
click at [461, 401] on input "Both 'Allow heat transfer from the coolant to the cooler surrounding air' and '…" at bounding box center [467, 399] width 12 height 12
radio input "true"
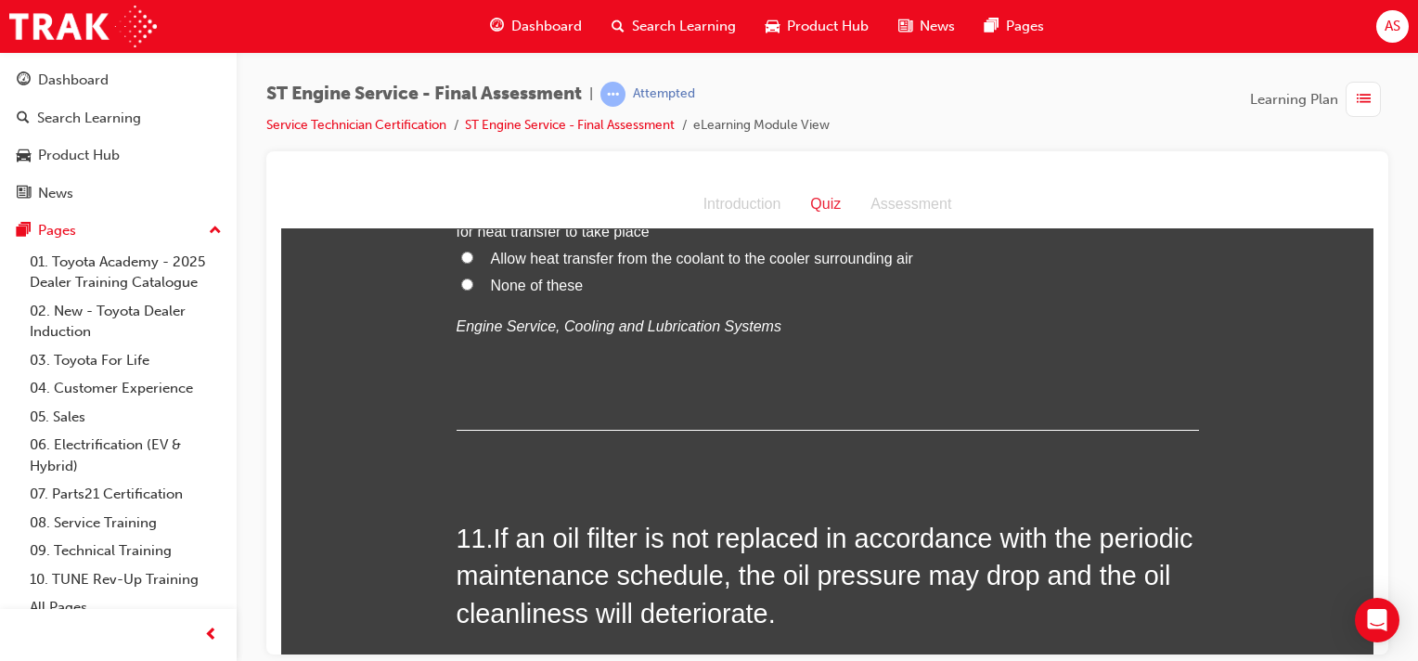
scroll to position [4153, 0]
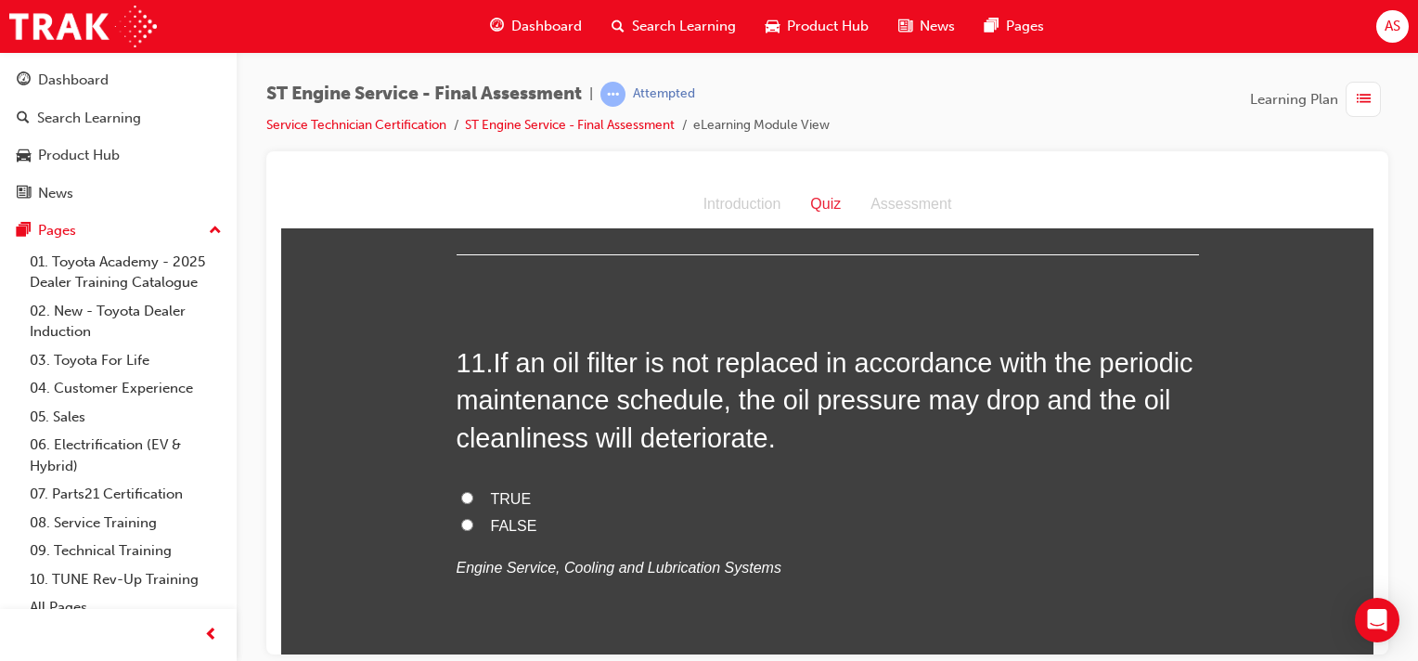
click at [461, 495] on input "TRUE" at bounding box center [467, 497] width 12 height 12
radio input "true"
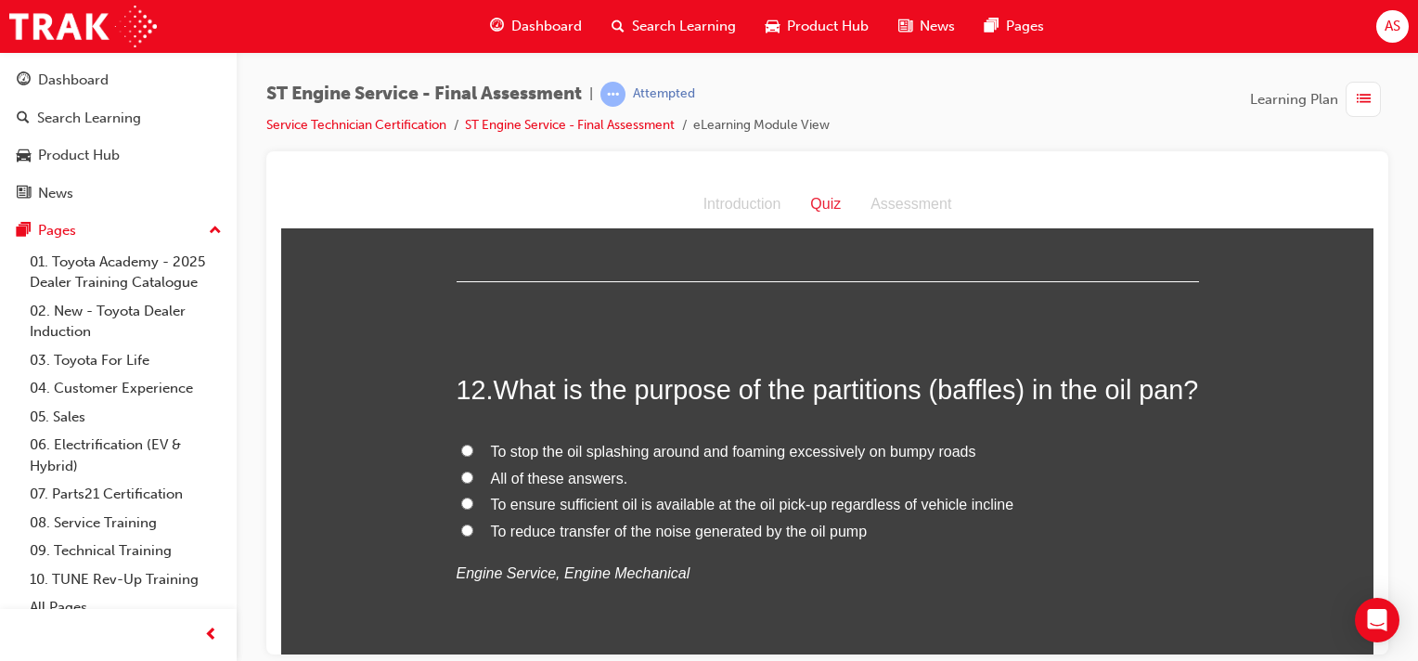
scroll to position [4547, 0]
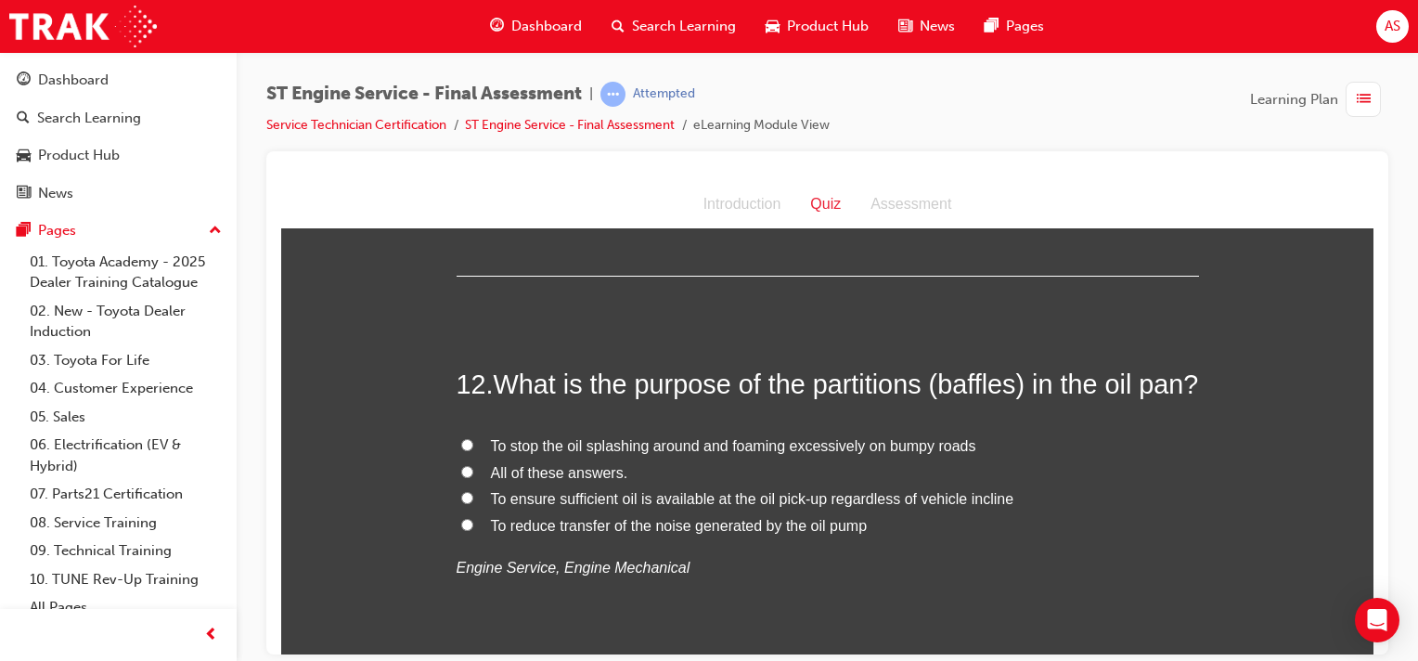
click at [461, 503] on input "To ensure sufficient oil is available at the oil pick-up regardless of vehicle …" at bounding box center [467, 497] width 12 height 12
radio input "true"
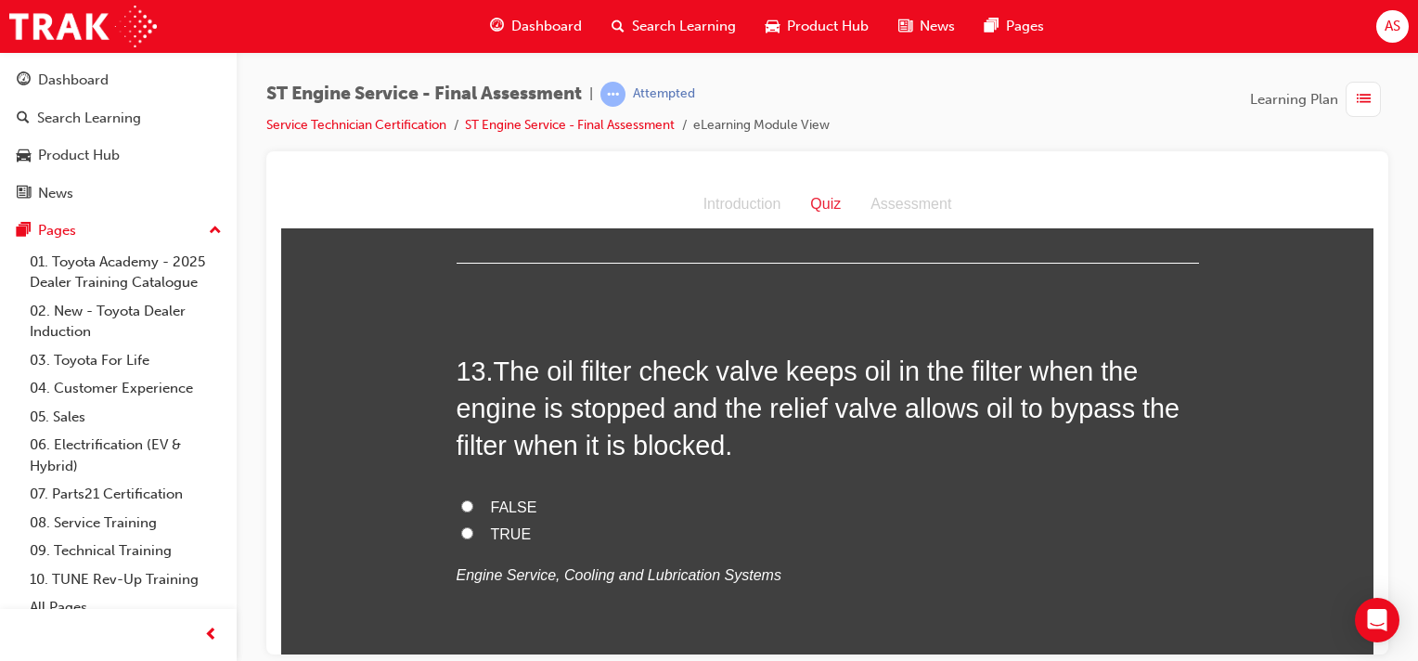
scroll to position [4965, 0]
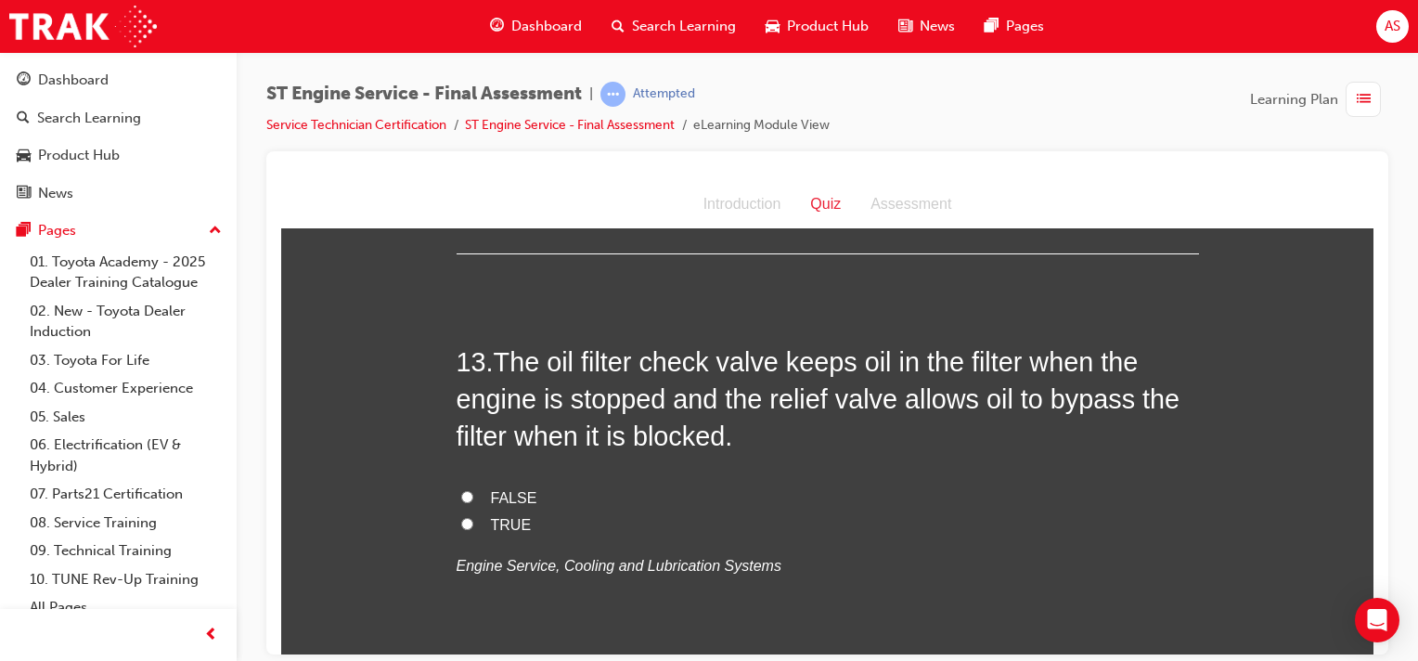
click at [461, 529] on input "TRUE" at bounding box center [467, 523] width 12 height 12
radio input "true"
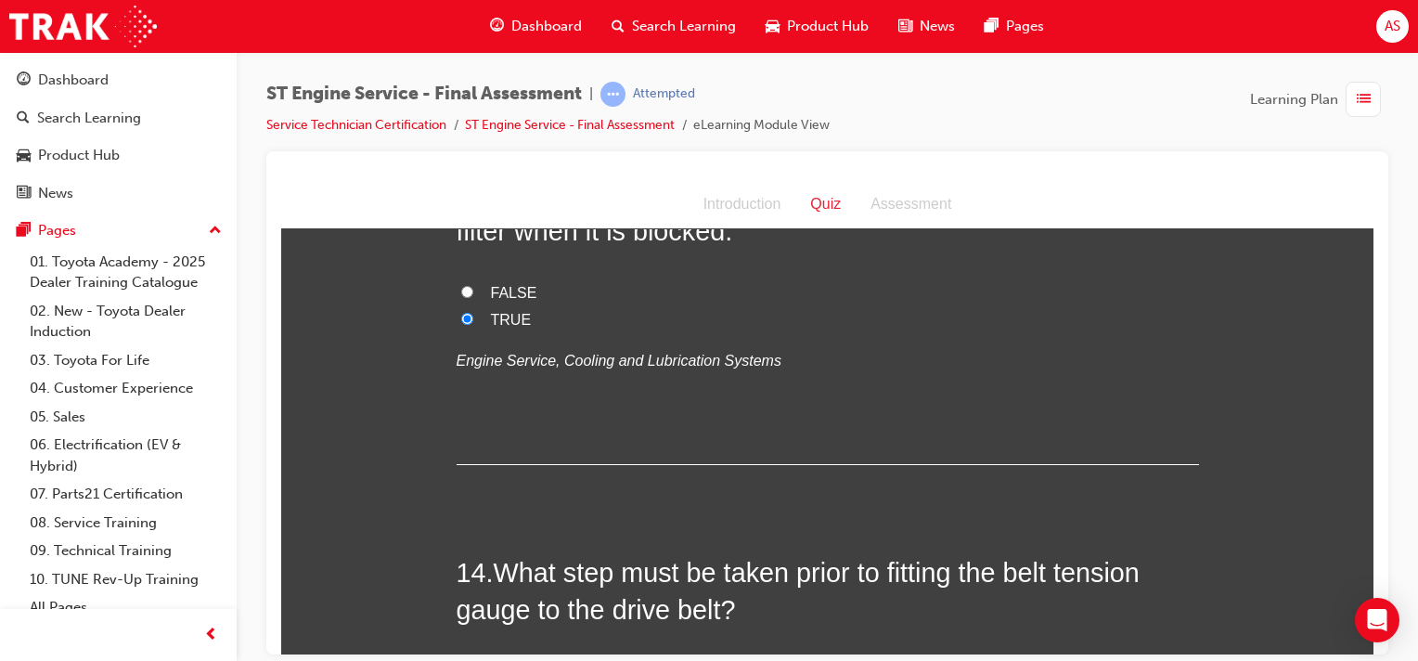
scroll to position [5359, 0]
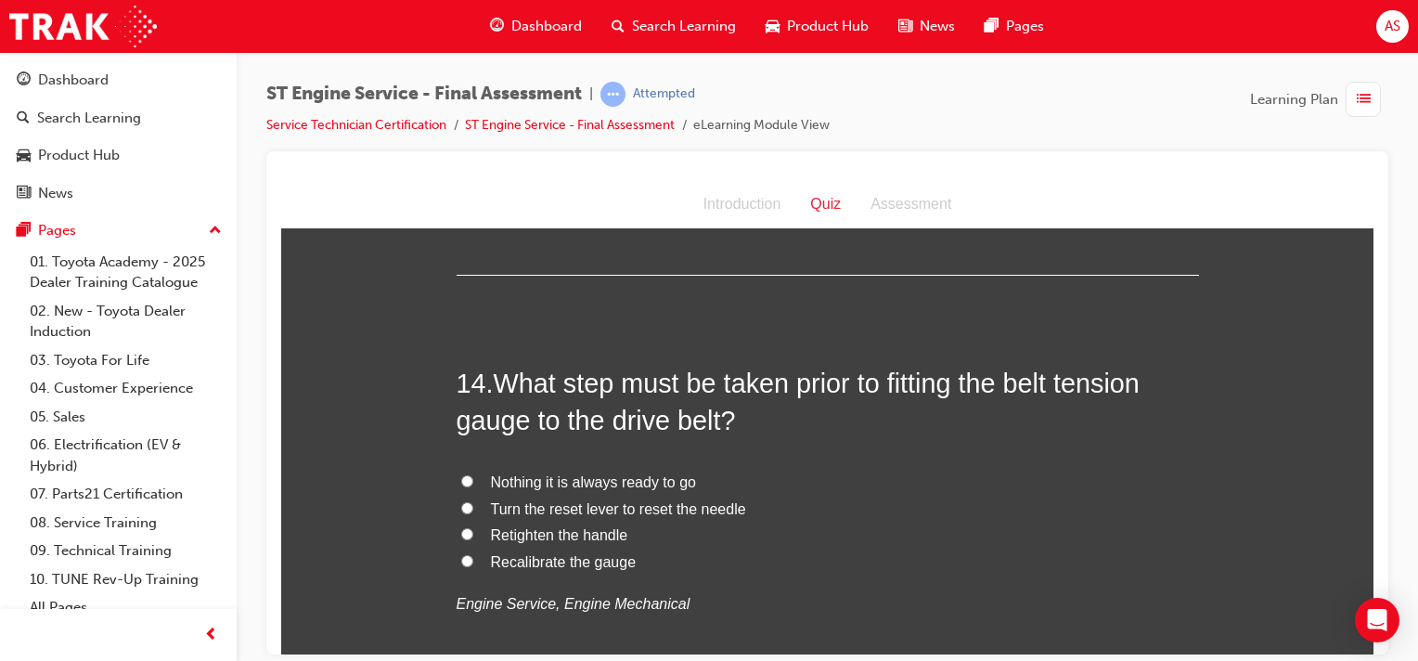
click at [464, 566] on input "Recalibrate the gauge" at bounding box center [467, 560] width 12 height 12
radio input "true"
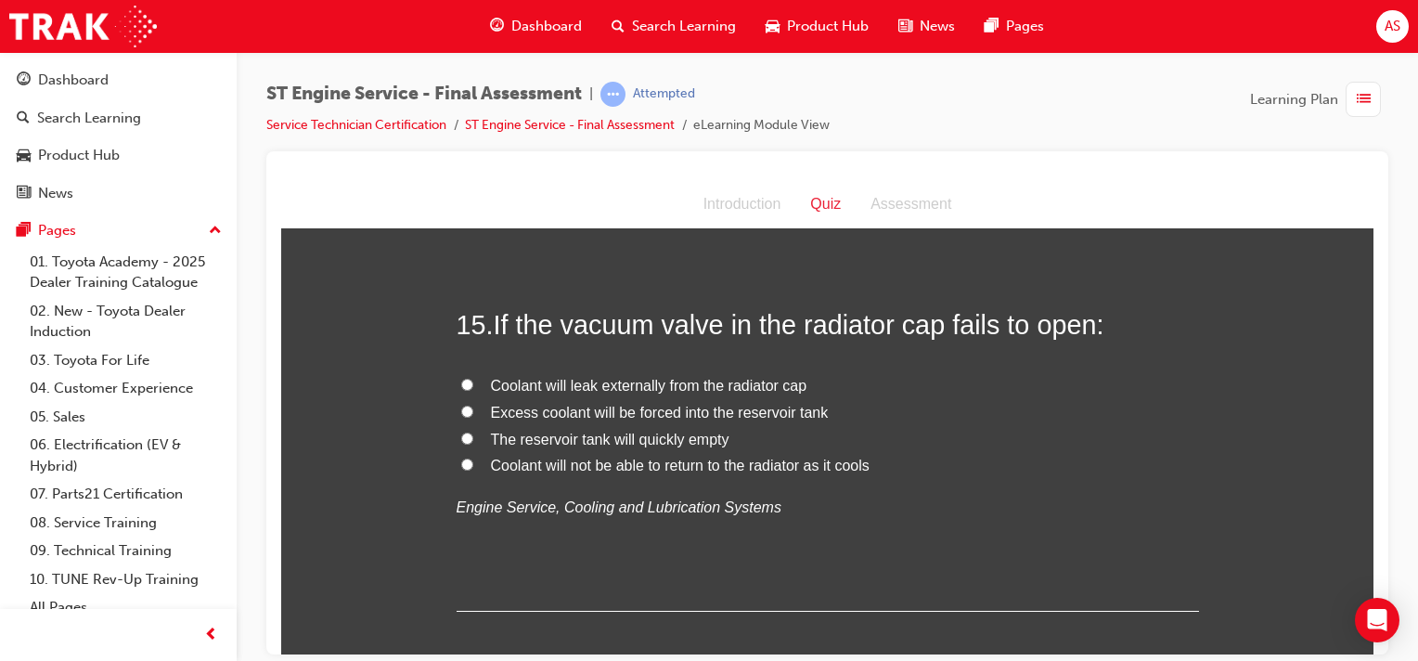
scroll to position [5868, 0]
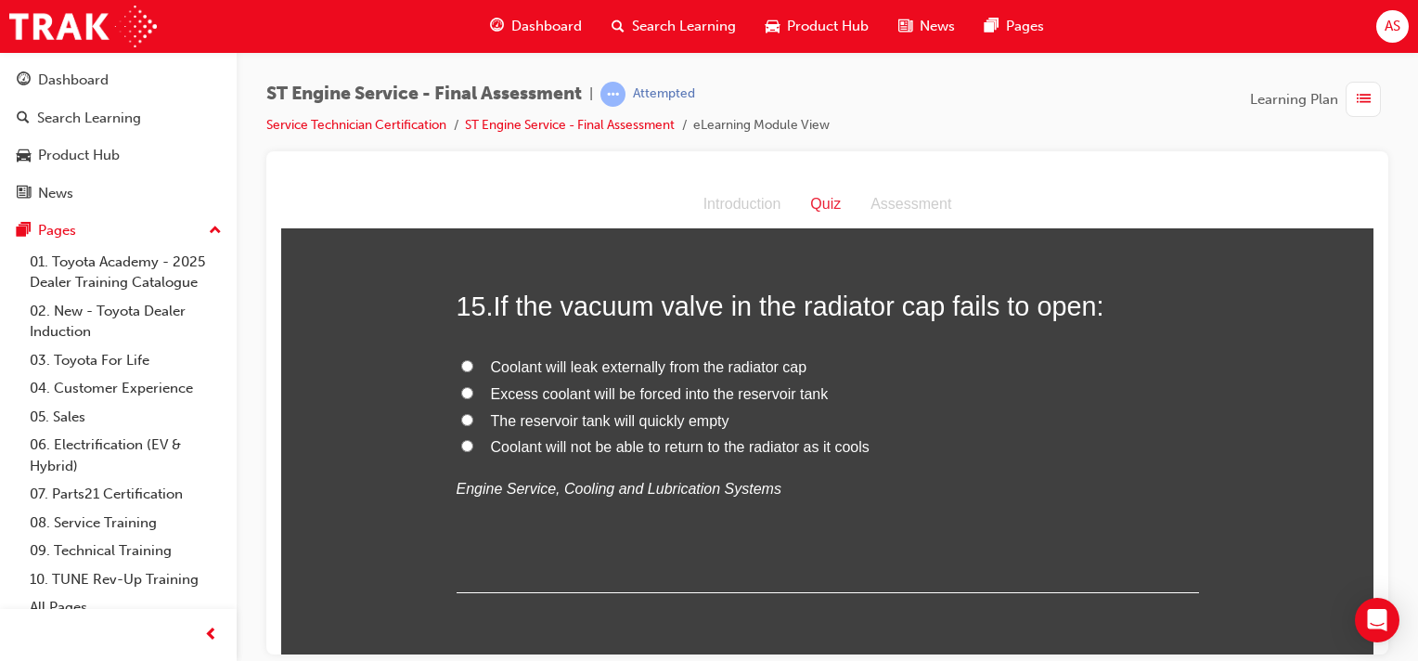
click at [461, 371] on input "Coolant will leak externally from the radiator cap" at bounding box center [467, 365] width 12 height 12
radio input "true"
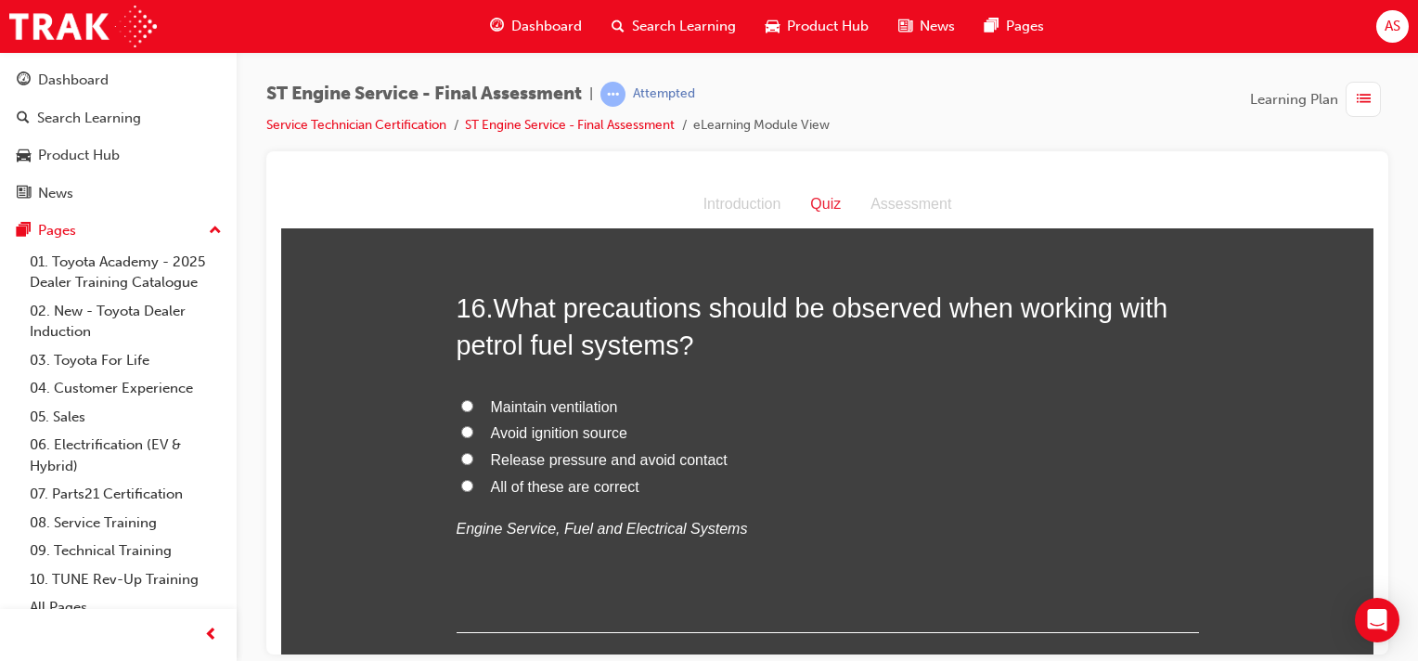
scroll to position [6264, 0]
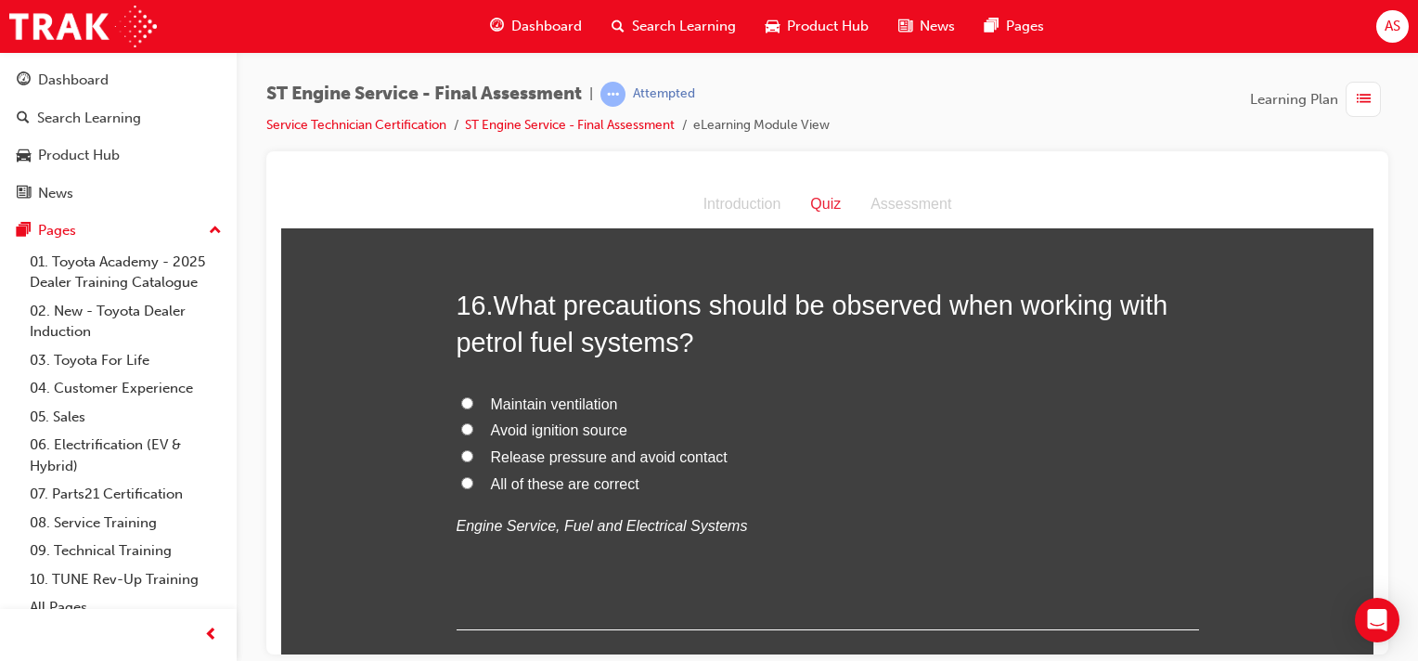
click at [464, 488] on input "All of these are correct" at bounding box center [467, 482] width 12 height 12
radio input "true"
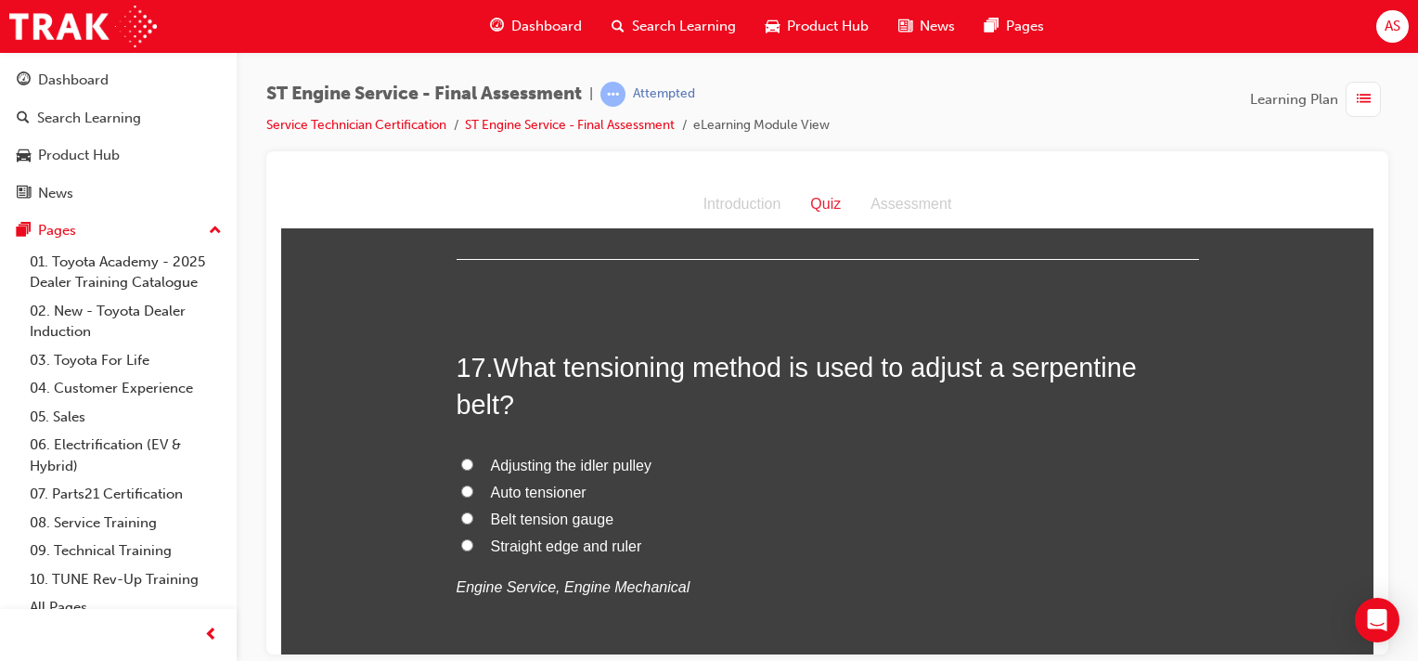
scroll to position [6635, 0]
click at [461, 496] on input "Auto tensioner" at bounding box center [467, 489] width 12 height 12
radio input "true"
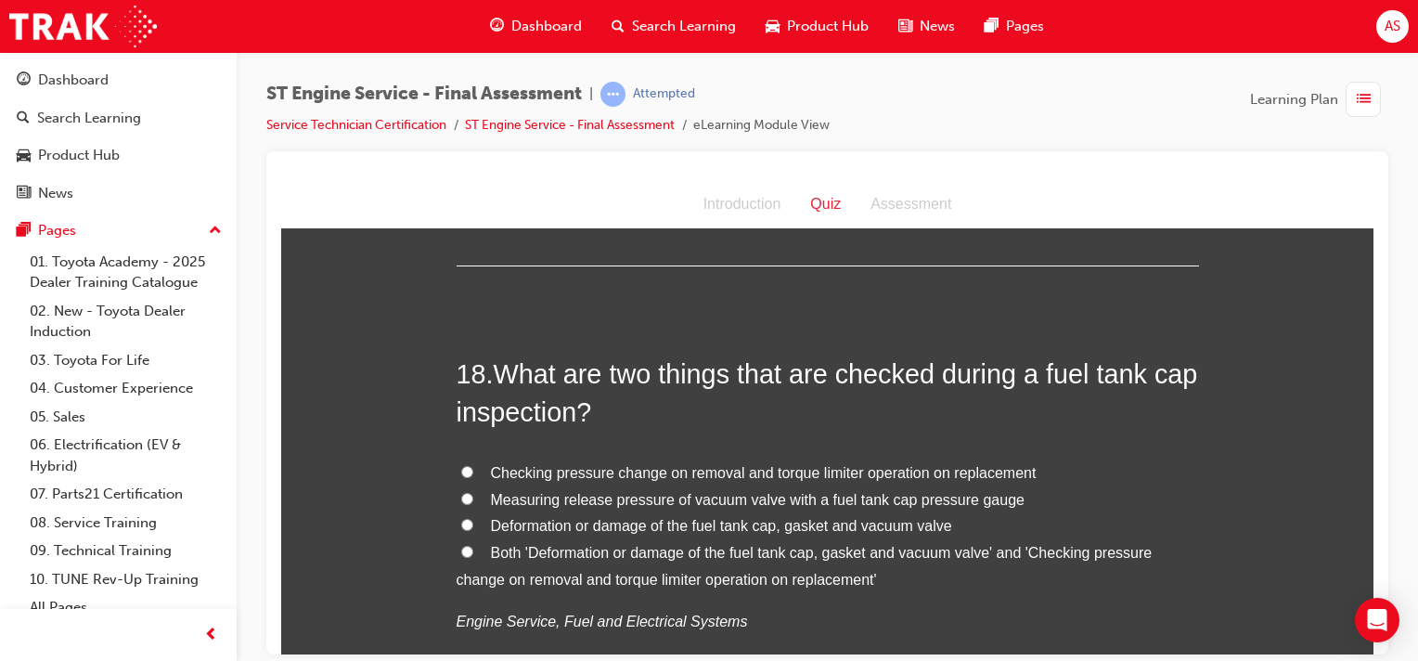
scroll to position [7075, 0]
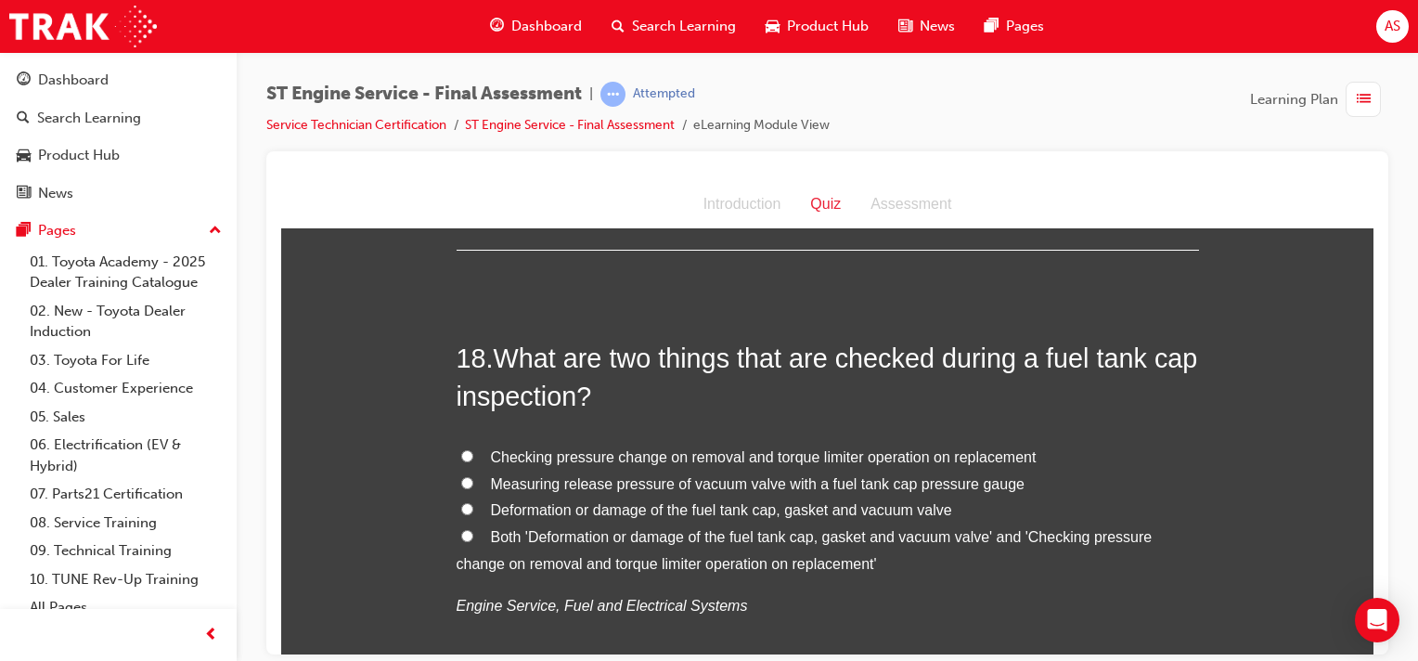
click at [457, 567] on label "Both 'Deformation or damage of the fuel tank cap, gasket and vacuum valve' and …" at bounding box center [828, 550] width 742 height 54
click at [461, 541] on input "Both 'Deformation or damage of the fuel tank cap, gasket and vacuum valve' and …" at bounding box center [467, 535] width 12 height 12
radio input "true"
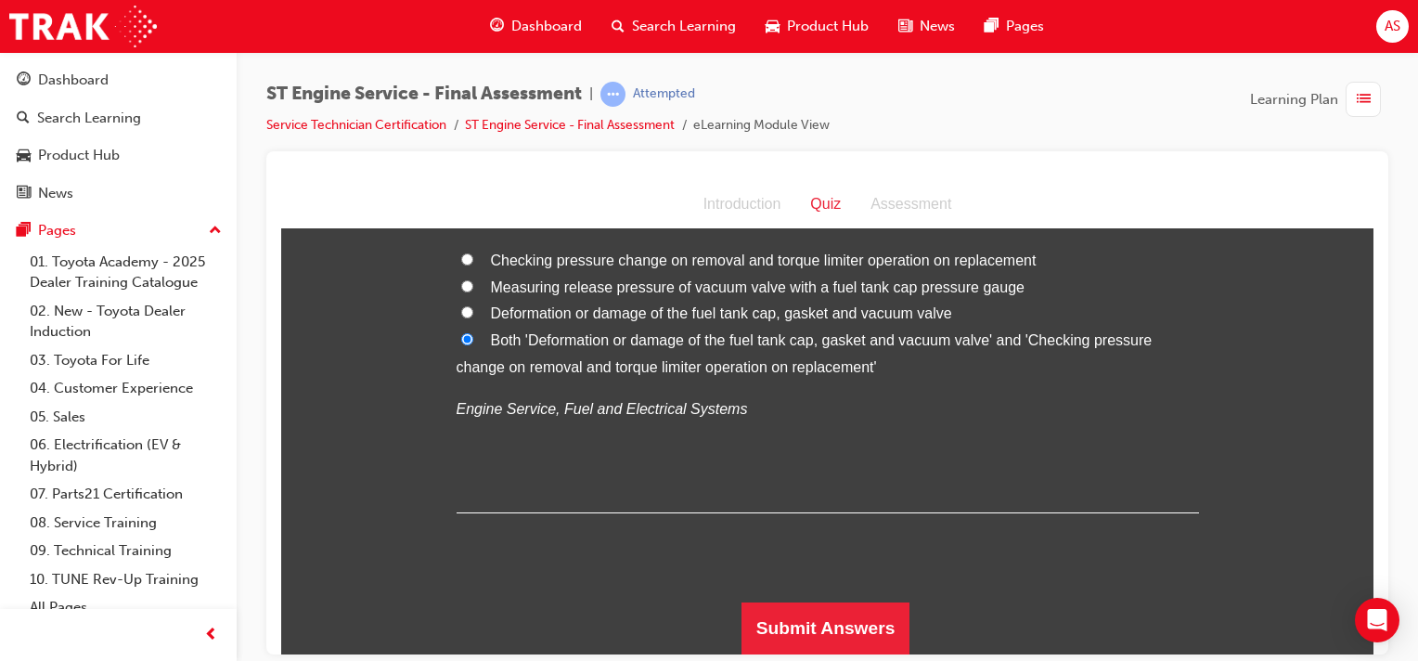
scroll to position [7304, 0]
click at [766, 622] on button "Submit Answers" at bounding box center [825, 627] width 169 height 52
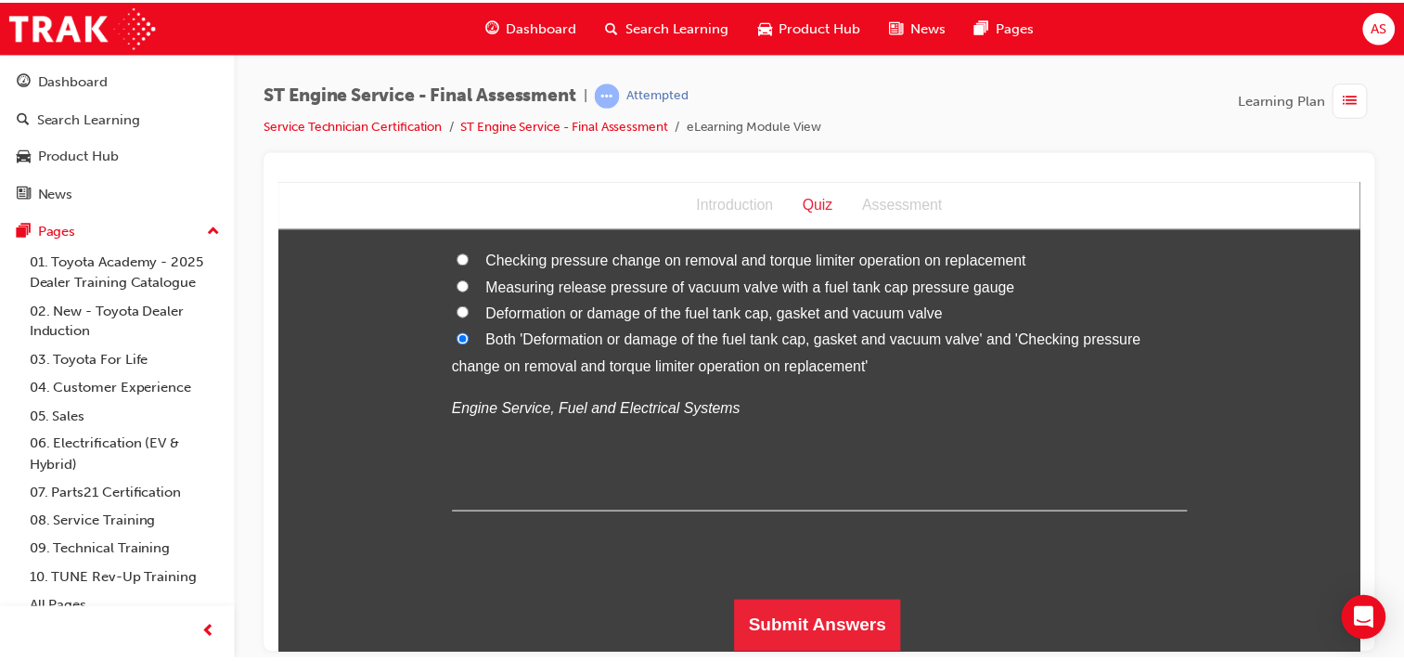
scroll to position [0, 0]
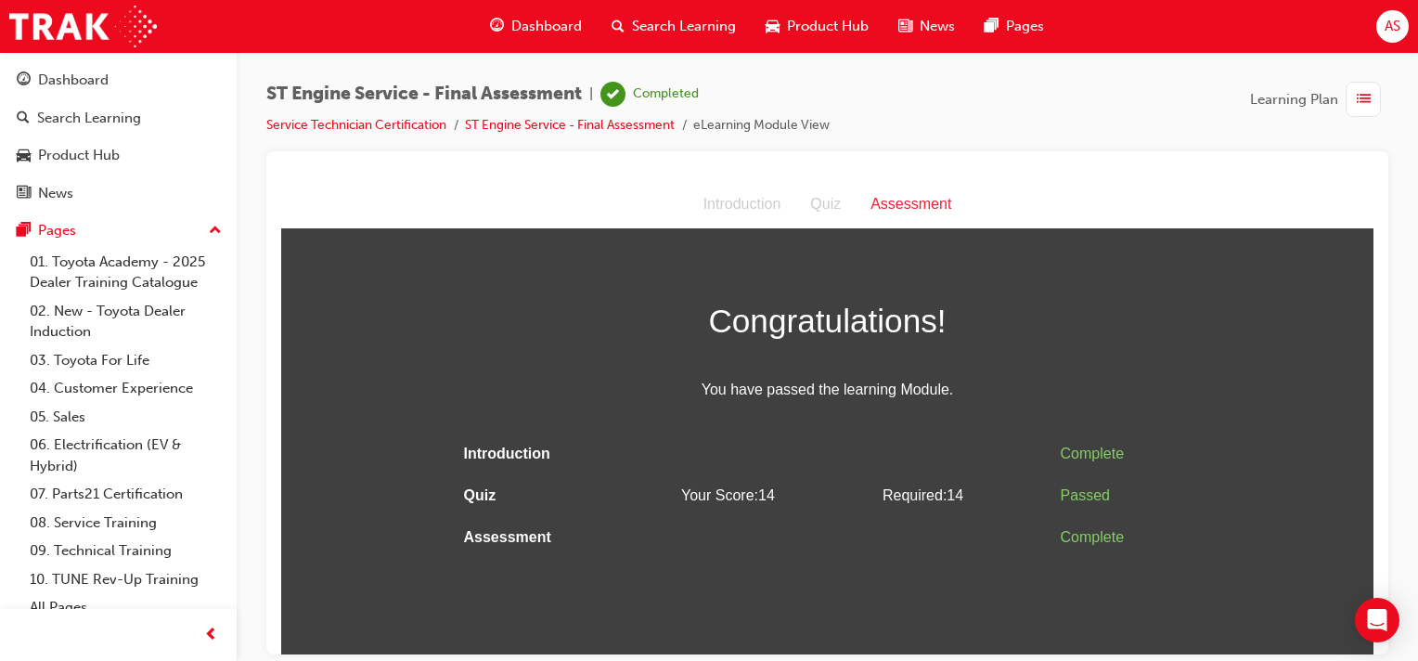
click at [563, 22] on span "Dashboard" at bounding box center [546, 26] width 71 height 21
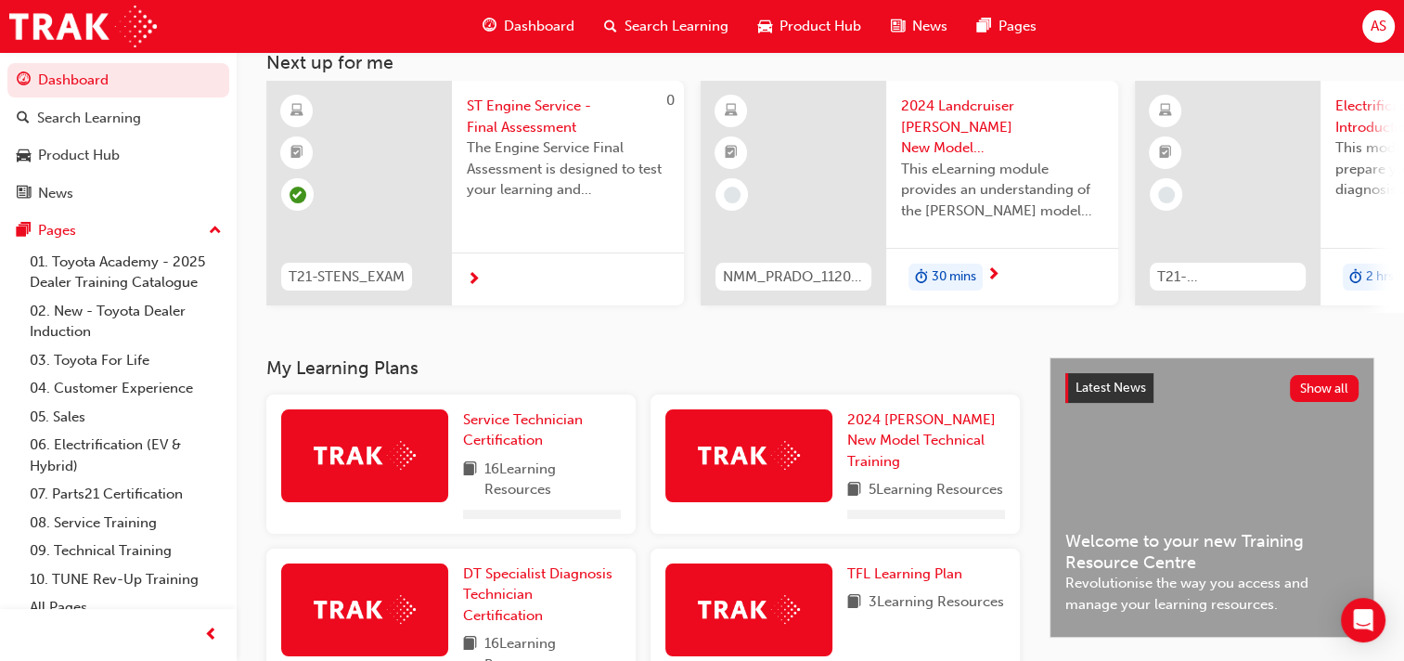
scroll to position [186, 0]
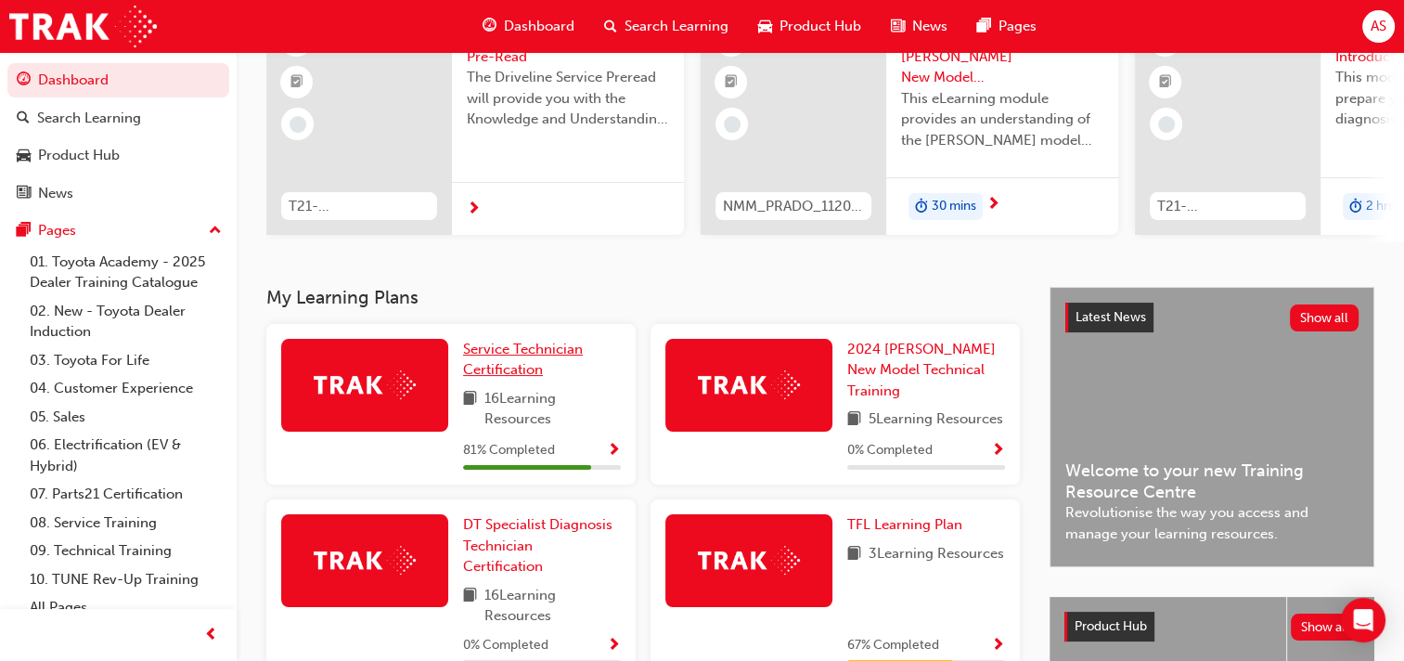
click at [503, 354] on span "Service Technician Certification" at bounding box center [523, 360] width 120 height 38
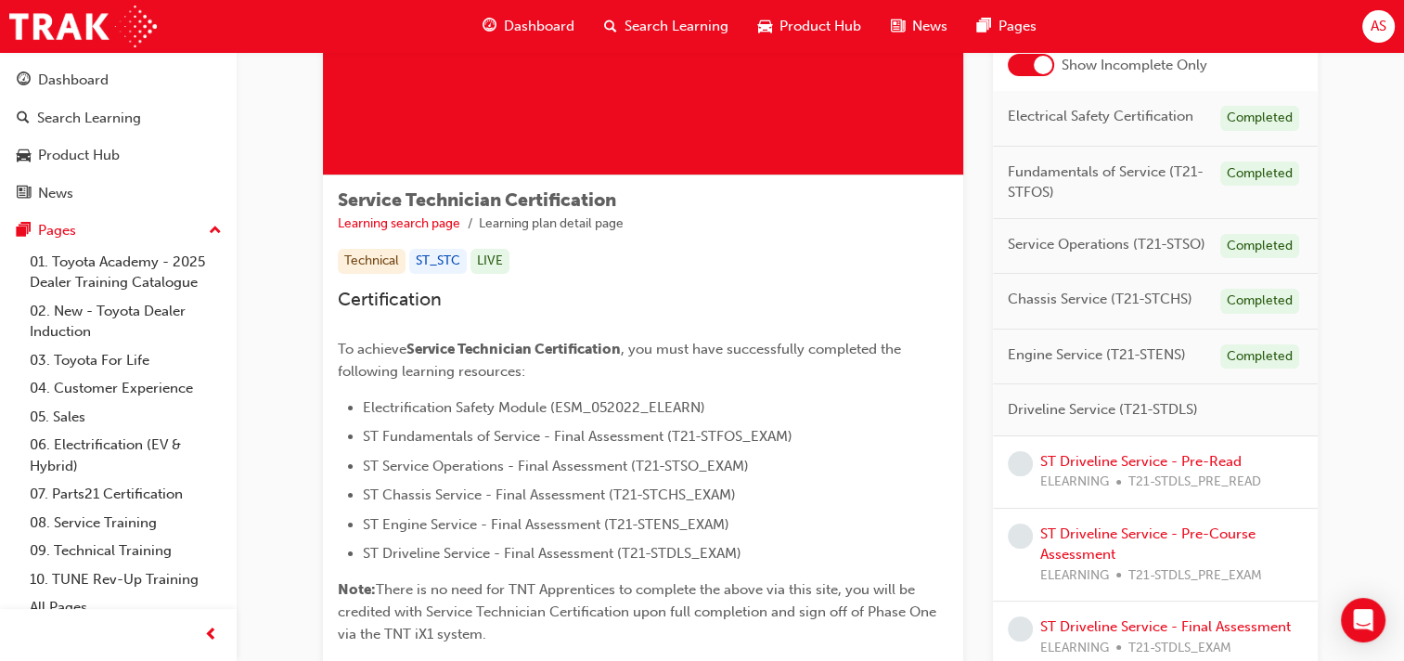
scroll to position [186, 0]
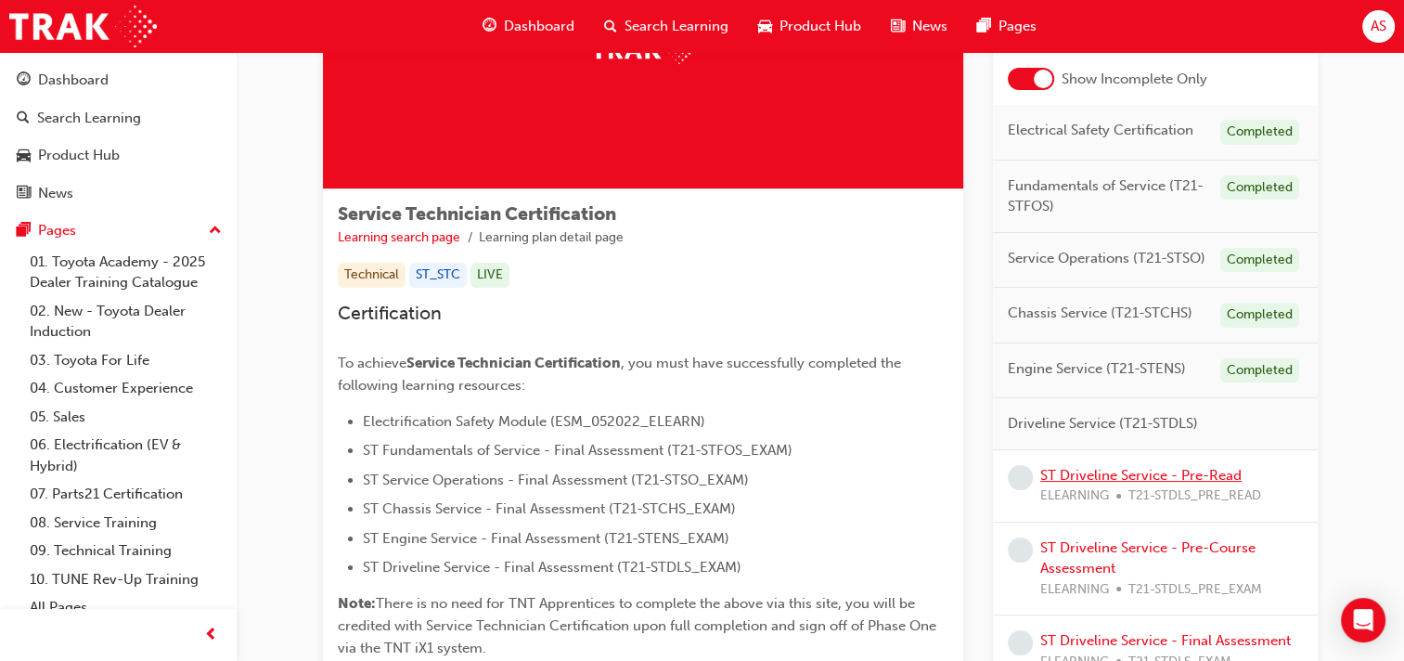
click at [1149, 482] on link "ST Driveline Service - Pre-Read" at bounding box center [1140, 475] width 201 height 17
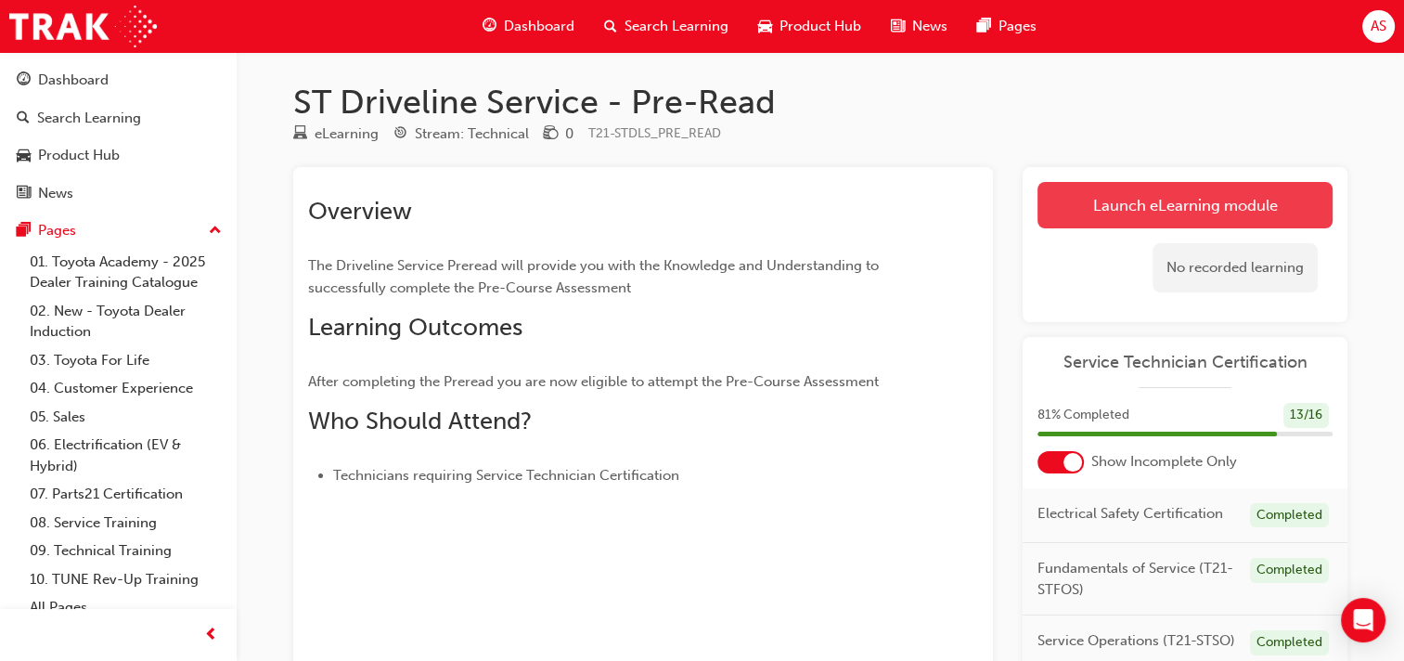
click at [1216, 203] on link "Launch eLearning module" at bounding box center [1184, 205] width 295 height 46
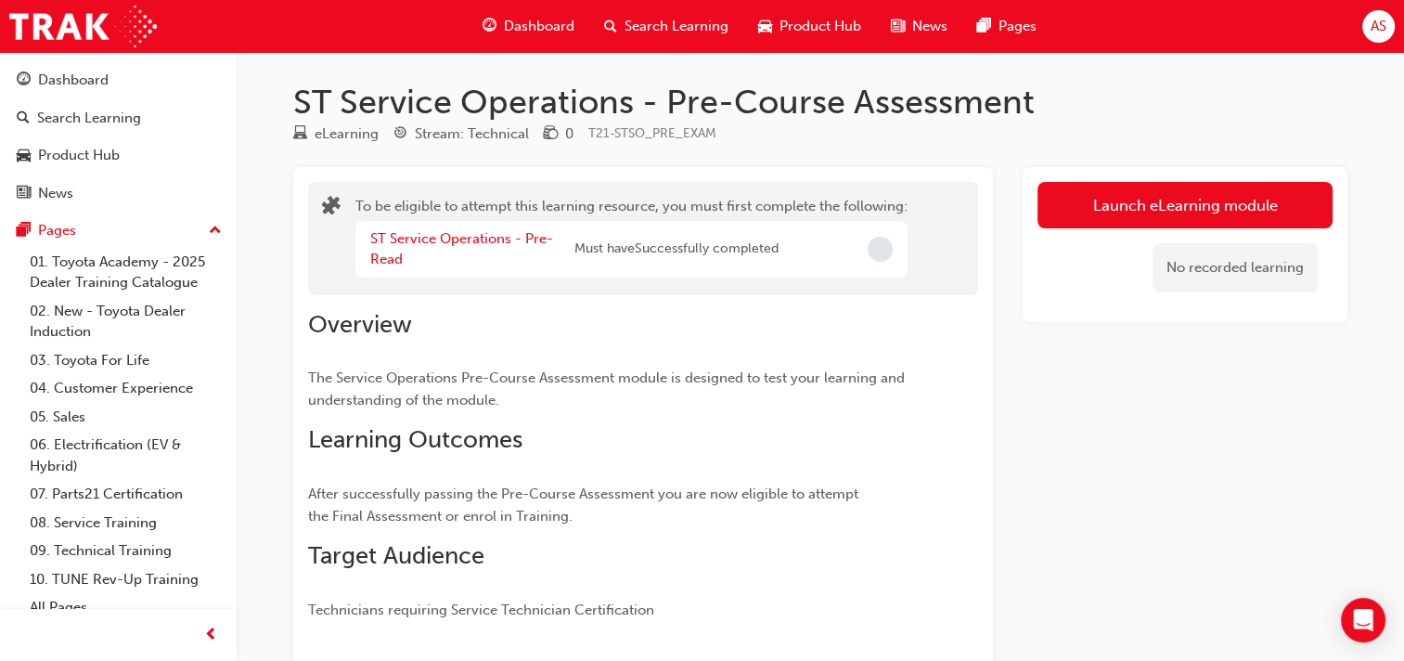
click at [546, 26] on span "Dashboard" at bounding box center [539, 26] width 71 height 21
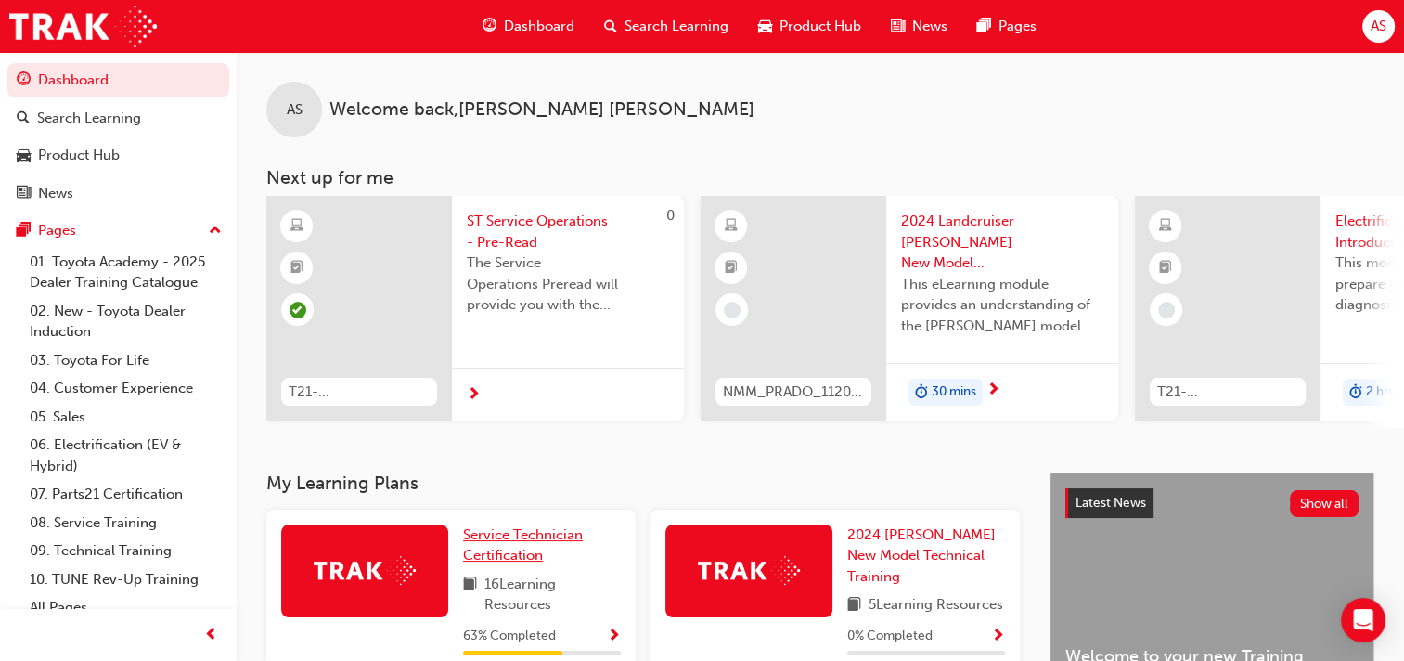
click at [543, 542] on span "Service Technician Certification" at bounding box center [523, 545] width 120 height 38
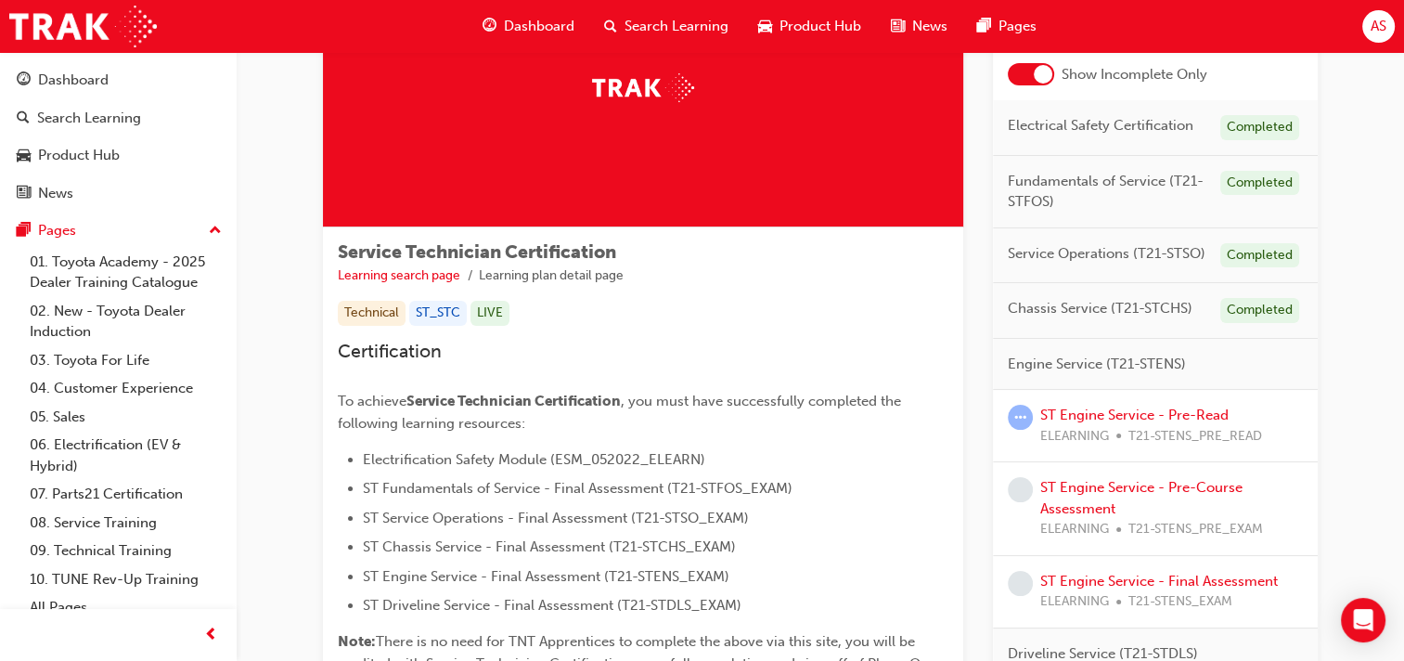
scroll to position [139, 0]
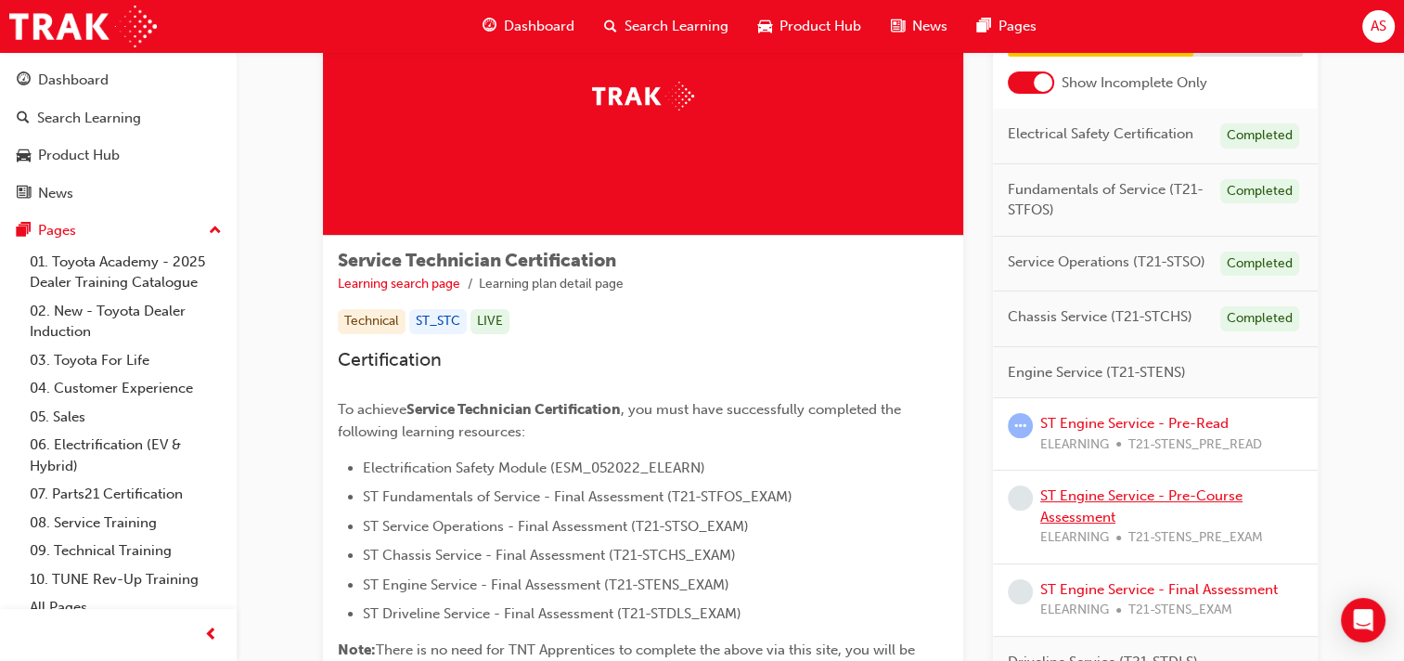
click at [1124, 499] on link "ST Engine Service - Pre-Course Assessment" at bounding box center [1141, 506] width 202 height 38
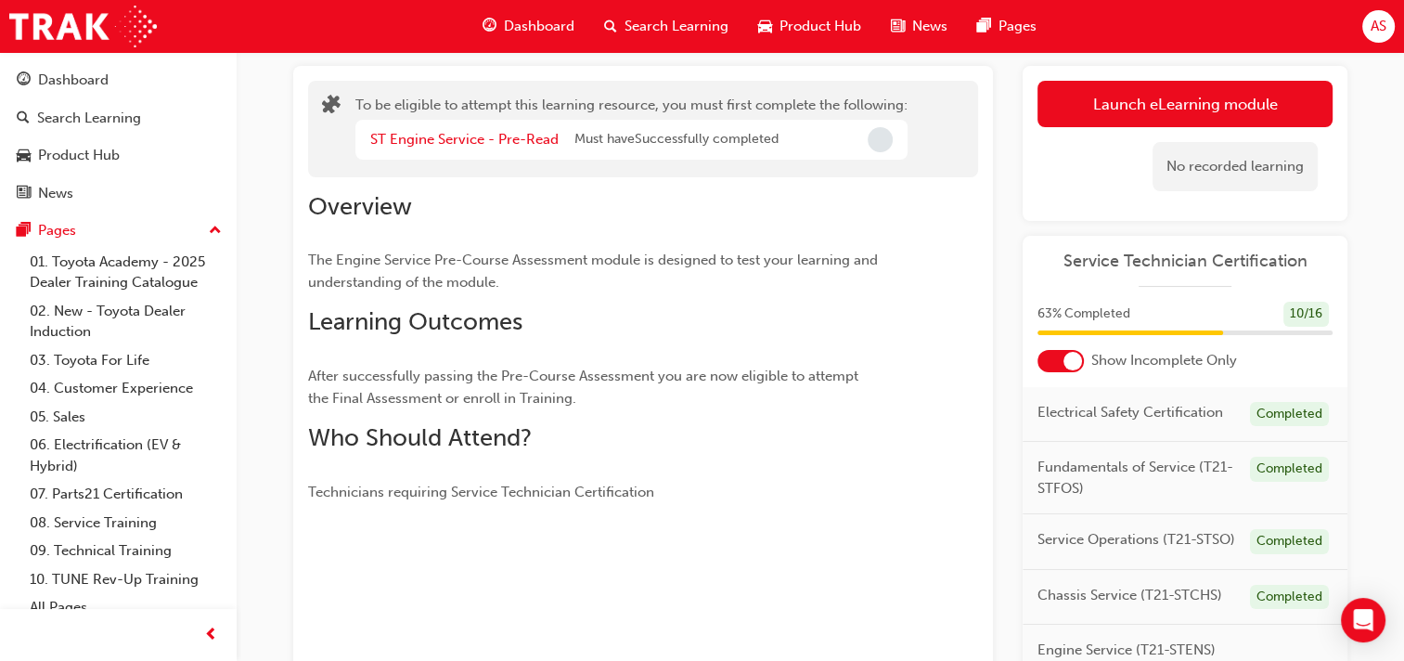
scroll to position [93, 0]
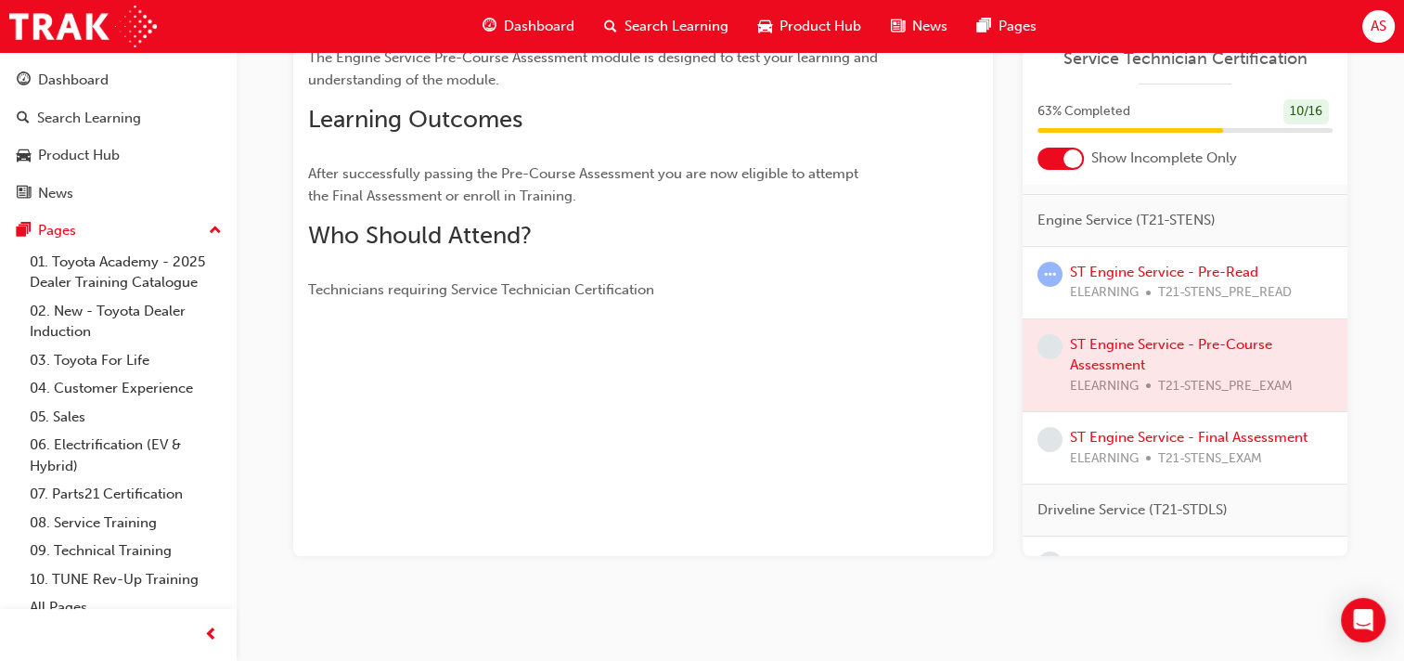
scroll to position [255, 0]
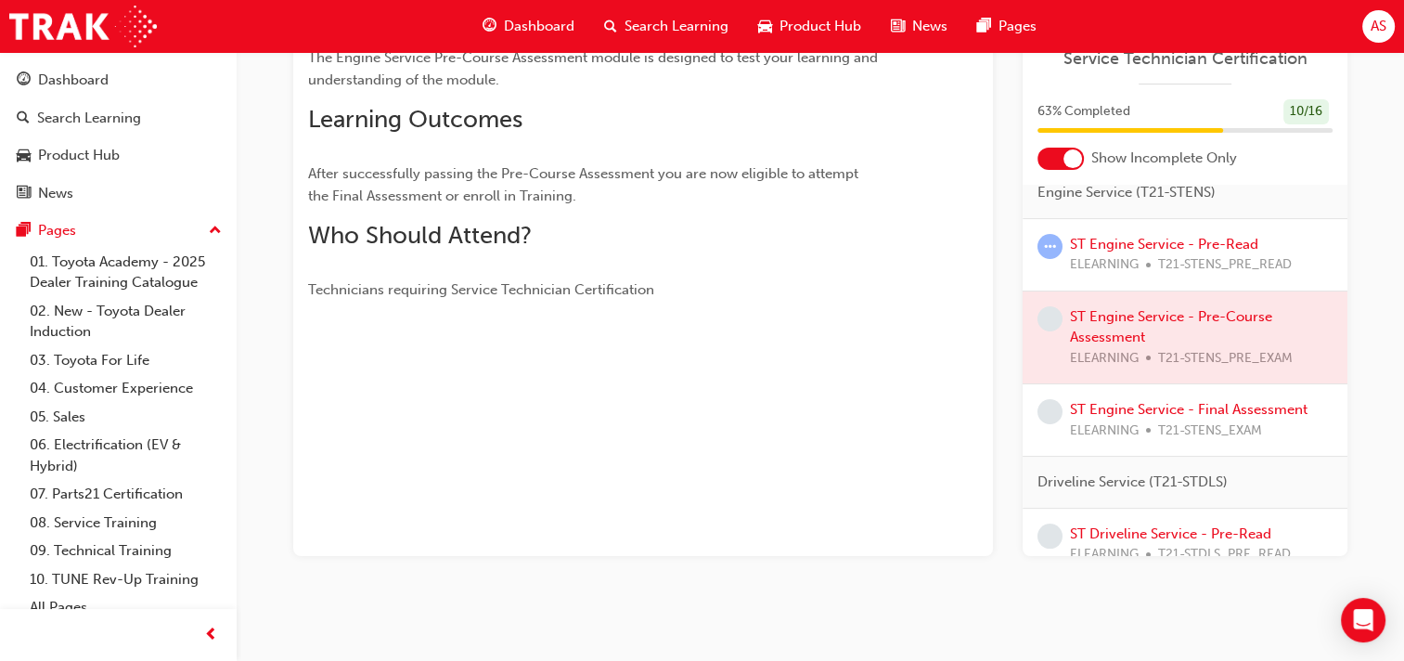
click at [1092, 342] on div at bounding box center [1185, 337] width 325 height 93
click at [1105, 357] on div at bounding box center [1185, 337] width 325 height 93
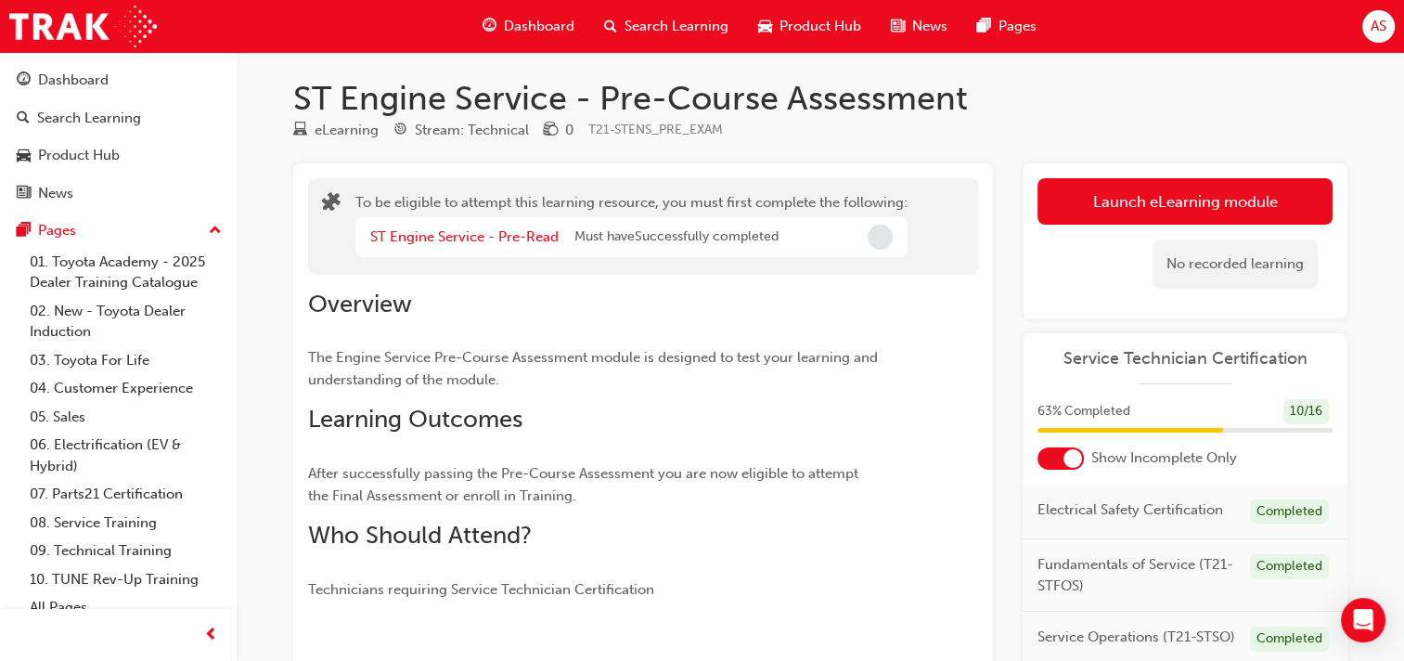
scroll to position [0, 0]
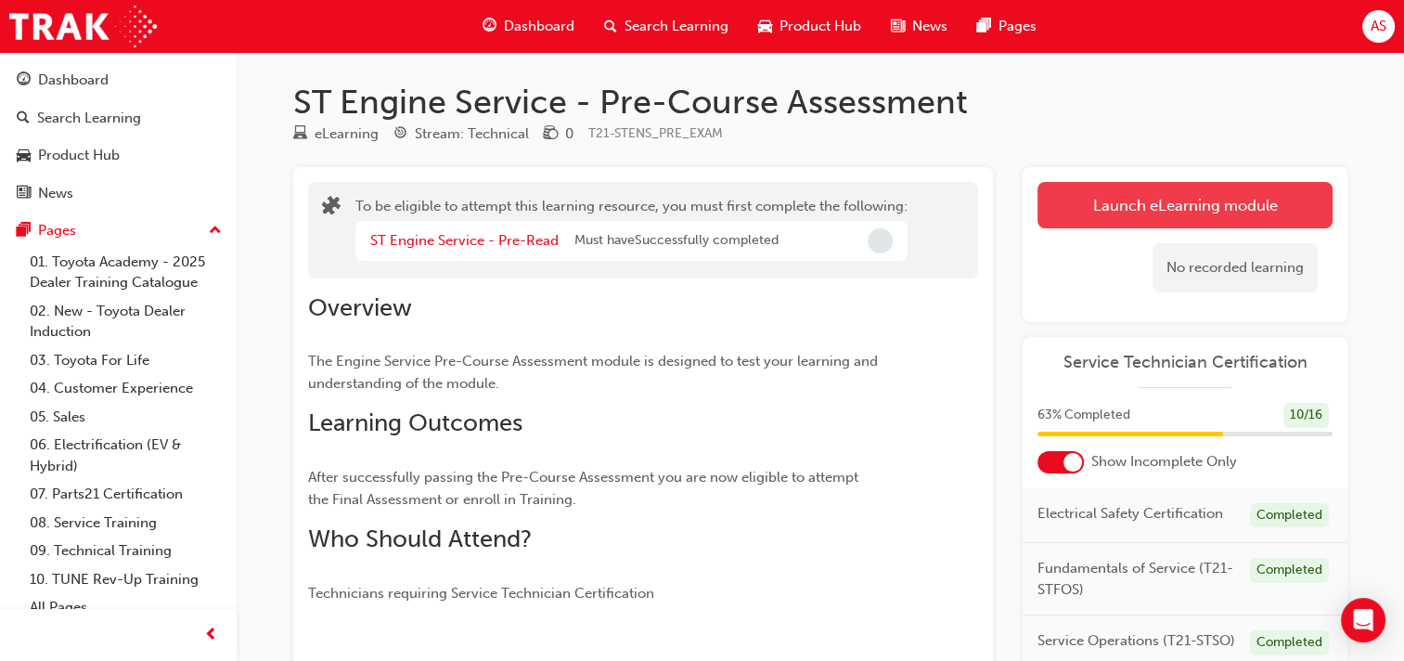
click at [1136, 206] on button "Launch eLearning module" at bounding box center [1184, 205] width 295 height 46
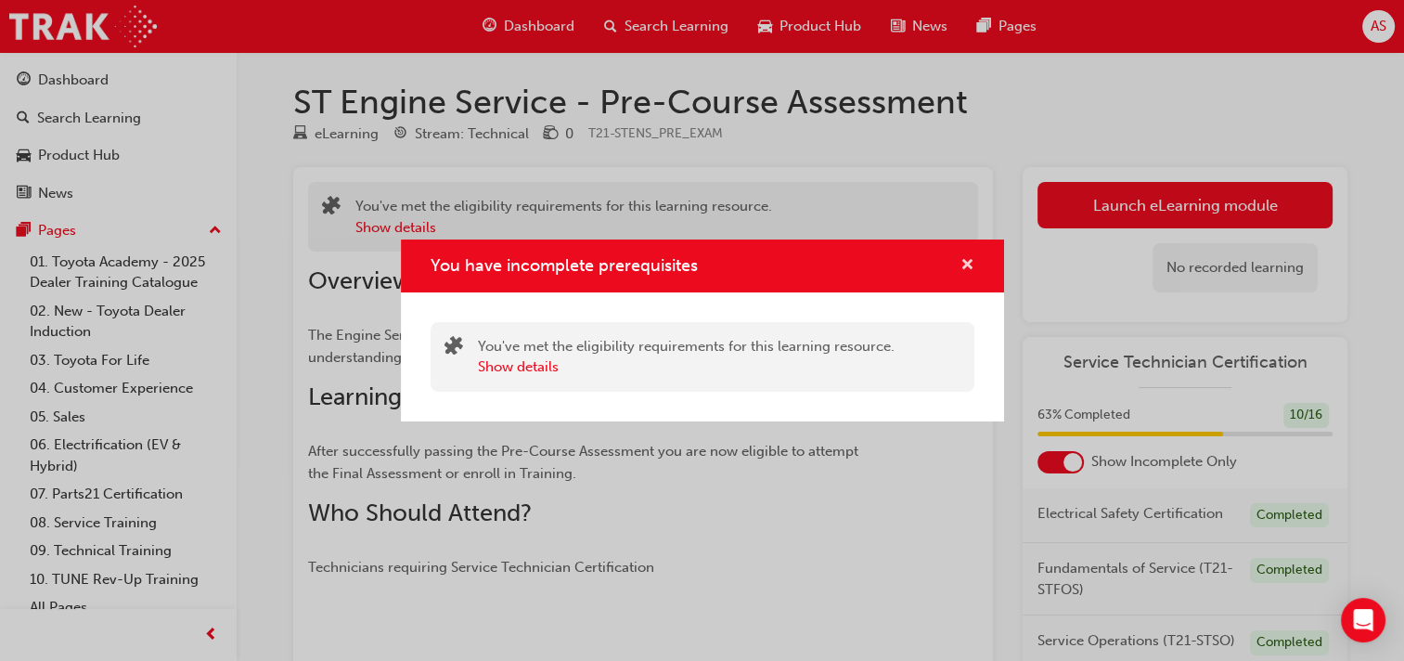
click at [963, 261] on span "cross-icon" at bounding box center [967, 266] width 14 height 17
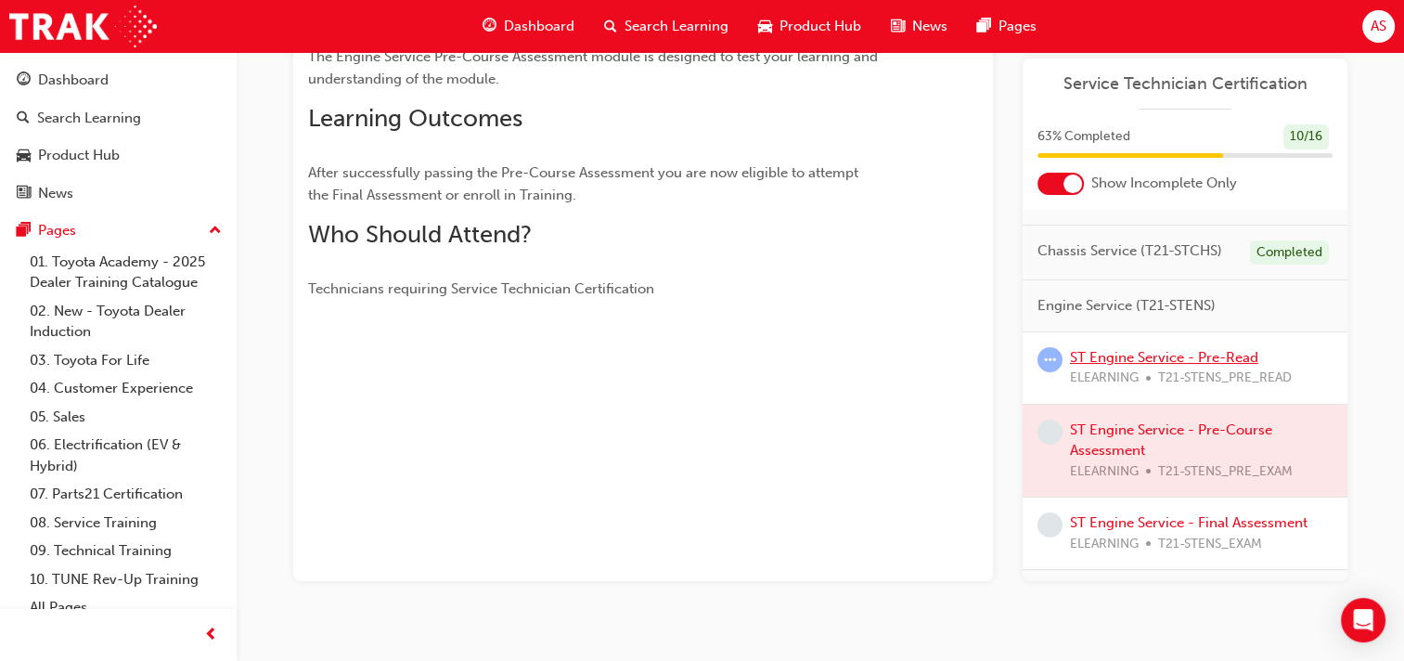
scroll to position [162, 0]
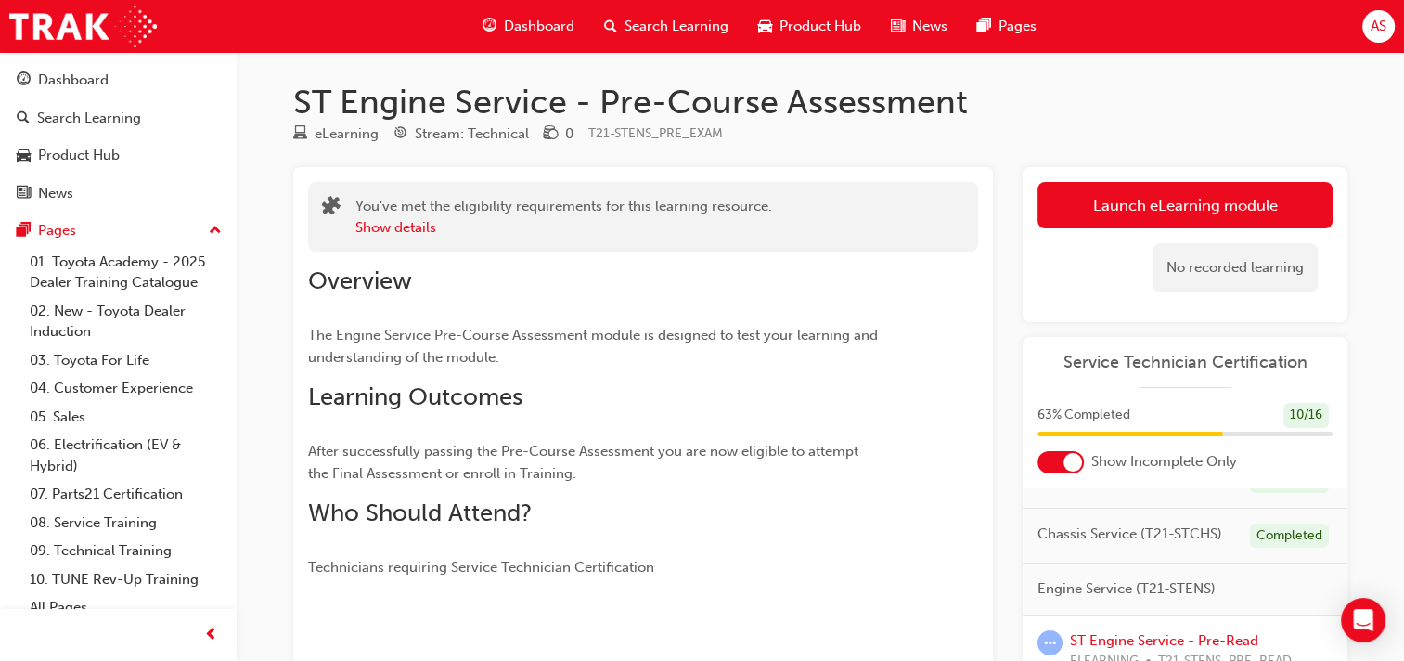
click at [540, 29] on span "Dashboard" at bounding box center [539, 26] width 71 height 21
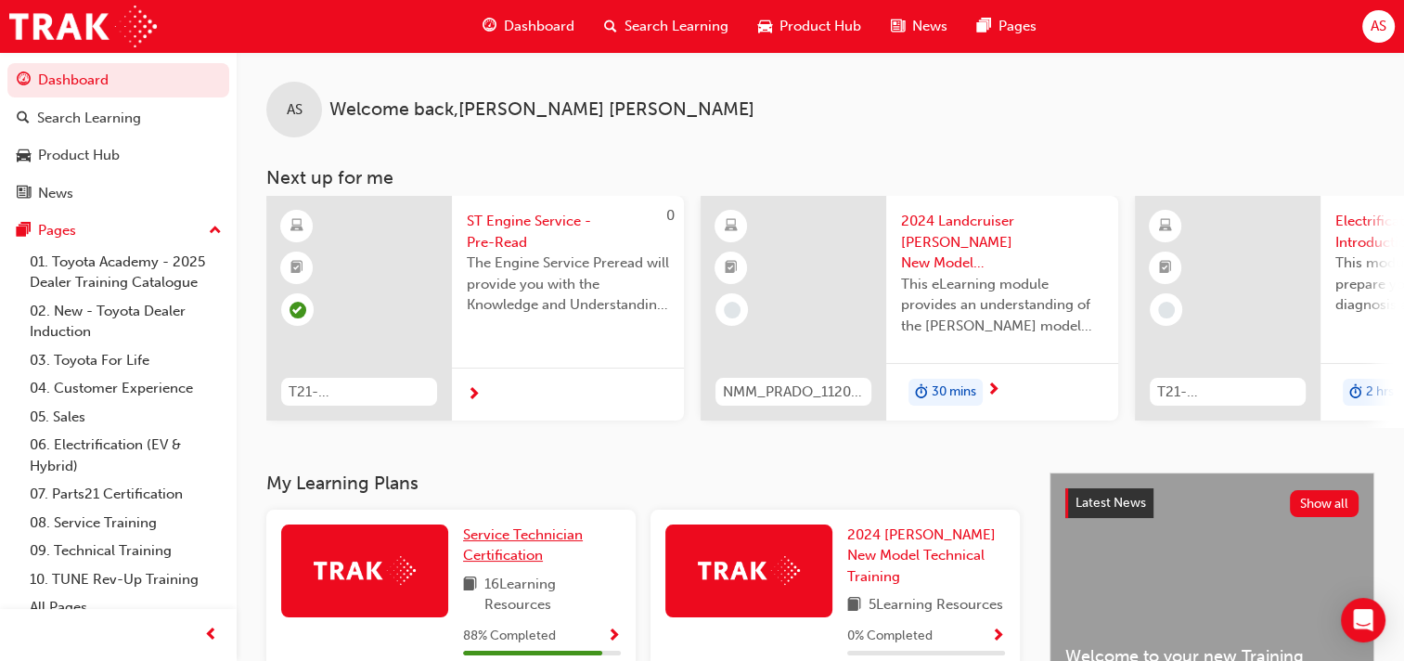
click at [505, 536] on span "Service Technician Certification" at bounding box center [523, 545] width 120 height 38
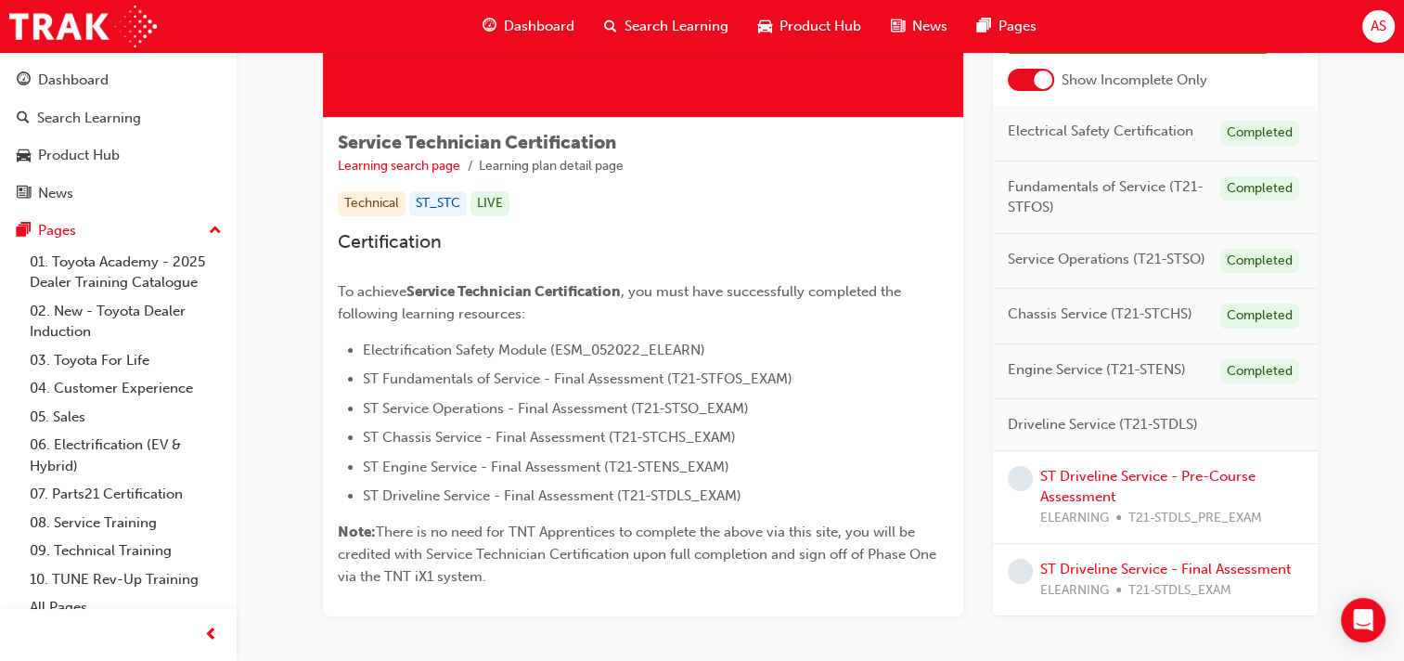
scroll to position [301, 0]
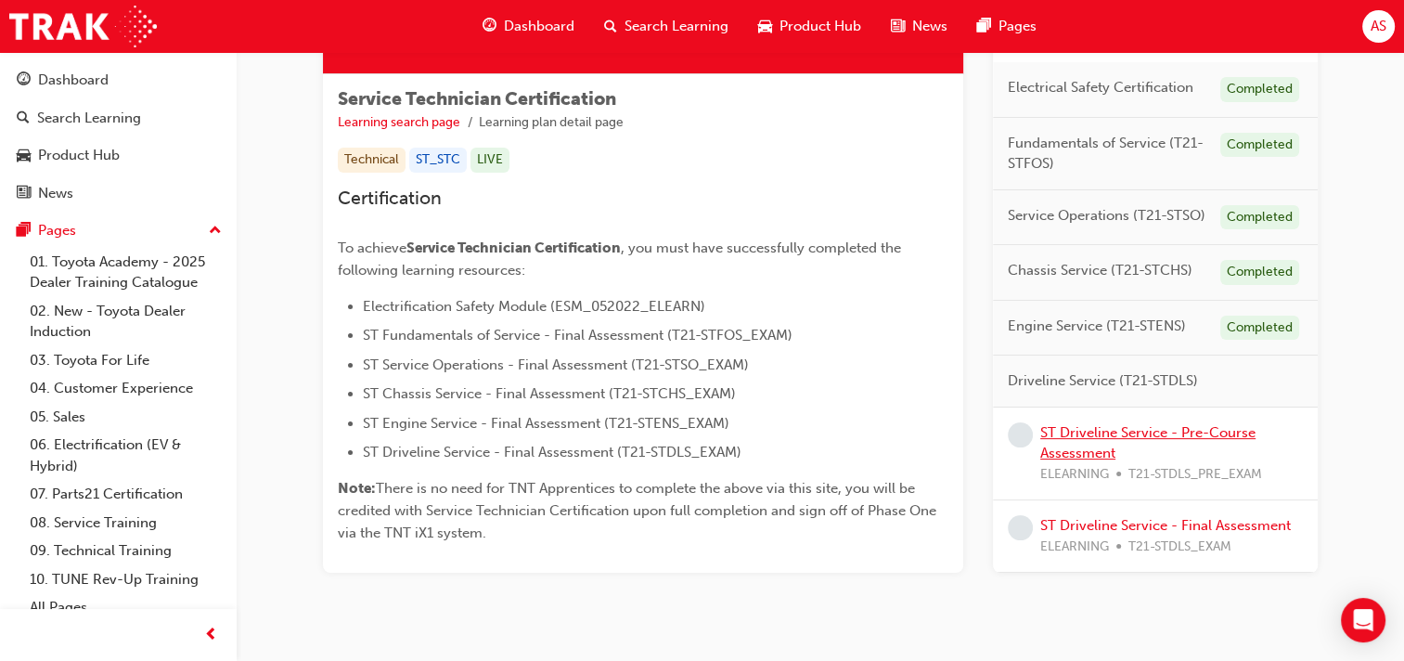
click at [1092, 431] on link "ST Driveline Service - Pre-Course Assessment" at bounding box center [1147, 443] width 215 height 38
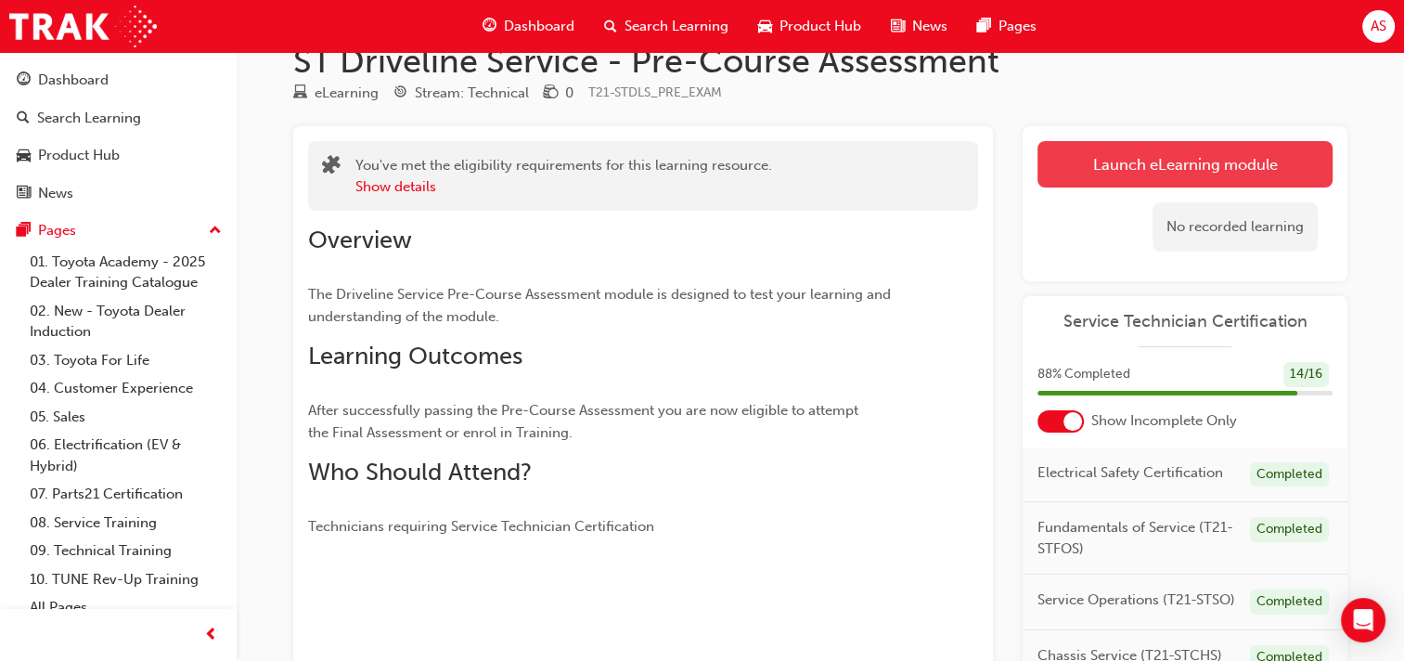
scroll to position [22, 0]
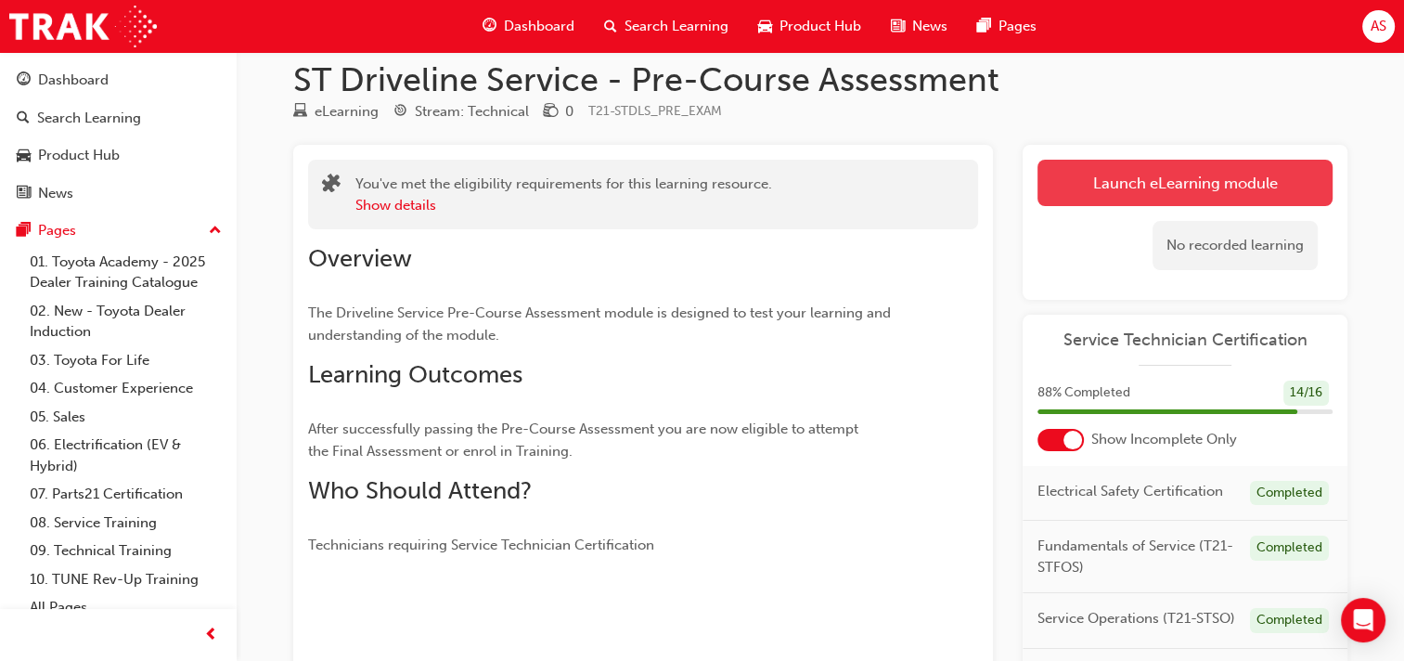
click at [1153, 178] on link "Launch eLearning module" at bounding box center [1184, 183] width 295 height 46
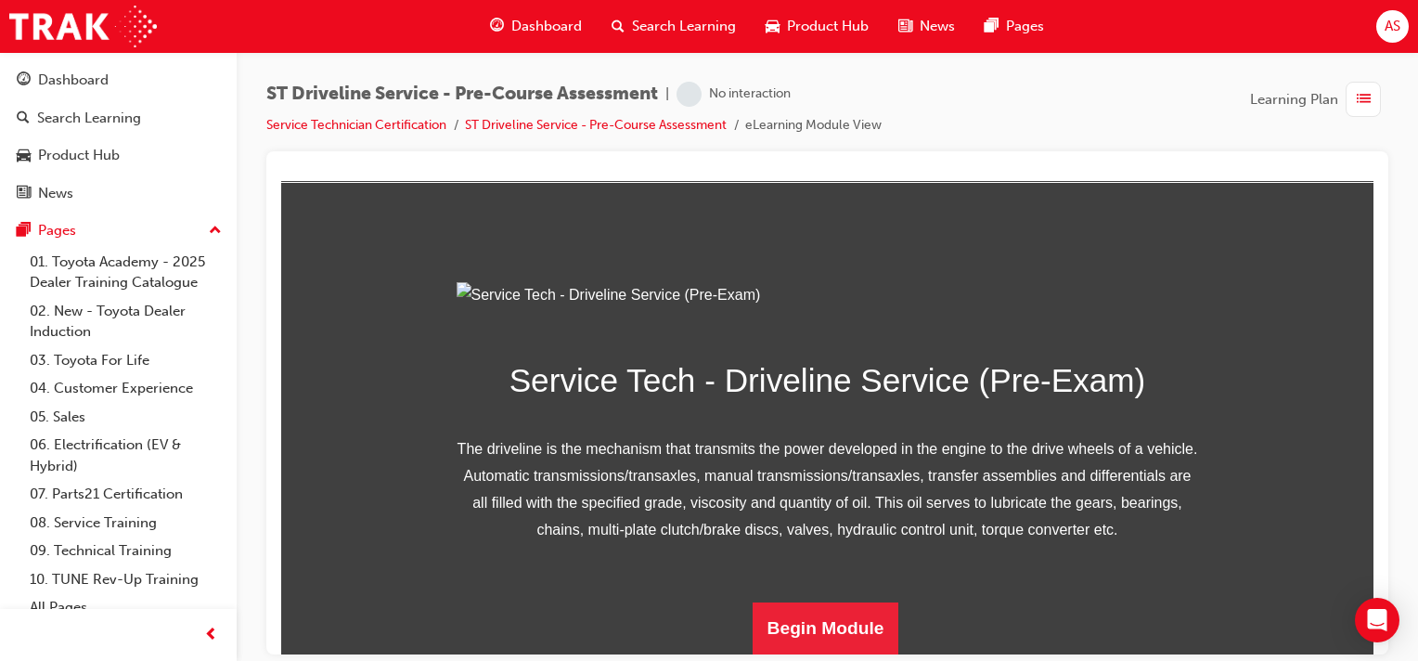
scroll to position [277, 0]
click at [804, 616] on button "Begin Module" at bounding box center [826, 627] width 147 height 52
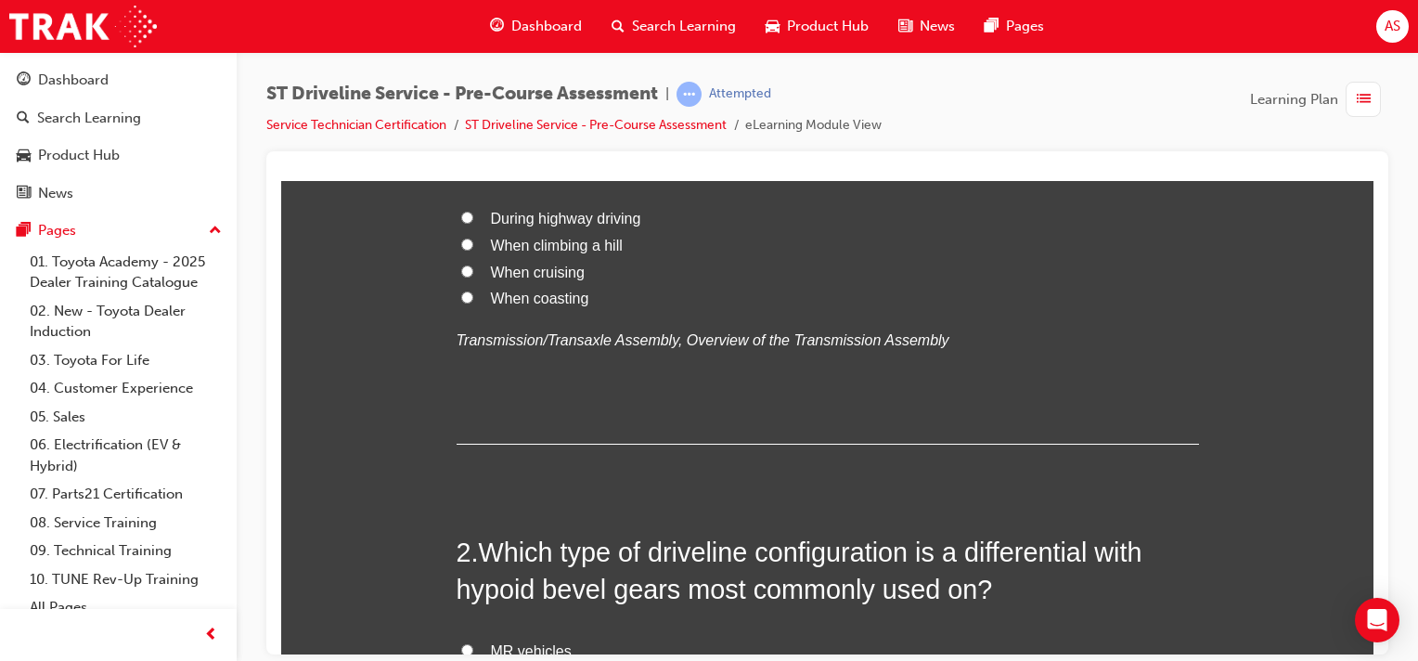
scroll to position [0, 0]
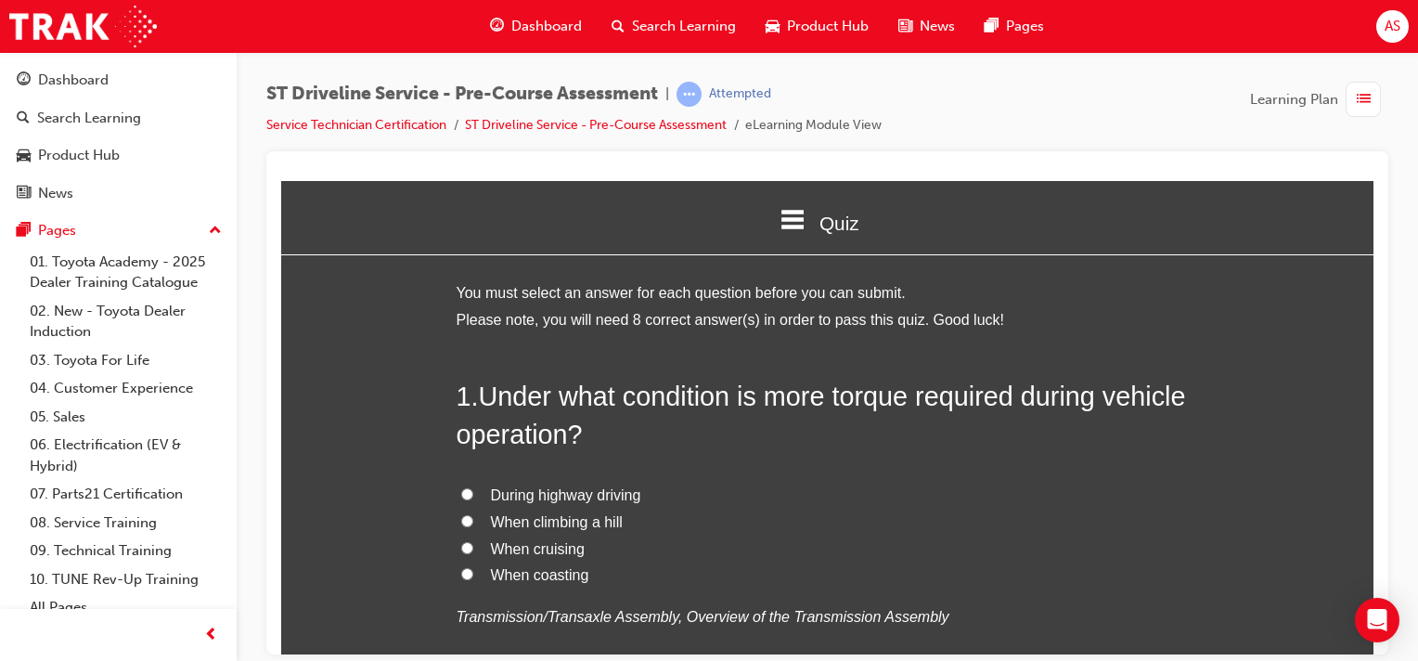
click at [461, 518] on input "When climbing a hill" at bounding box center [467, 520] width 12 height 12
radio input "true"
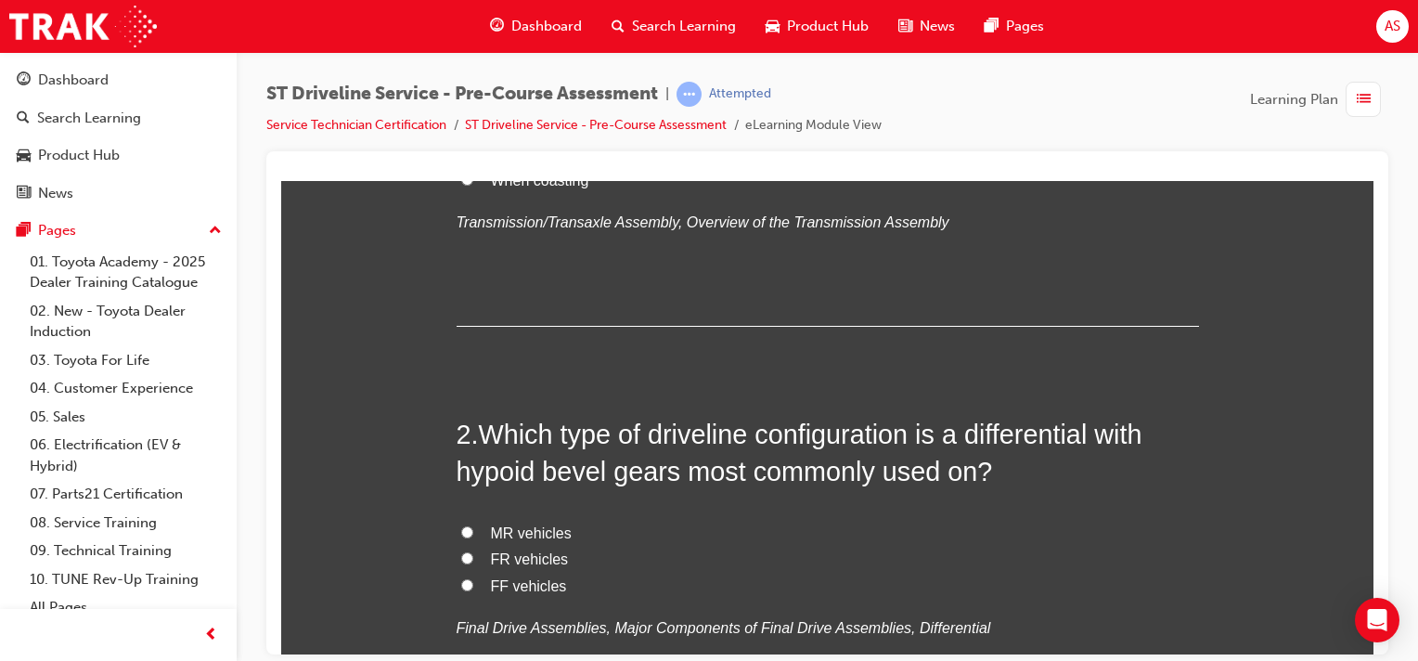
scroll to position [441, 0]
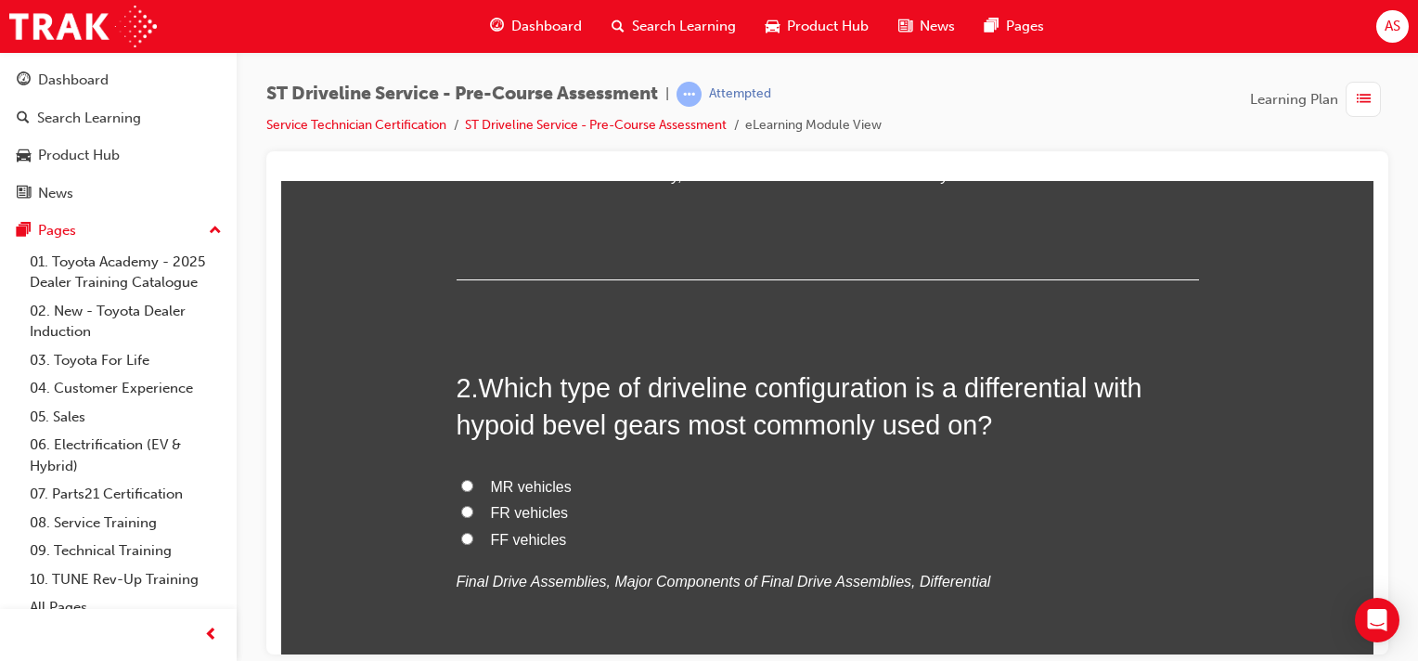
click at [461, 505] on input "FR vehicles" at bounding box center [467, 511] width 12 height 12
radio input "true"
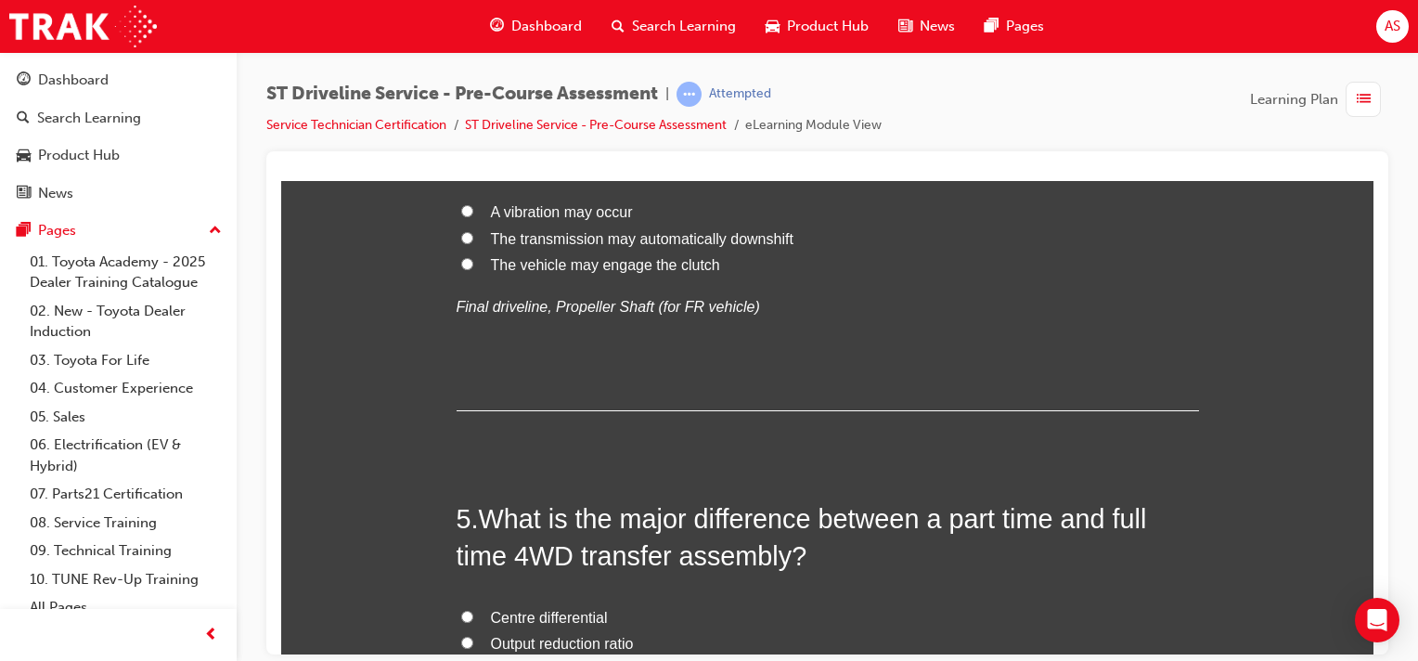
scroll to position [1531, 0]
radio input "true"
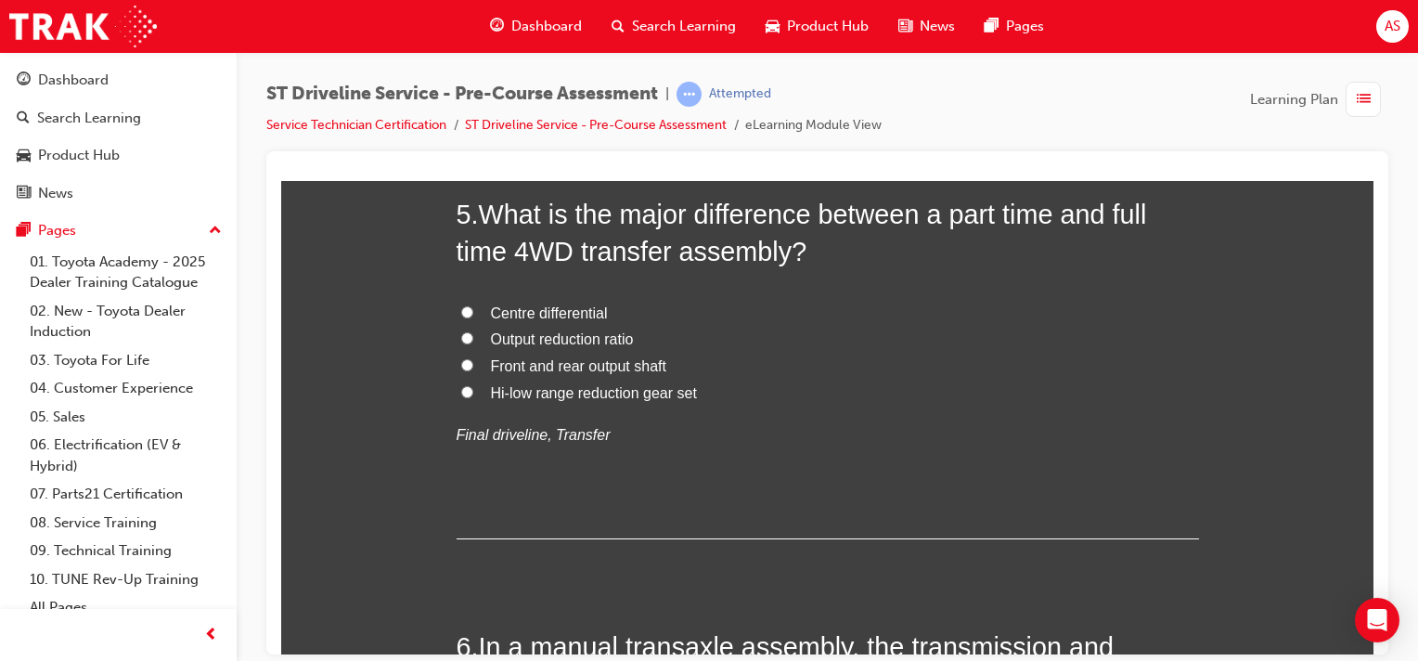
scroll to position [1856, 0]
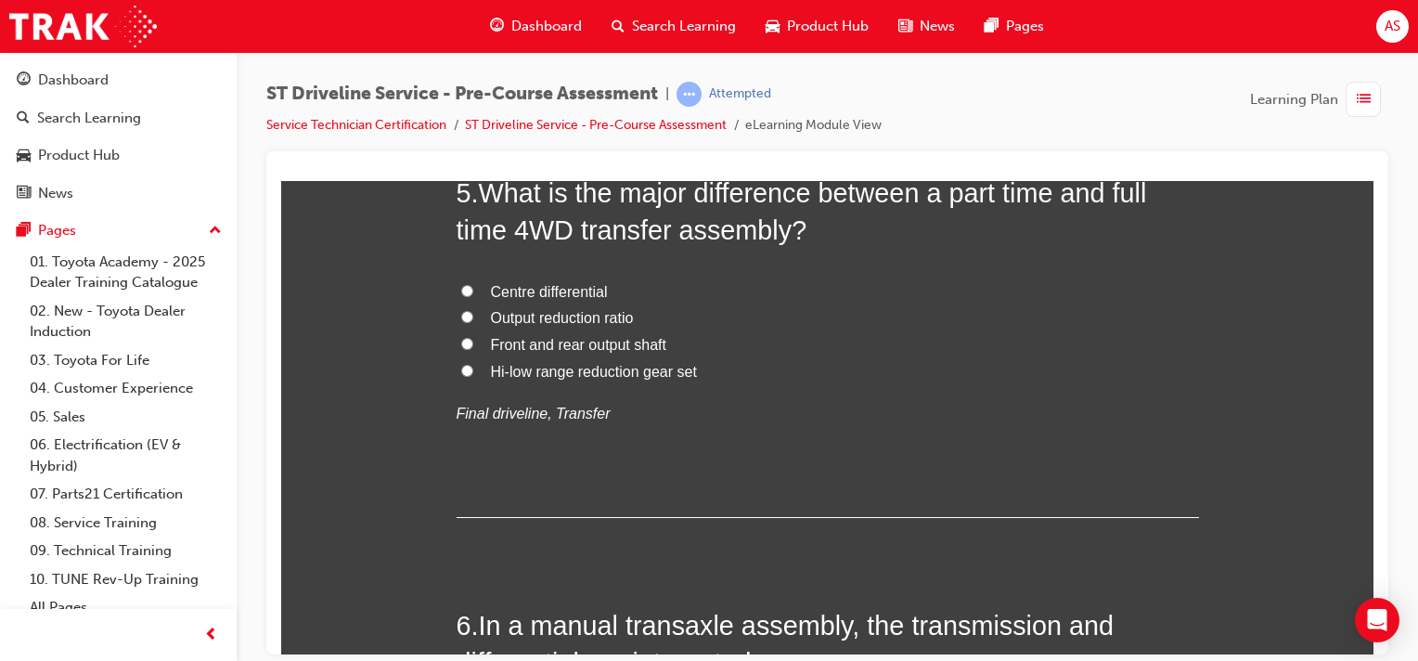
radio input "true"
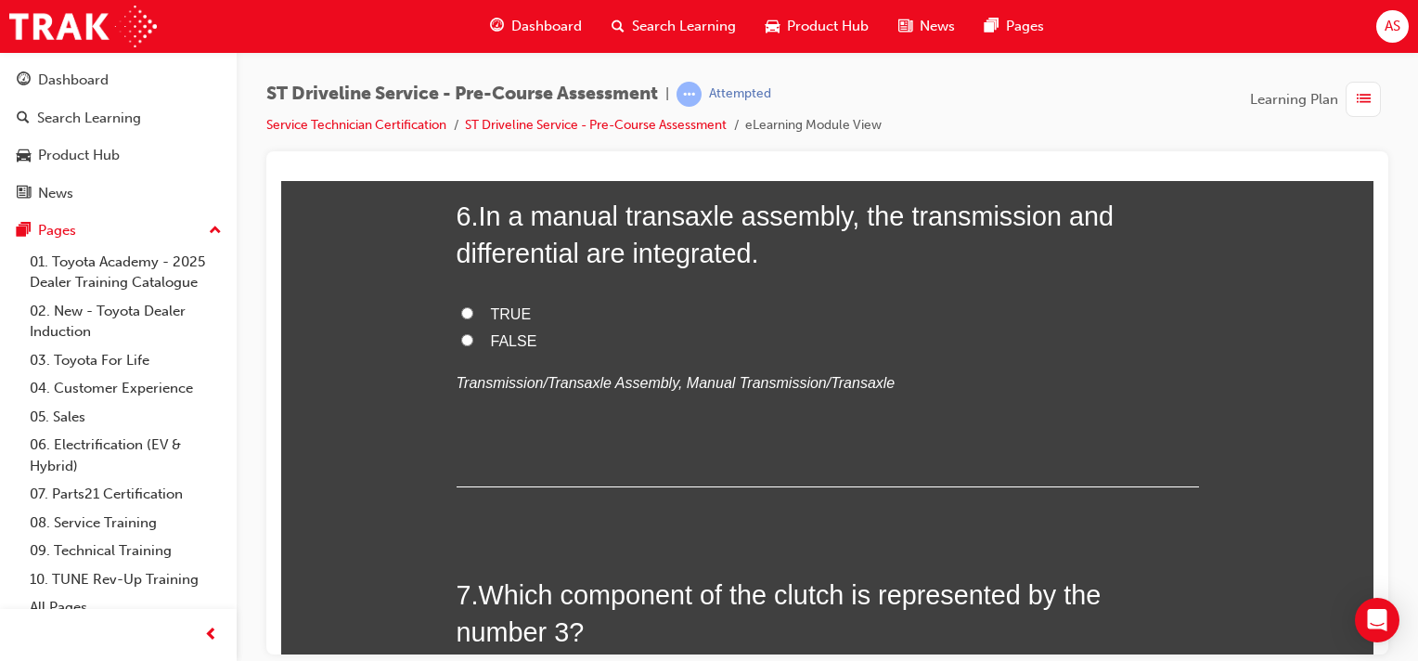
scroll to position [2273, 0]
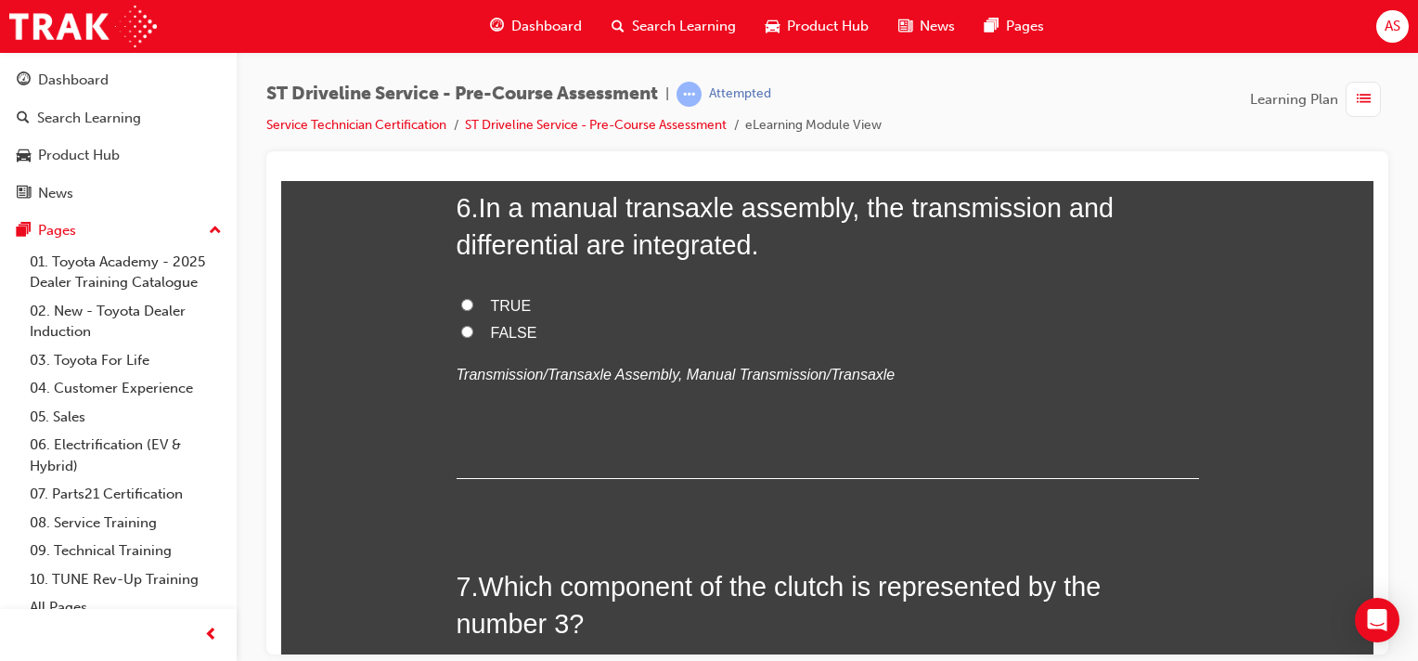
radio input "true"
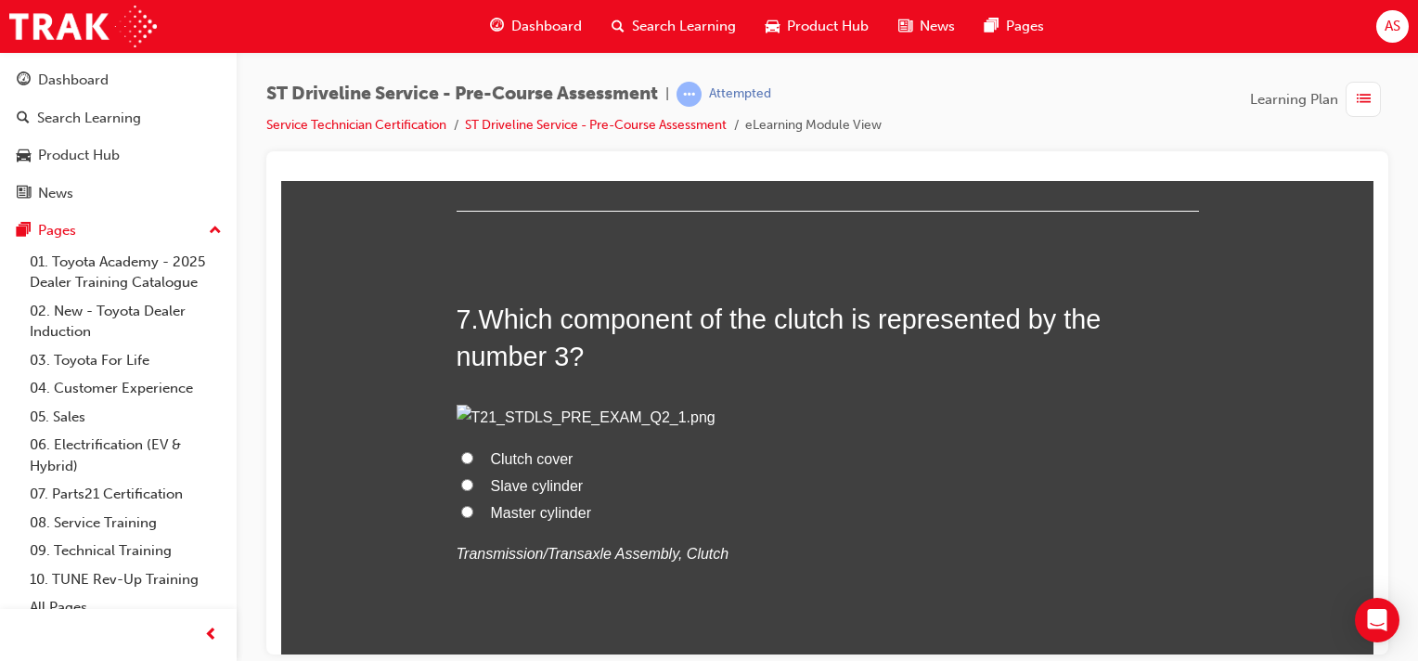
scroll to position [2552, 0]
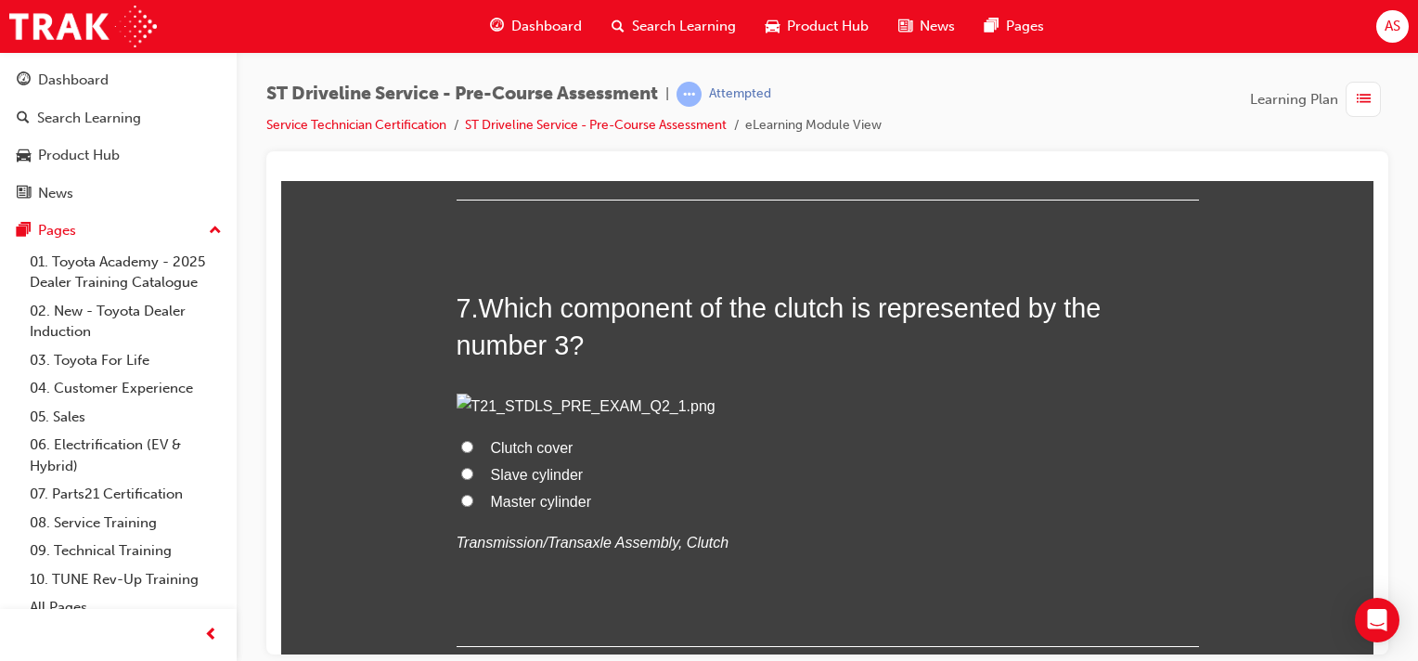
click at [461, 32] on input "TRUE" at bounding box center [467, 25] width 12 height 12
radio input "true"
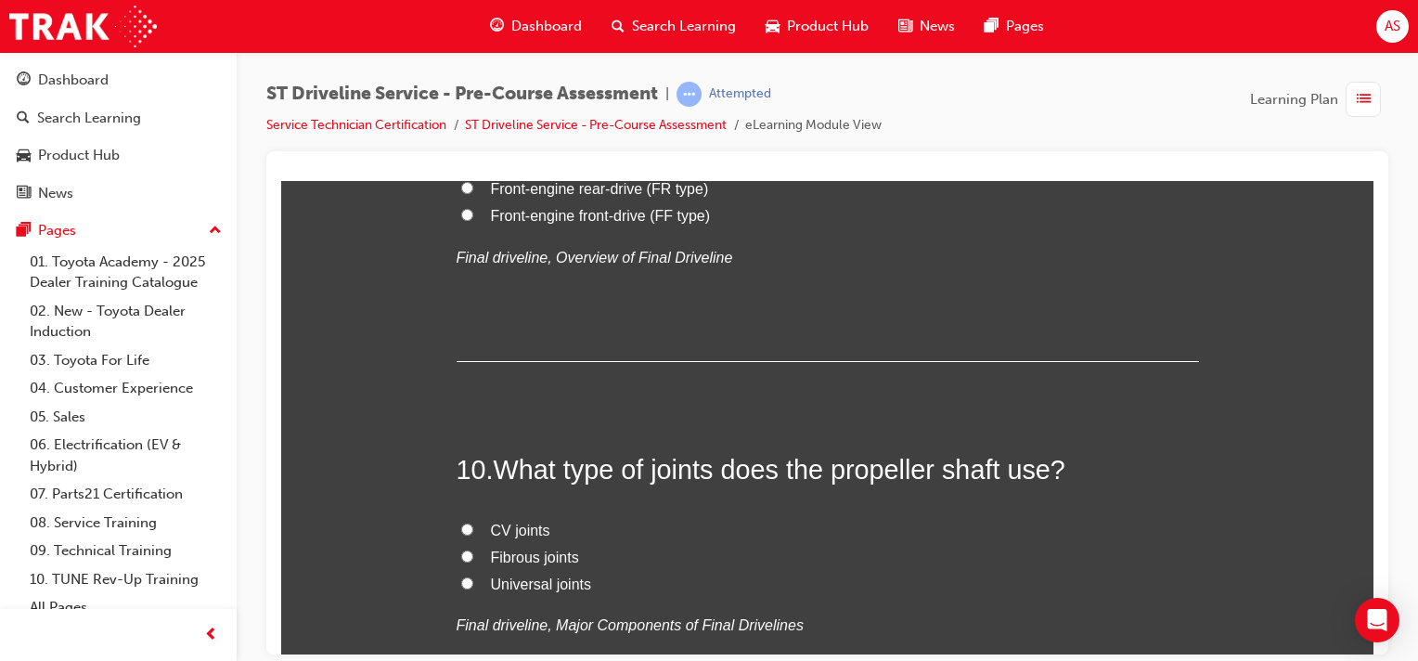
scroll to position [3619, 0]
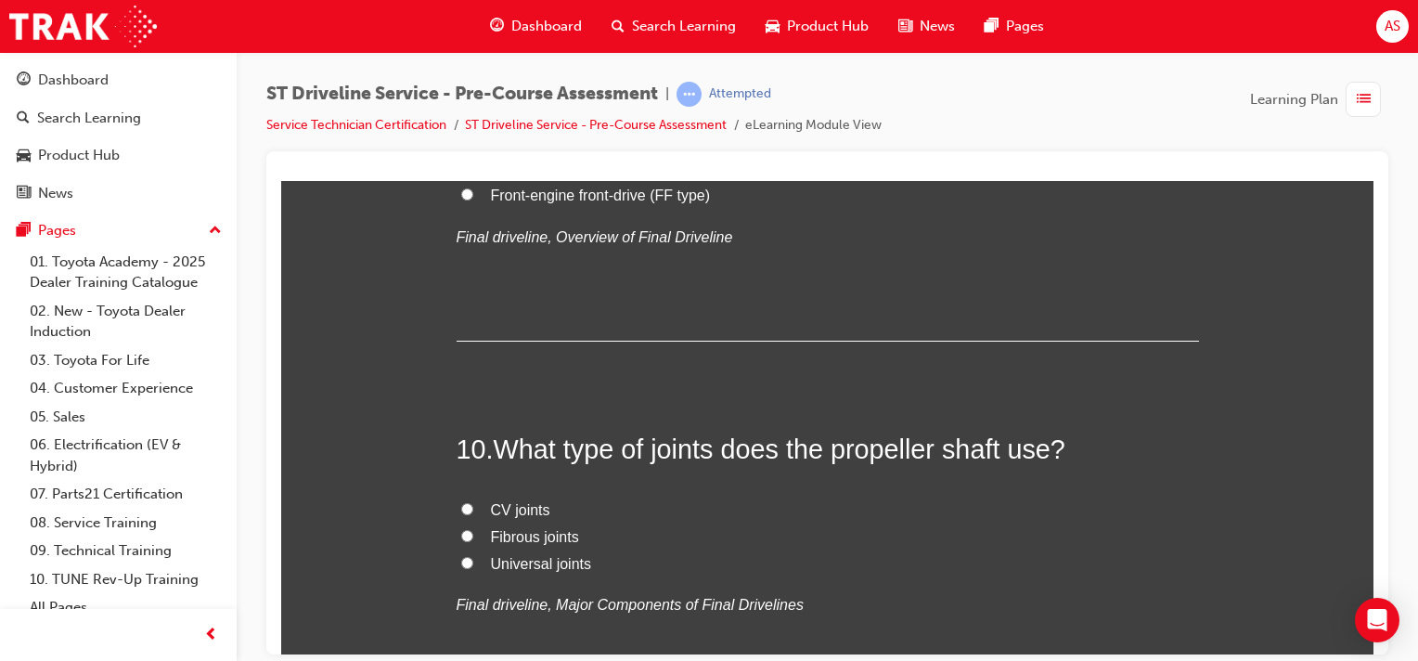
radio input "true"
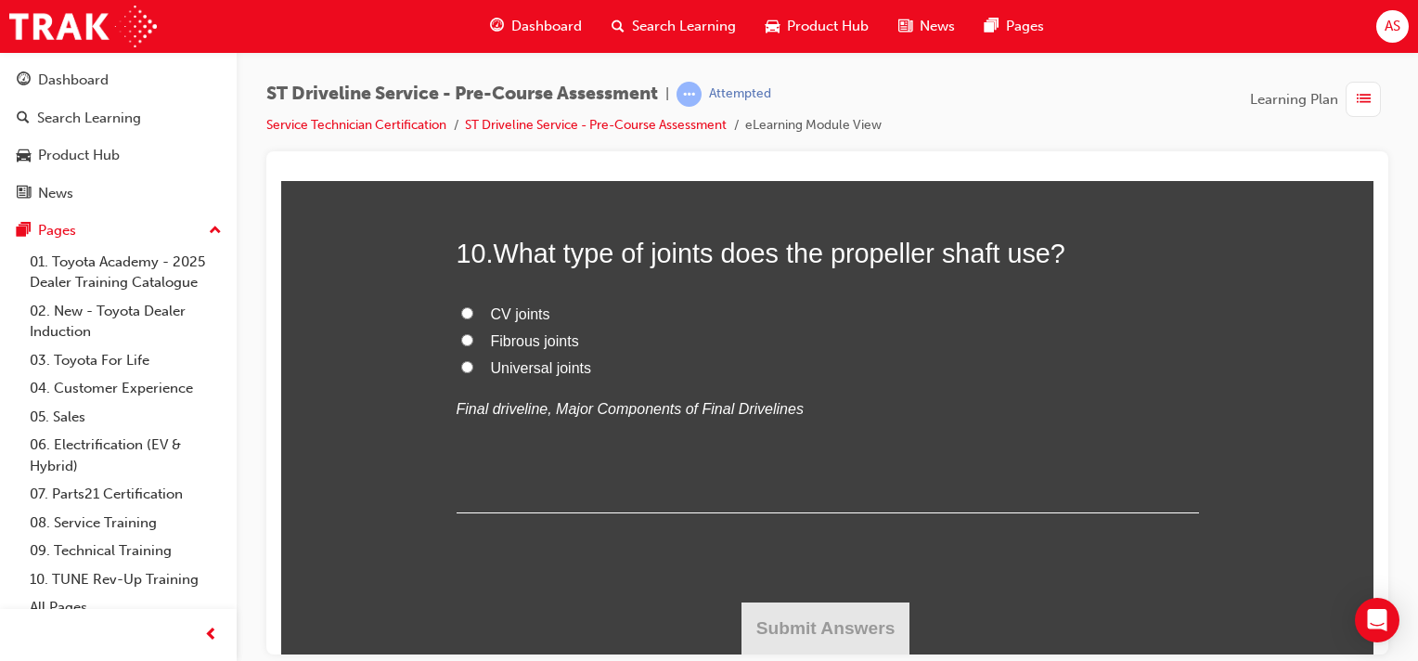
scroll to position [3897, 0]
radio input "true"
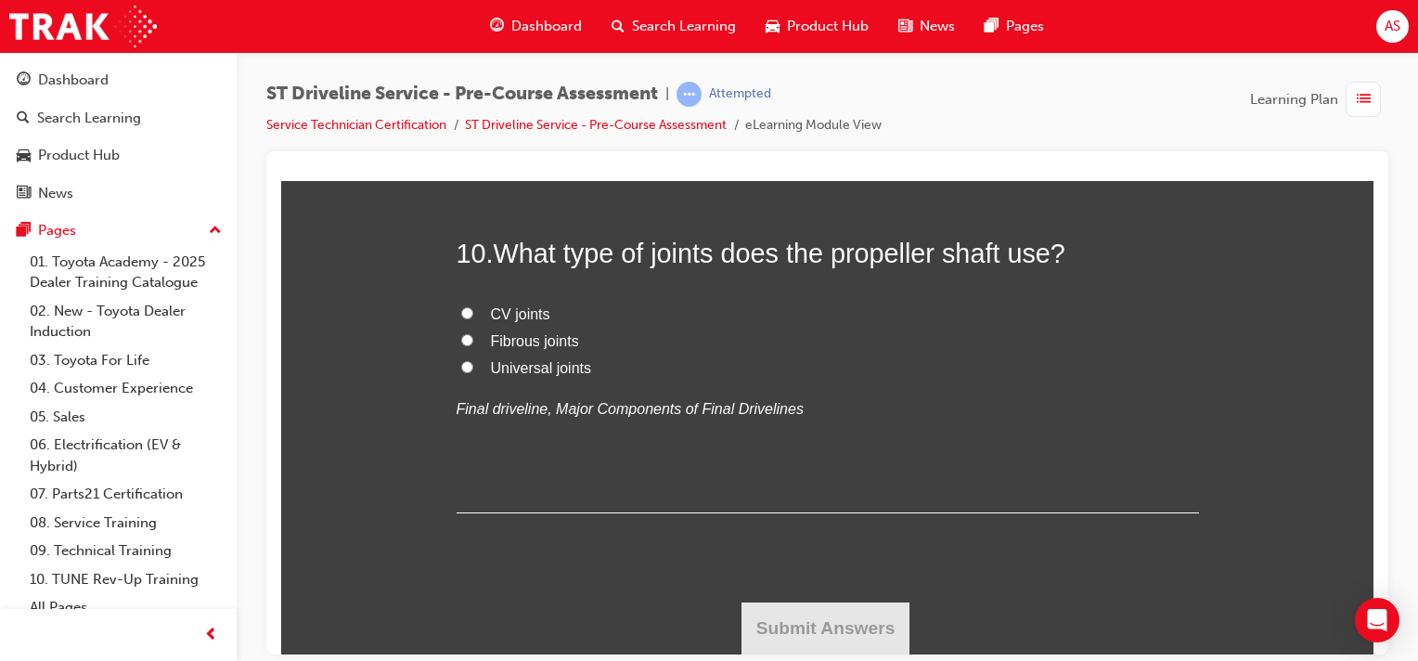
radio input "true"
click at [461, 372] on input "Universal joints" at bounding box center [467, 366] width 12 height 12
radio input "true"
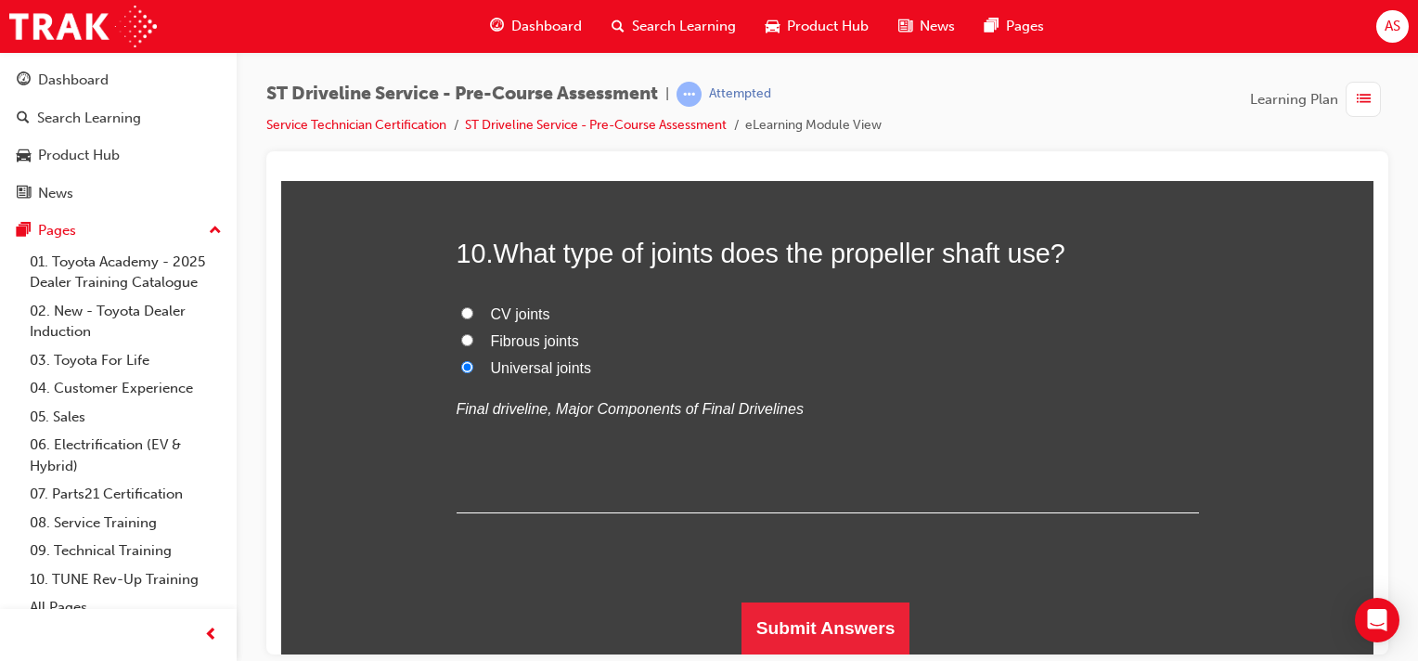
scroll to position [5807, 0]
click at [850, 625] on button "Submit Answers" at bounding box center [825, 627] width 169 height 52
